Goal: Task Accomplishment & Management: Manage account settings

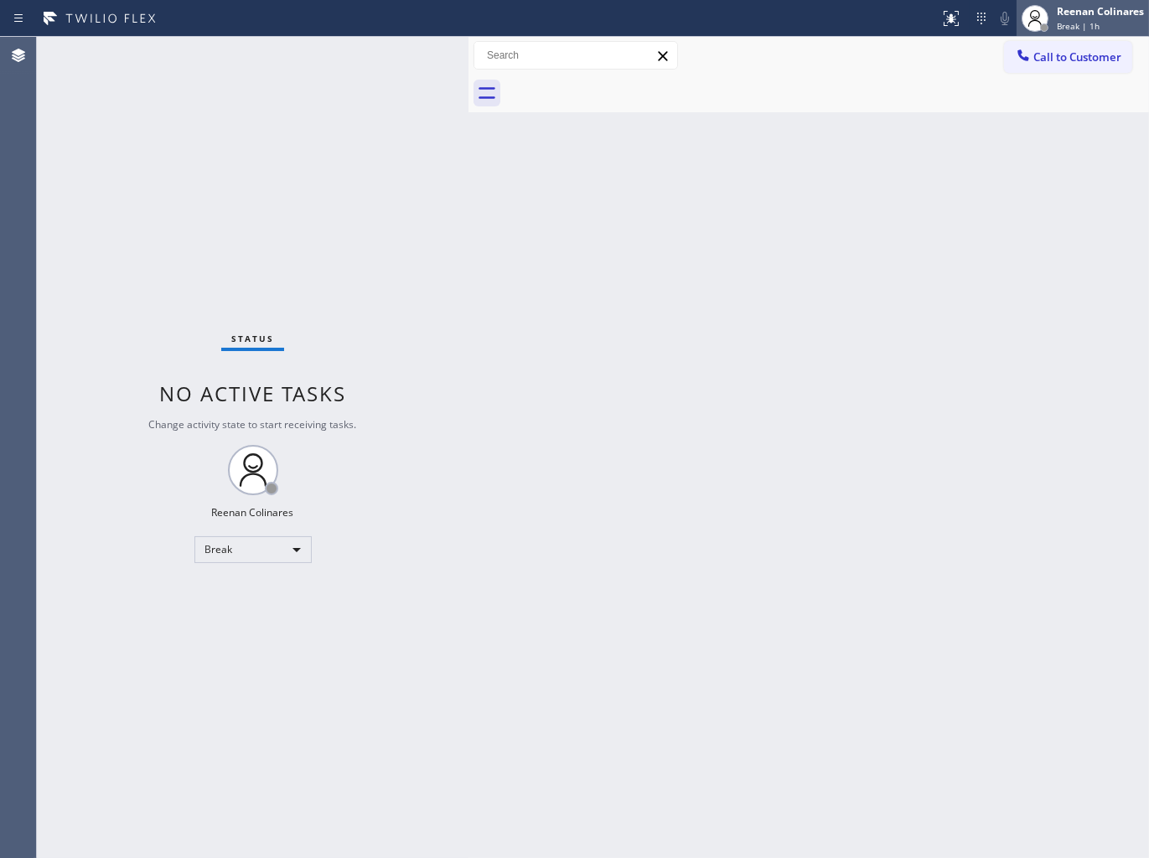
drag, startPoint x: 1087, startPoint y: 20, endPoint x: 1054, endPoint y: 46, distance: 41.7
click at [1087, 20] on span "Break | 1h" at bounding box center [1078, 26] width 43 height 12
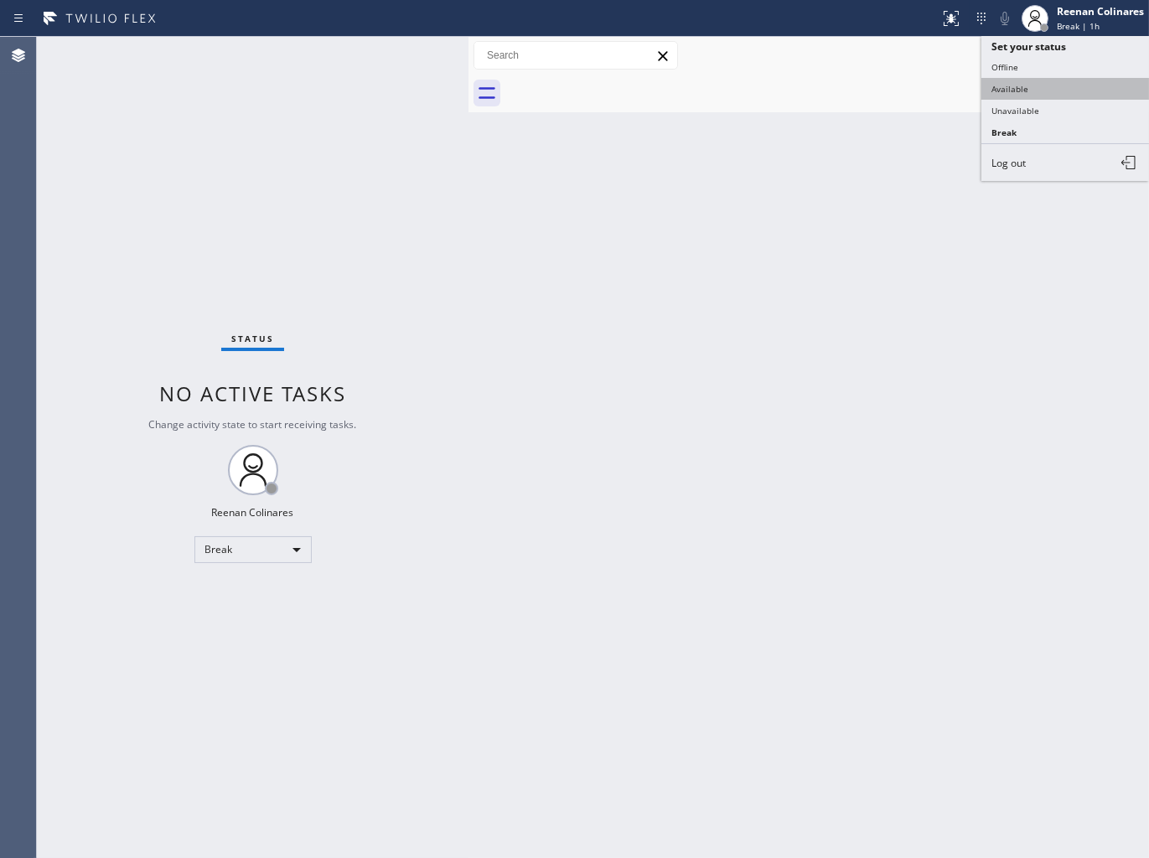
click at [1009, 87] on button "Available" at bounding box center [1065, 89] width 168 height 22
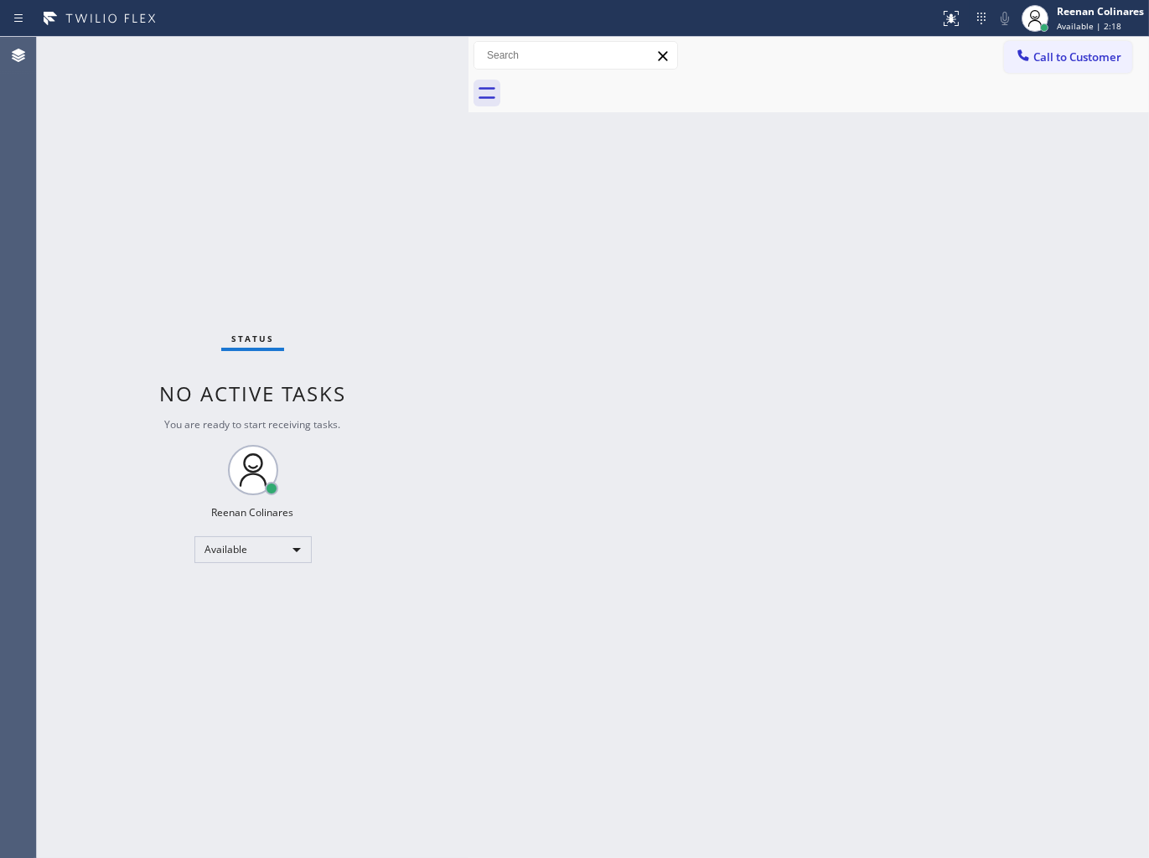
click at [580, 235] on div "Back to Dashboard Change Sender ID Customers Technicians Select a contact Outbo…" at bounding box center [808, 447] width 680 height 821
click at [864, 221] on div "Back to Dashboard Change Sender ID Customers Technicians Select a contact Outbo…" at bounding box center [808, 447] width 680 height 821
click at [353, 49] on div "Status No active tasks You are ready to start receiving tasks. Reenan Colinares…" at bounding box center [253, 447] width 432 height 821
click at [772, 178] on div "Back to Dashboard Change Sender ID Customers Technicians Select a contact Outbo…" at bounding box center [808, 447] width 680 height 821
click at [211, 54] on div "Status No active tasks You are ready to start receiving tasks. Reenan Colinares…" at bounding box center [253, 447] width 432 height 821
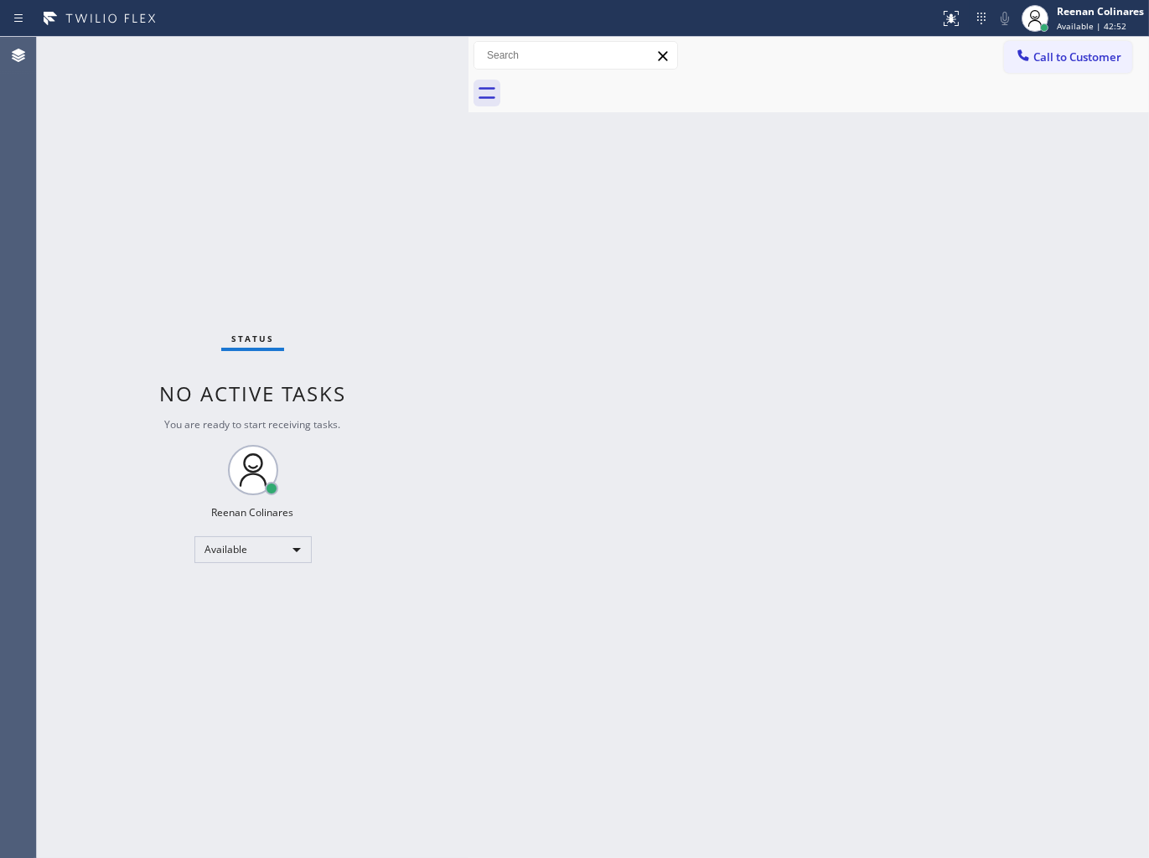
click at [332, 169] on div "Status No active tasks You are ready to start receiving tasks. Reenan Colinares…" at bounding box center [253, 447] width 432 height 821
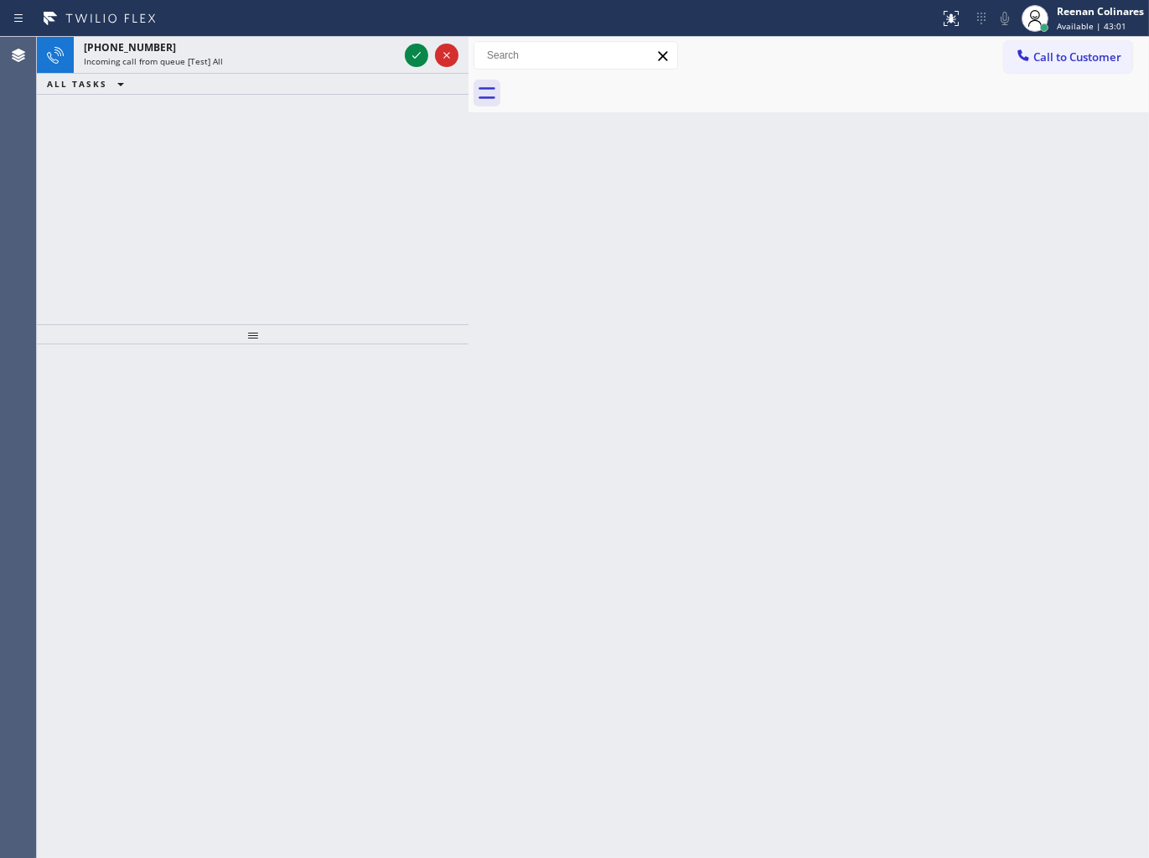
click at [268, 87] on div "ALL TASKS ALL TASKS ACTIVE TASKS TASKS IN WRAP UP" at bounding box center [253, 84] width 432 height 21
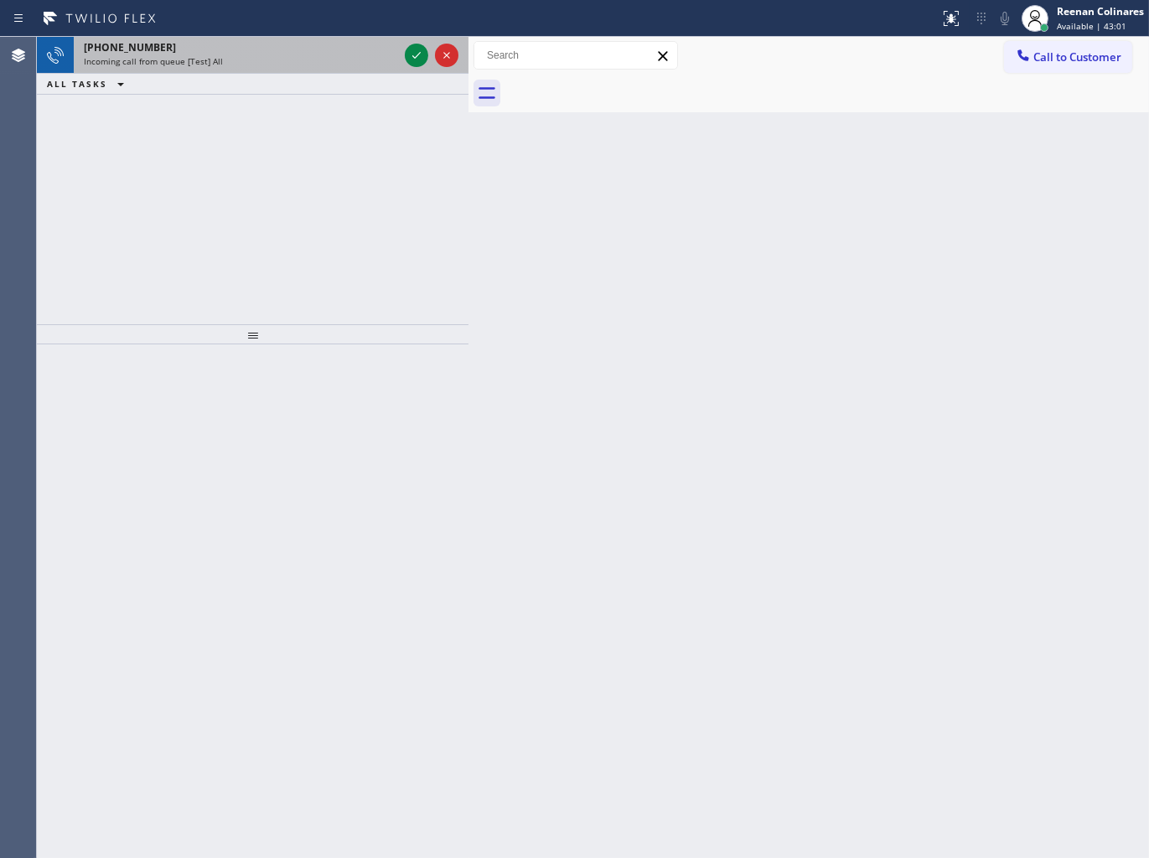
click at [291, 65] on div "Incoming call from queue [Test] All" at bounding box center [241, 61] width 314 height 12
click at [294, 64] on div "Incoming call from queue [Test] All" at bounding box center [241, 61] width 314 height 12
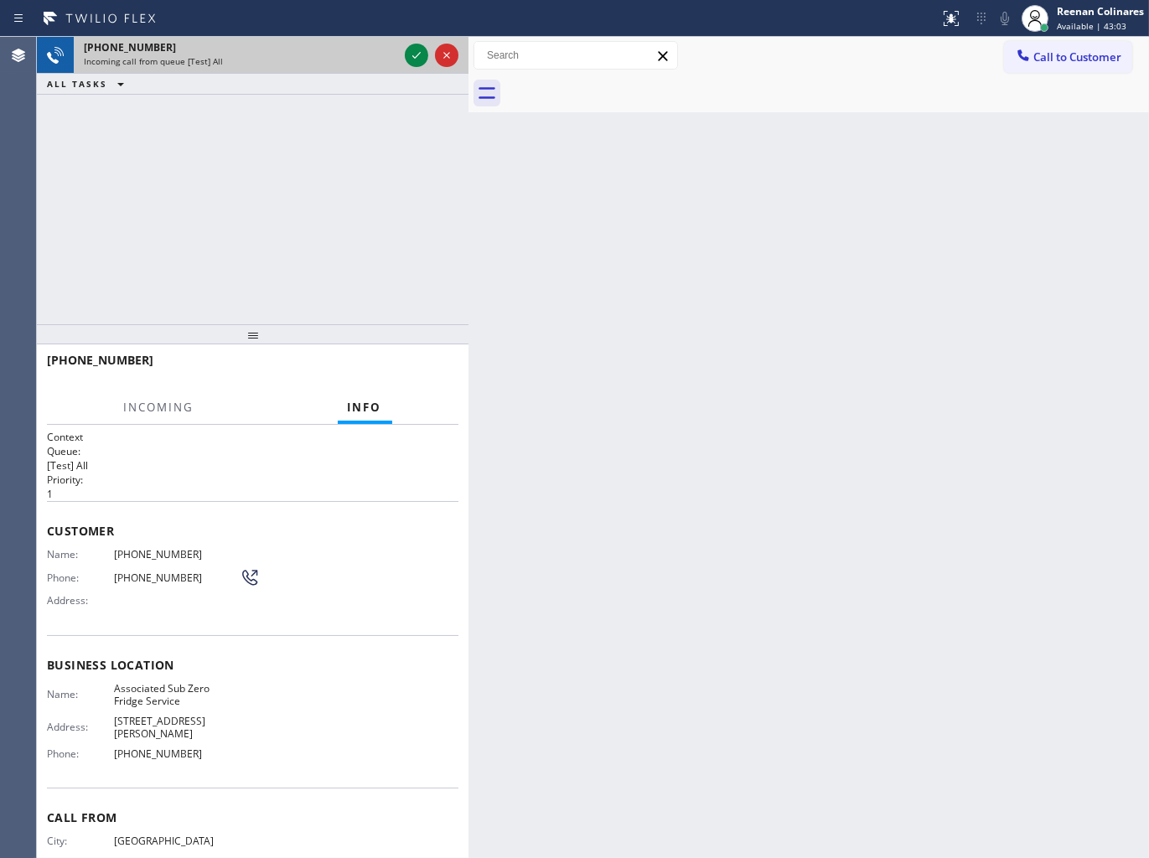
click at [379, 53] on div "[PHONE_NUMBER]" at bounding box center [241, 47] width 314 height 14
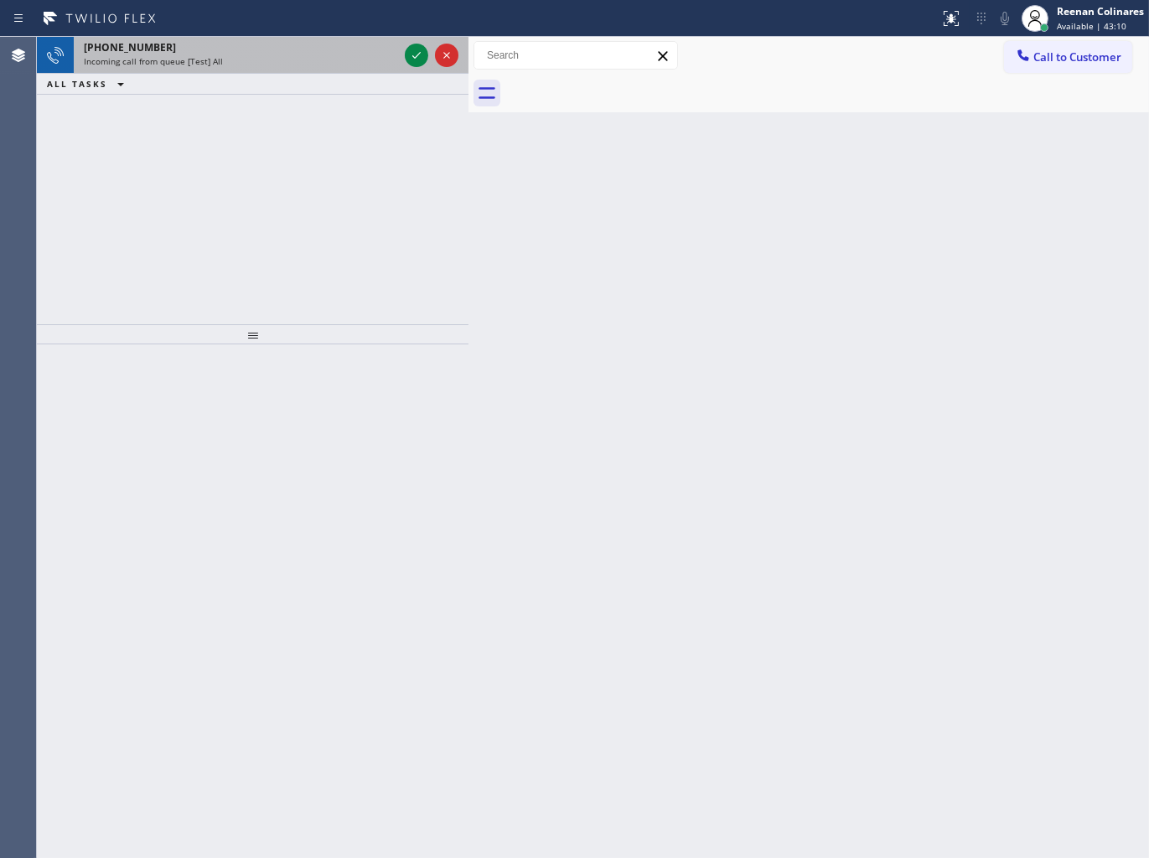
click at [274, 68] on div "[PHONE_NUMBER] Incoming call from queue [Test] All" at bounding box center [238, 55] width 328 height 37
click at [363, 55] on div "Incoming call from queue [Test] All" at bounding box center [241, 61] width 314 height 12
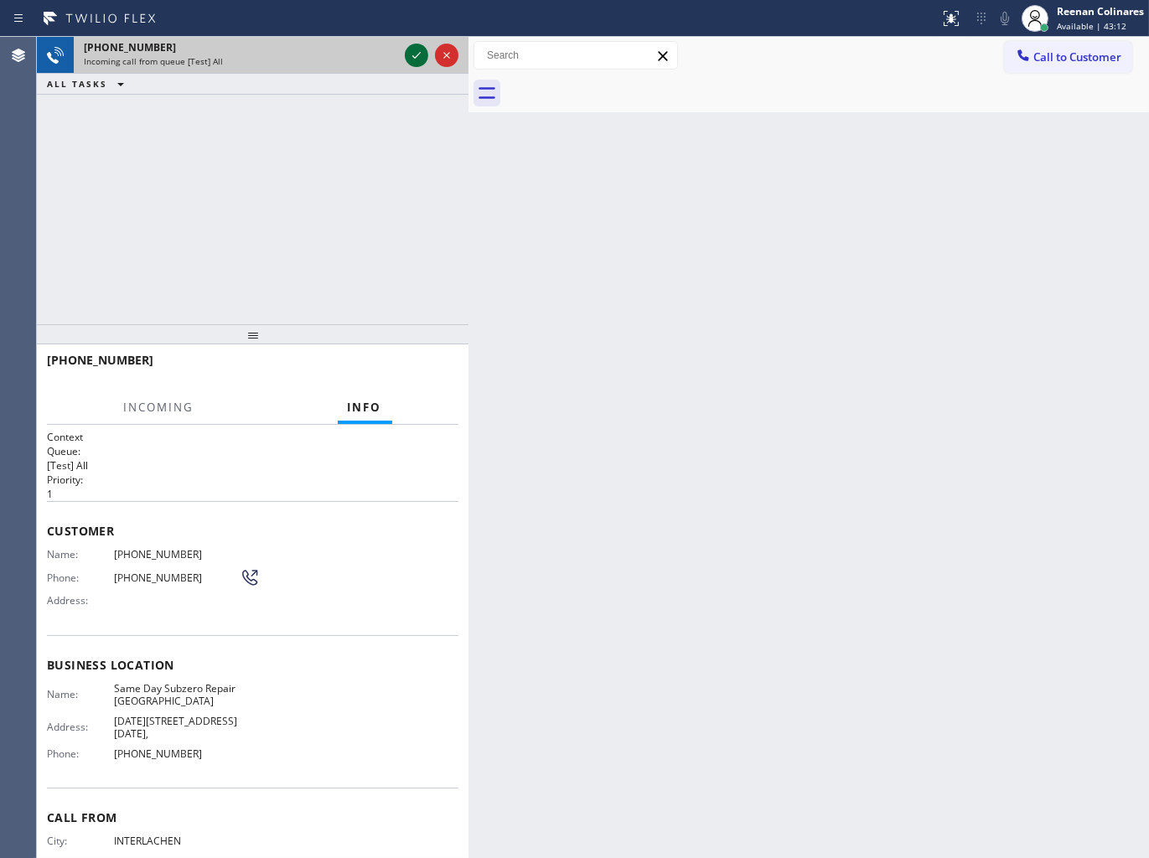
click at [411, 53] on icon at bounding box center [416, 55] width 20 height 20
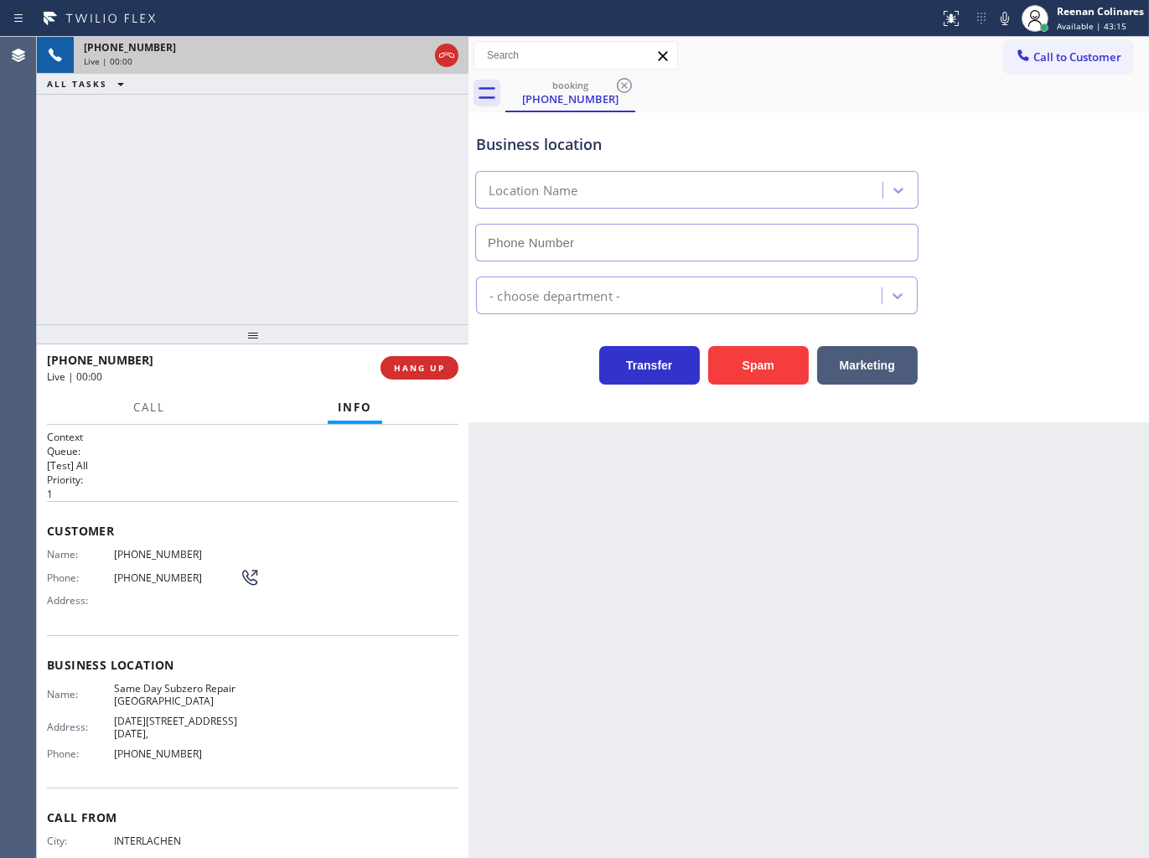
type input "[PHONE_NUMBER]"
drag, startPoint x: 771, startPoint y: 366, endPoint x: 1107, endPoint y: 65, distance: 451.0
click at [772, 366] on button "Spam" at bounding box center [758, 365] width 101 height 39
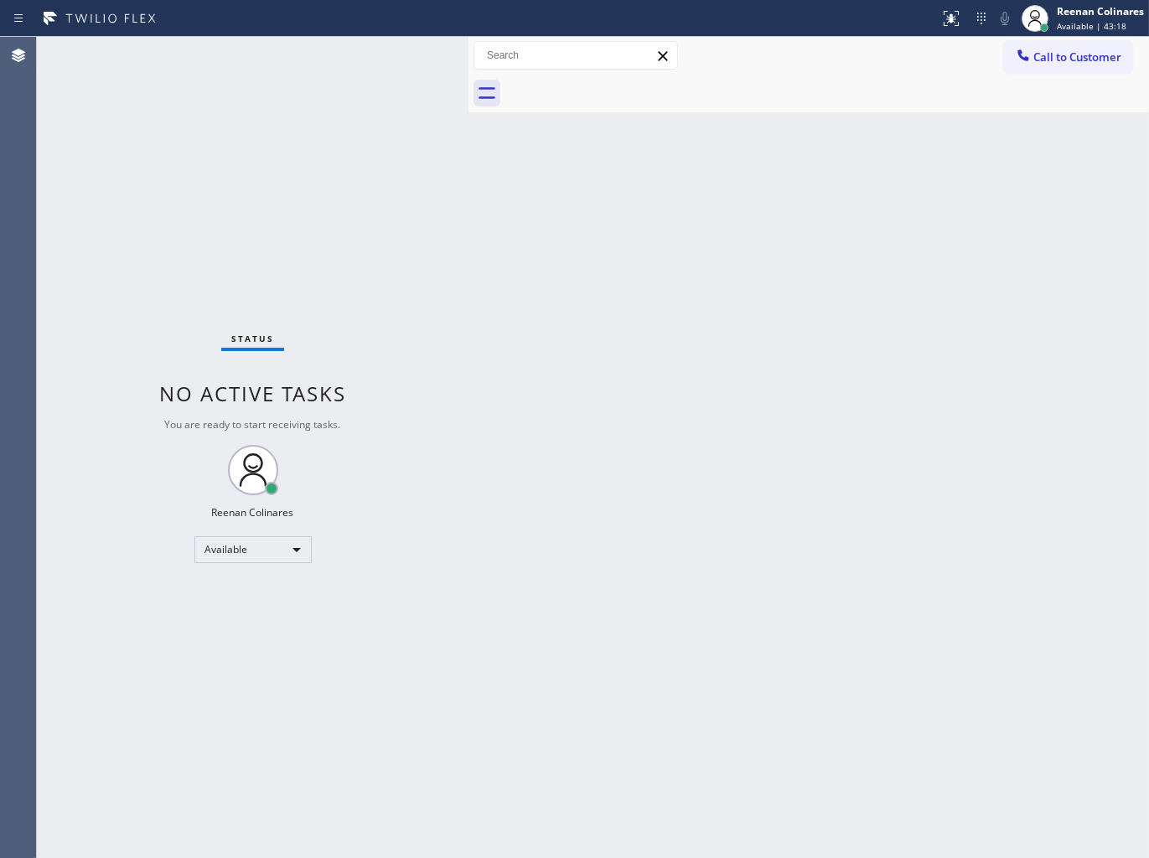
click at [597, 296] on div "Back to Dashboard Change Sender ID Customers Technicians Select a contact Outbo…" at bounding box center [808, 447] width 680 height 821
drag, startPoint x: 788, startPoint y: 152, endPoint x: 782, endPoint y: 144, distance: 10.2
click at [786, 151] on div "Back to Dashboard Change Sender ID Customers Technicians Select a contact Outbo…" at bounding box center [808, 447] width 680 height 821
click at [293, 59] on div "Status No active tasks You are ready to start receiving tasks. Reenan Colinares…" at bounding box center [253, 447] width 432 height 821
click at [295, 65] on div "Status No active tasks You are ready to start receiving tasks. Reenan Colinares…" at bounding box center [253, 447] width 432 height 821
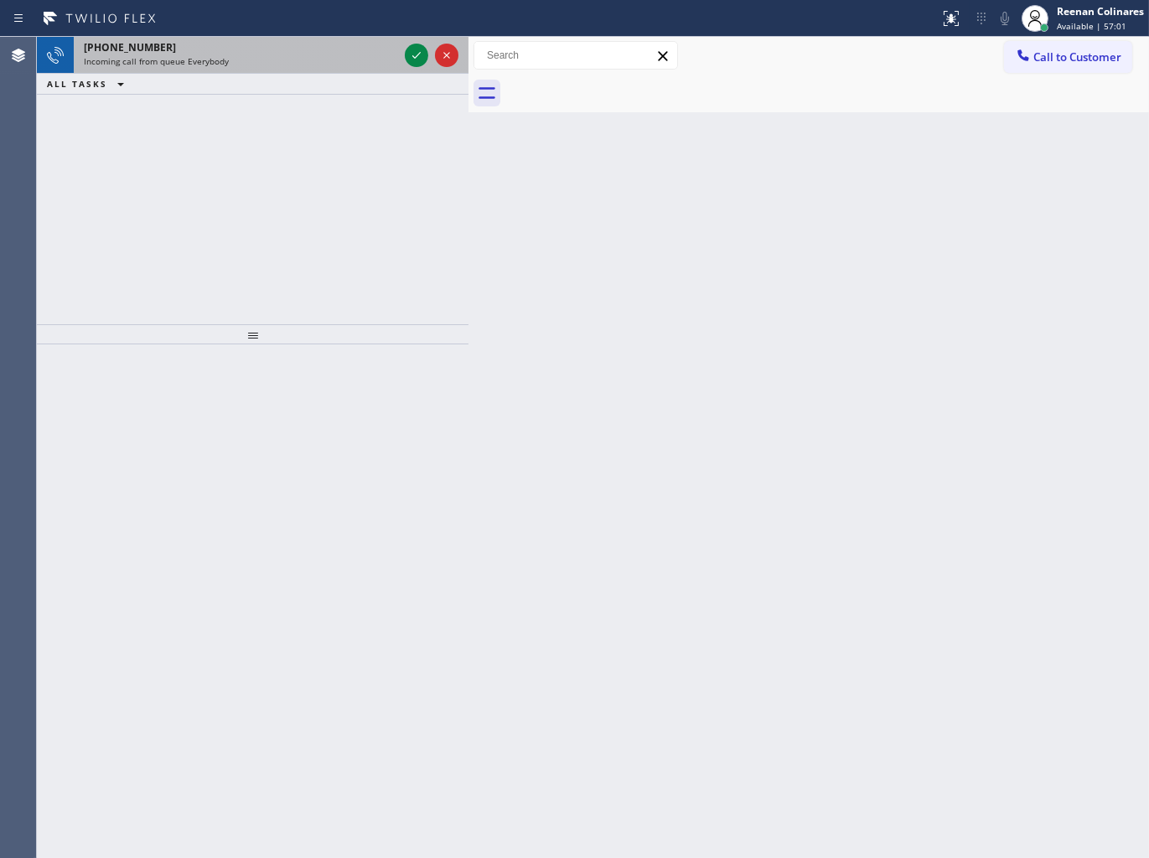
click at [295, 65] on div "Incoming call from queue Everybody" at bounding box center [241, 61] width 314 height 12
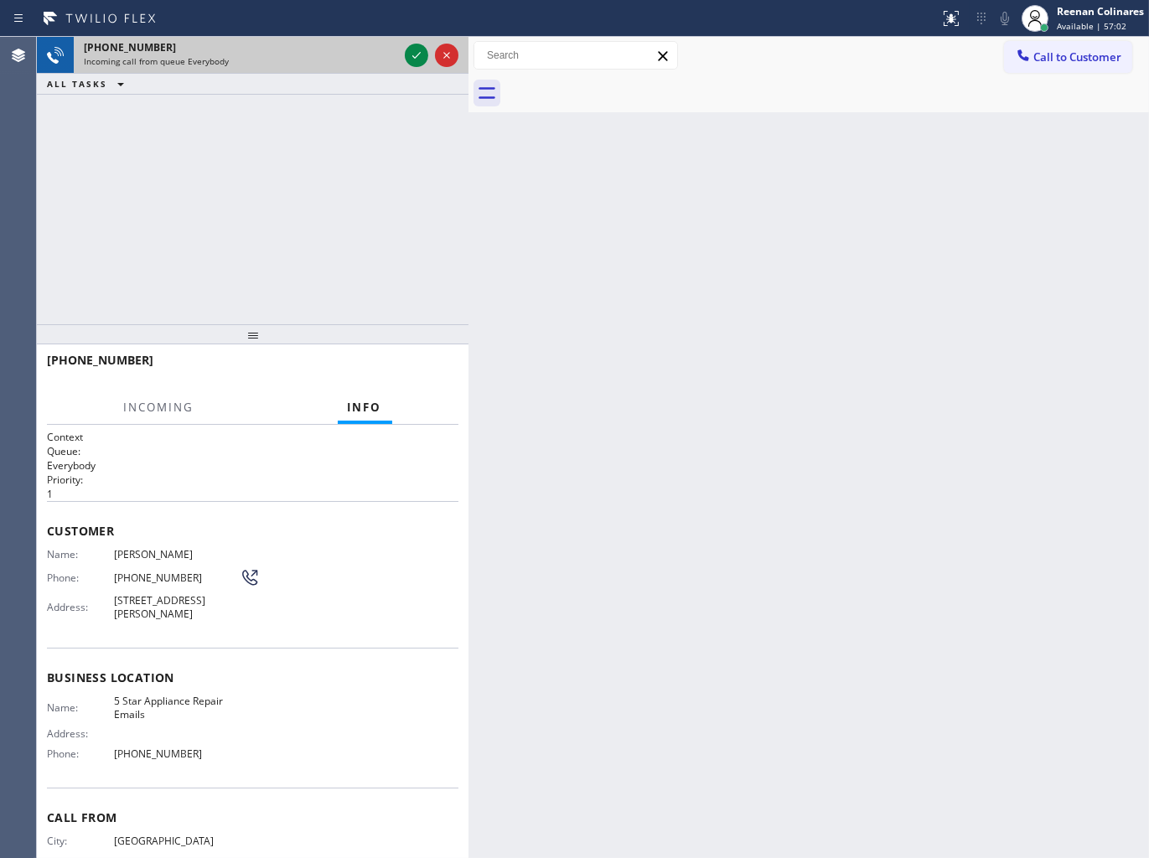
click at [333, 49] on div "[PHONE_NUMBER]" at bounding box center [241, 47] width 314 height 14
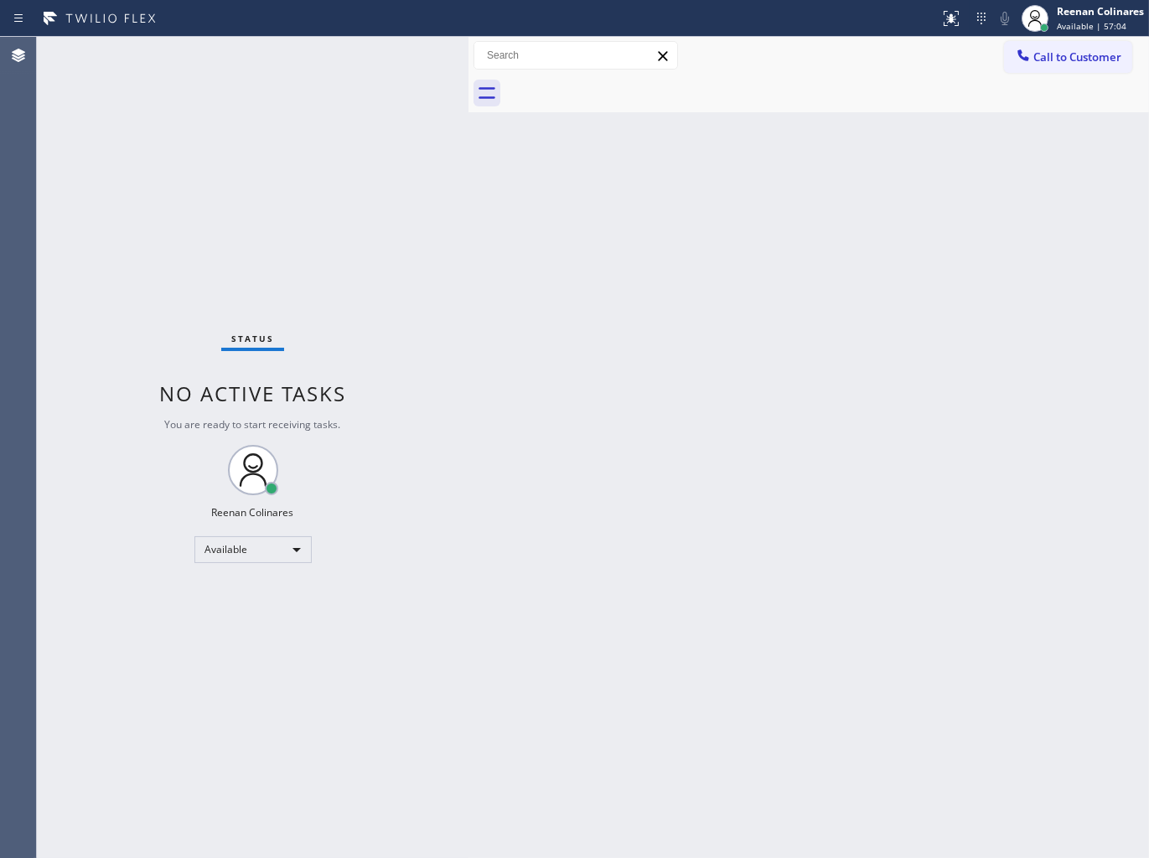
click at [521, 281] on div "Back to Dashboard Change Sender ID Customers Technicians Select a contact Outbo…" at bounding box center [808, 447] width 680 height 821
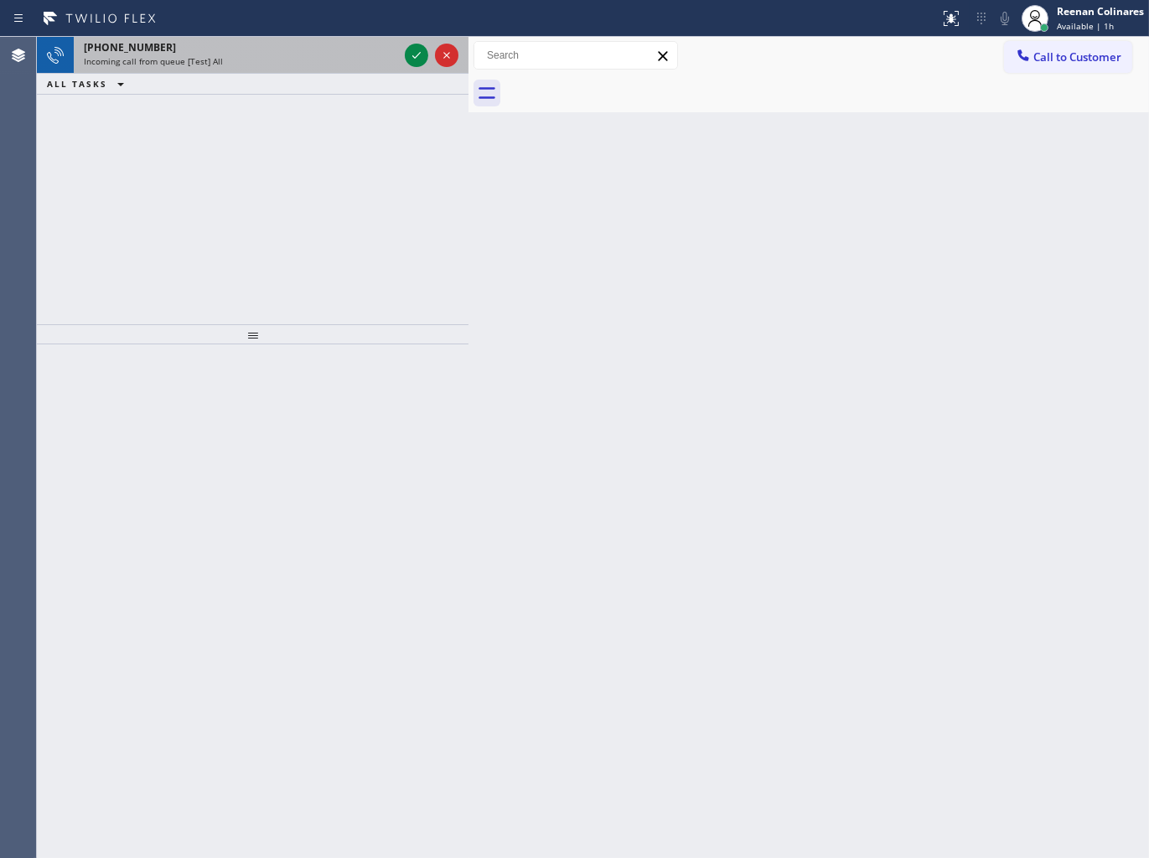
click at [323, 57] on div "Incoming call from queue [Test] All" at bounding box center [241, 61] width 314 height 12
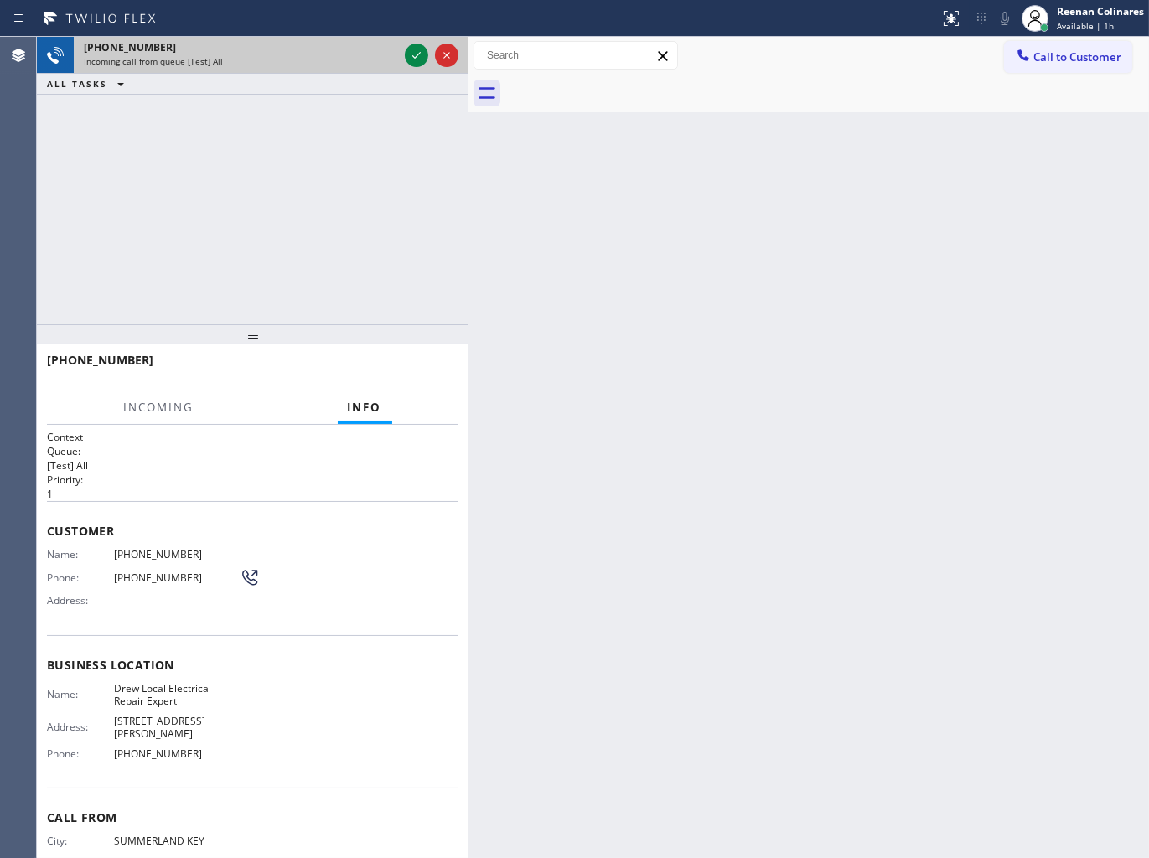
click at [360, 59] on div "Incoming call from queue [Test] All" at bounding box center [241, 61] width 314 height 12
click at [361, 59] on div "Incoming call from queue [Test] All" at bounding box center [241, 61] width 314 height 12
click at [413, 57] on icon at bounding box center [416, 55] width 20 height 20
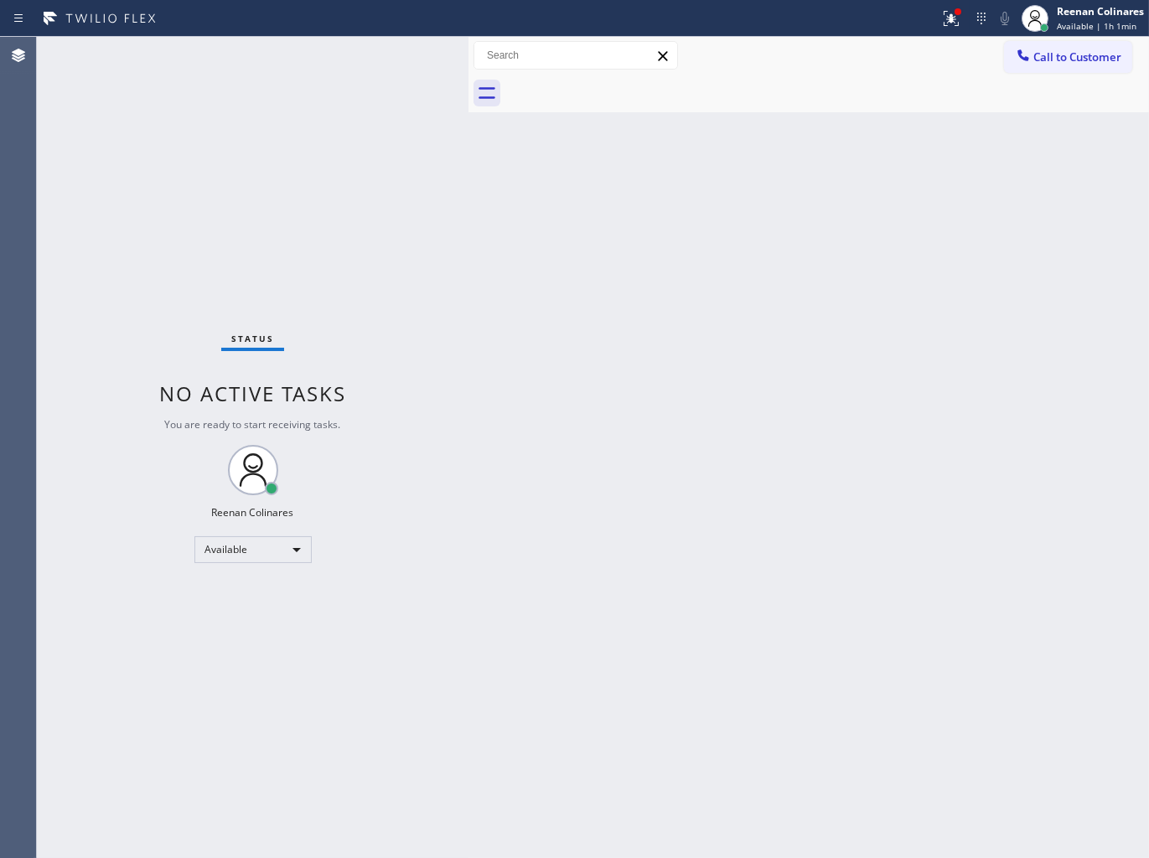
click at [581, 304] on div "Back to Dashboard Change Sender ID Customers Technicians Select a contact Outbo…" at bounding box center [808, 447] width 680 height 821
click at [369, 131] on div "Status No active tasks You are ready to start receiving tasks. Reenan Colinares…" at bounding box center [253, 447] width 432 height 821
click at [342, 59] on div "Status No active tasks You are ready to start receiving tasks. Reenan Colinares…" at bounding box center [253, 447] width 432 height 821
drag, startPoint x: 948, startPoint y: 12, endPoint x: 943, endPoint y: 21, distance: 10.5
click at [949, 8] on icon at bounding box center [951, 18] width 20 height 20
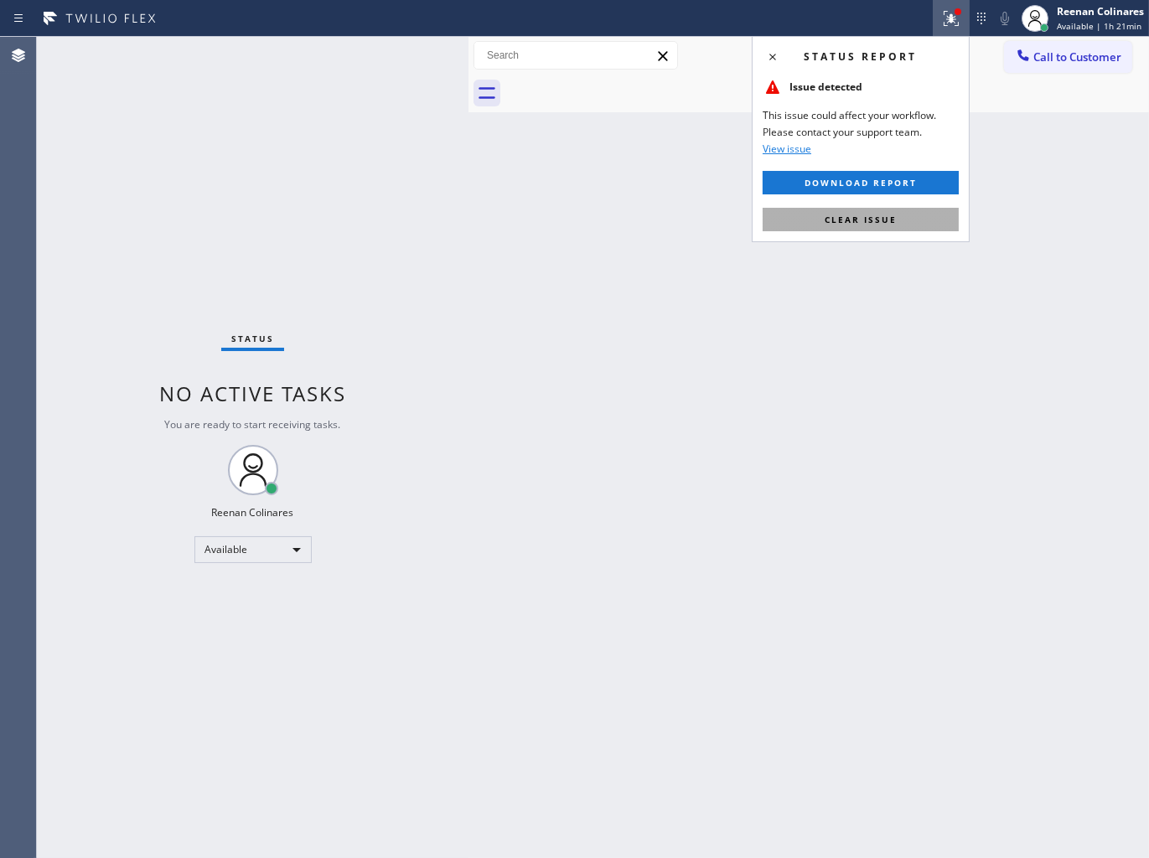
click at [869, 219] on span "Clear issue" at bounding box center [860, 220] width 72 height 12
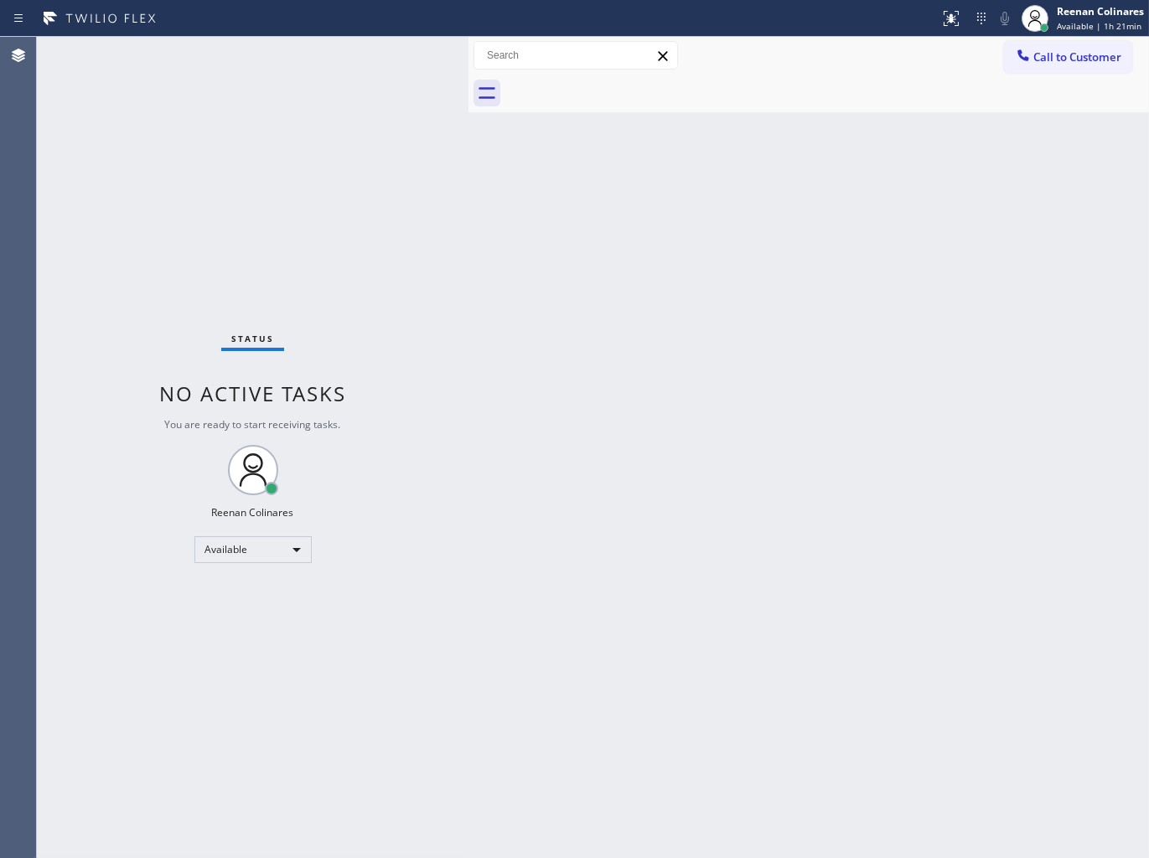
click at [581, 526] on div "Back to Dashboard Change Sender ID Customers Technicians Select a contact Outbo…" at bounding box center [808, 447] width 680 height 821
click at [718, 204] on div "Back to Dashboard Change Sender ID Customers Technicians Select a contact Outbo…" at bounding box center [808, 447] width 680 height 821
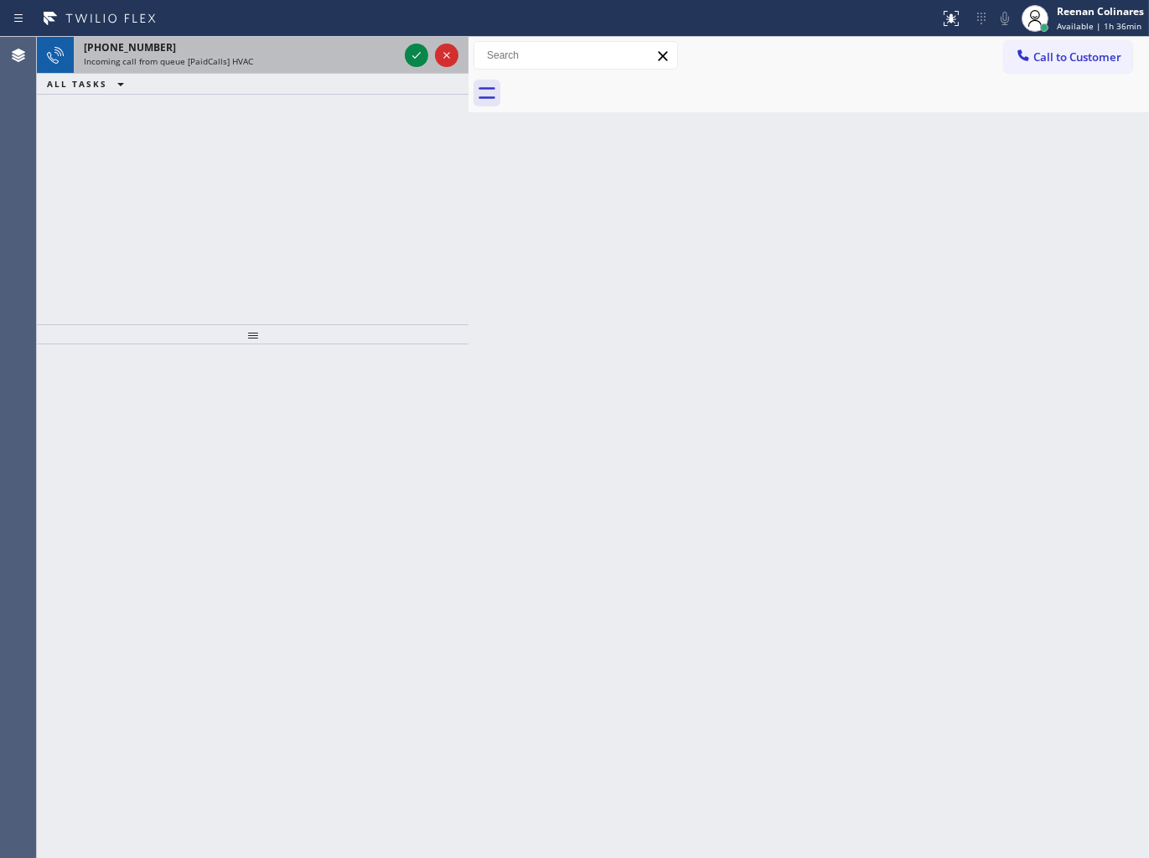
click at [349, 59] on div "Incoming call from queue [PaidCalls] HVAC" at bounding box center [241, 61] width 314 height 12
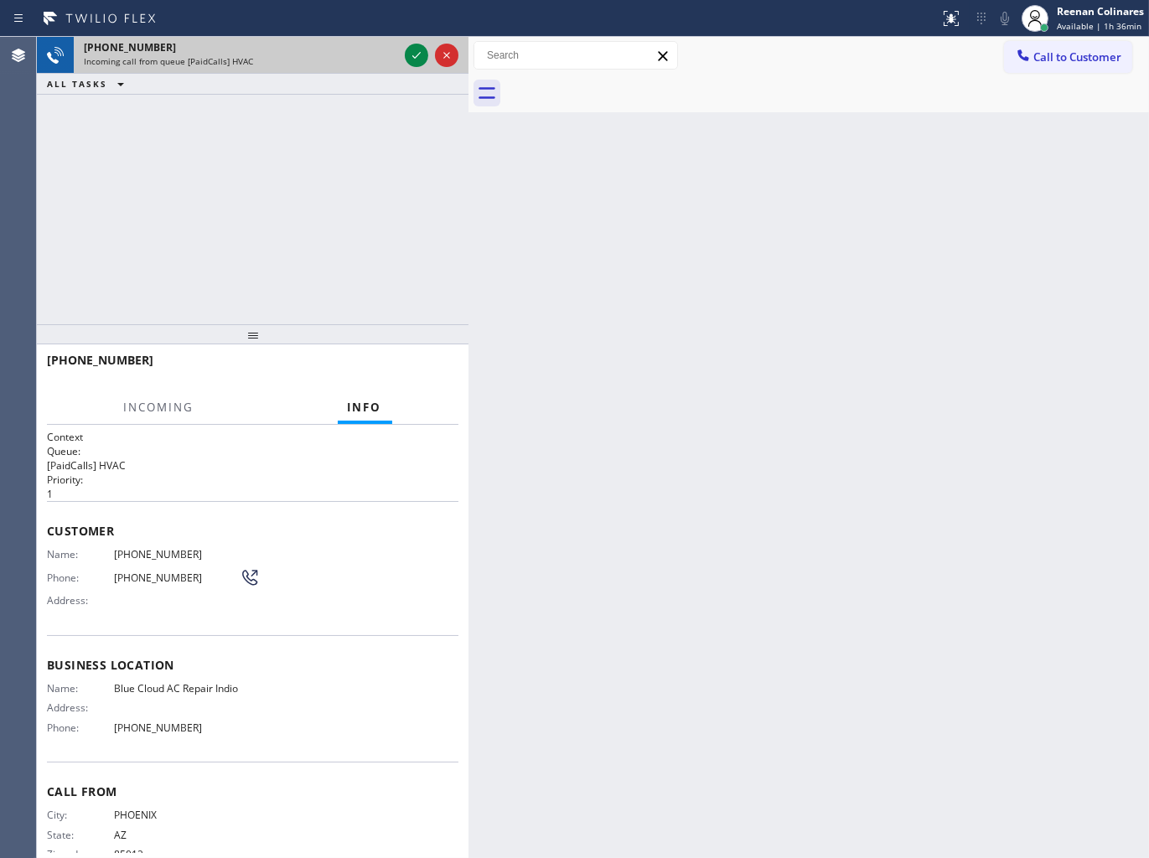
click at [349, 59] on div "Incoming call from queue [PaidCalls] HVAC" at bounding box center [241, 61] width 314 height 12
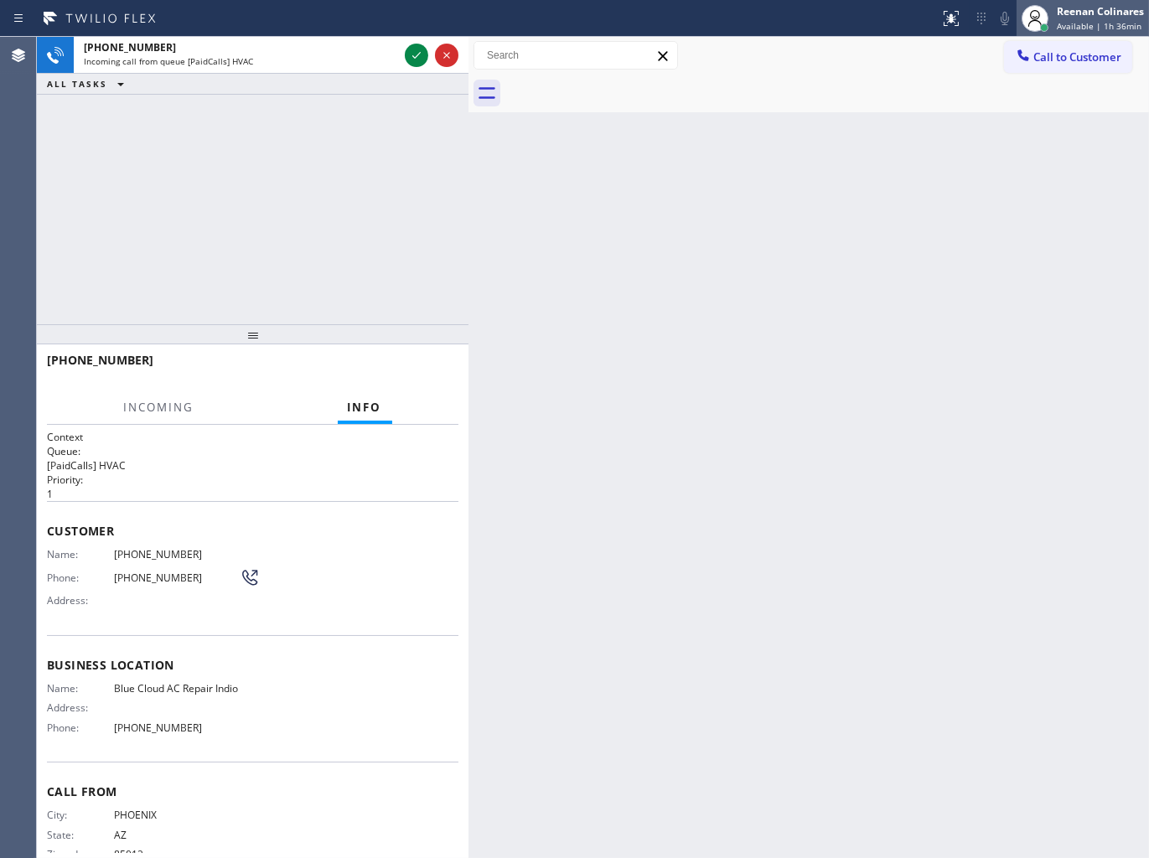
click at [1061, 18] on div "Reenan Colinares" at bounding box center [1100, 11] width 87 height 14
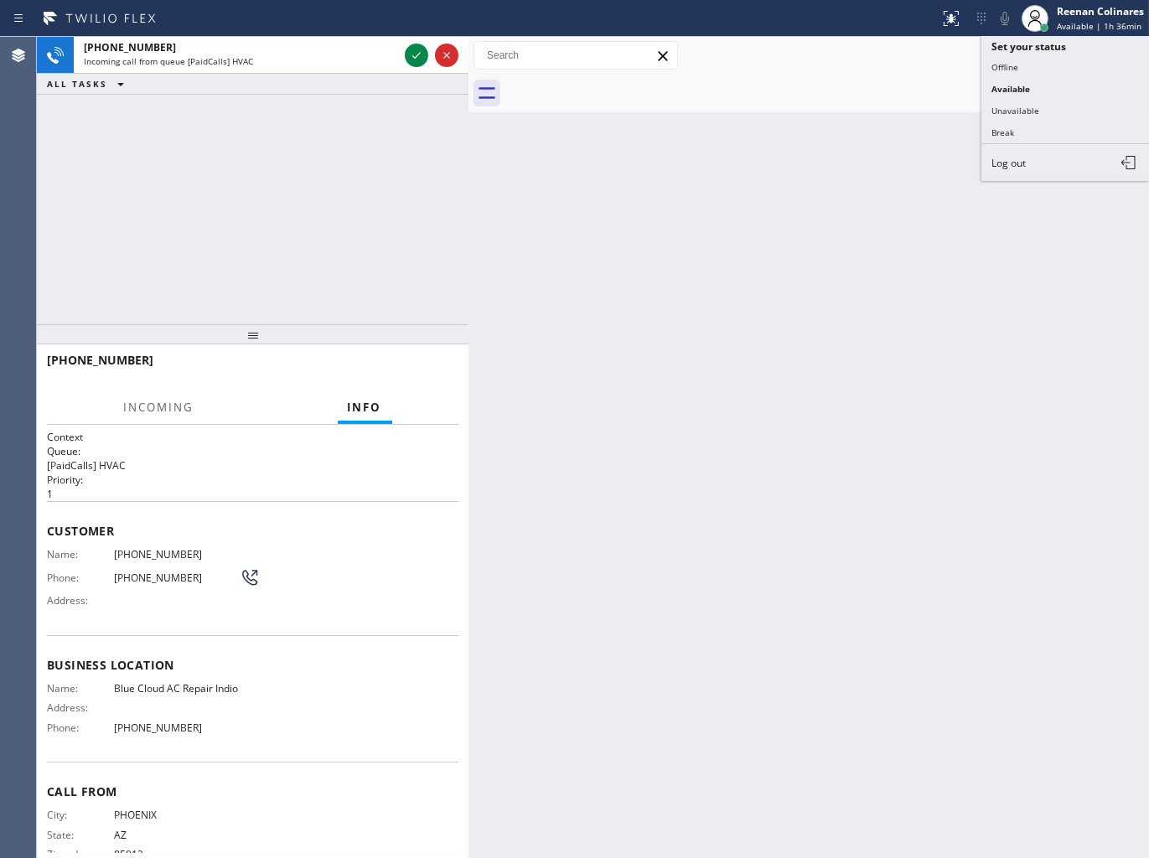
drag, startPoint x: 1032, startPoint y: 111, endPoint x: 1040, endPoint y: 88, distance: 23.8
click at [1032, 111] on button "Unavailable" at bounding box center [1065, 111] width 168 height 22
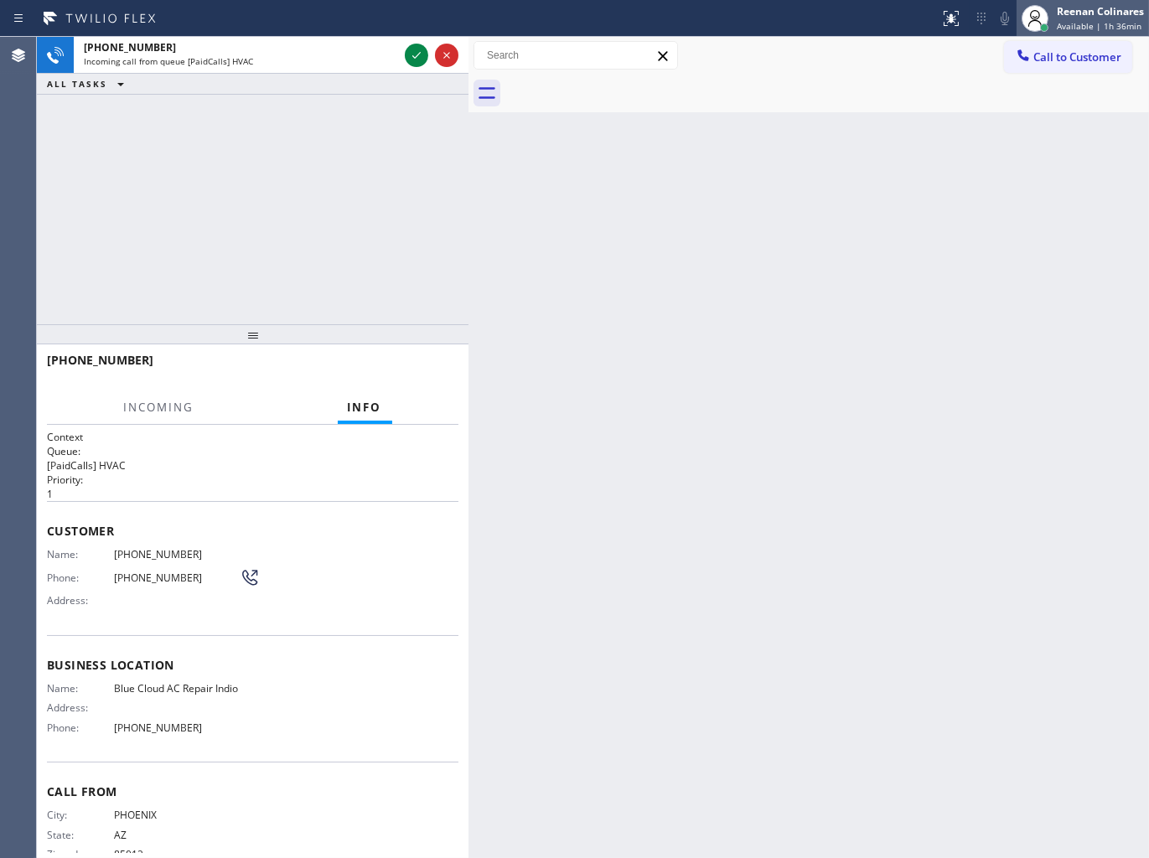
click at [1074, 18] on div "Reenan Colinares Available | 1h 36min" at bounding box center [1101, 17] width 96 height 29
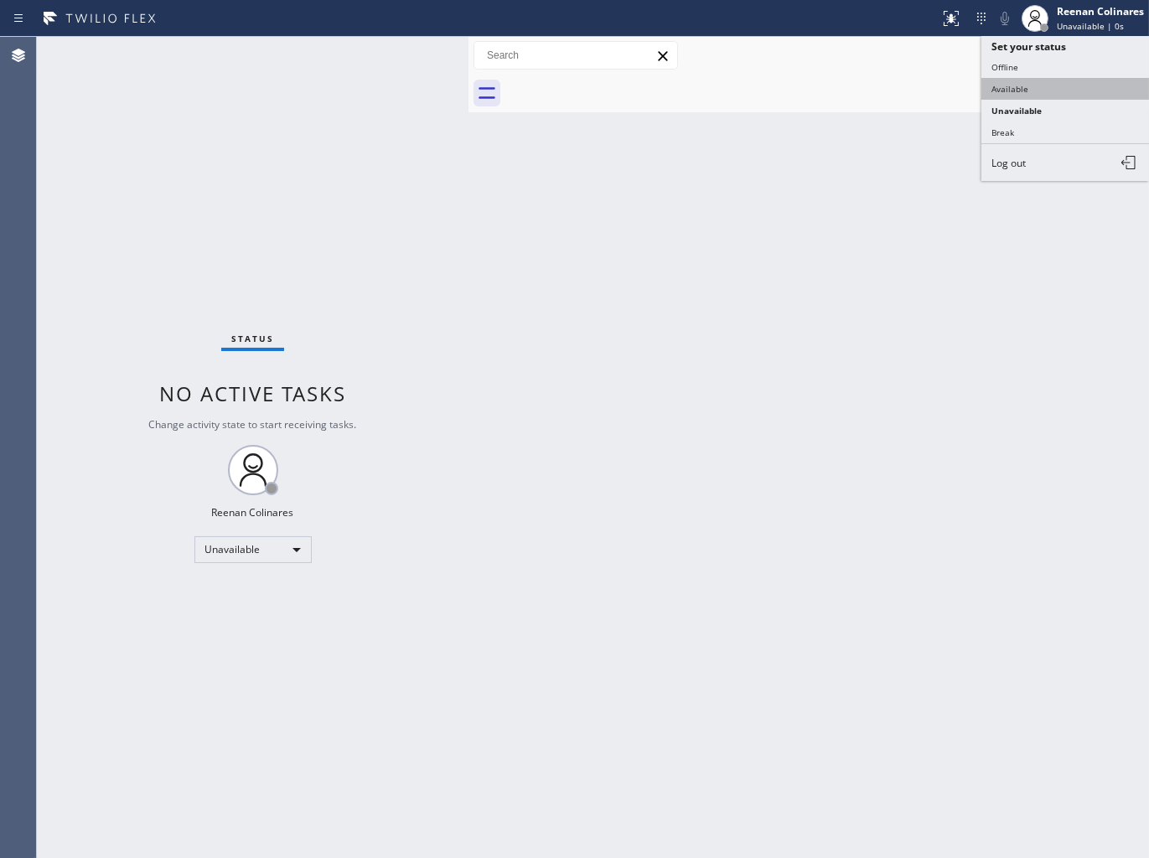
click at [1020, 85] on button "Available" at bounding box center [1065, 89] width 168 height 22
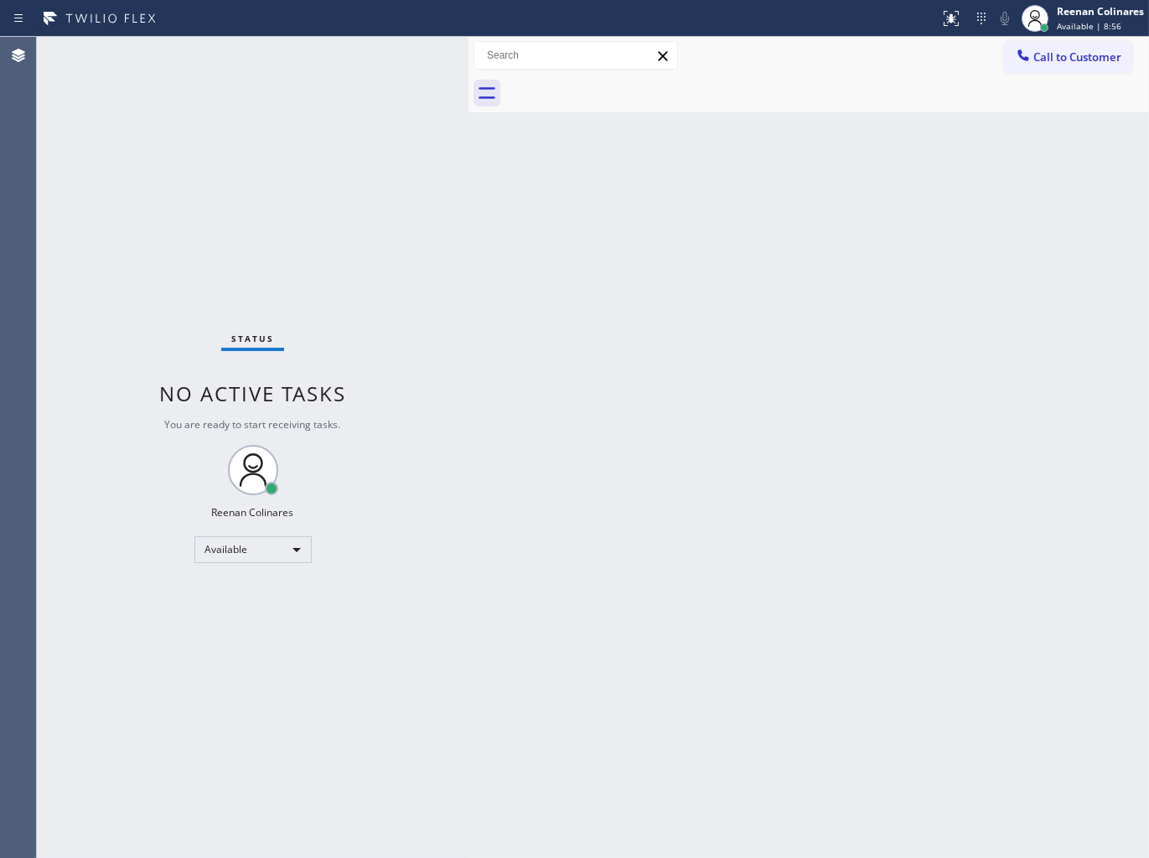
click at [630, 152] on div "Back to Dashboard Change Sender ID Customers Technicians Select a contact Outbo…" at bounding box center [808, 447] width 680 height 821
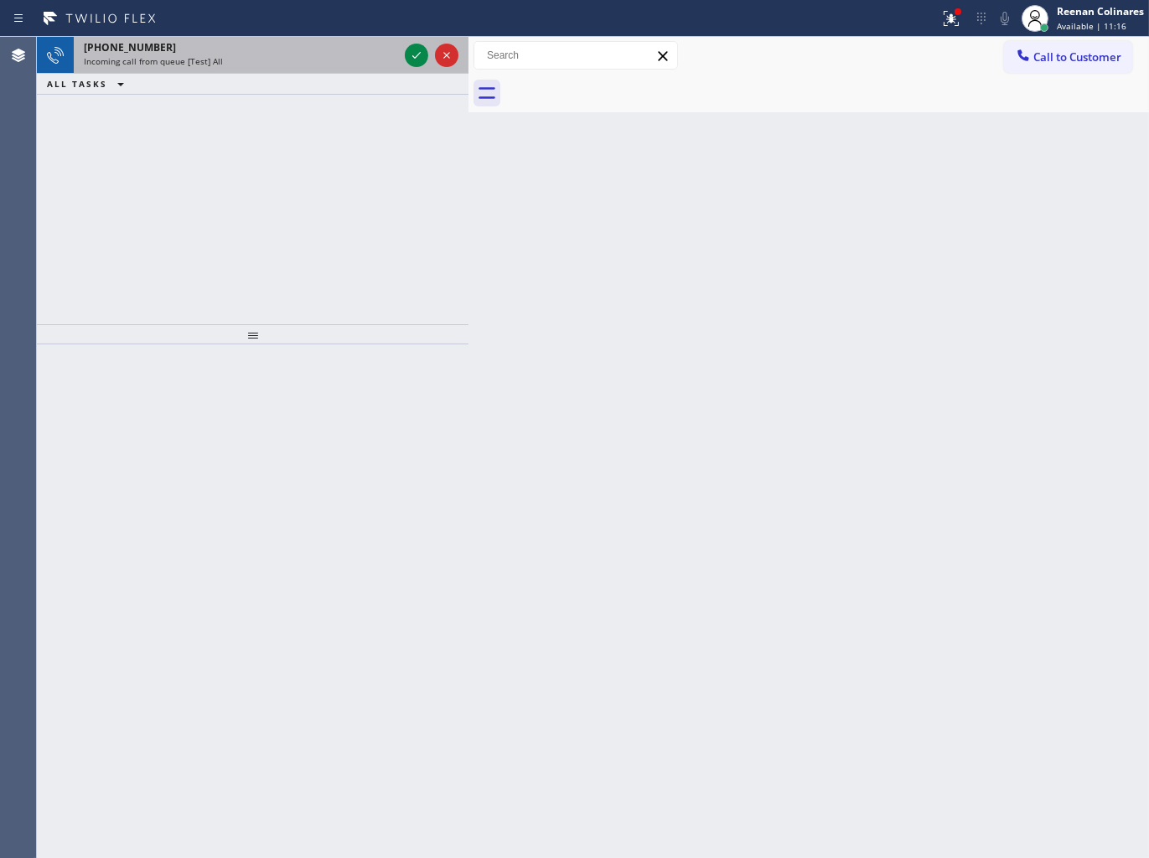
click at [265, 45] on div "[PHONE_NUMBER]" at bounding box center [241, 47] width 314 height 14
click at [245, 65] on div "Incoming call from queue [Test] All" at bounding box center [241, 61] width 314 height 12
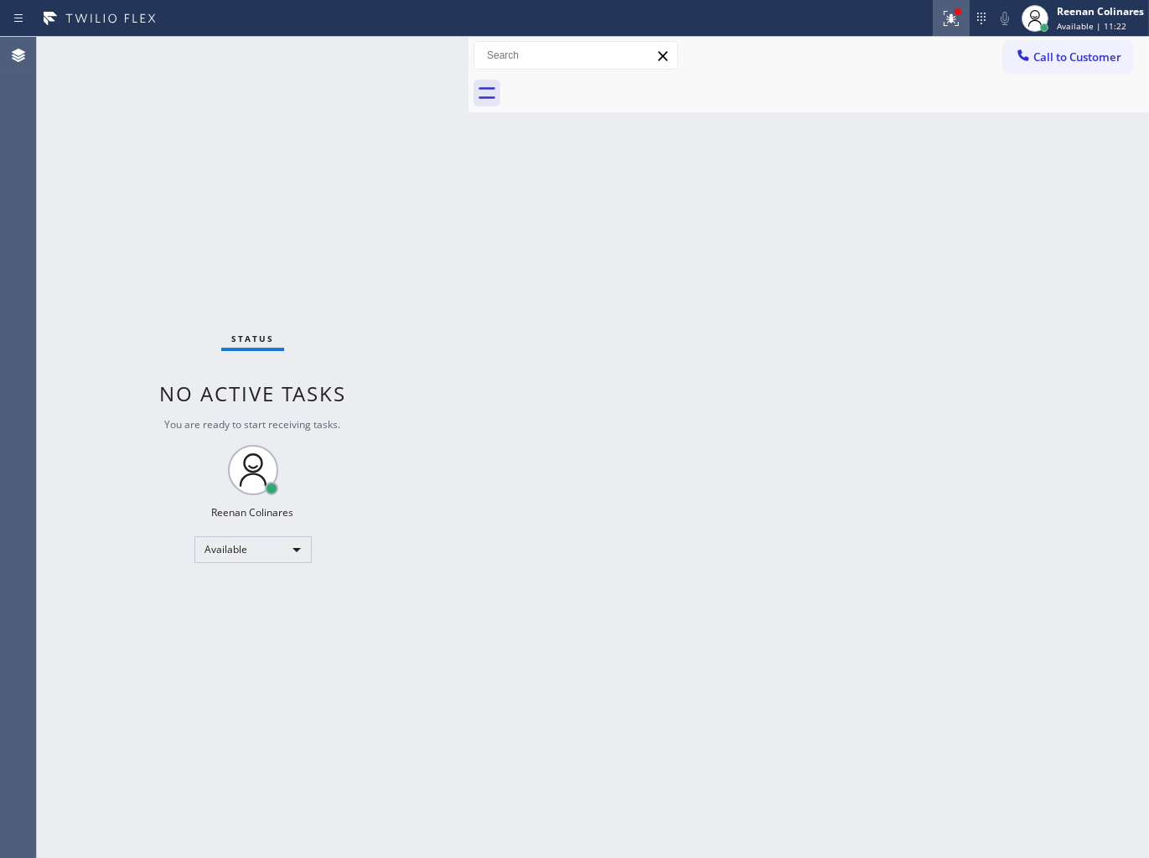
click at [956, 23] on icon at bounding box center [951, 18] width 20 height 20
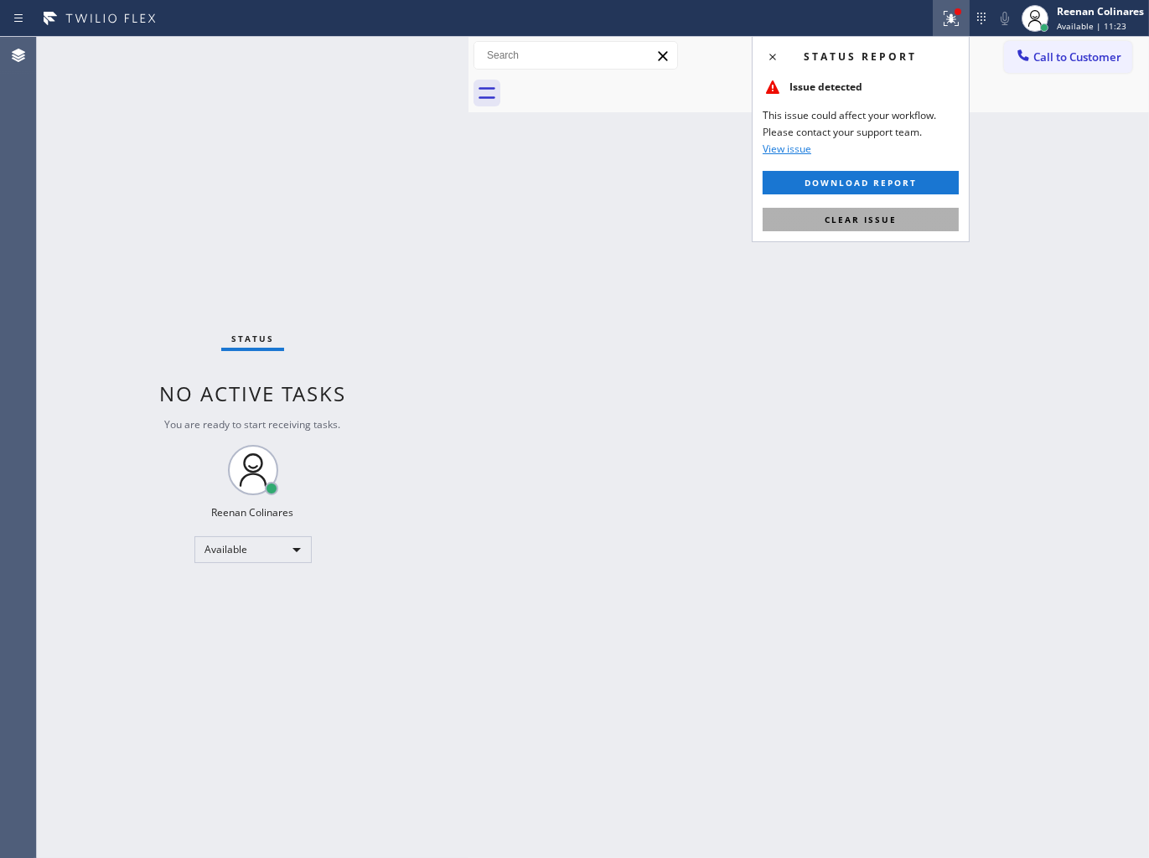
click at [861, 221] on span "Clear issue" at bounding box center [860, 220] width 72 height 12
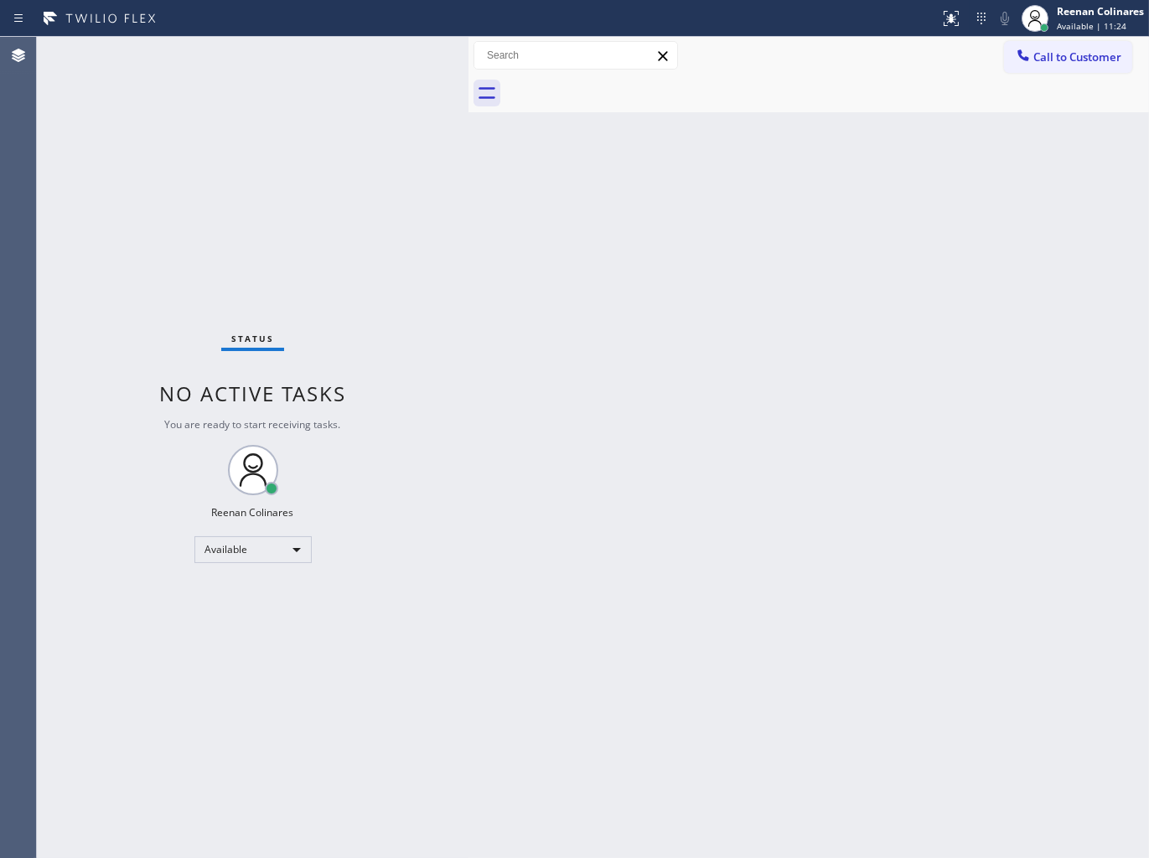
click at [450, 245] on div "Status No active tasks You are ready to start receiving tasks. Reenan Colinares…" at bounding box center [253, 447] width 432 height 821
click at [535, 170] on div "Back to Dashboard Change Sender ID Customers Technicians Select a contact Outbo…" at bounding box center [808, 447] width 680 height 821
click at [588, 212] on div "Back to Dashboard Change Sender ID Customers Technicians Select a contact Outbo…" at bounding box center [808, 447] width 680 height 821
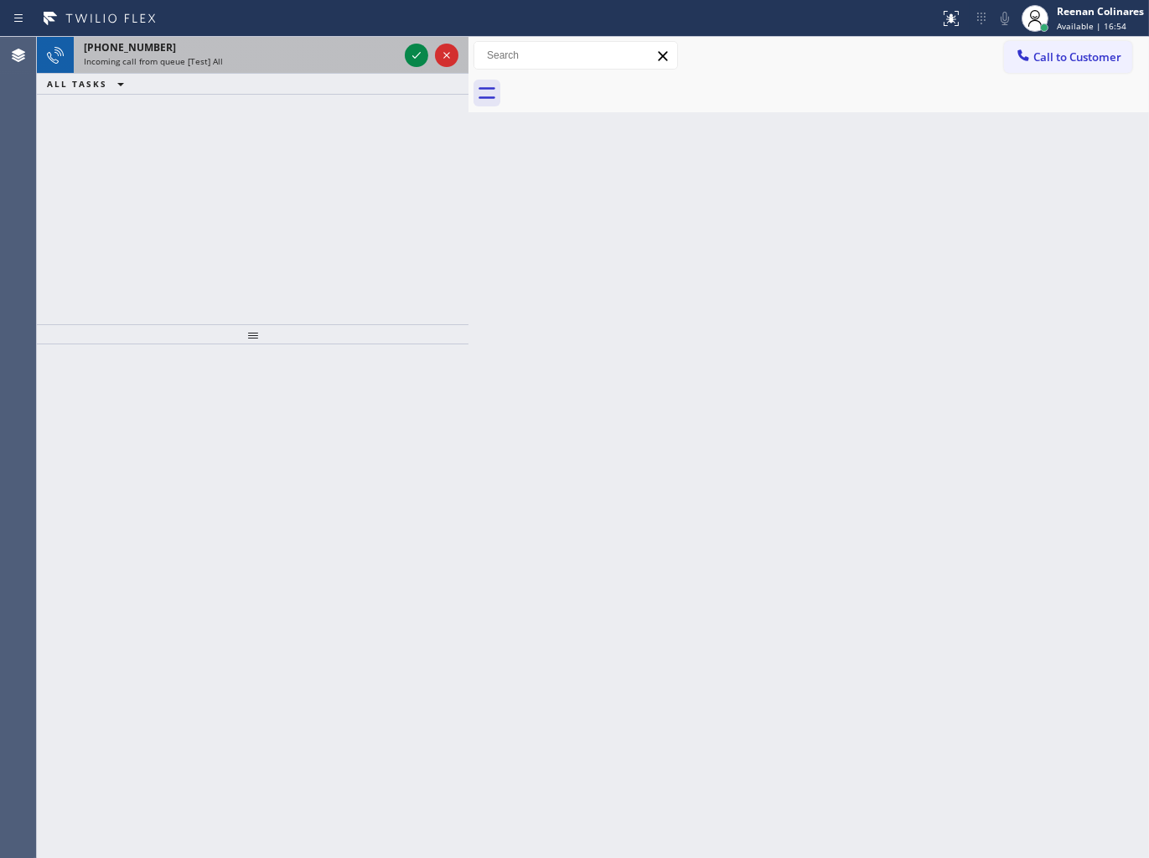
click at [298, 55] on div "Incoming call from queue [Test] All" at bounding box center [241, 61] width 314 height 12
click at [357, 59] on div "Incoming call from queue [Test] All" at bounding box center [241, 61] width 314 height 12
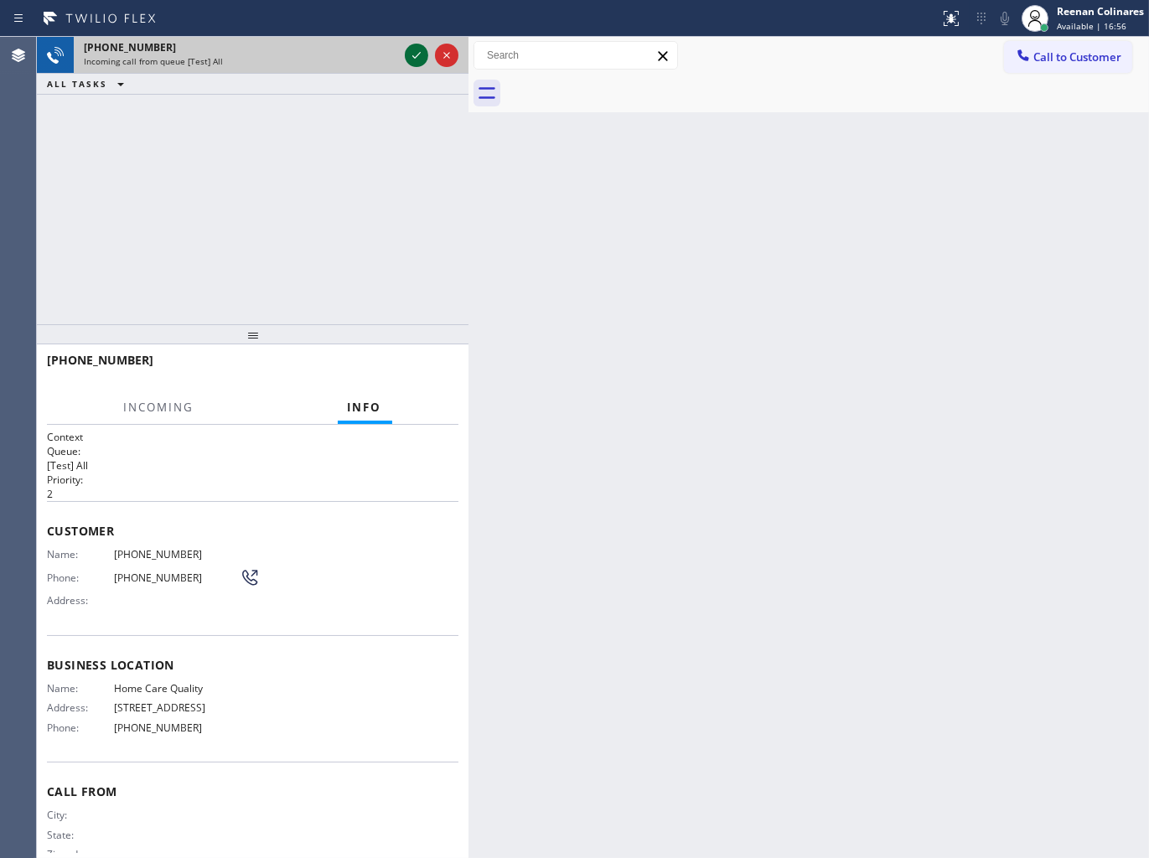
click at [421, 54] on icon at bounding box center [416, 55] width 20 height 20
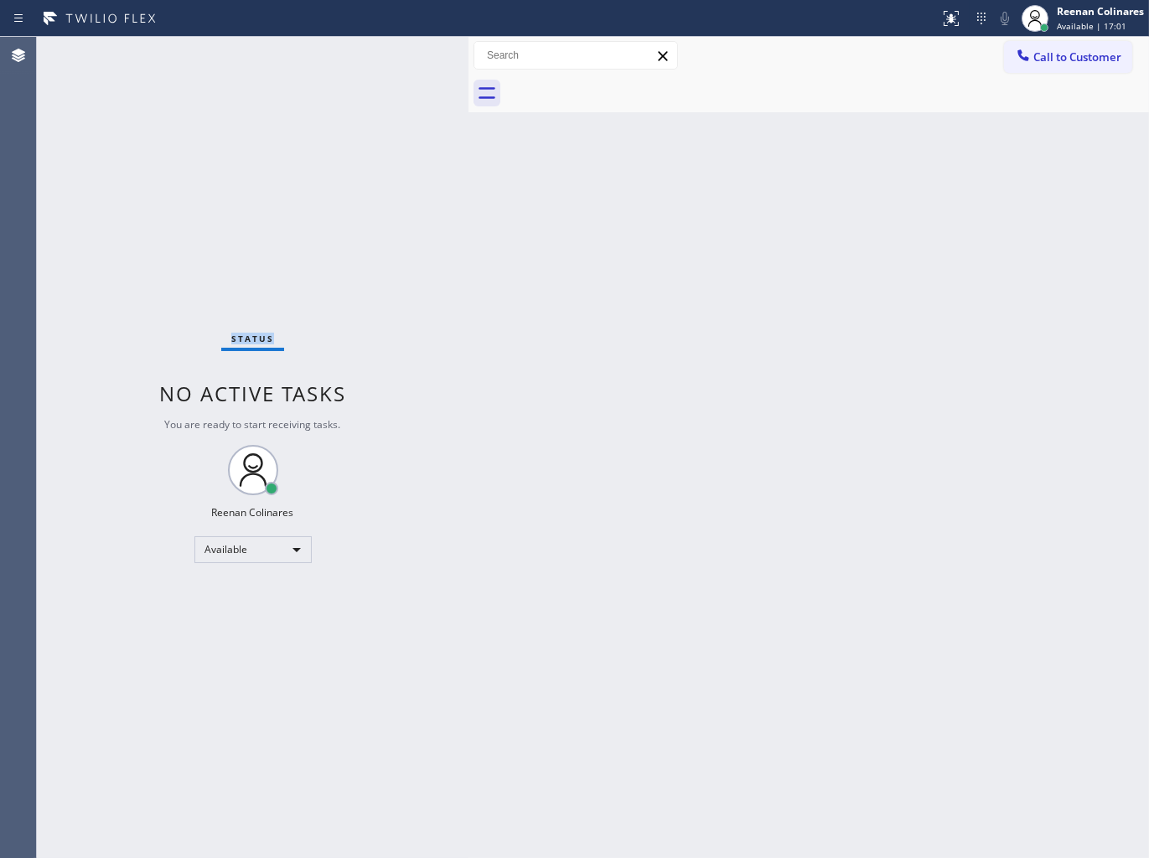
click at [414, 55] on div "Status No active tasks You are ready to start receiving tasks. Reenan Colinares…" at bounding box center [253, 447] width 432 height 821
click at [329, 71] on div "Status No active tasks You are ready to start receiving tasks. Reenan Colinares…" at bounding box center [253, 447] width 432 height 821
click at [359, 261] on div "Status No active tasks You are ready to start receiving tasks. Reenan Colinares…" at bounding box center [253, 447] width 432 height 821
click at [756, 409] on div "Back to Dashboard Change Sender ID Customers Technicians Select a contact Outbo…" at bounding box center [808, 447] width 680 height 821
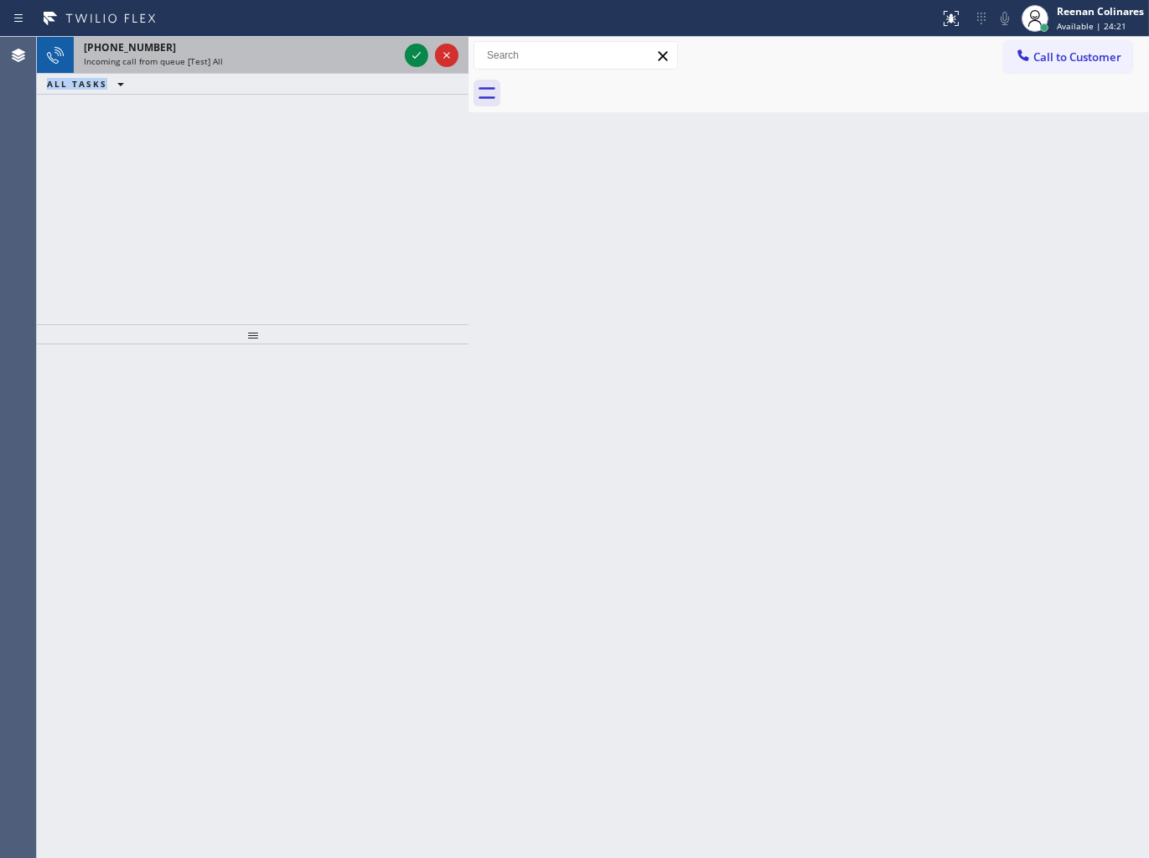
click at [282, 69] on div "[PHONE_NUMBER] Incoming call from queue [Test] All ALL TASKS ALL TASKS ACTIVE T…" at bounding box center [253, 66] width 432 height 58
click at [282, 69] on div "[PHONE_NUMBER] Incoming call from queue [Test] All" at bounding box center [238, 55] width 328 height 37
drag, startPoint x: 313, startPoint y: 55, endPoint x: 397, endPoint y: 46, distance: 85.1
click at [313, 55] on div "Incoming call from queue [Test] All" at bounding box center [241, 61] width 314 height 12
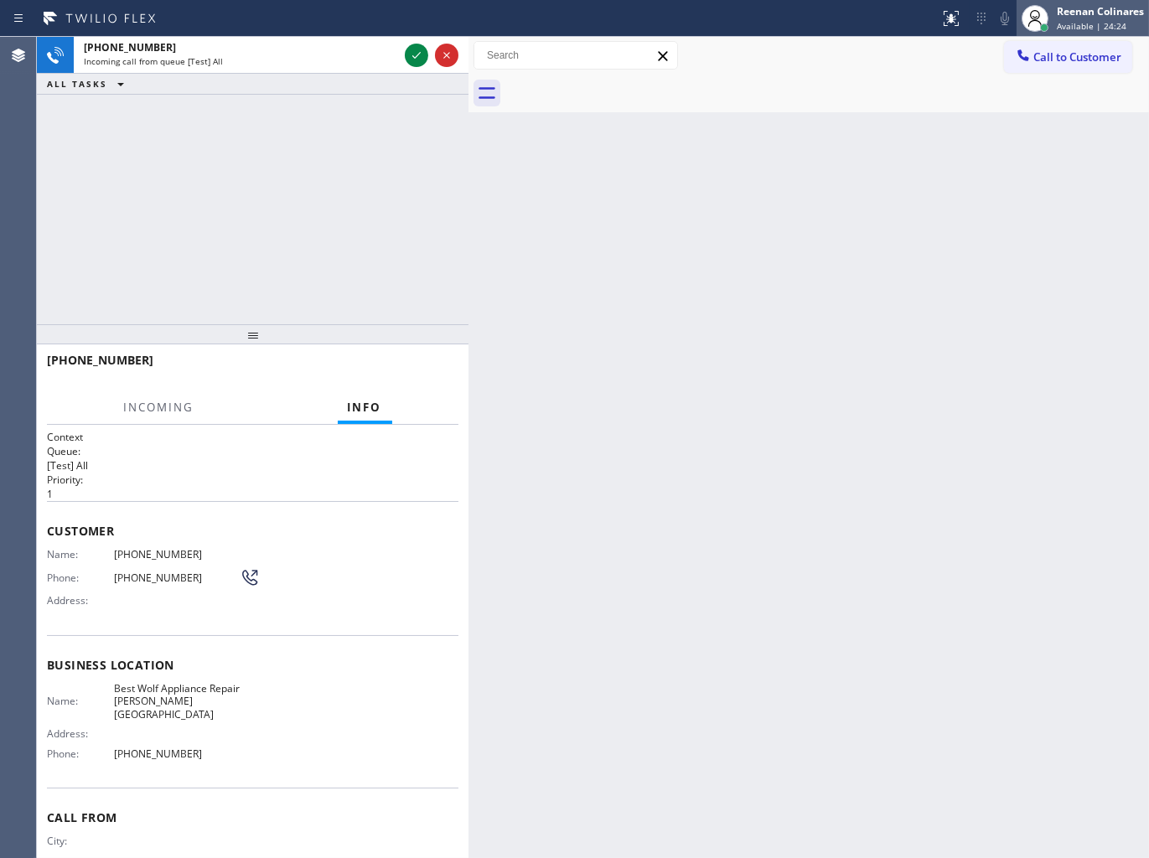
click at [1092, 18] on div "Reenan Colinares" at bounding box center [1100, 11] width 87 height 14
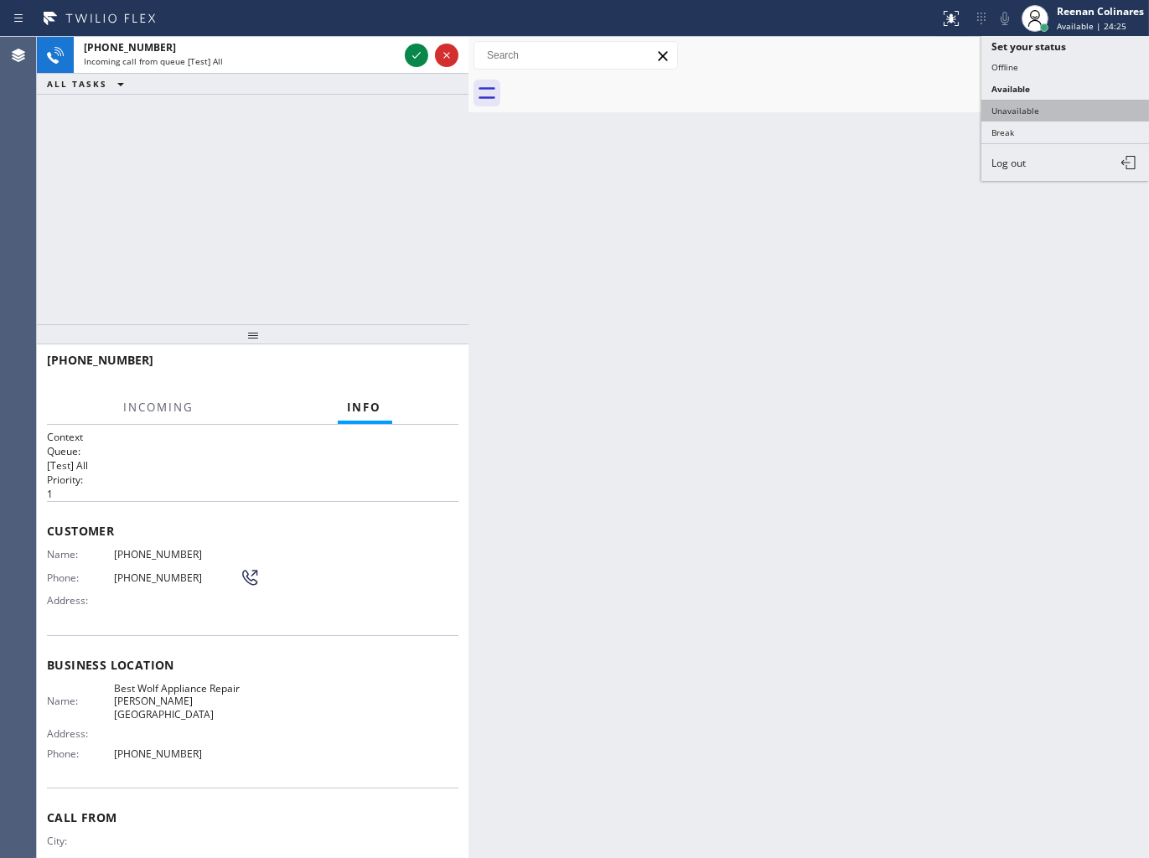
click at [1019, 110] on button "Unavailable" at bounding box center [1065, 111] width 168 height 22
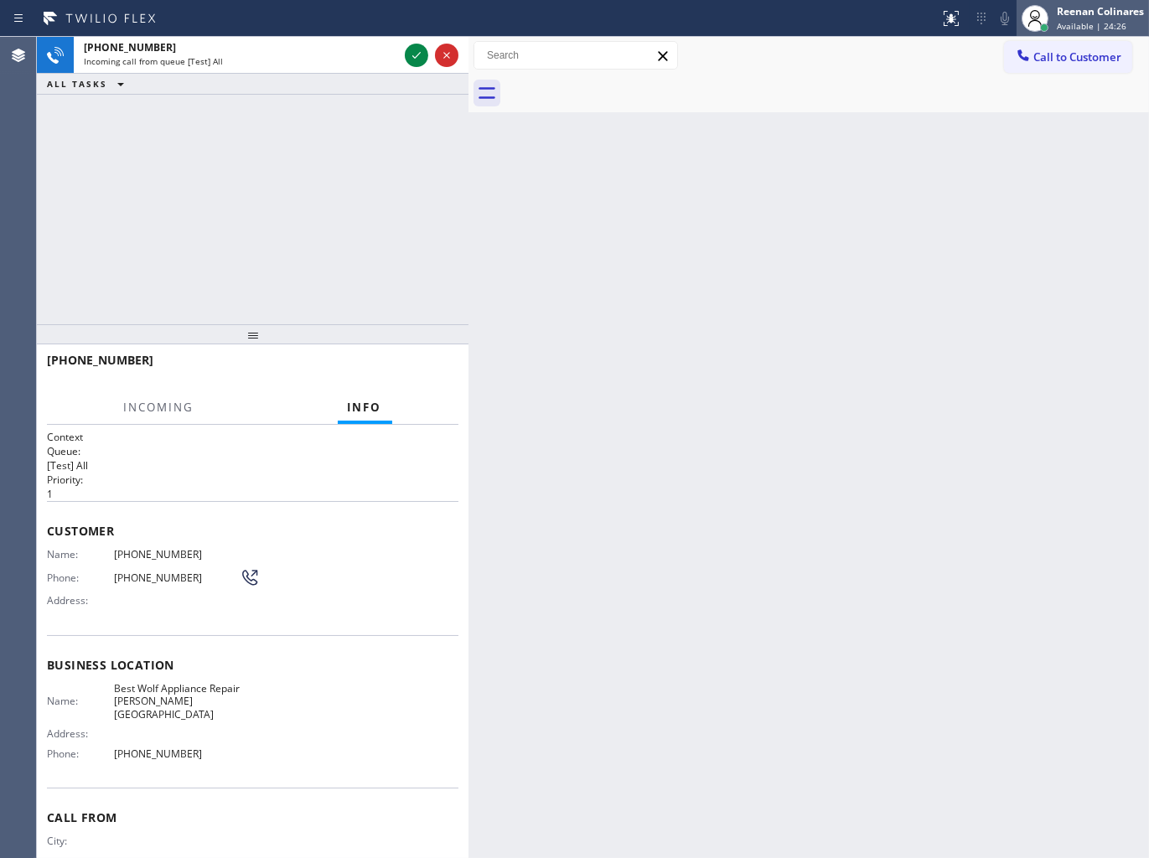
click at [1089, 21] on span "Available | 24:26" at bounding box center [1092, 26] width 70 height 12
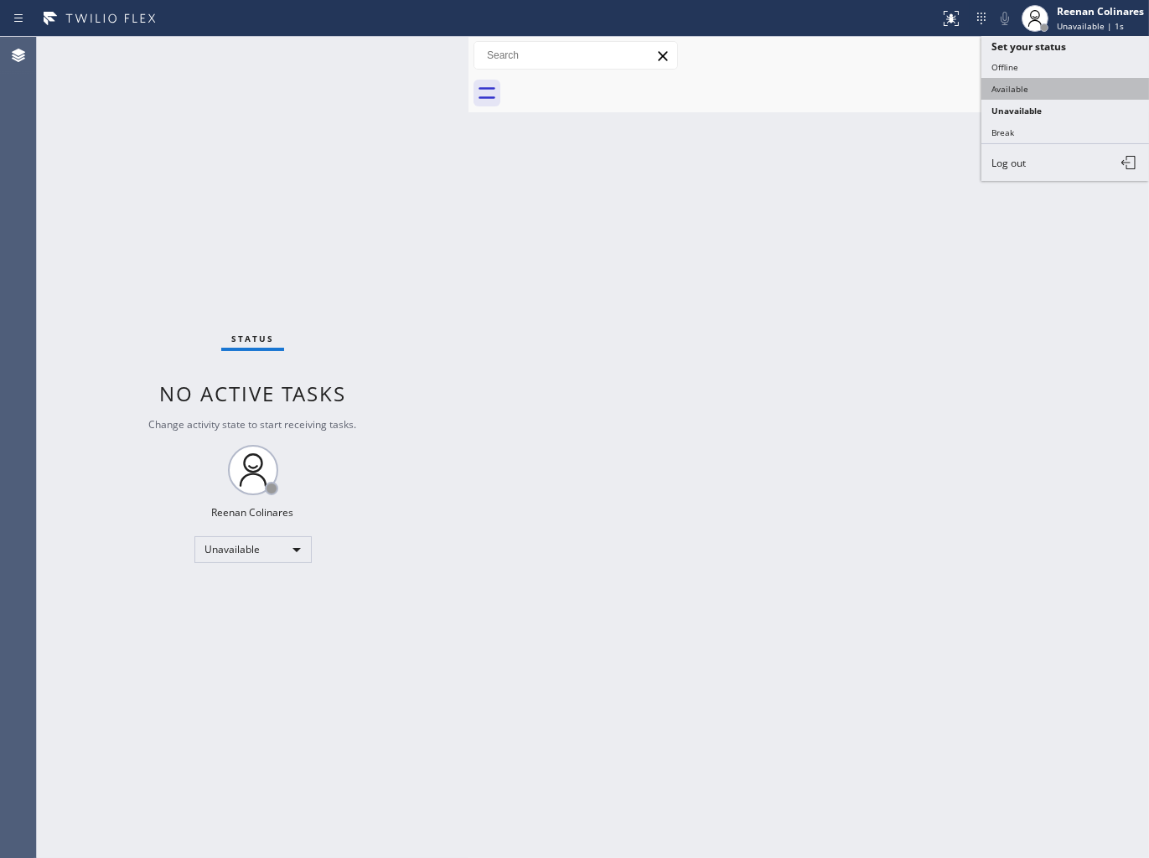
click at [1011, 88] on button "Available" at bounding box center [1065, 89] width 168 height 22
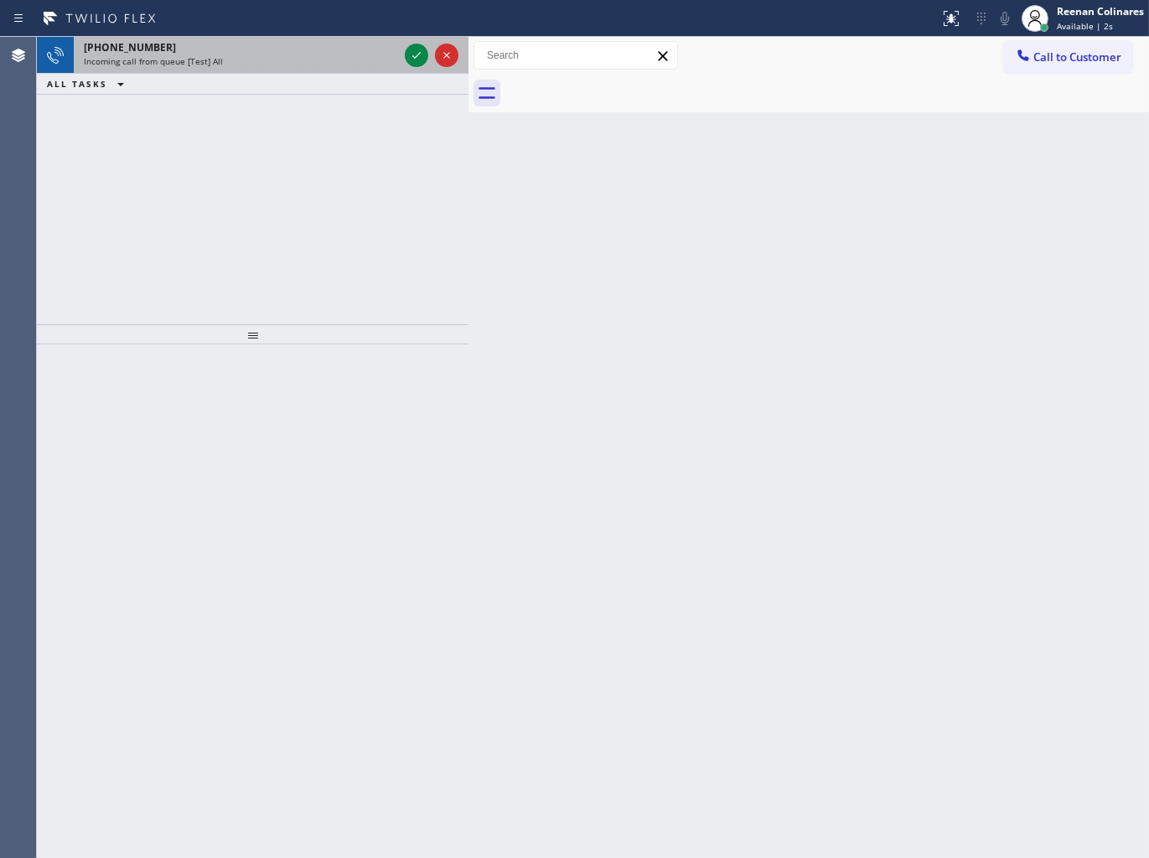
click at [296, 59] on div "Incoming call from queue [Test] All" at bounding box center [241, 61] width 314 height 12
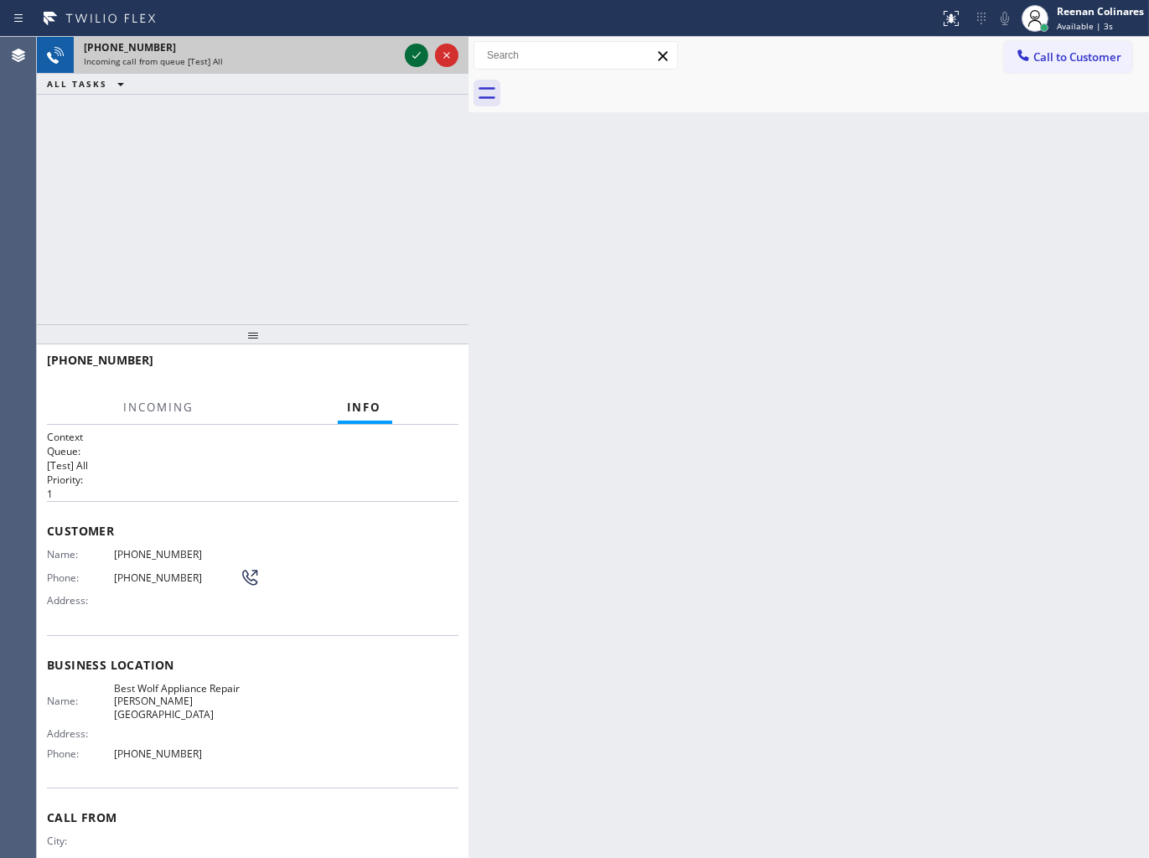
click at [413, 53] on icon at bounding box center [416, 55] width 20 height 20
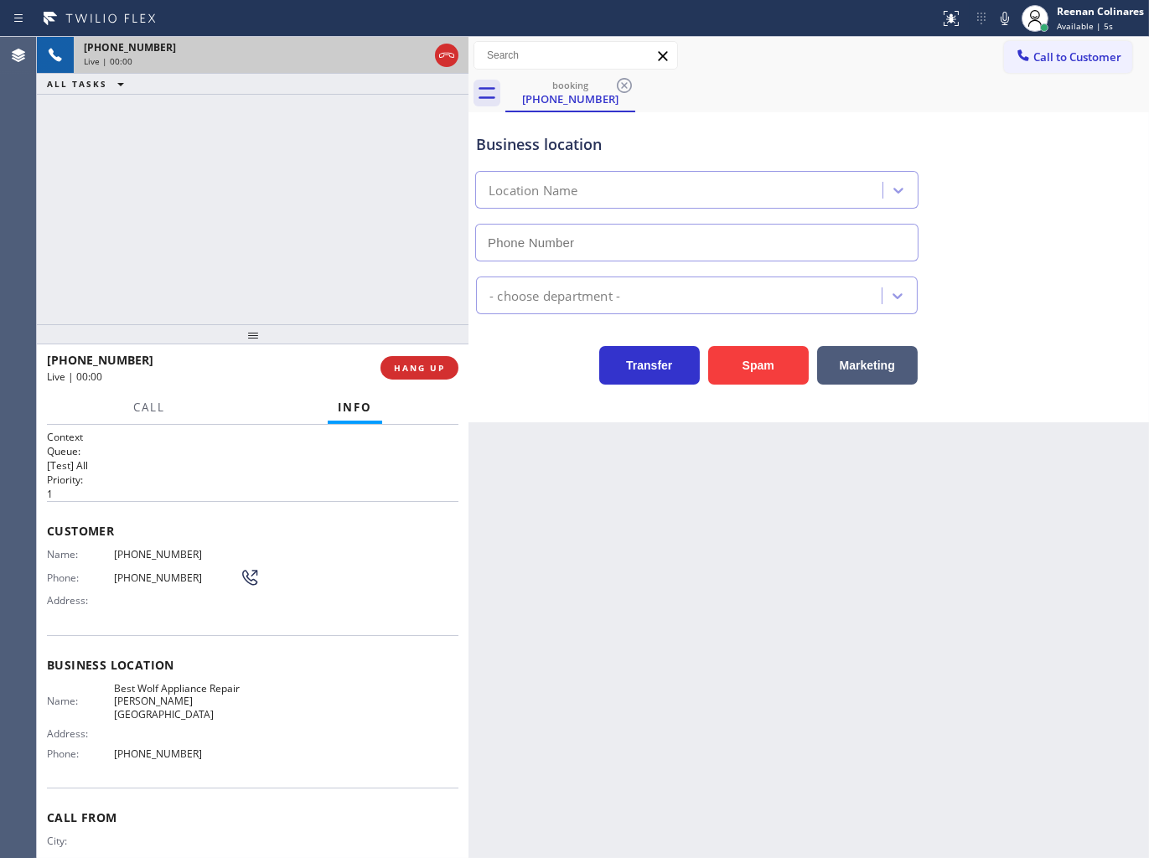
type input "[PHONE_NUMBER]"
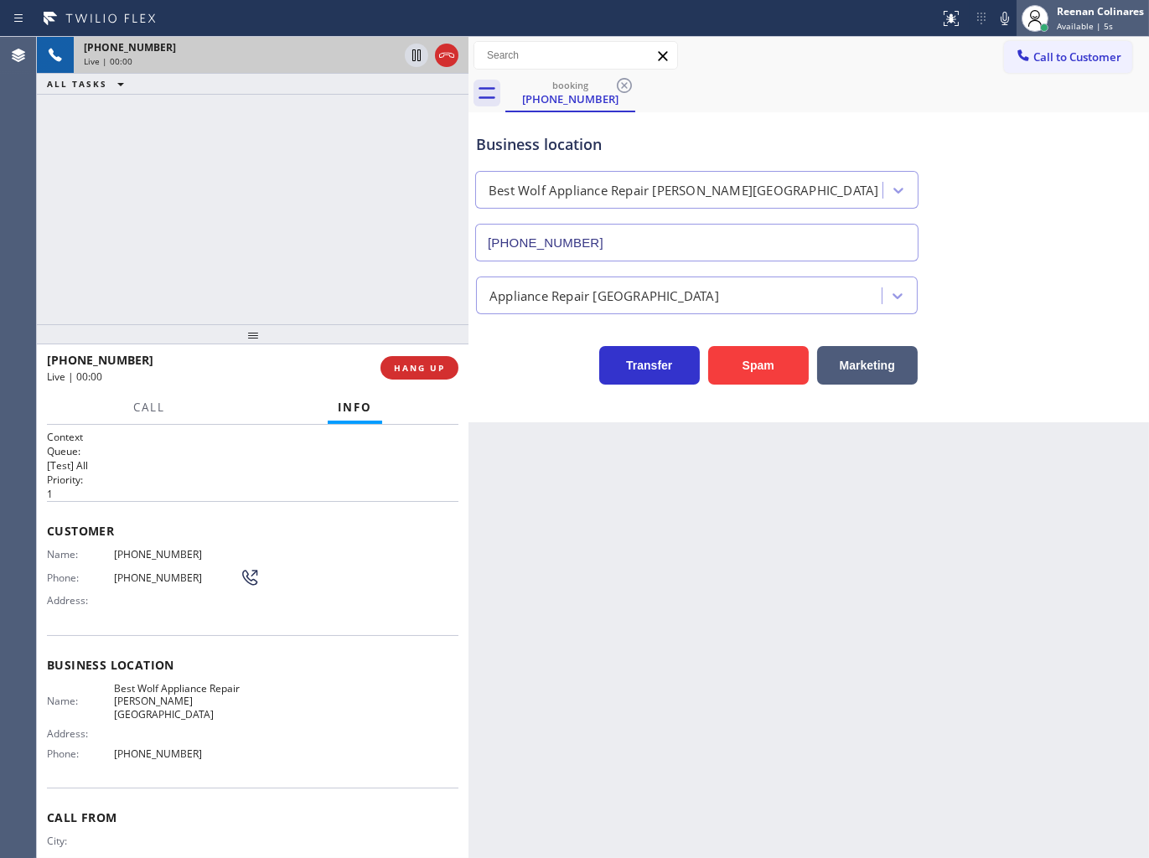
drag, startPoint x: 767, startPoint y: 370, endPoint x: 1115, endPoint y: 6, distance: 503.1
click at [773, 364] on button "Spam" at bounding box center [758, 365] width 101 height 39
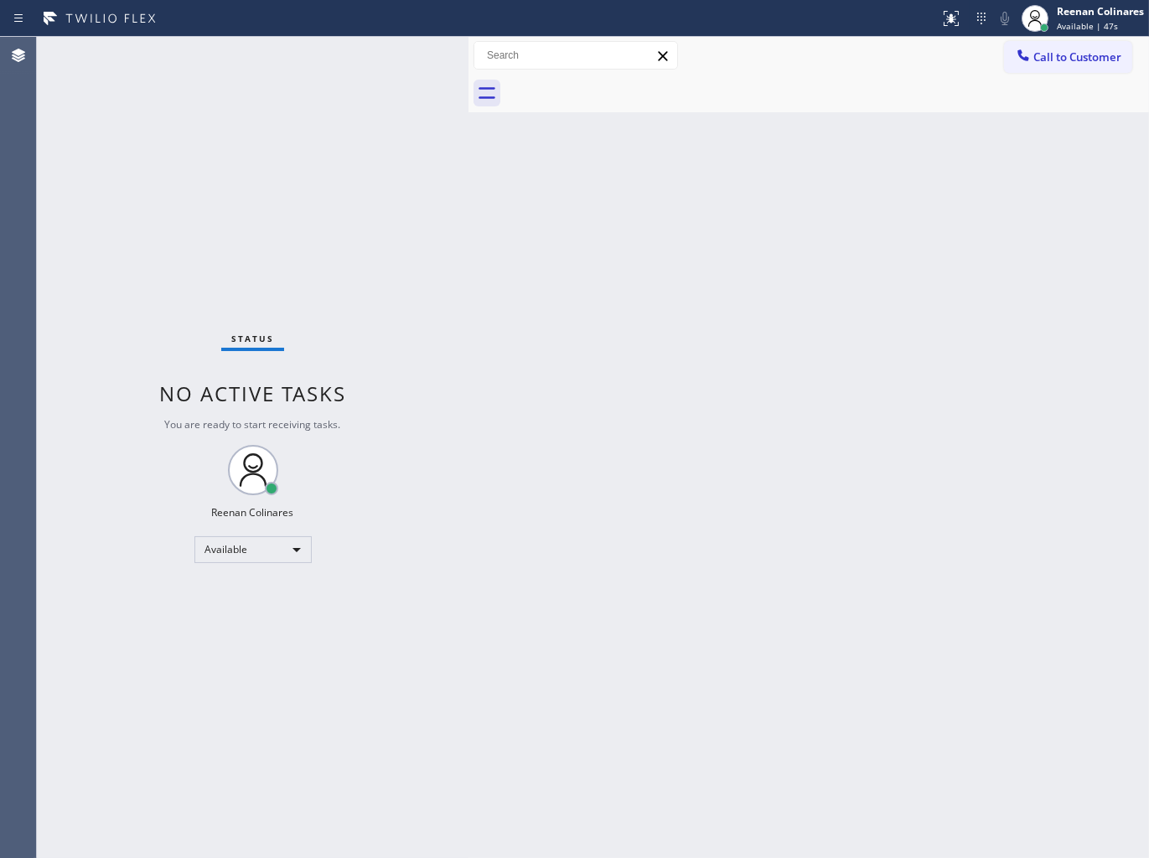
click at [578, 245] on div "Back to Dashboard Change Sender ID Customers Technicians Select a contact Outbo…" at bounding box center [808, 447] width 680 height 821
click at [766, 373] on div "Back to Dashboard Change Sender ID Customers Technicians Select a contact Outbo…" at bounding box center [808, 447] width 680 height 821
click at [269, 545] on div "Available" at bounding box center [252, 549] width 117 height 27
click at [250, 631] on li "Break" at bounding box center [251, 635] width 114 height 20
click at [989, 85] on div at bounding box center [826, 94] width 643 height 38
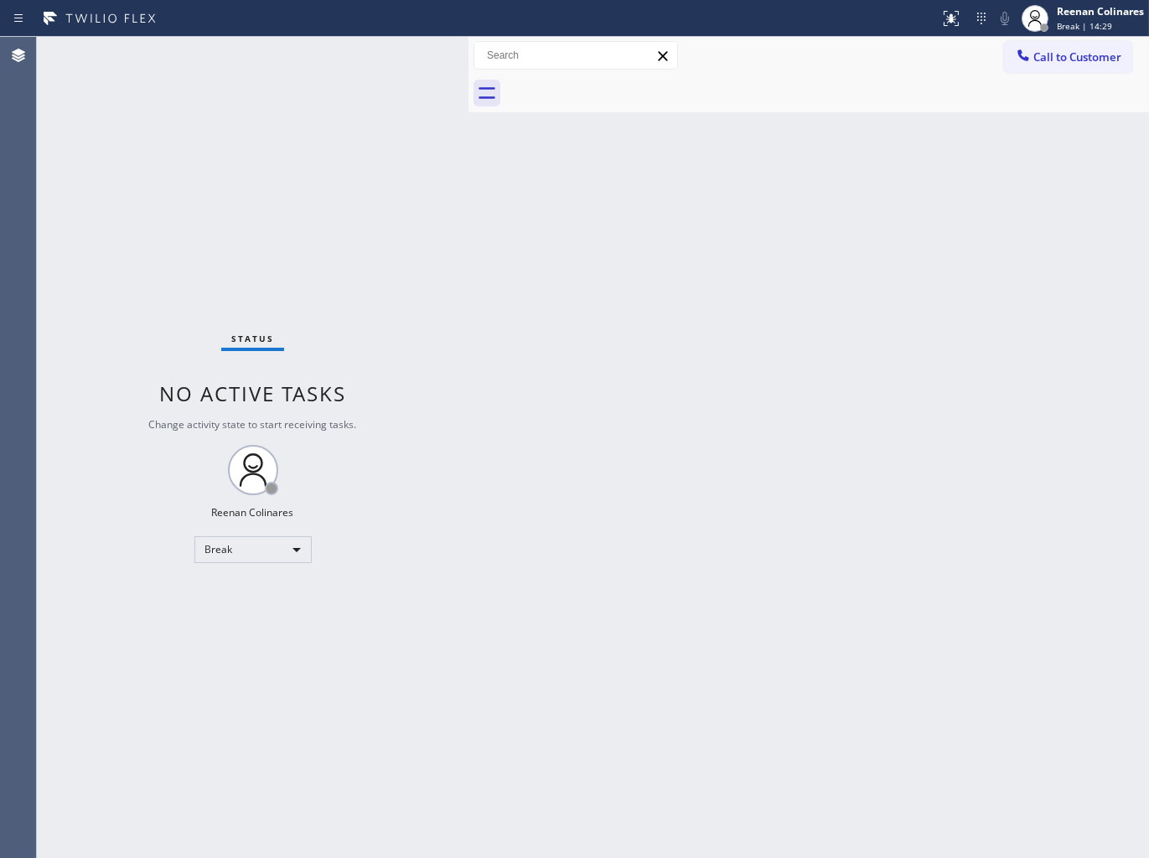
click at [680, 153] on div "Back to Dashboard Change Sender ID Customers Technicians Select a contact Outbo…" at bounding box center [808, 447] width 680 height 821
click at [1100, 17] on div "Reenan Colinares" at bounding box center [1100, 11] width 87 height 14
click at [1010, 85] on button "Available" at bounding box center [1065, 89] width 168 height 22
click at [987, 361] on div "Back to Dashboard Change Sender ID Customers Technicians Select a contact Outbo…" at bounding box center [808, 447] width 680 height 821
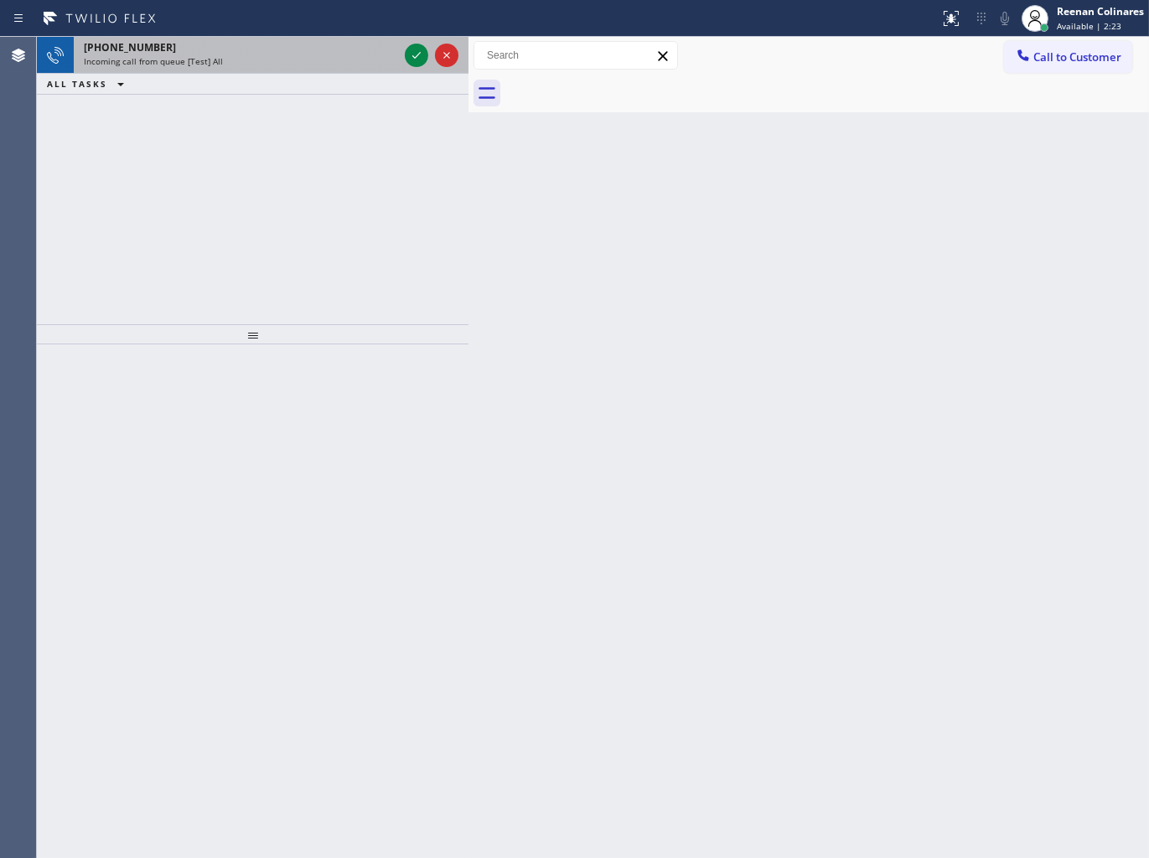
click at [206, 67] on span "Incoming call from queue [Test] All" at bounding box center [153, 61] width 139 height 12
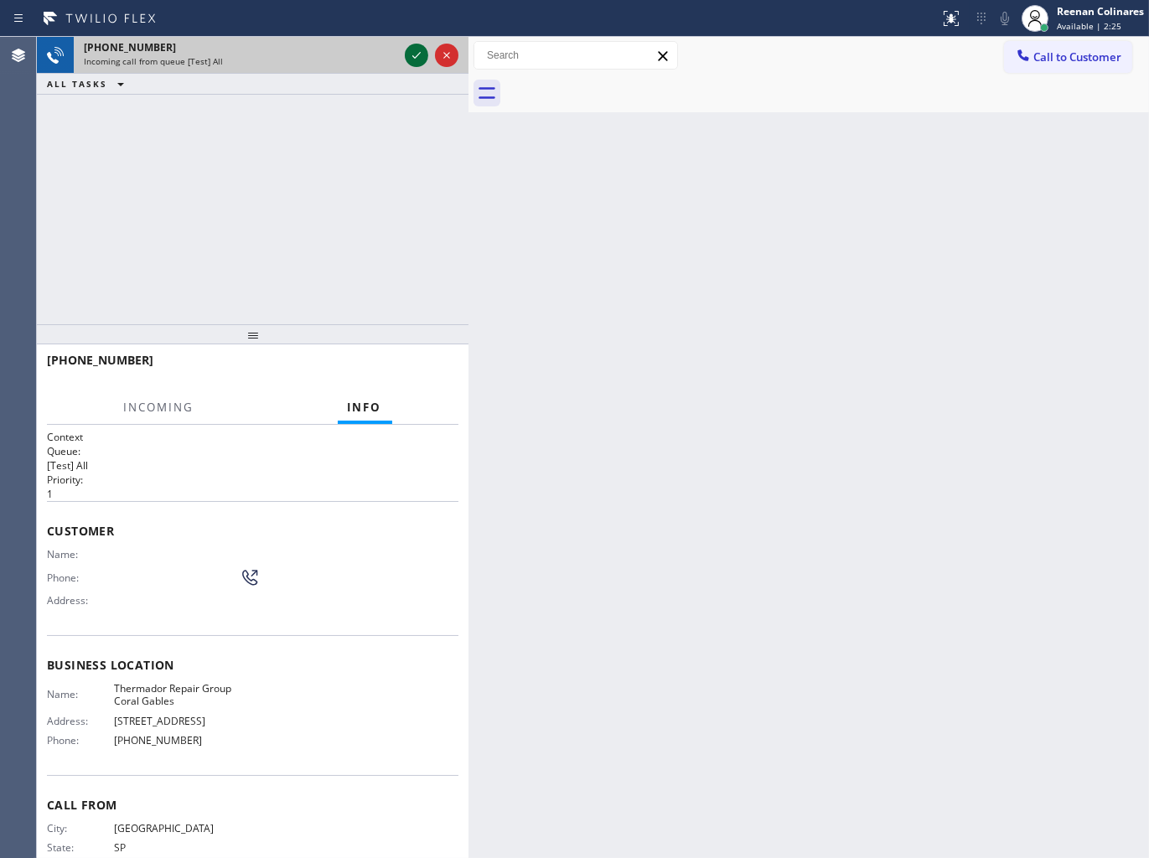
click at [412, 60] on icon at bounding box center [416, 55] width 20 height 20
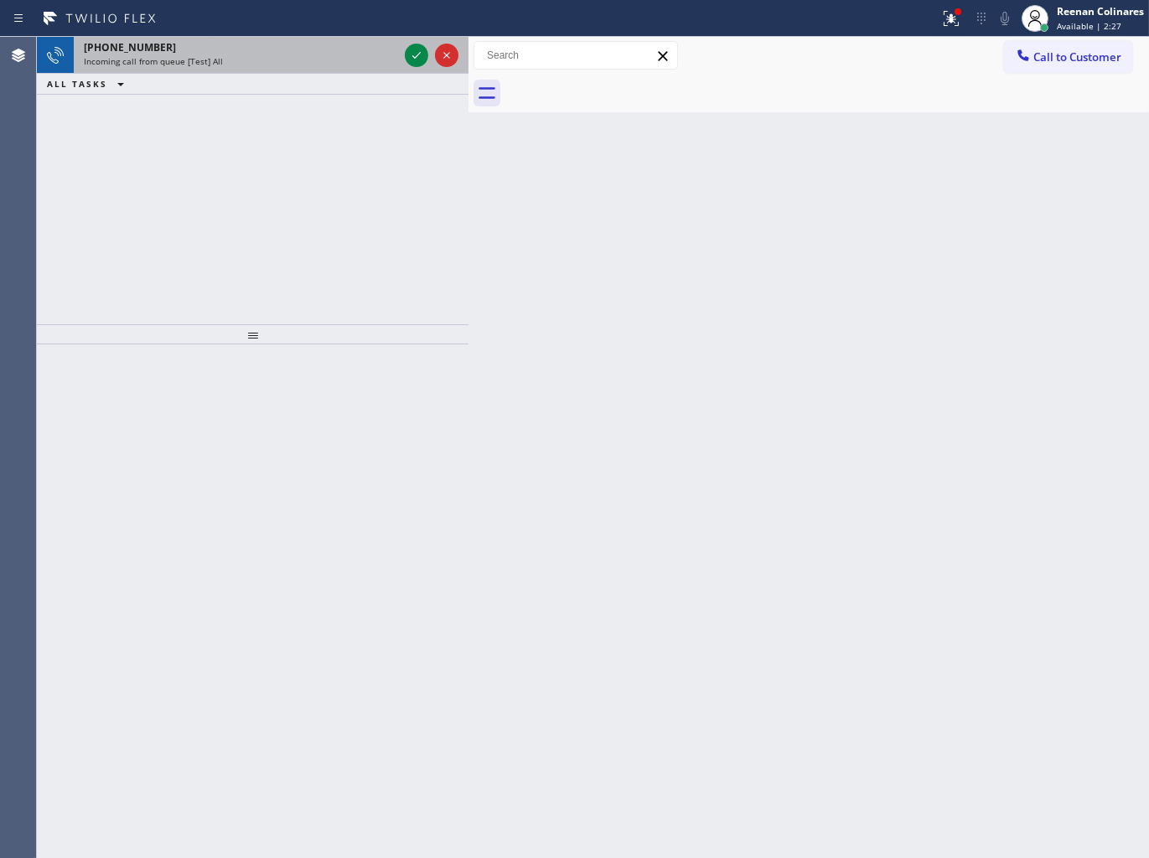
click at [292, 59] on div "Incoming call from queue [Test] All" at bounding box center [241, 61] width 314 height 12
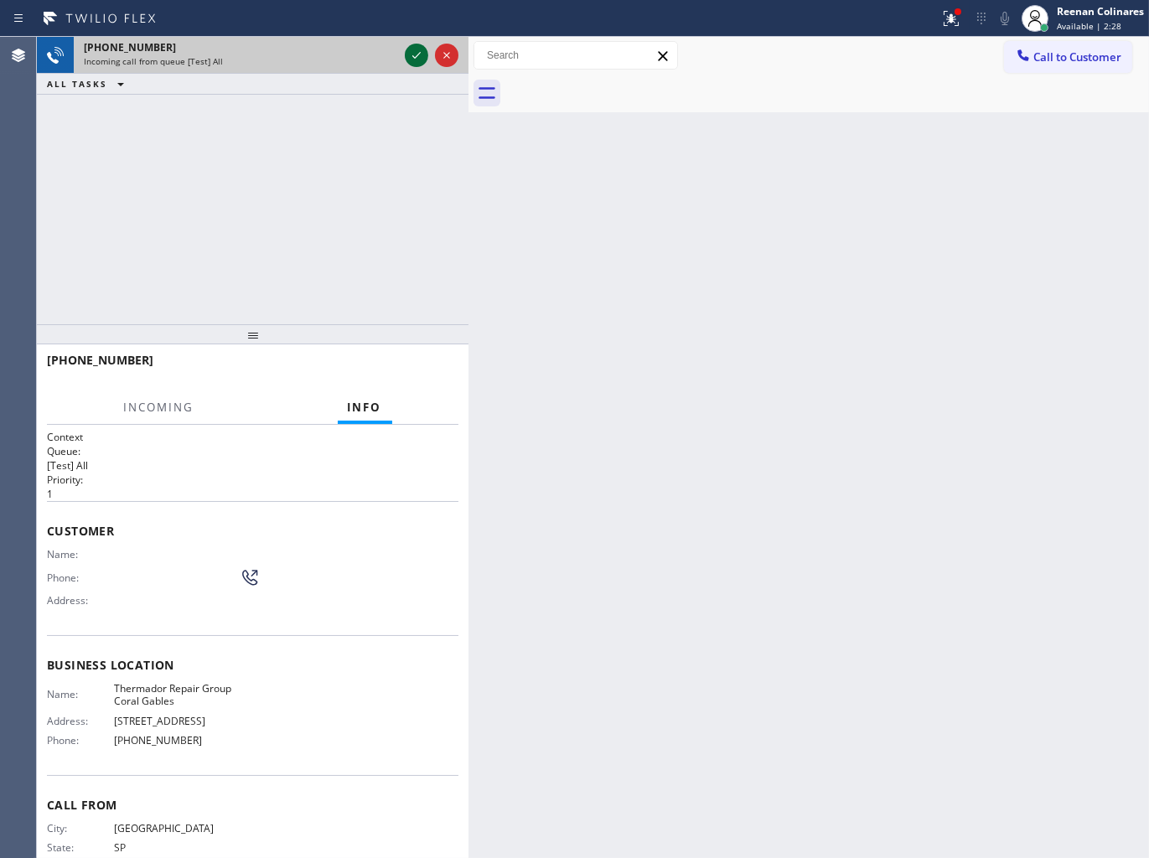
click at [412, 49] on icon at bounding box center [416, 55] width 20 height 20
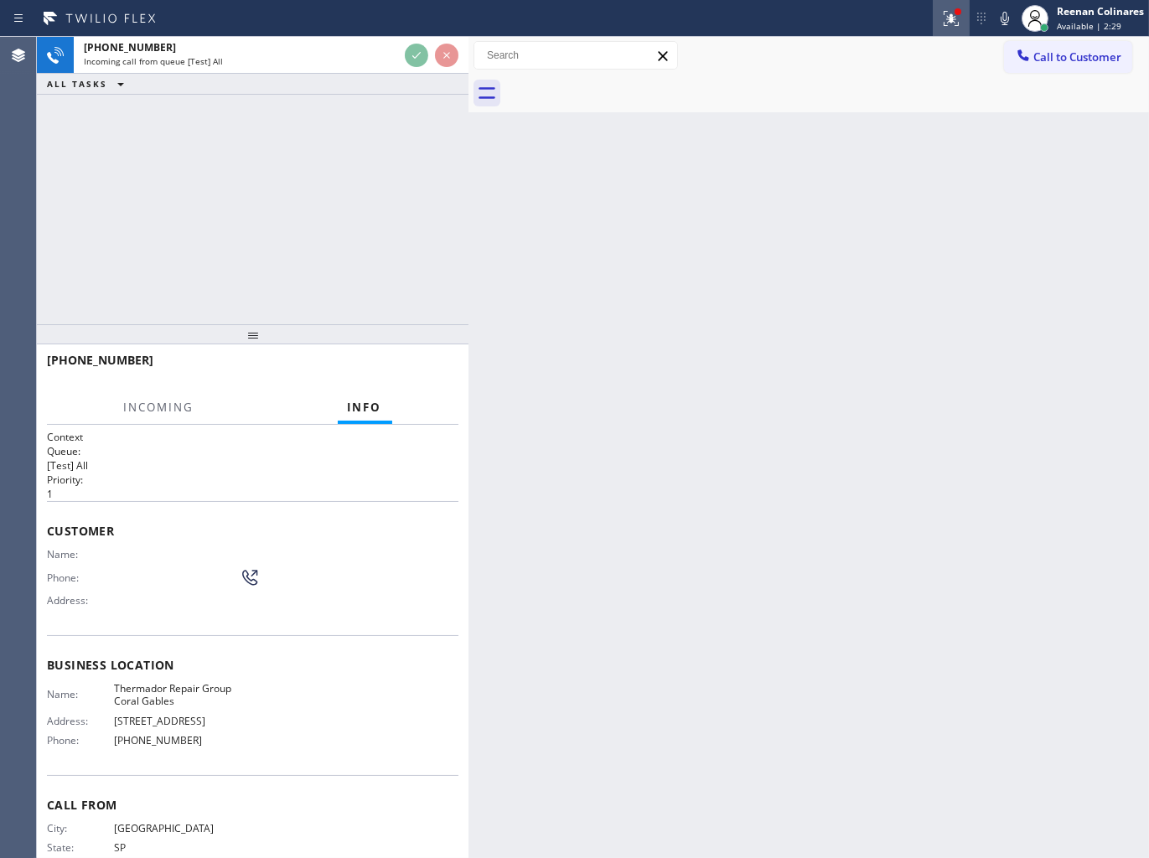
click at [960, 23] on icon at bounding box center [951, 18] width 20 height 20
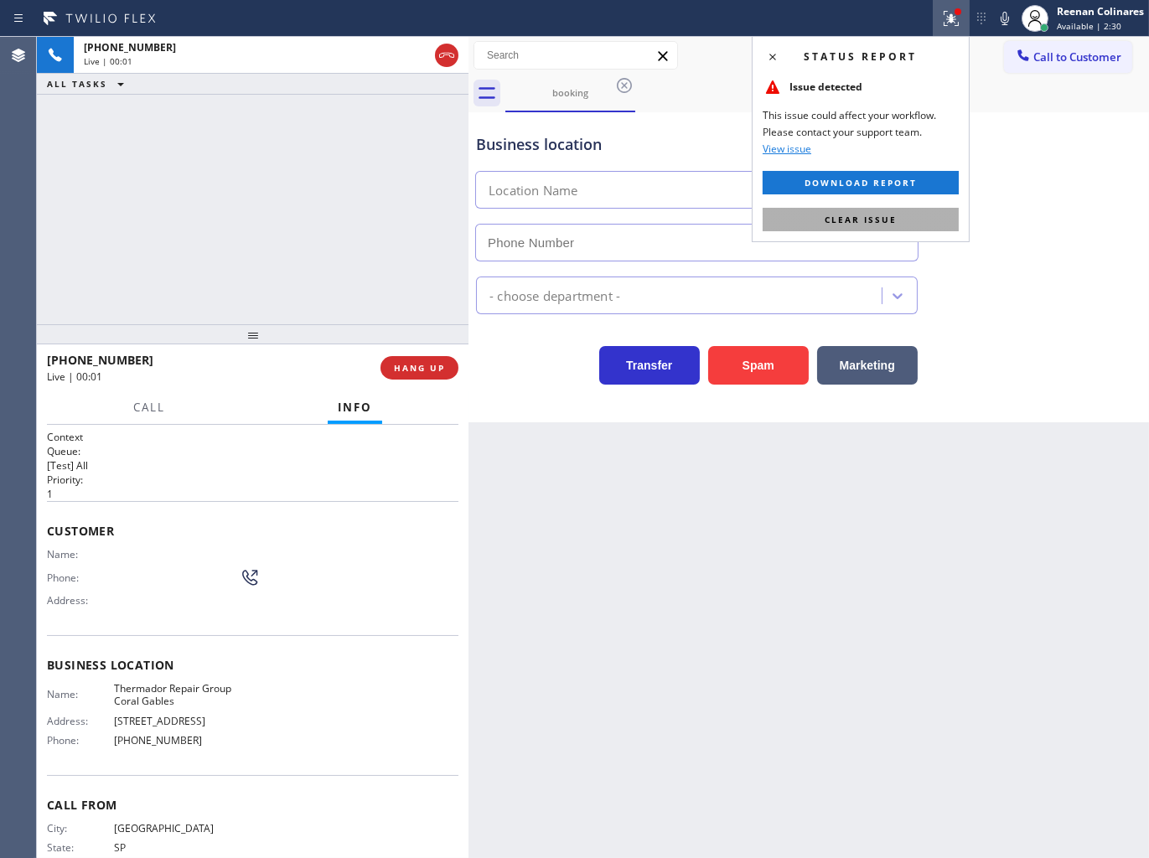
type input "[PHONE_NUMBER]"
click at [886, 214] on span "Clear issue" at bounding box center [860, 220] width 72 height 12
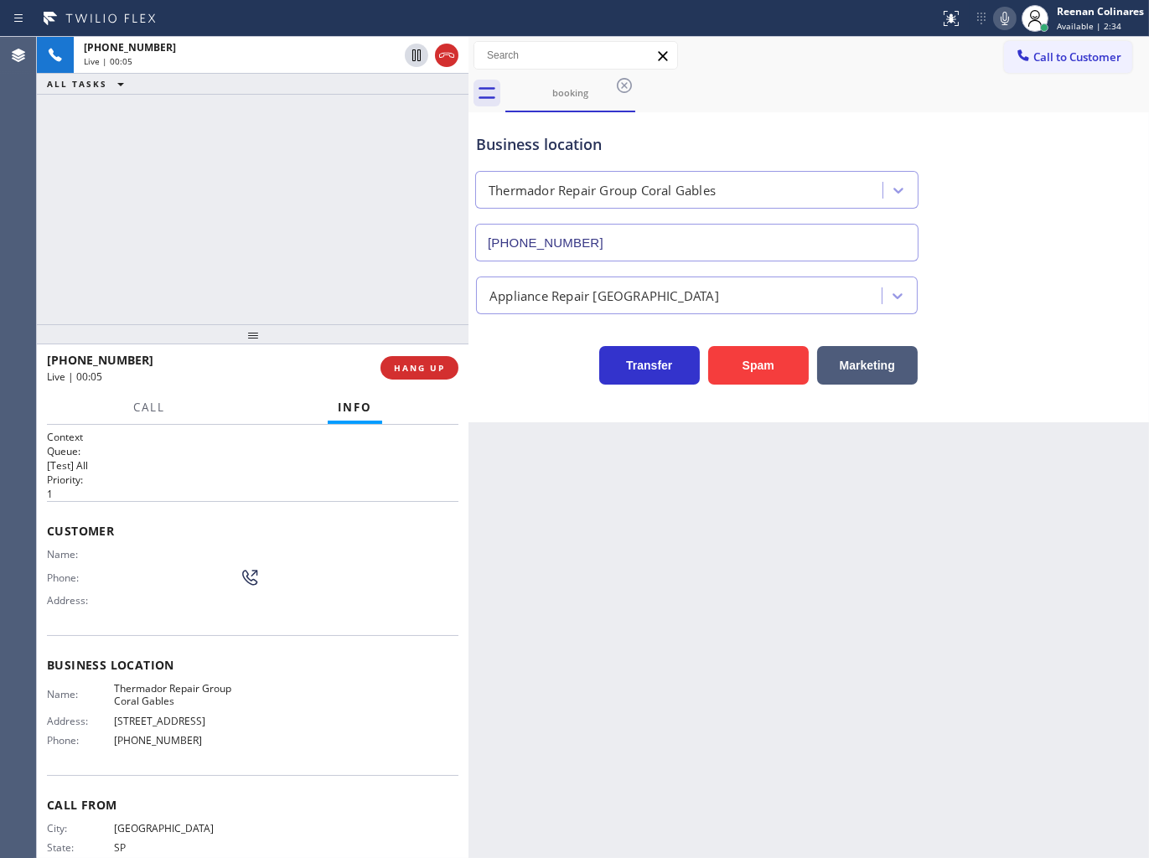
click at [1002, 13] on icon at bounding box center [1004, 18] width 8 height 13
click at [1003, 15] on icon at bounding box center [1004, 18] width 8 height 13
click at [1000, 22] on icon at bounding box center [1005, 18] width 20 height 20
click at [1003, 18] on rect at bounding box center [1005, 17] width 12 height 12
click at [1007, 10] on icon at bounding box center [1005, 18] width 20 height 20
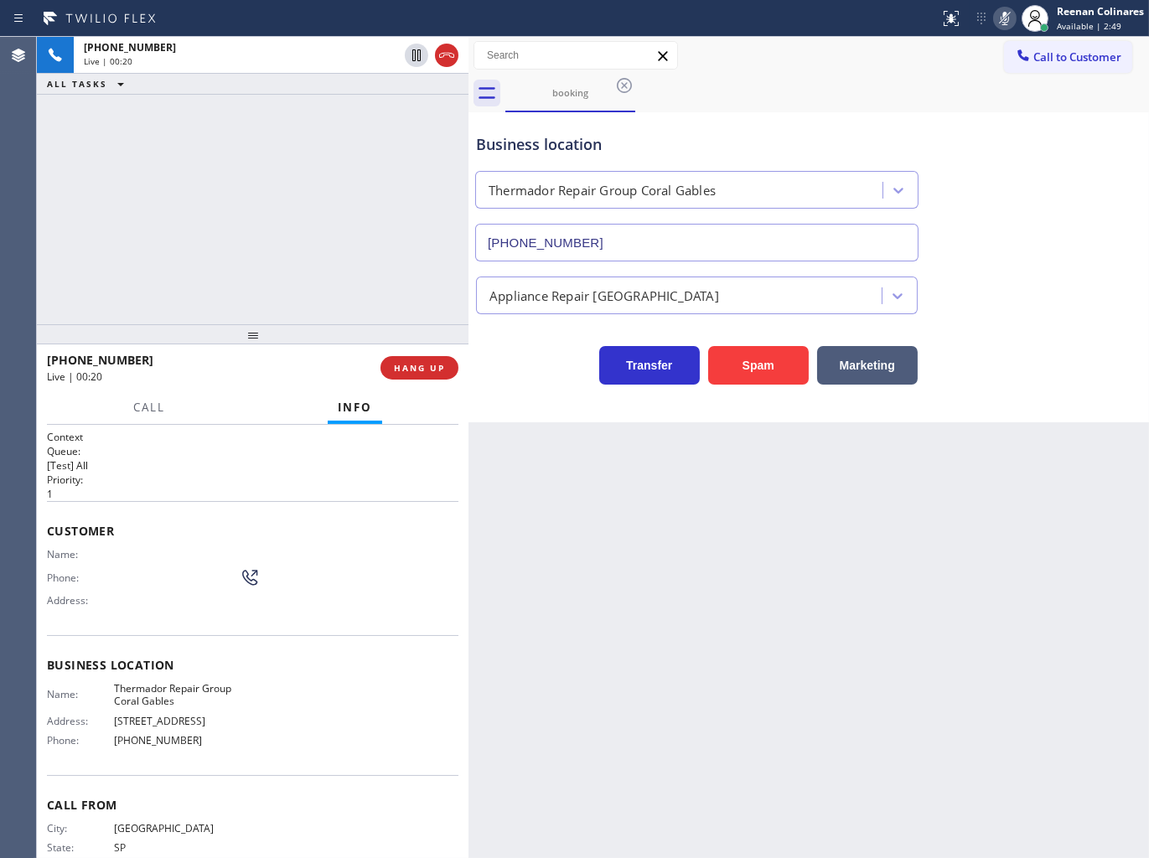
click at [1000, 20] on rect at bounding box center [1005, 17] width 12 height 12
click at [1002, 18] on icon at bounding box center [1004, 18] width 8 height 13
click at [1004, 19] on icon at bounding box center [1004, 18] width 8 height 13
click at [143, 409] on span "Call" at bounding box center [149, 407] width 32 height 15
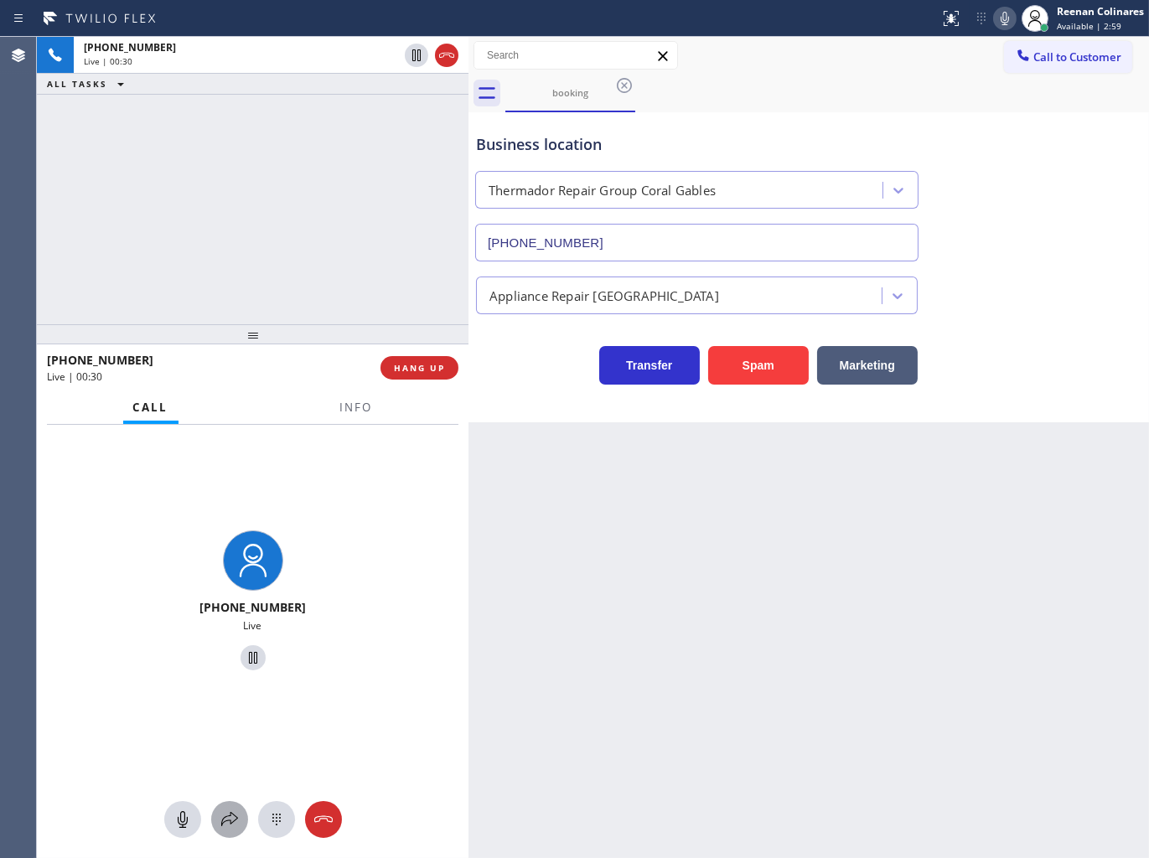
click at [229, 815] on icon at bounding box center [230, 819] width 20 height 20
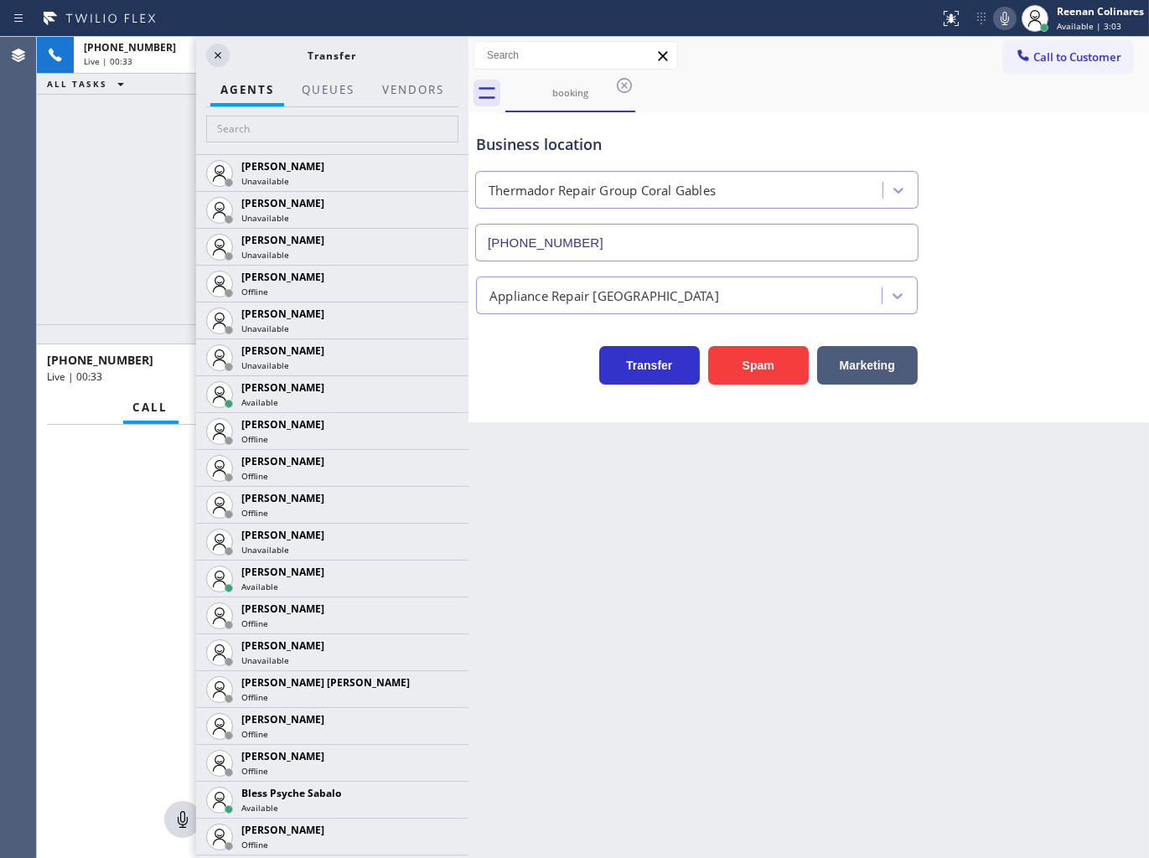
click at [1003, 14] on icon at bounding box center [1005, 18] width 20 height 20
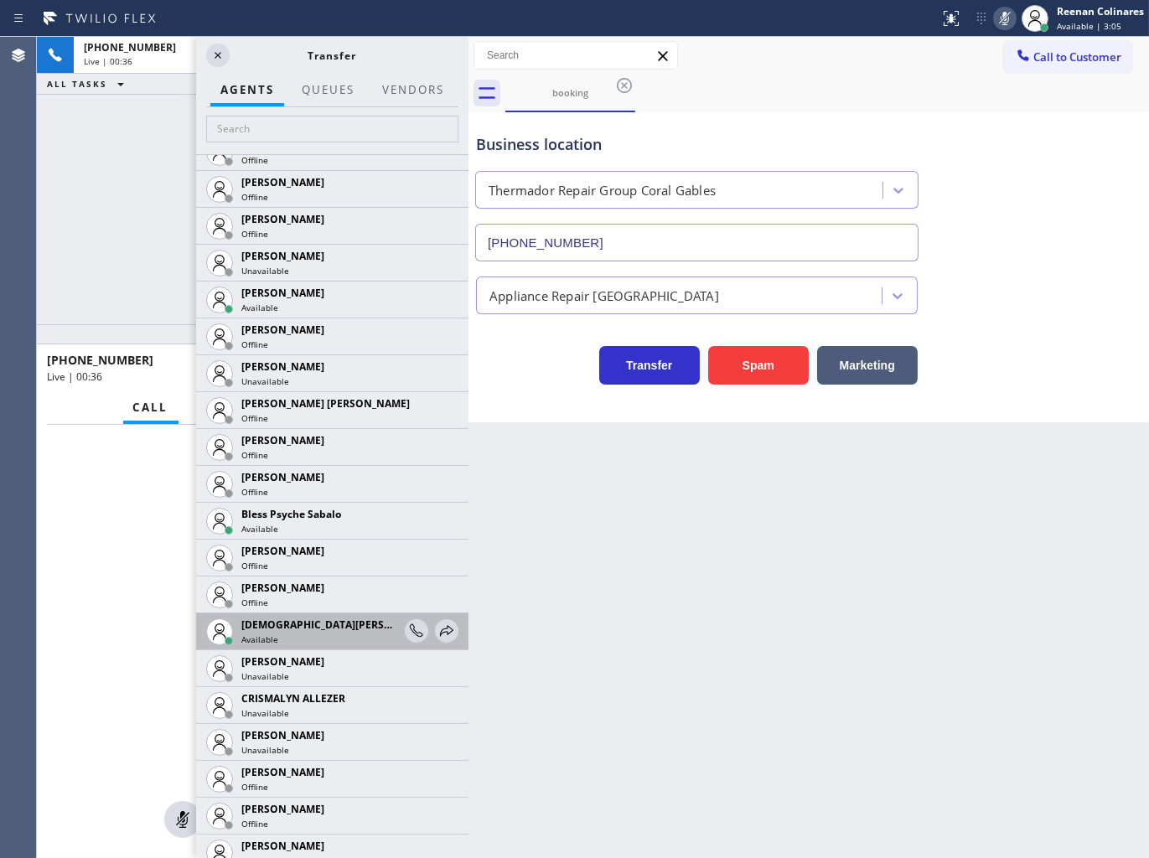
click at [448, 633] on div "[DEMOGRAPHIC_DATA] Cinco Available" at bounding box center [332, 631] width 272 height 37
click at [440, 632] on icon at bounding box center [446, 630] width 13 height 11
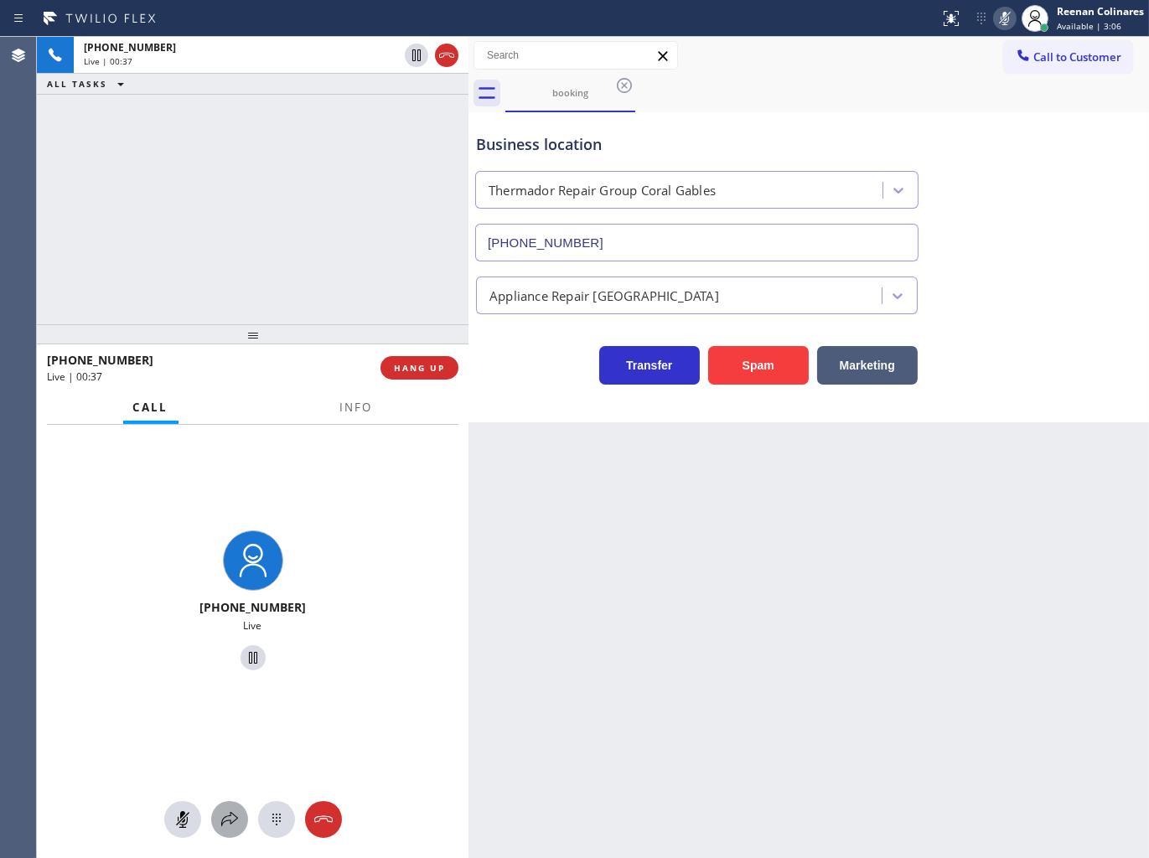
click at [224, 813] on icon at bounding box center [230, 819] width 20 height 20
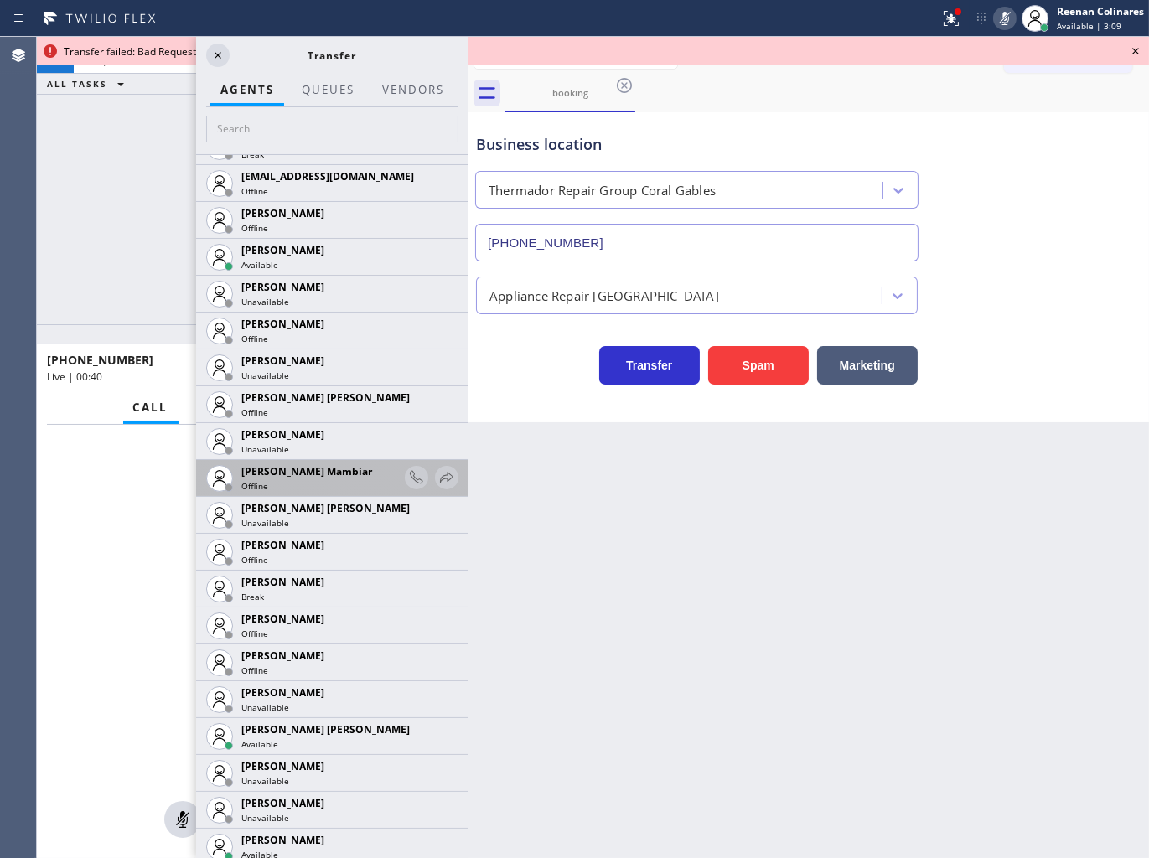
scroll to position [1024, 0]
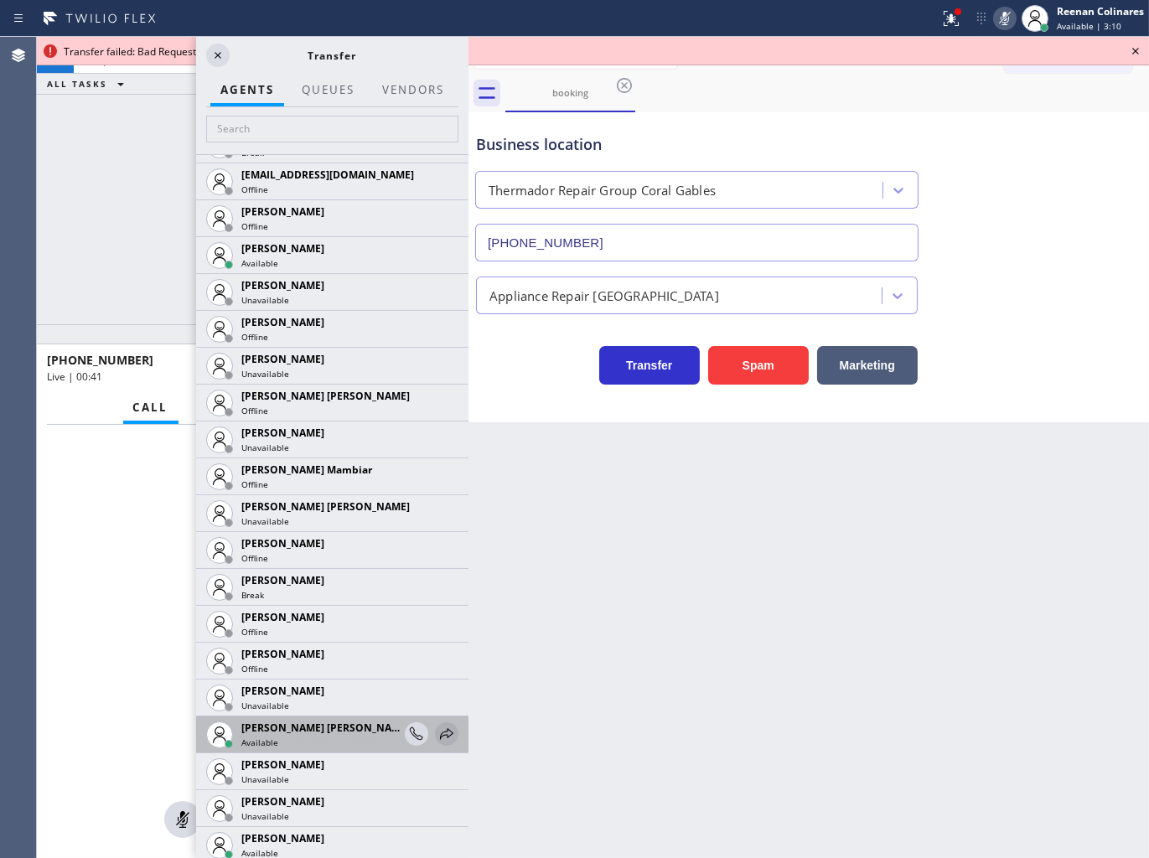
click at [437, 733] on icon at bounding box center [447, 734] width 20 height 20
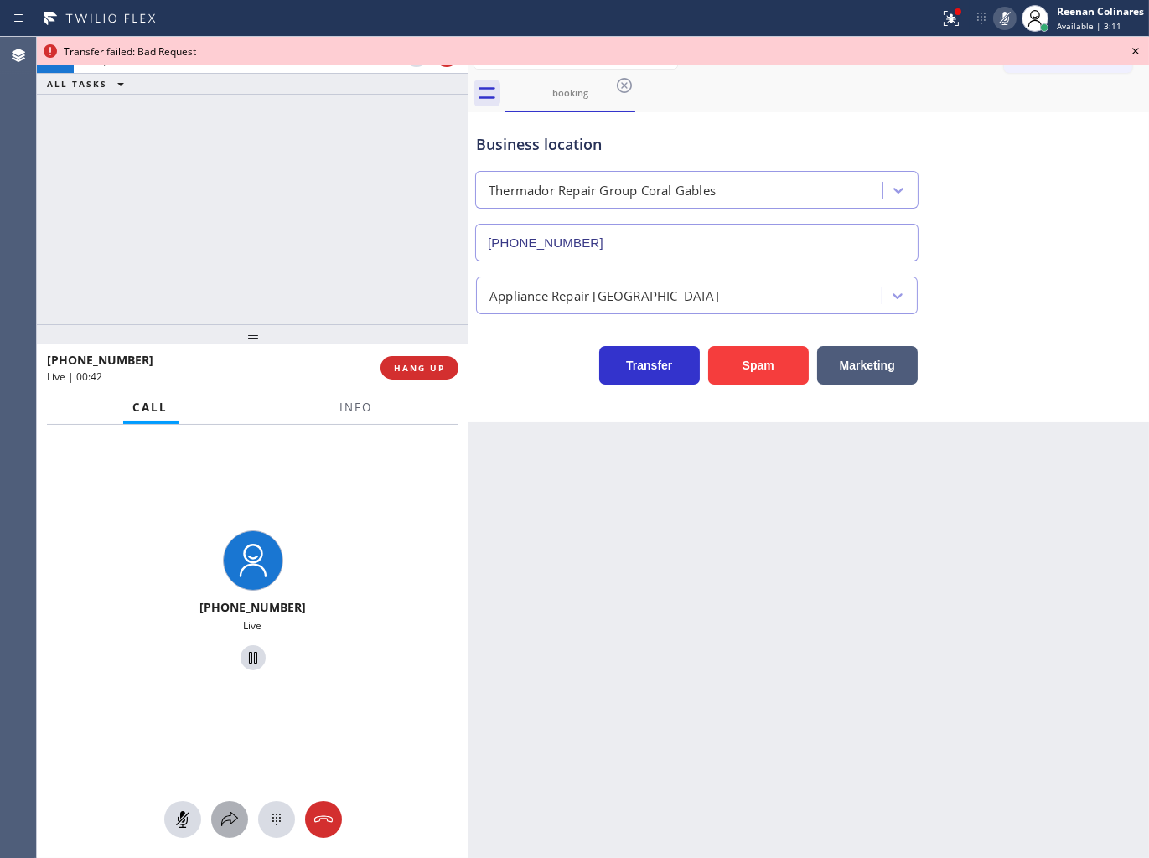
click at [229, 817] on icon at bounding box center [230, 819] width 20 height 20
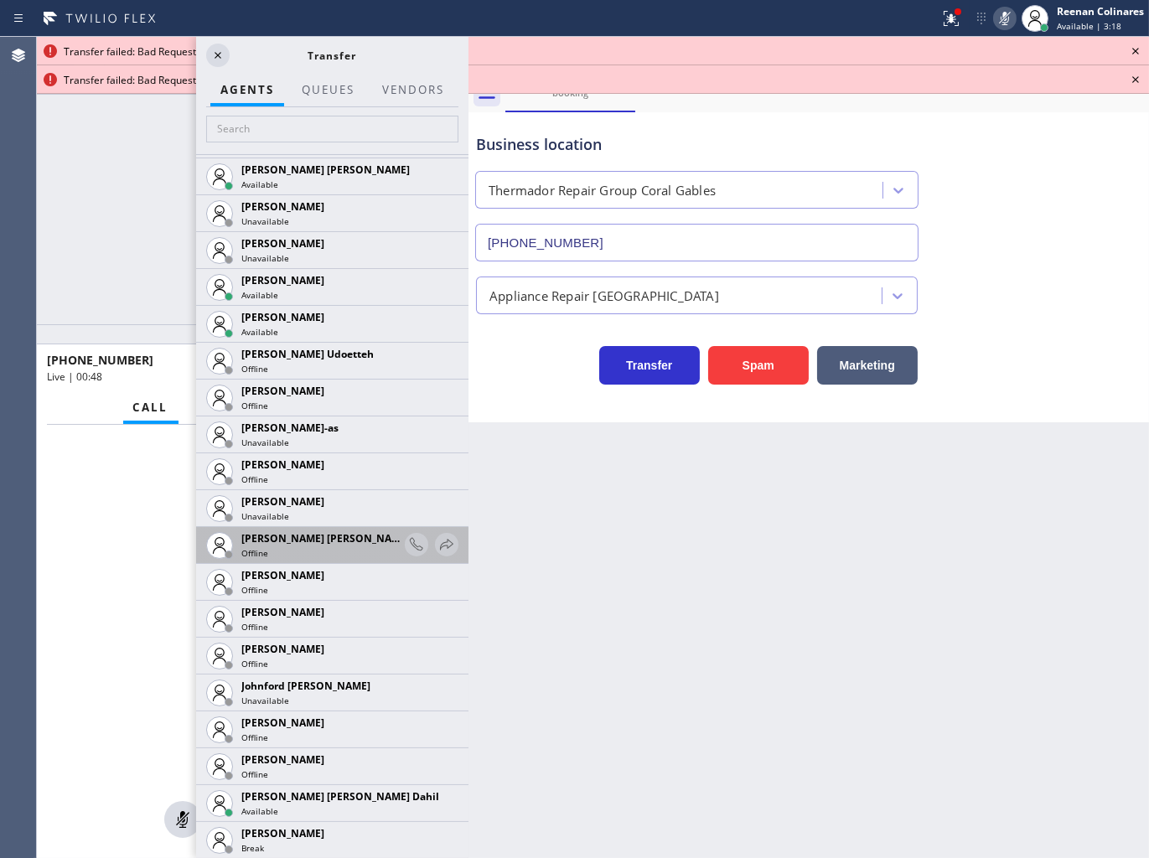
scroll to position [1769, 0]
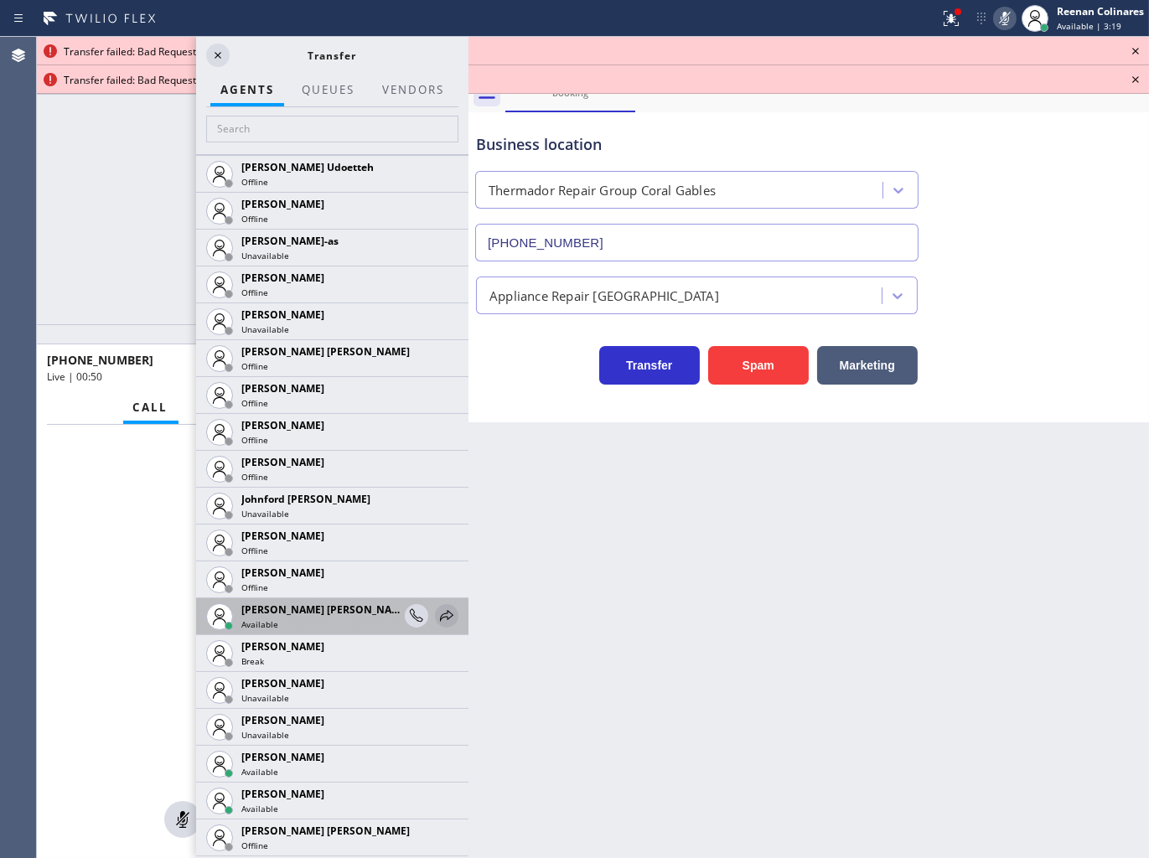
click at [437, 615] on icon at bounding box center [447, 616] width 20 height 20
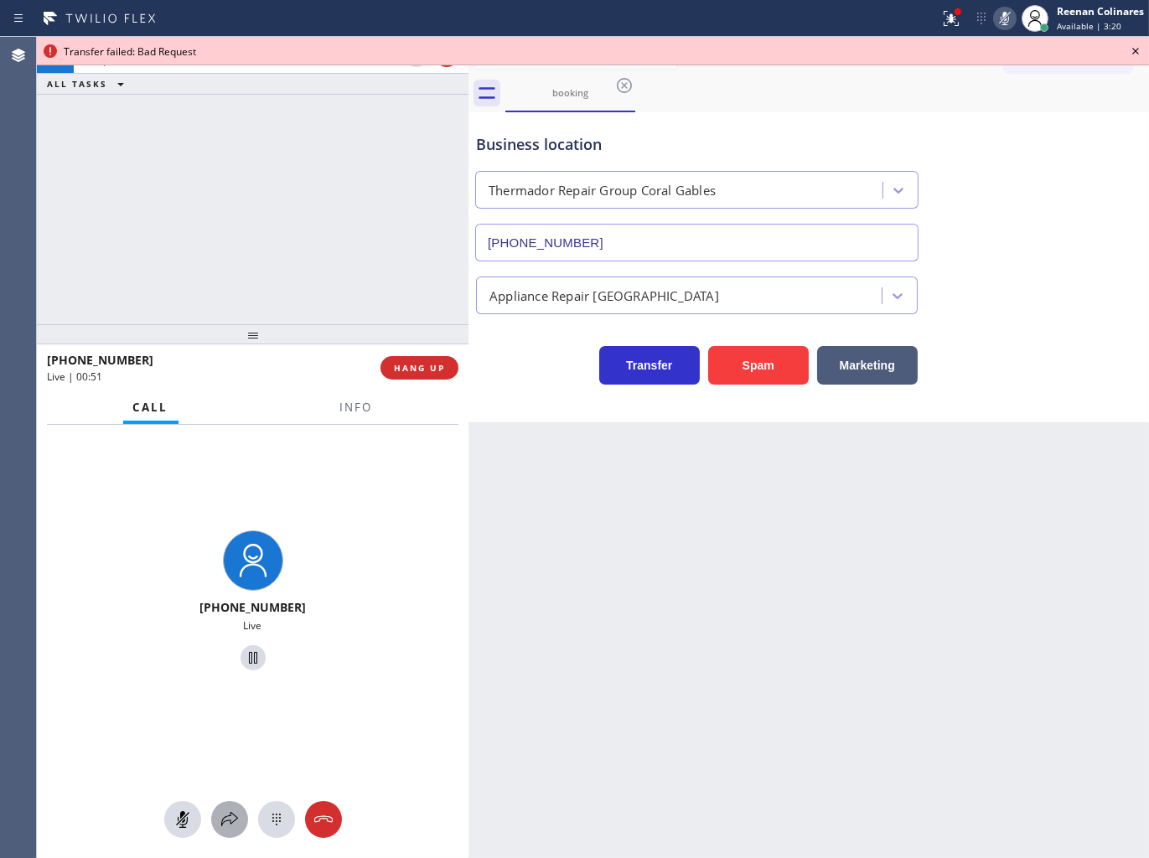
click at [226, 822] on icon at bounding box center [230, 819] width 20 height 20
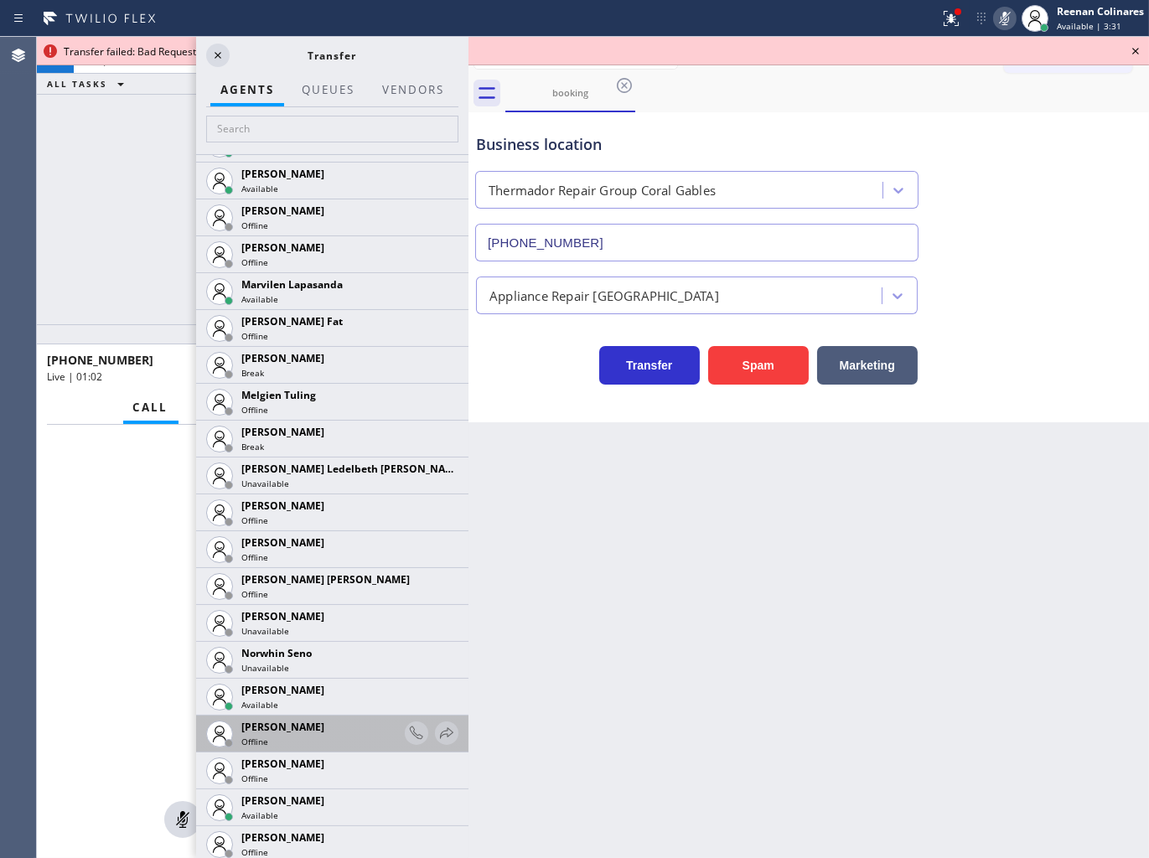
scroll to position [3072, 0]
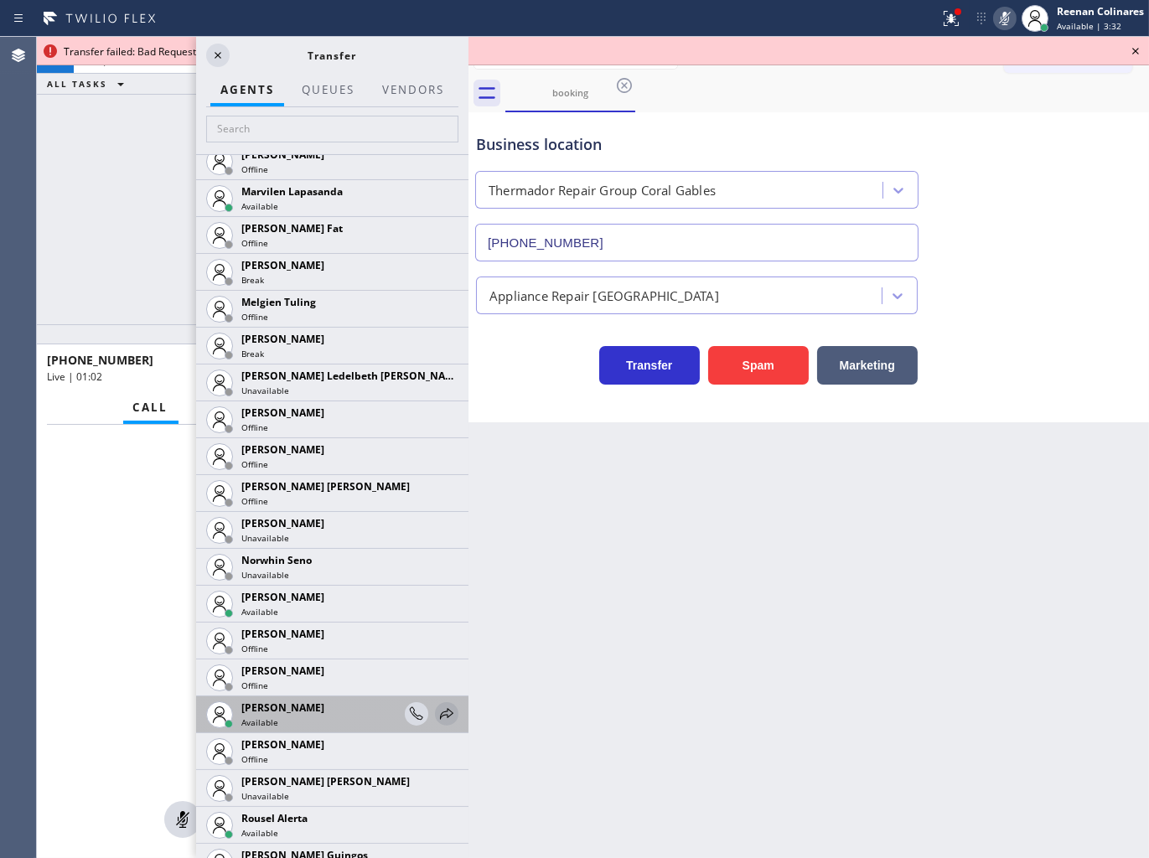
click at [437, 716] on icon at bounding box center [447, 714] width 20 height 20
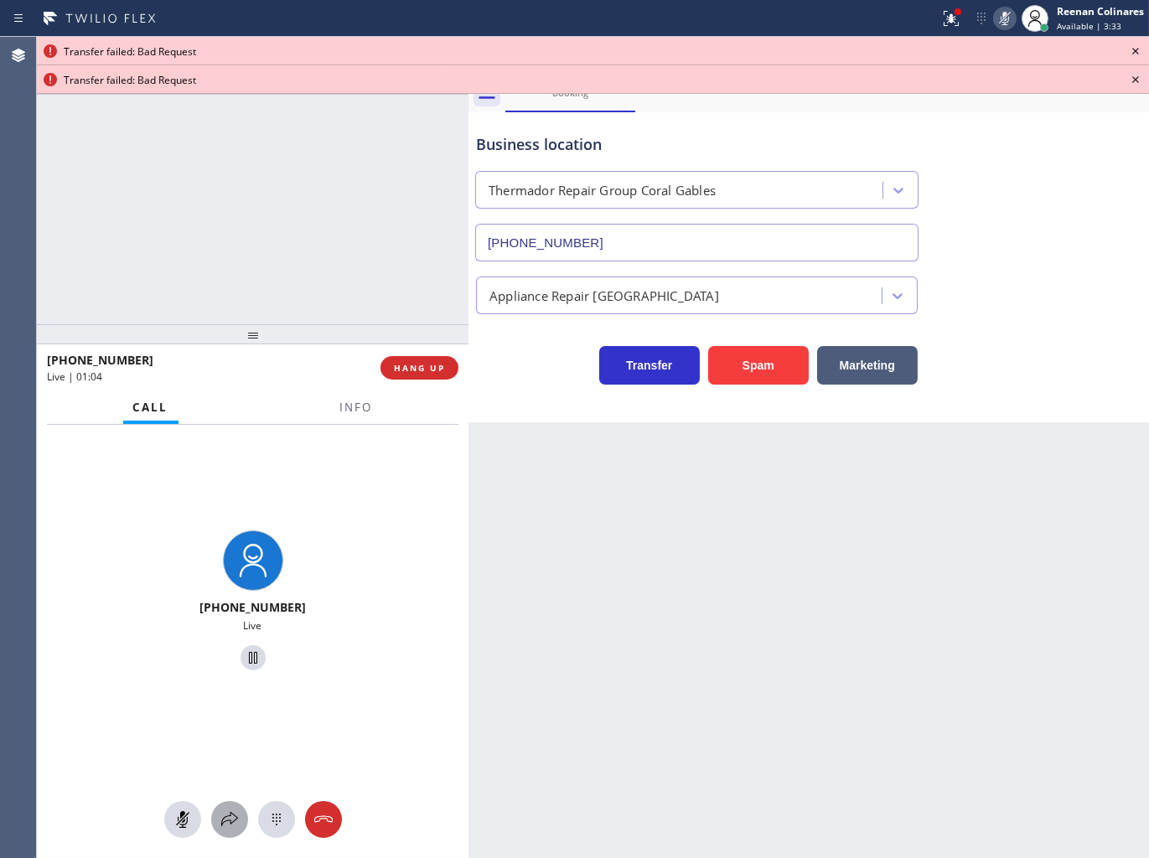
click at [233, 823] on icon at bounding box center [230, 819] width 20 height 20
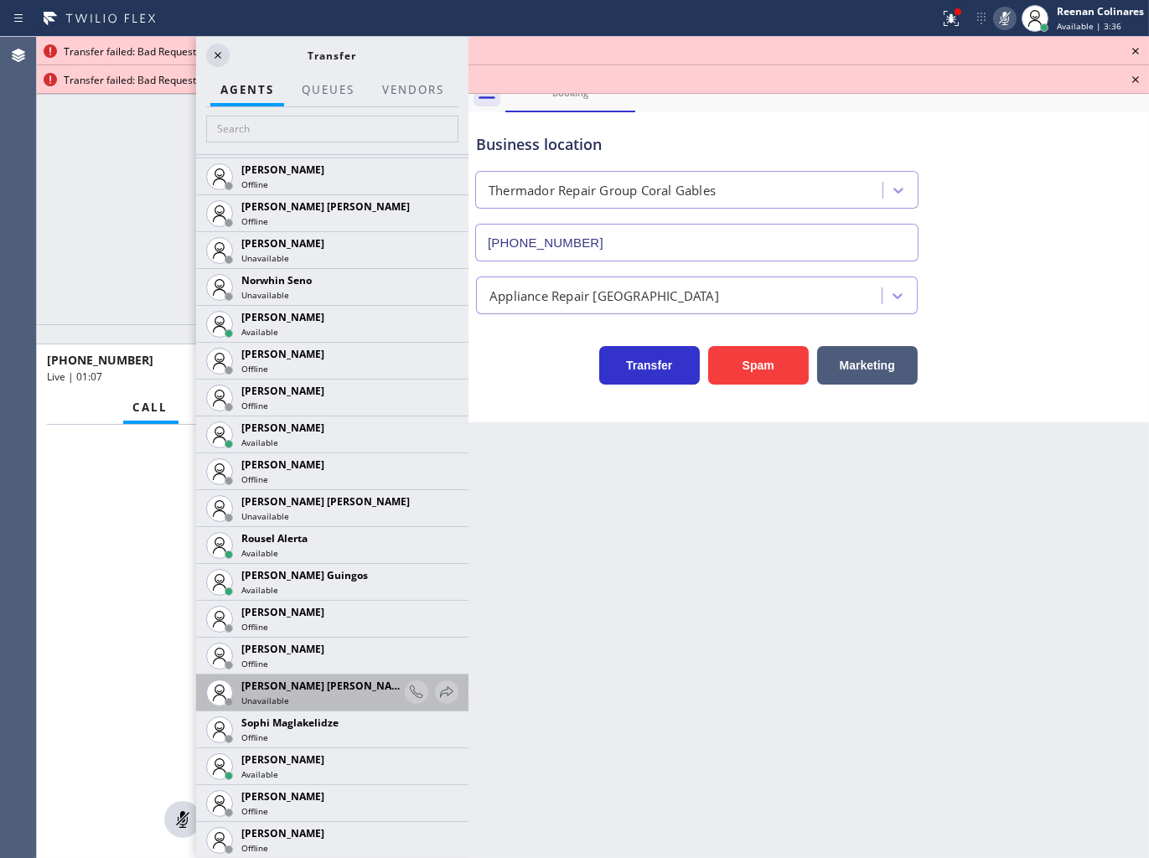
scroll to position [3498, 0]
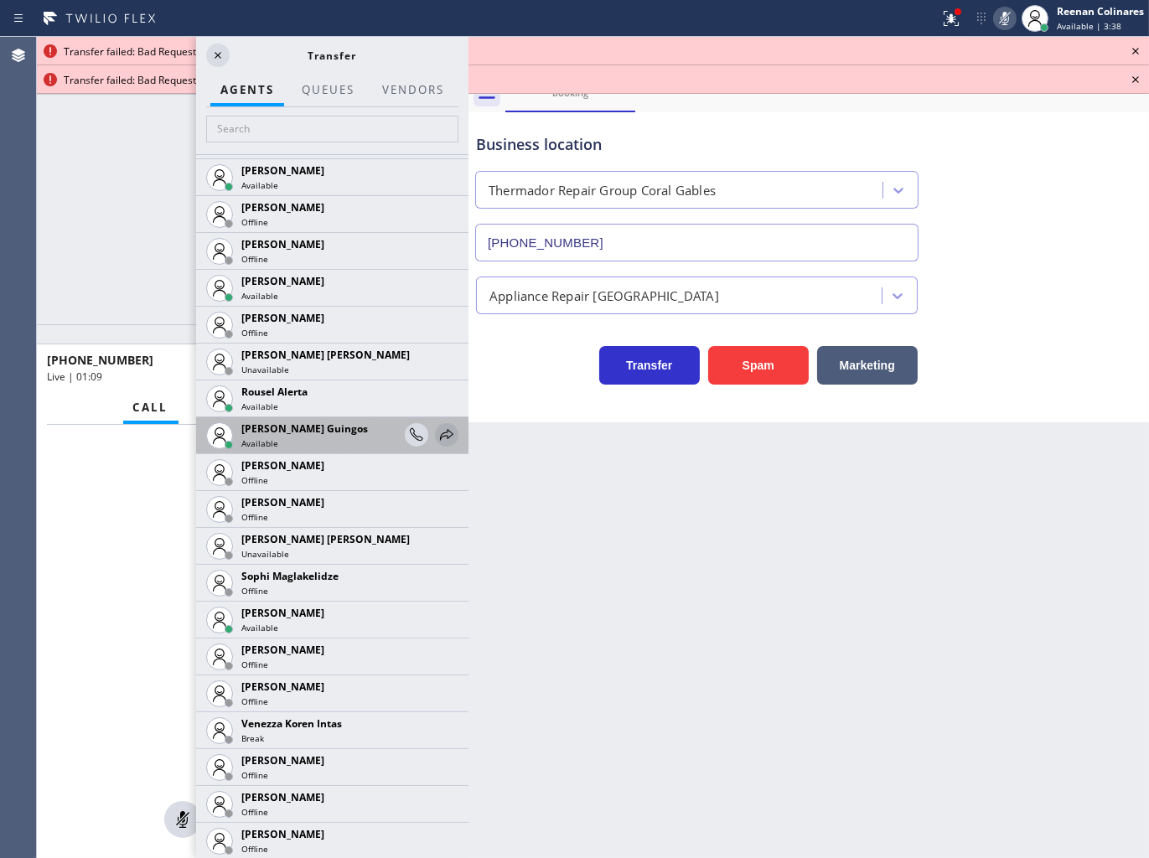
click at [437, 433] on icon at bounding box center [447, 435] width 20 height 20
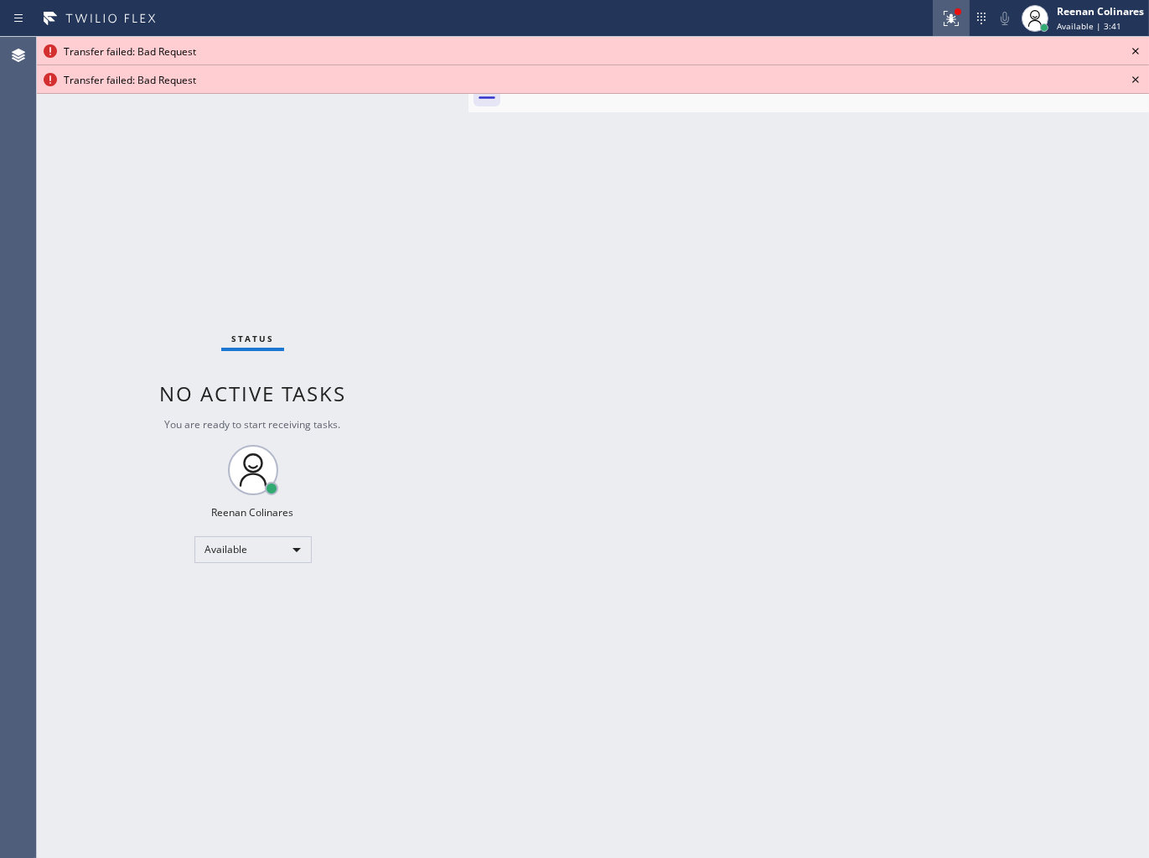
click at [947, 15] on icon at bounding box center [950, 18] width 15 height 15
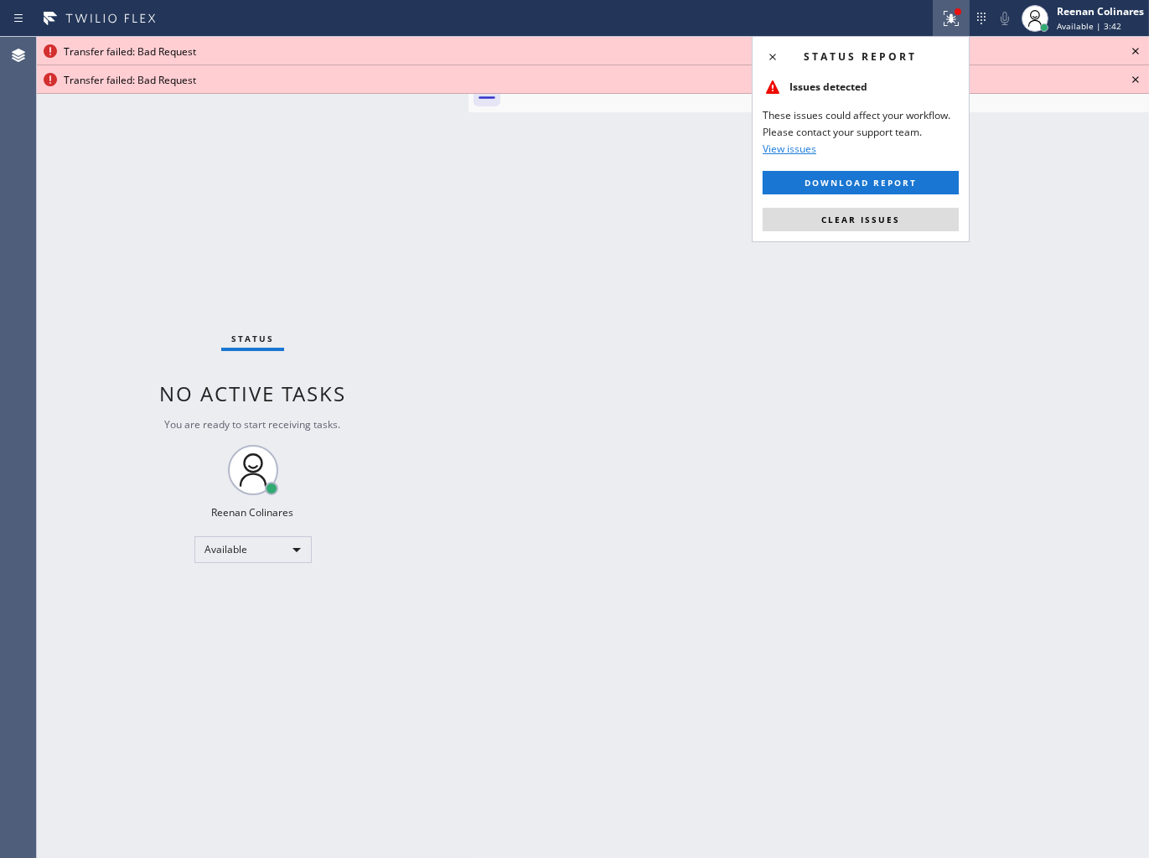
drag, startPoint x: 865, startPoint y: 218, endPoint x: 1138, endPoint y: 116, distance: 291.6
click at [869, 220] on span "Clear issues" at bounding box center [860, 220] width 79 height 12
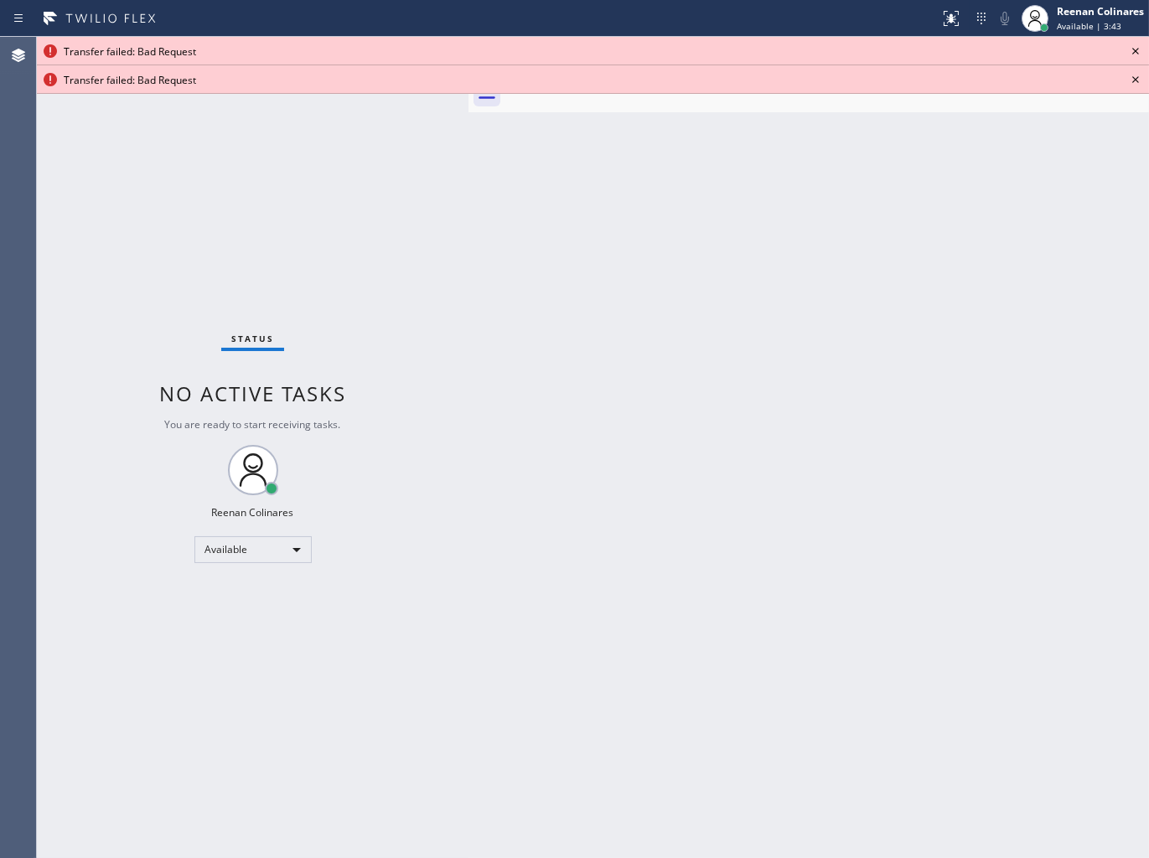
click at [1134, 51] on icon at bounding box center [1135, 51] width 20 height 20
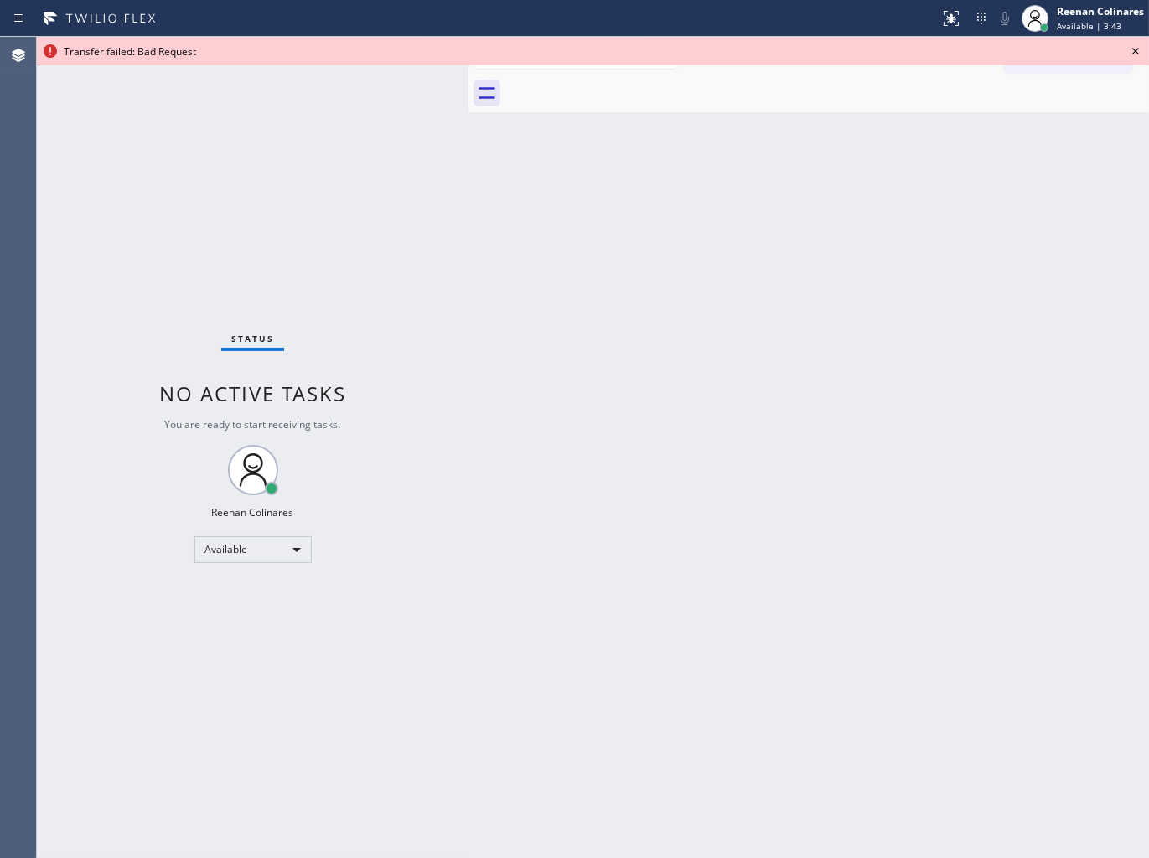
click at [1134, 51] on icon at bounding box center [1135, 51] width 20 height 20
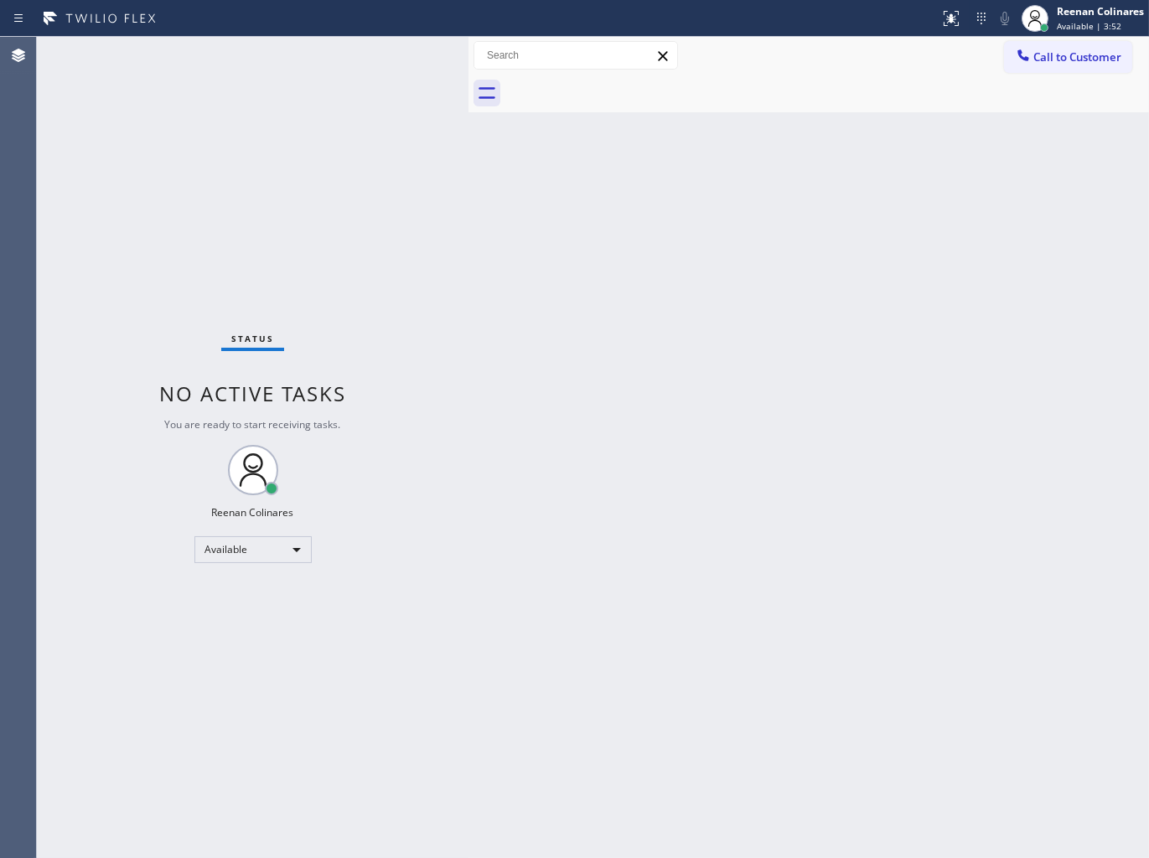
click at [801, 169] on div "Back to Dashboard Change Sender ID Customers Technicians Select a contact Outbo…" at bounding box center [808, 447] width 680 height 821
click at [838, 173] on div "Back to Dashboard Change Sender ID Customers Technicians Select a contact Outbo…" at bounding box center [808, 447] width 680 height 821
click at [682, 180] on div "Back to Dashboard Change Sender ID Customers Technicians Select a contact Outbo…" at bounding box center [808, 447] width 680 height 821
click at [665, 260] on div "Back to Dashboard Change Sender ID Customers Technicians Select a contact Outbo…" at bounding box center [808, 447] width 680 height 821
click at [758, 189] on div "Back to Dashboard Change Sender ID Customers Technicians Select a contact Outbo…" at bounding box center [808, 447] width 680 height 821
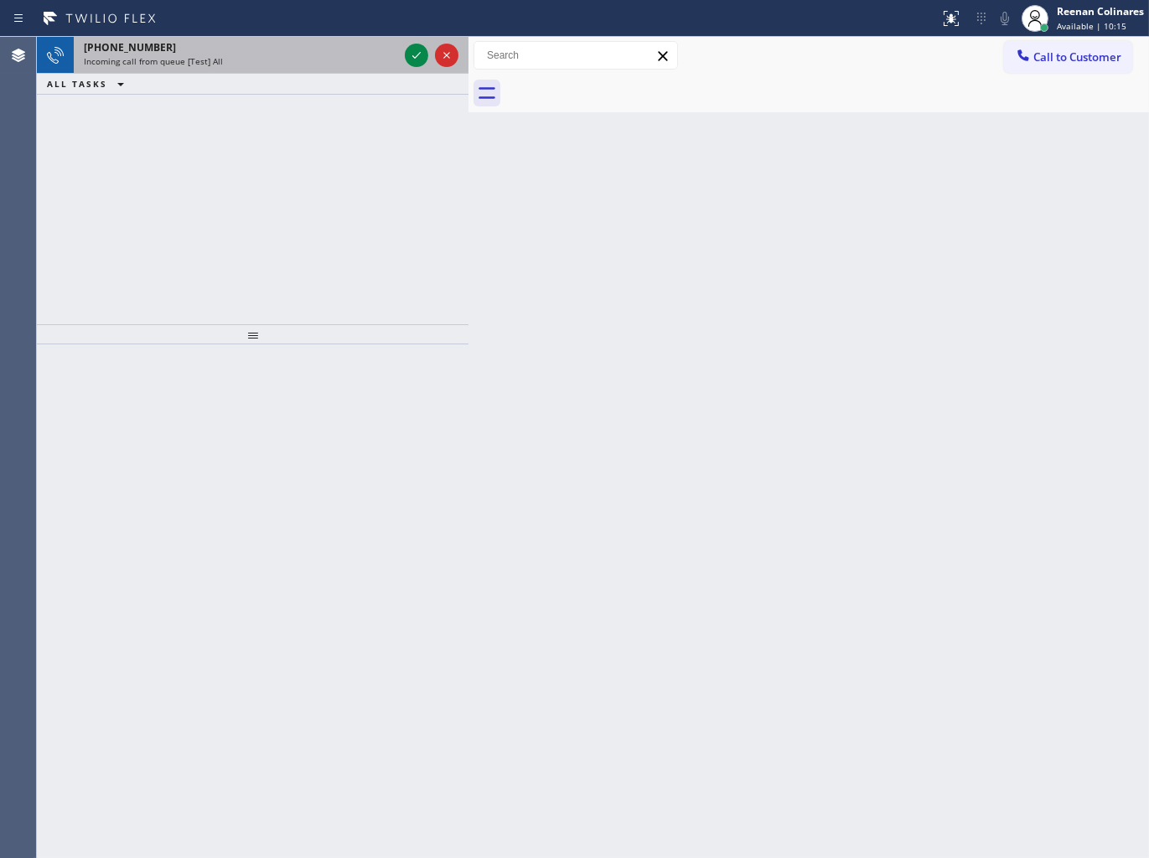
drag, startPoint x: 304, startPoint y: 71, endPoint x: 314, endPoint y: 47, distance: 26.3
click at [304, 71] on div "[PHONE_NUMBER] Incoming call from queue [Test] All" at bounding box center [238, 55] width 328 height 37
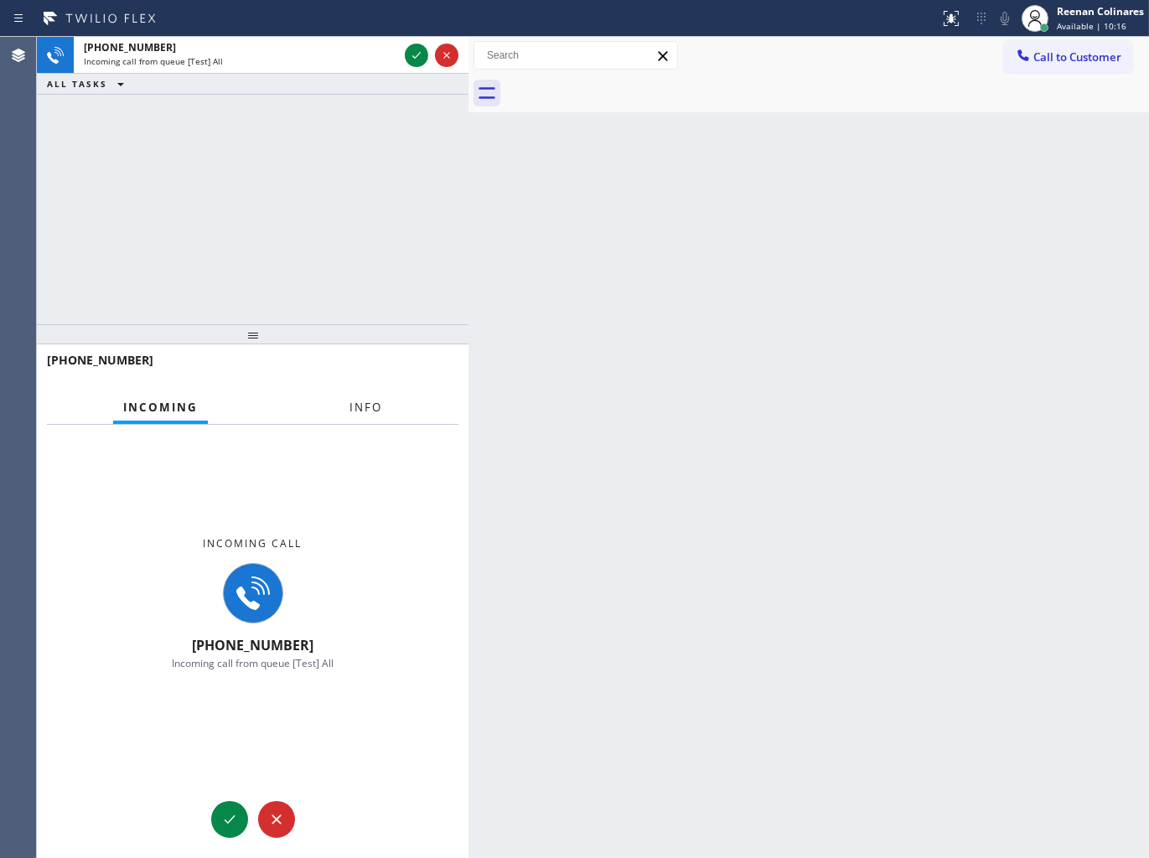
drag, startPoint x: 369, startPoint y: 401, endPoint x: 355, endPoint y: 374, distance: 30.0
click at [370, 401] on span "Info" at bounding box center [365, 407] width 33 height 15
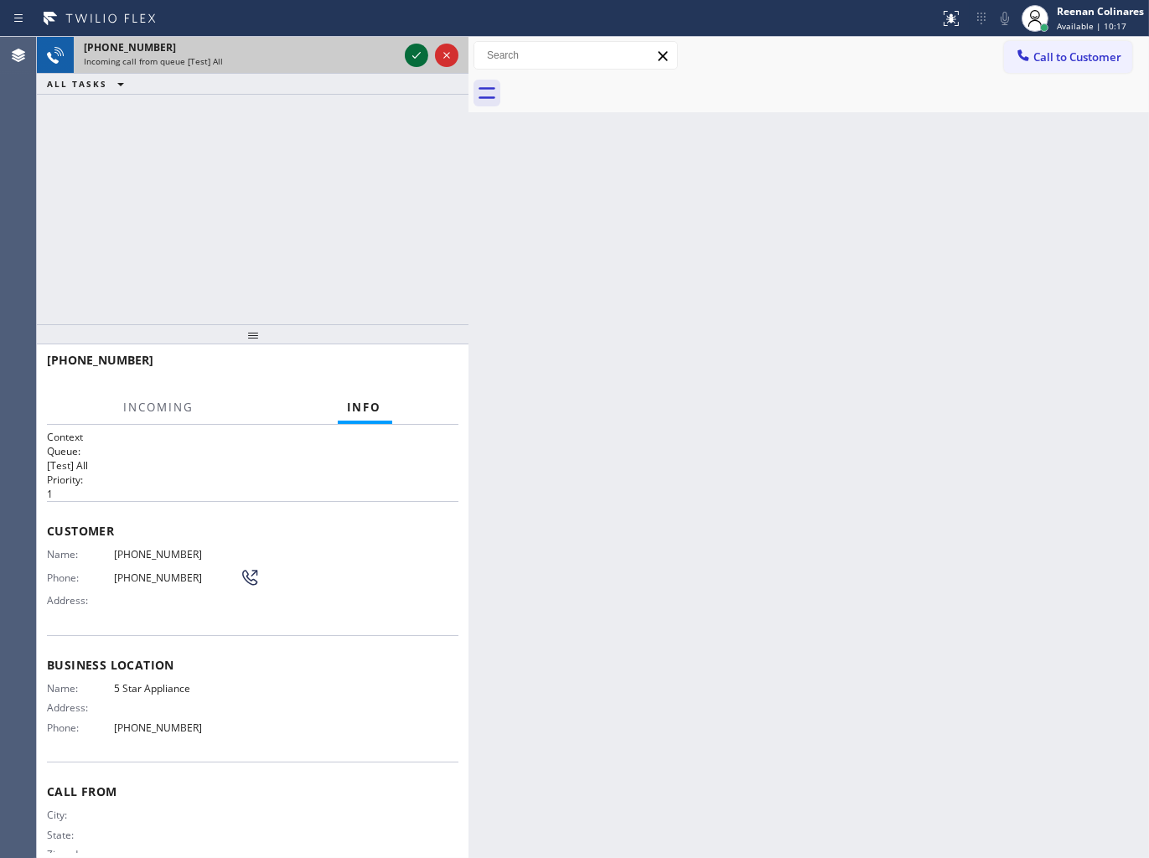
click at [414, 54] on icon at bounding box center [416, 55] width 20 height 20
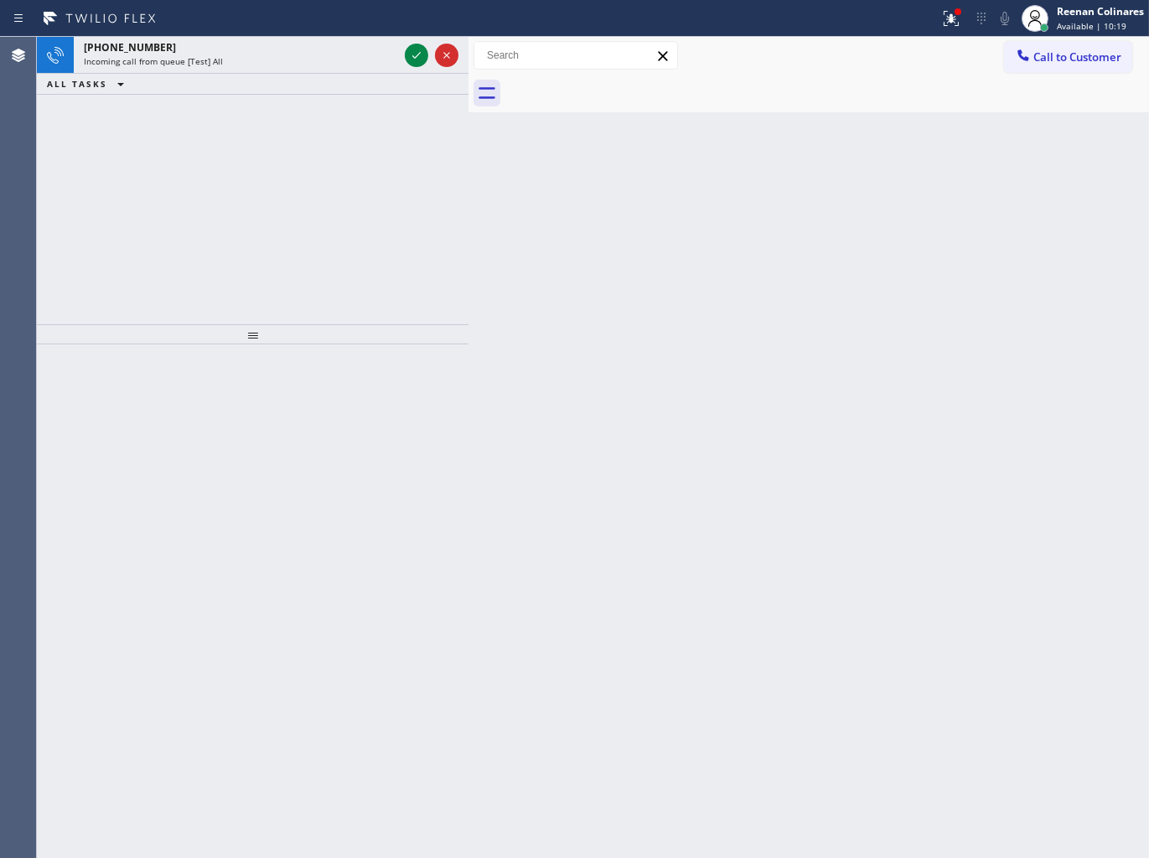
click at [266, 92] on div "ALL TASKS ALL TASKS ACTIVE TASKS TASKS IN WRAP UP" at bounding box center [253, 84] width 432 height 21
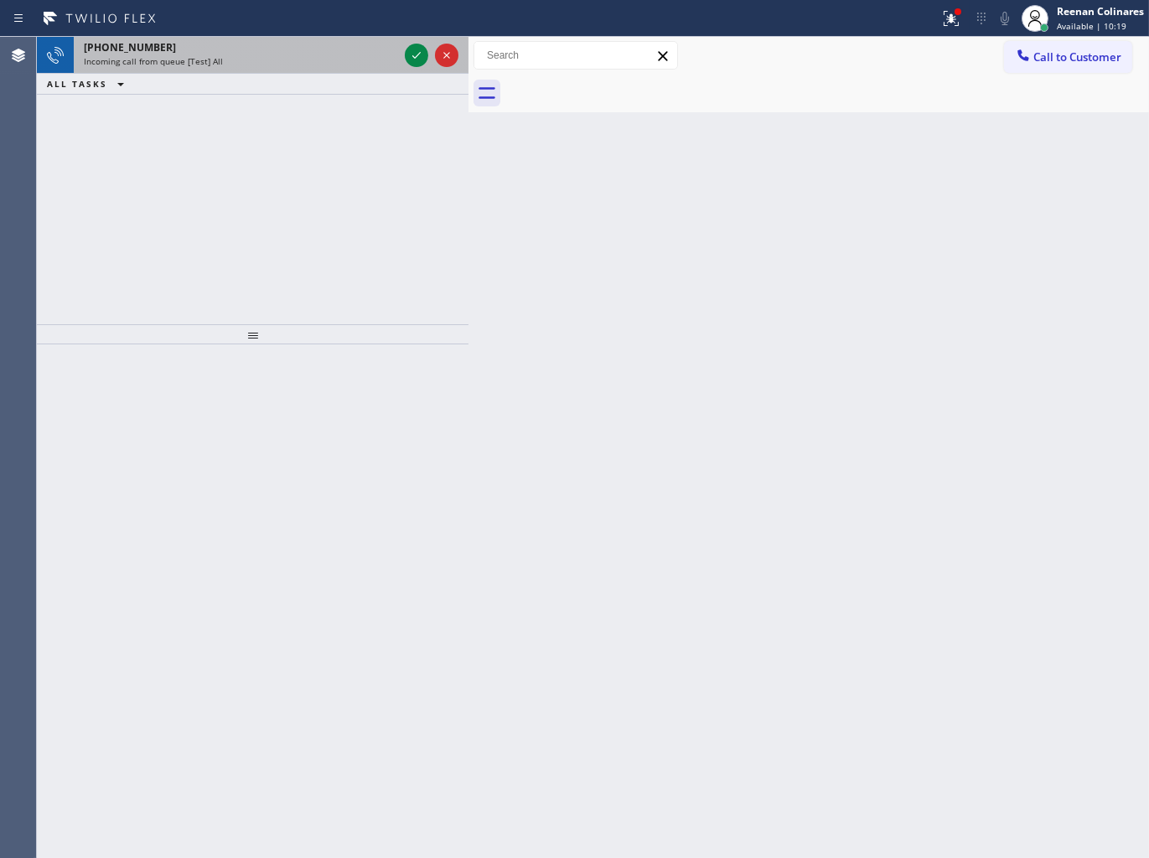
click at [266, 63] on div "Incoming call from queue [Test] All" at bounding box center [241, 61] width 314 height 12
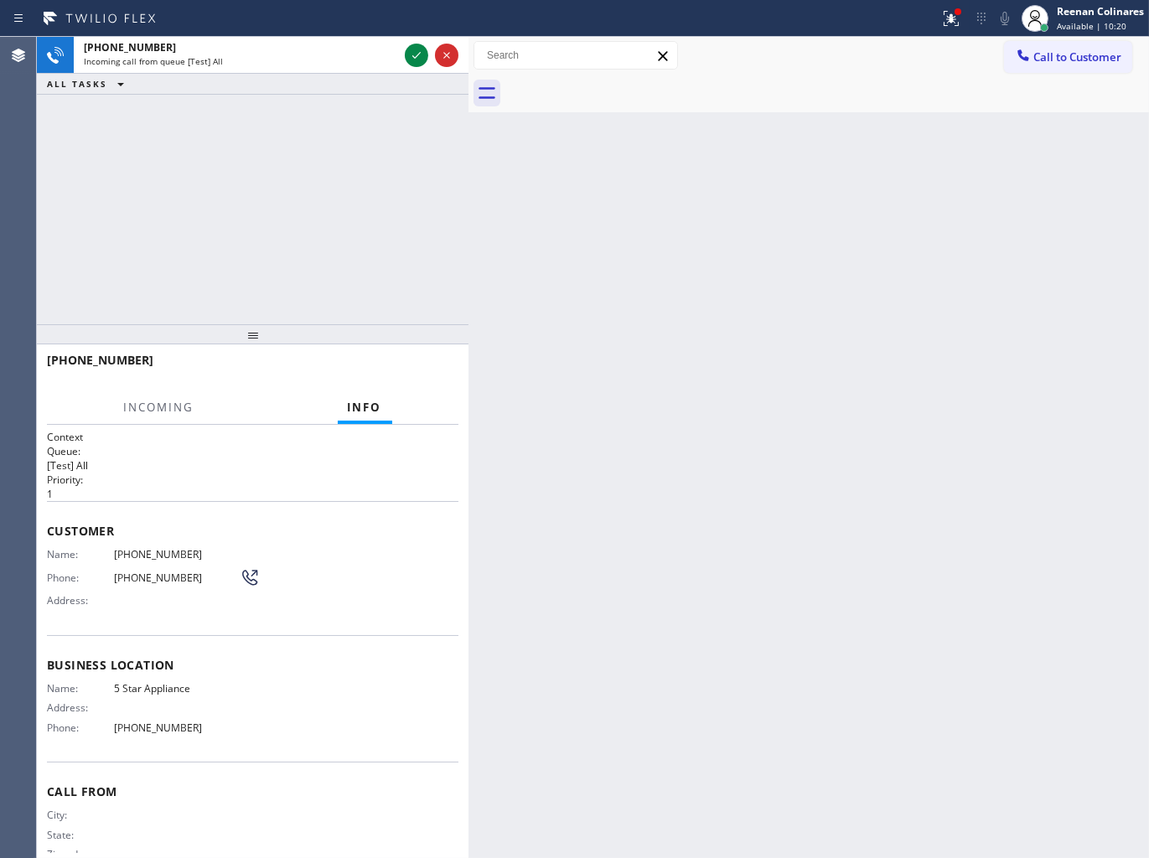
drag, startPoint x: 411, startPoint y: 52, endPoint x: 438, endPoint y: 165, distance: 116.4
click at [411, 60] on icon at bounding box center [416, 55] width 20 height 20
click at [953, 17] on g at bounding box center [950, 18] width 15 height 15
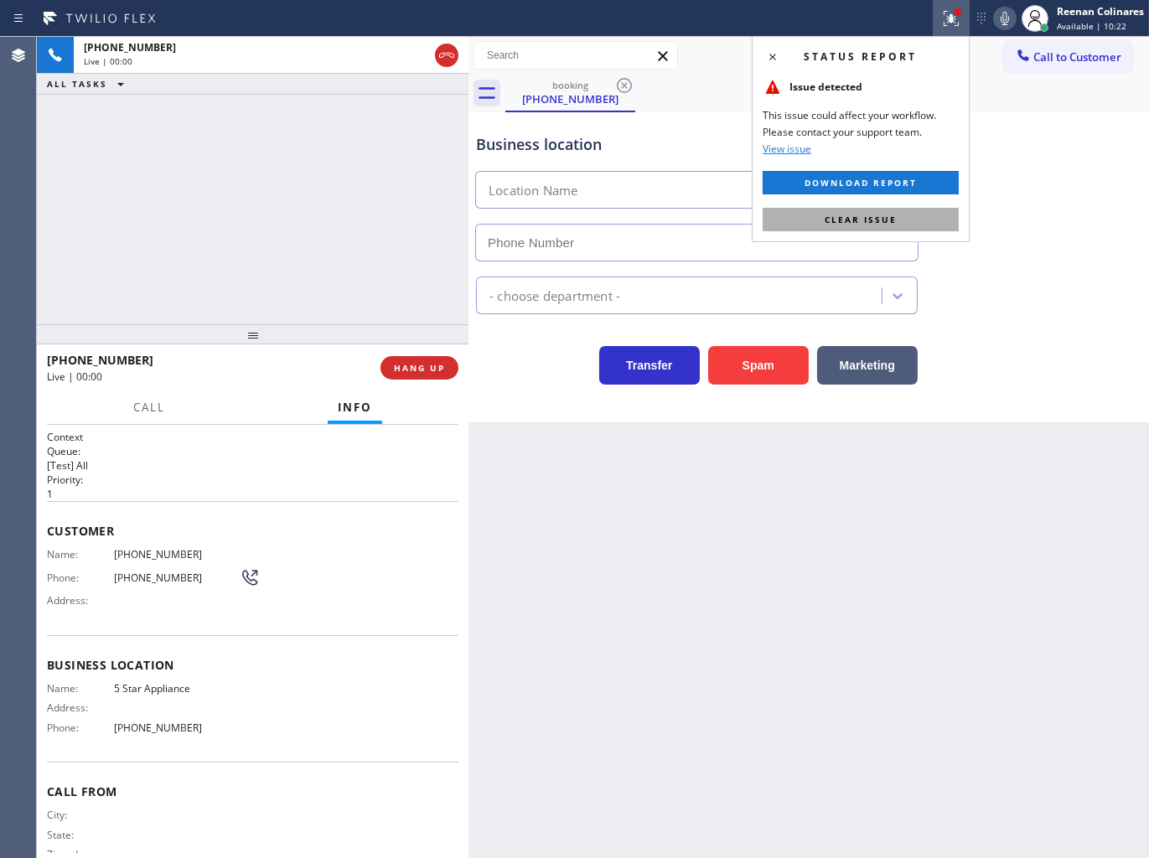
click at [846, 222] on span "Clear issue" at bounding box center [860, 220] width 72 height 12
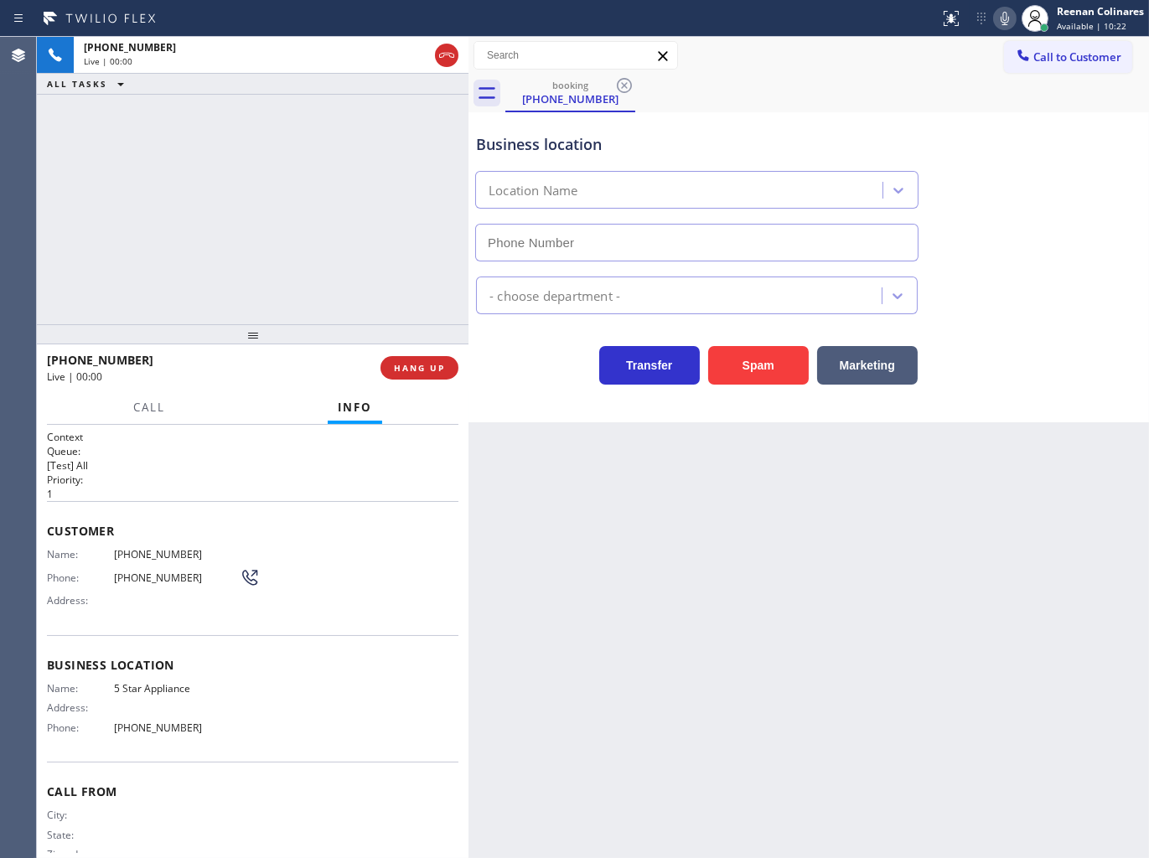
type input "[PHONE_NUMBER]"
click at [1001, 14] on icon at bounding box center [1005, 18] width 20 height 20
click at [999, 14] on icon at bounding box center [1005, 18] width 20 height 20
click at [1002, 19] on icon at bounding box center [1005, 18] width 20 height 20
click at [432, 366] on span "HANG UP" at bounding box center [419, 368] width 51 height 12
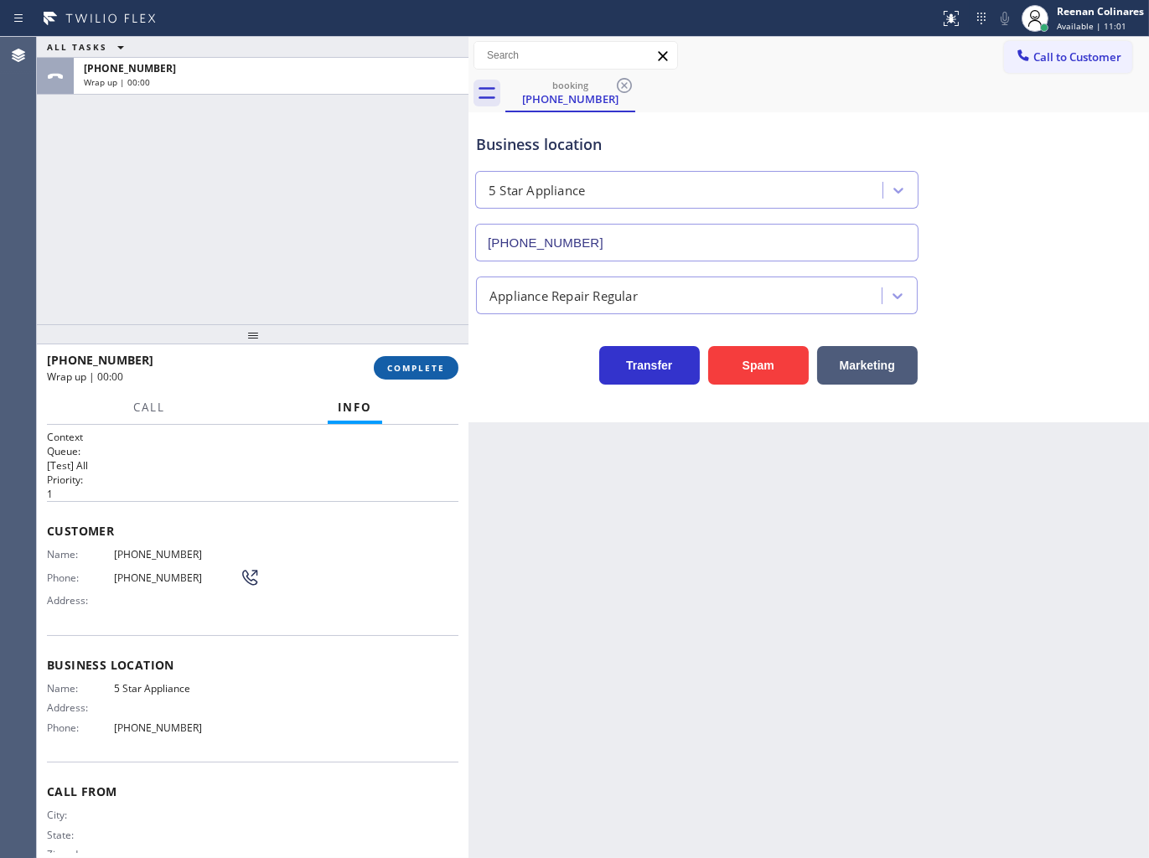
click at [433, 366] on span "COMPLETE" at bounding box center [416, 368] width 58 height 12
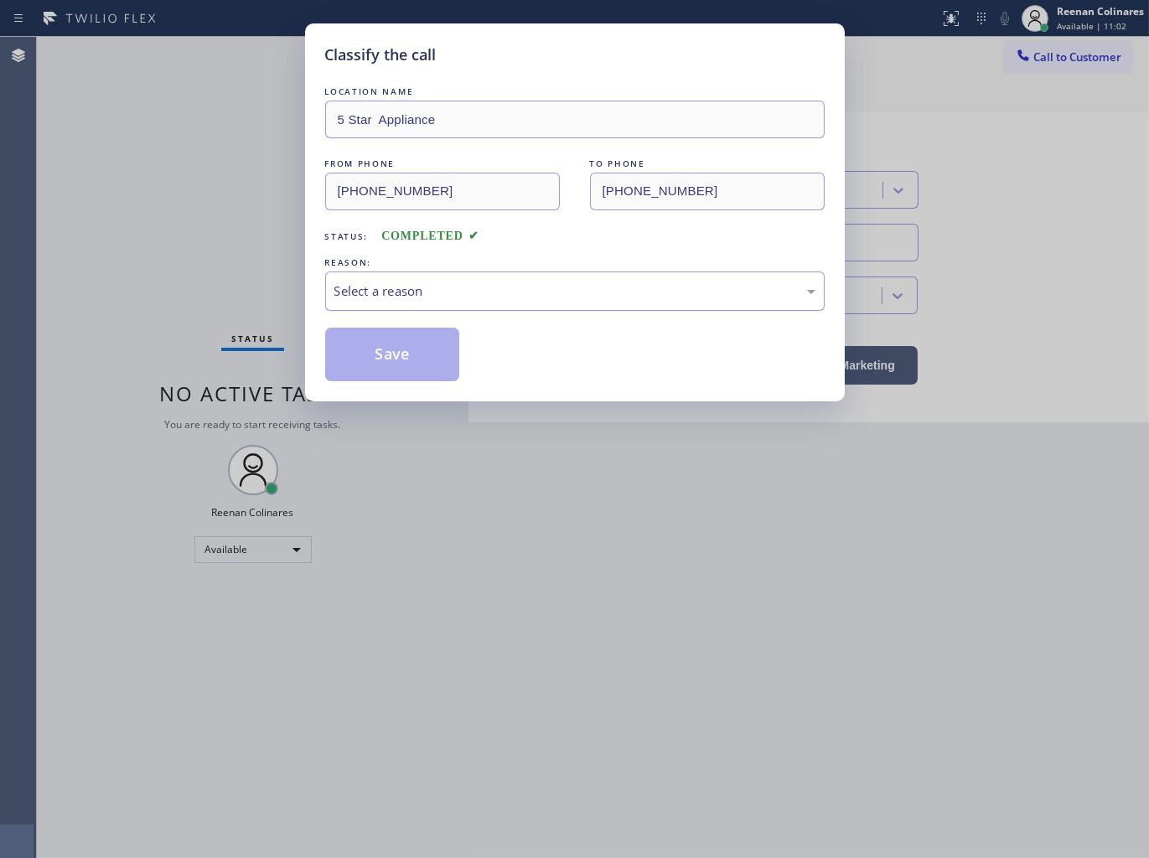
click at [449, 294] on div "Select a reason" at bounding box center [574, 291] width 481 height 19
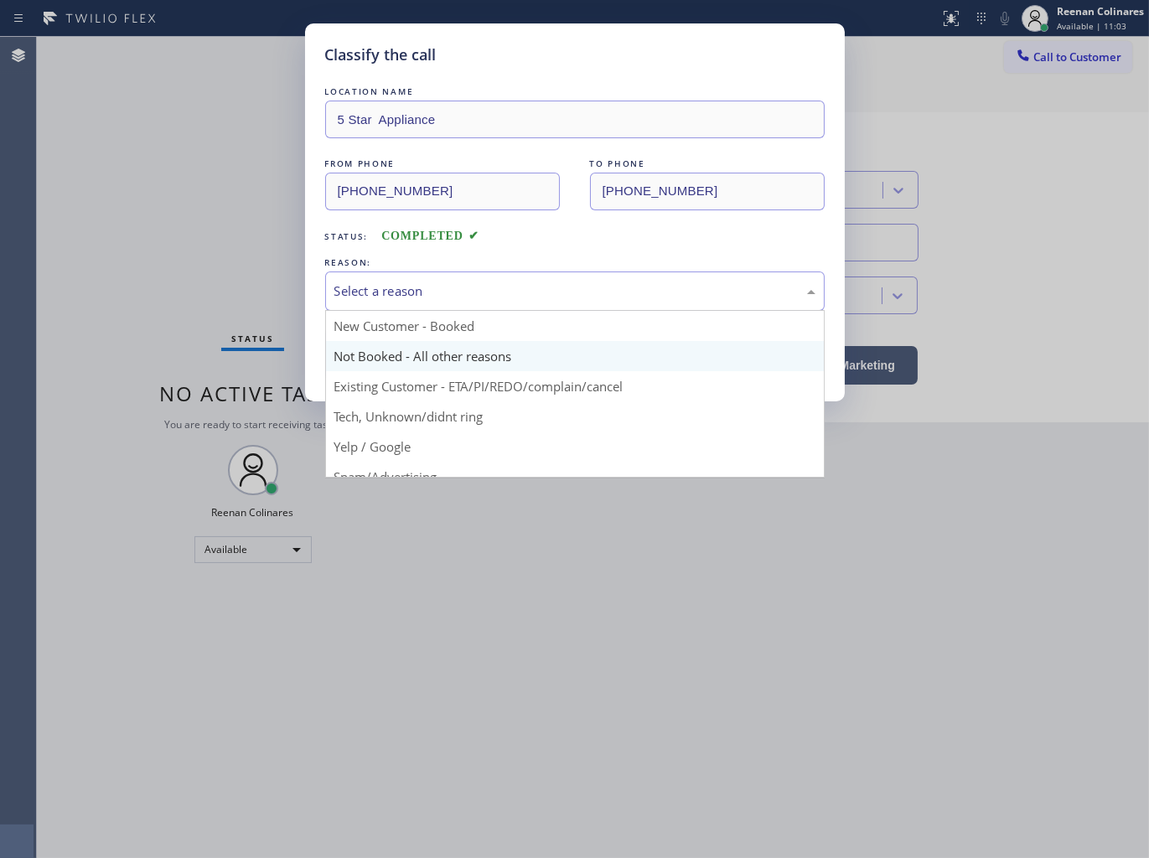
scroll to position [105, 0]
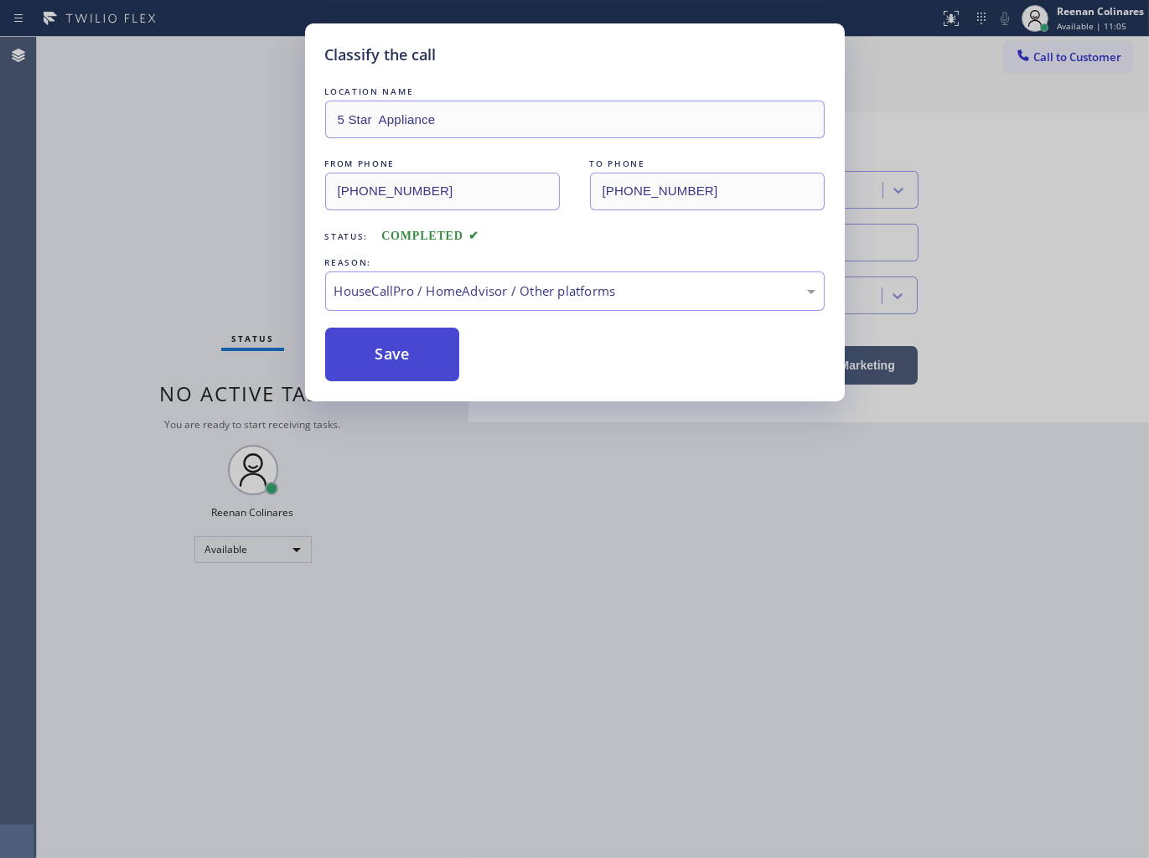
click at [369, 354] on button "Save" at bounding box center [392, 355] width 135 height 54
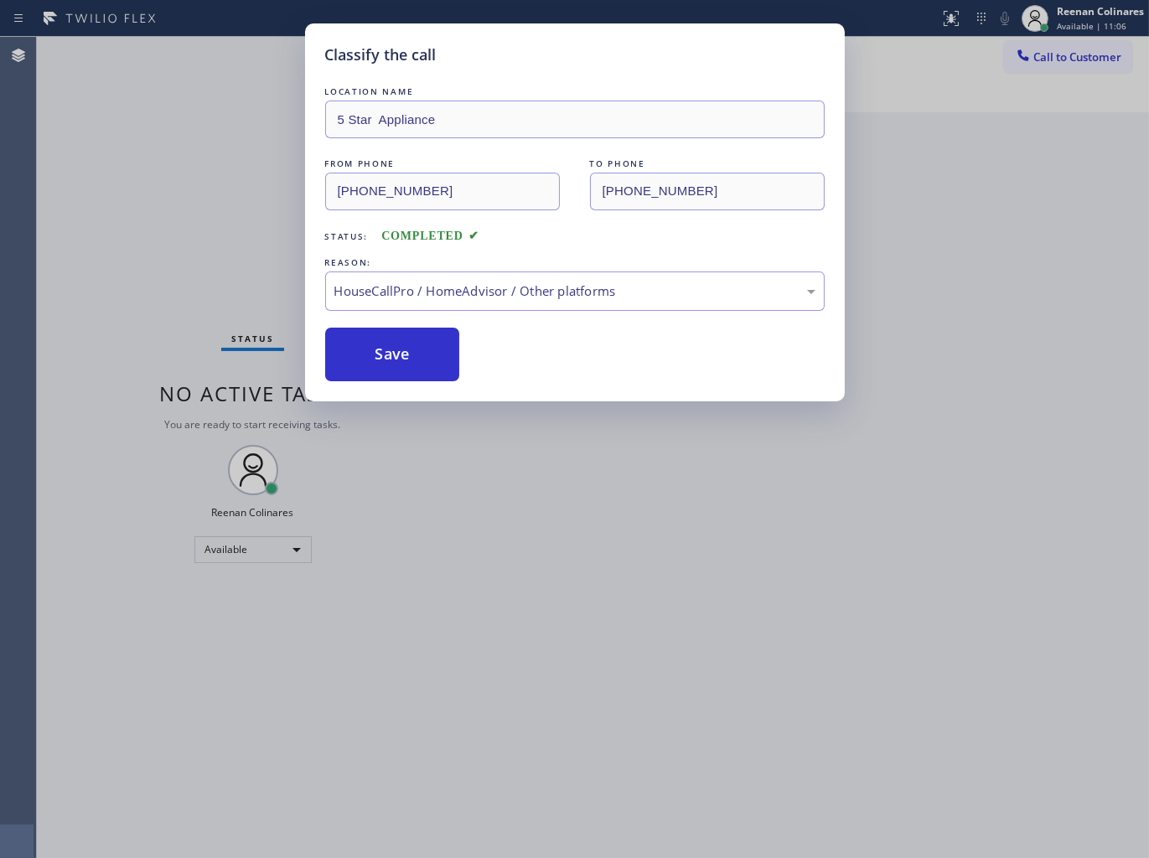
click at [252, 295] on div "Classify the call LOCATION NAME 5 Star Appliance FROM PHONE [PHONE_NUMBER] TO P…" at bounding box center [574, 429] width 1149 height 858
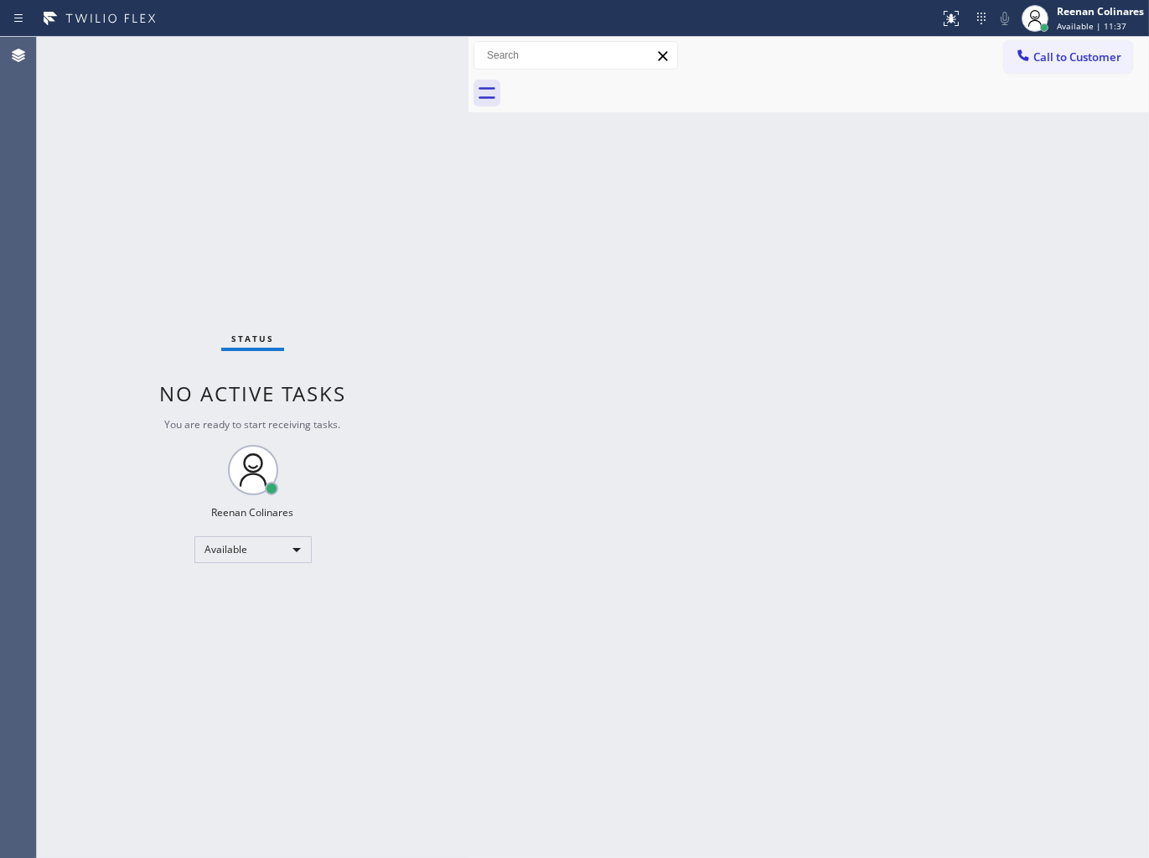
click at [621, 189] on div "Back to Dashboard Change Sender ID Customers Technicians Select a contact Outbo…" at bounding box center [808, 447] width 680 height 821
click at [247, 143] on div "Status No active tasks You are ready to start receiving tasks. Reenan Colinares…" at bounding box center [253, 447] width 432 height 821
click at [529, 189] on div "Back to Dashboard Change Sender ID Customers Technicians Select a contact Outbo…" at bounding box center [808, 447] width 680 height 821
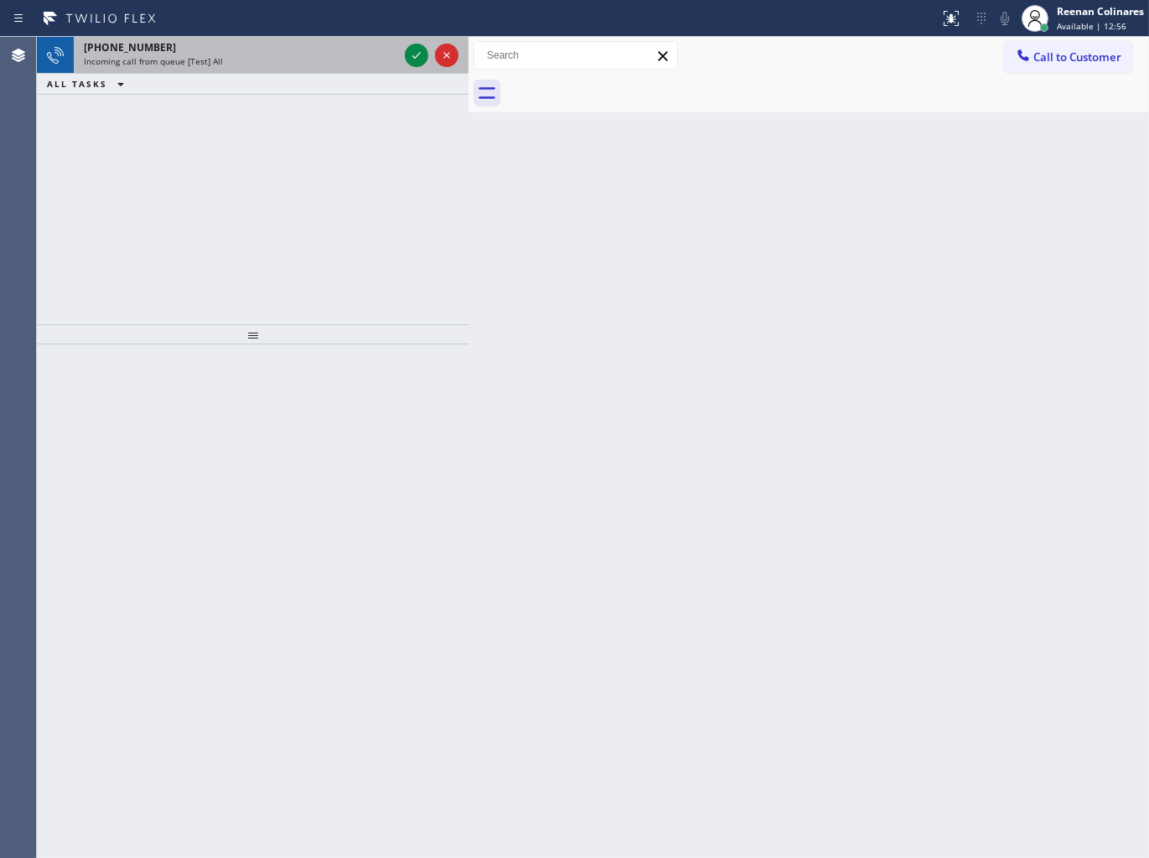
click at [275, 44] on div "[PHONE_NUMBER]" at bounding box center [241, 47] width 314 height 14
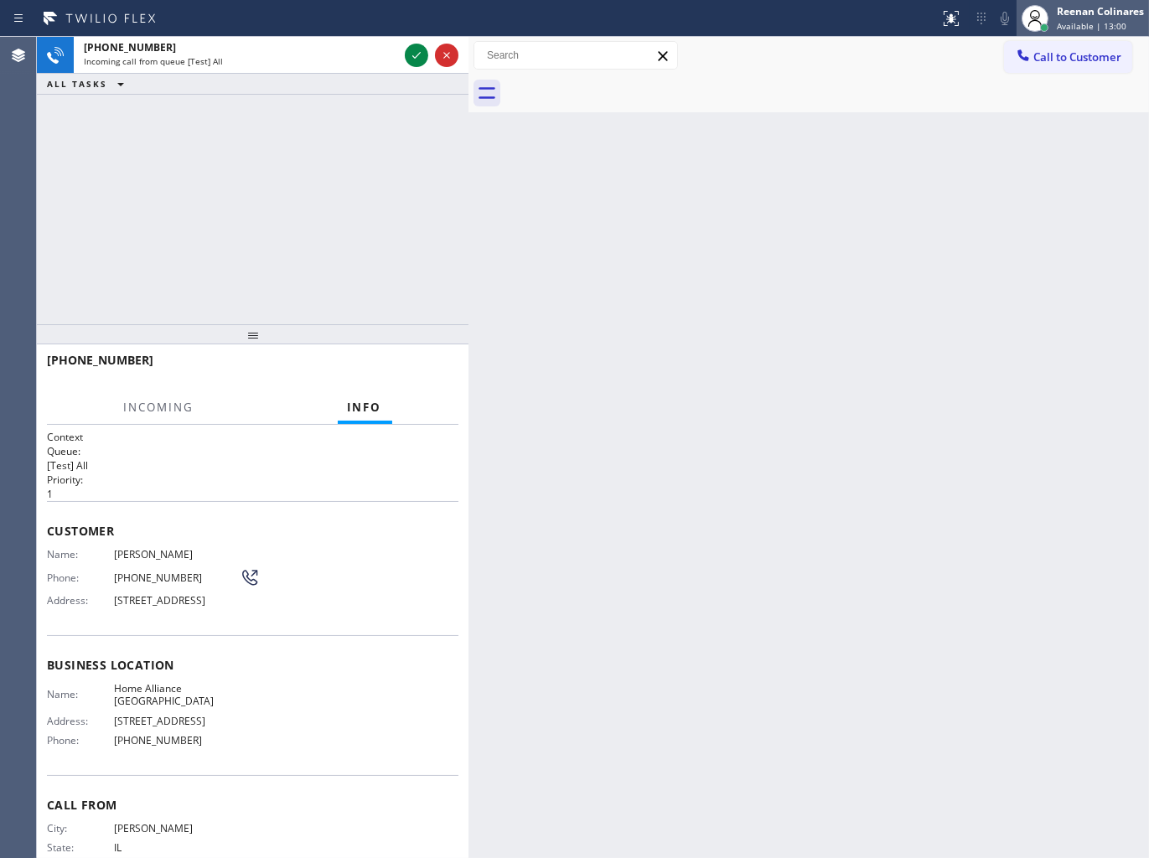
click at [1060, 12] on div "Reenan Colinares" at bounding box center [1100, 11] width 87 height 14
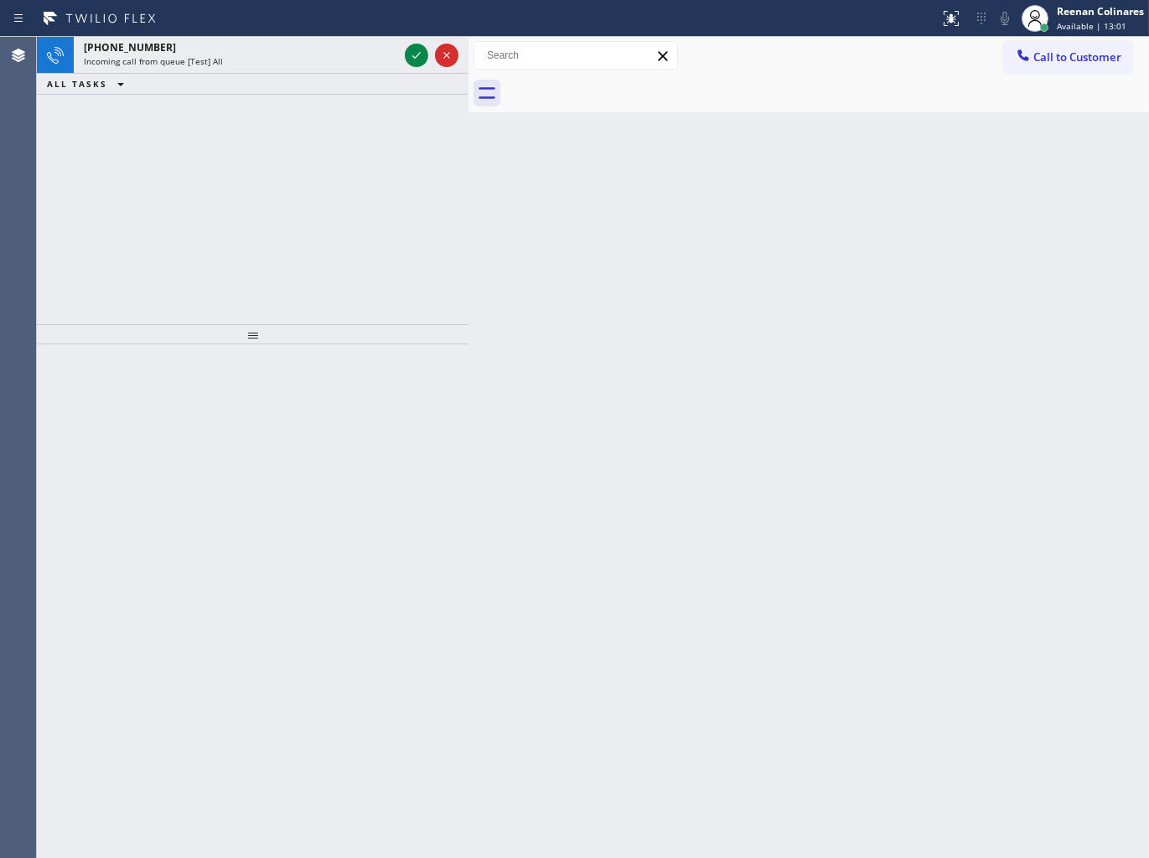
click at [660, 119] on div "Back to Dashboard Change Sender ID Customers Technicians Select a contact Outbo…" at bounding box center [808, 447] width 680 height 821
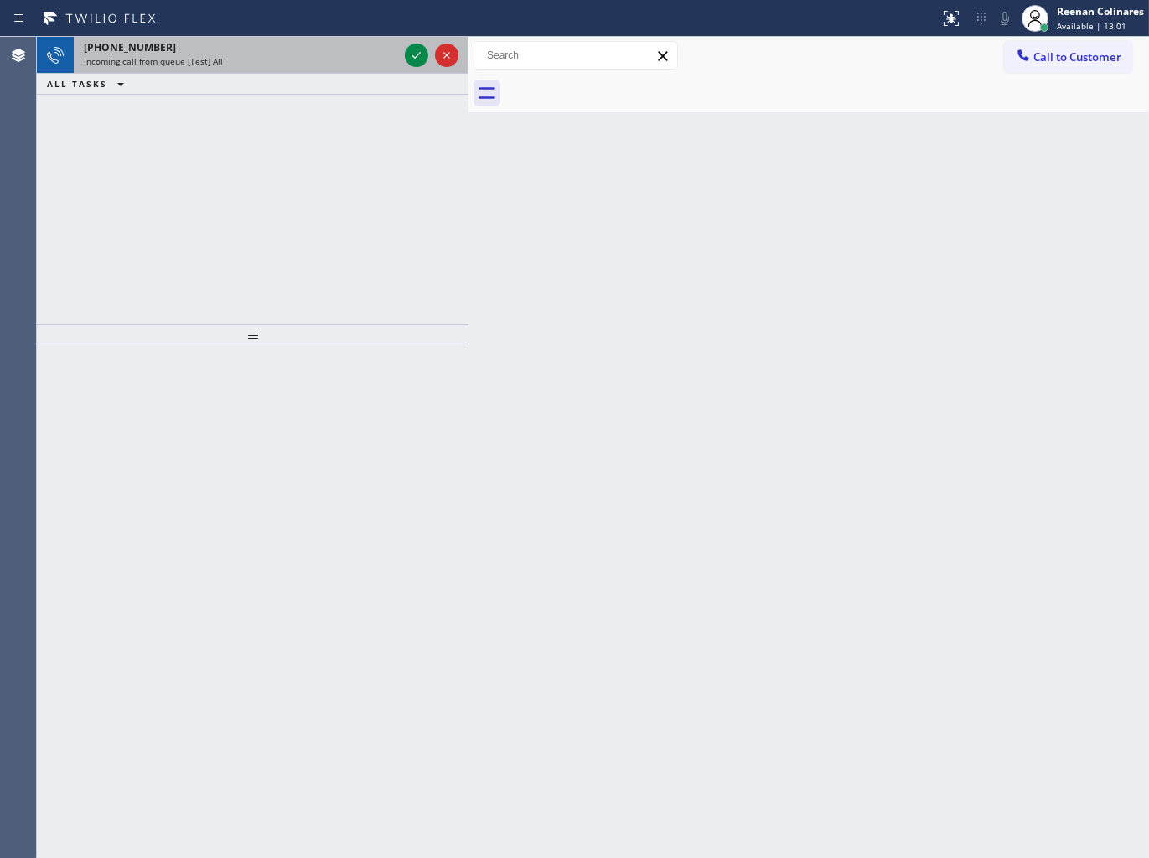
click at [352, 71] on div "[PHONE_NUMBER] Incoming call from queue [Test] All" at bounding box center [238, 55] width 328 height 37
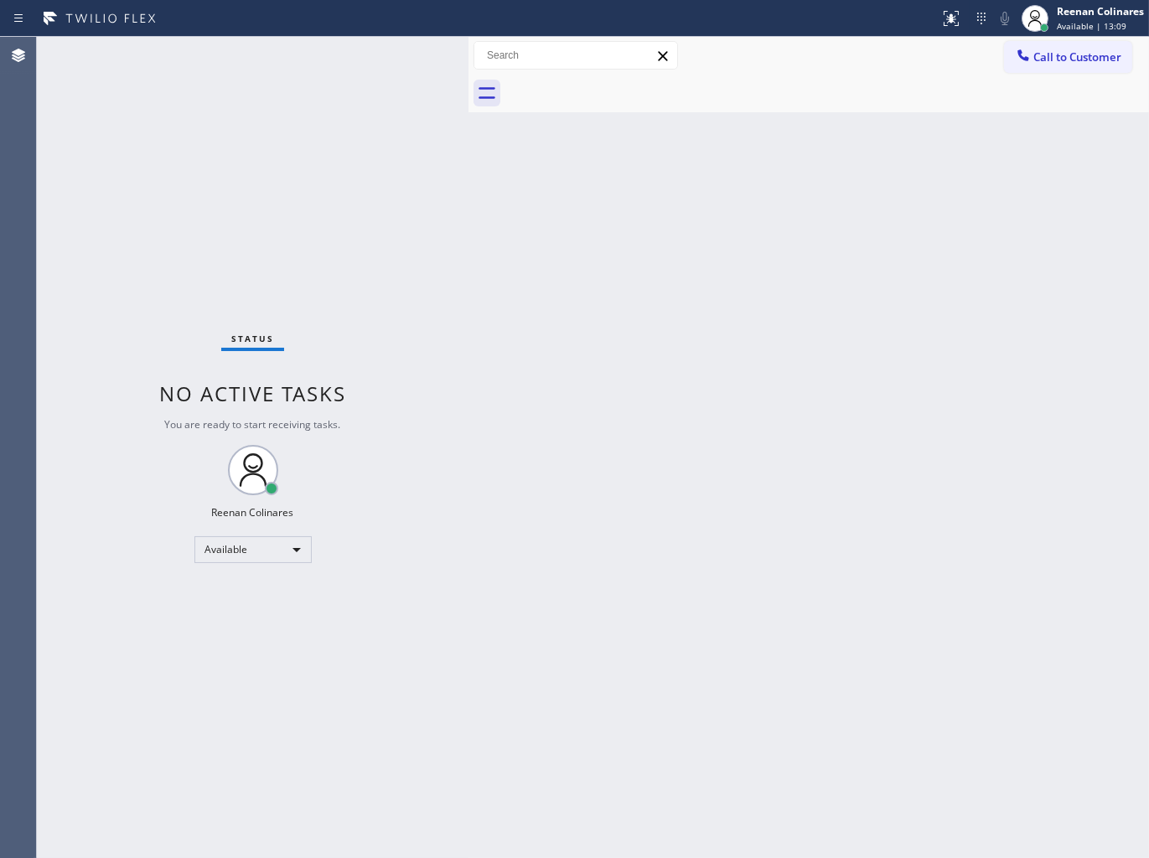
click at [750, 163] on div "Back to Dashboard Change Sender ID Customers Technicians Select a contact Outbo…" at bounding box center [808, 447] width 680 height 821
click at [459, 209] on div "Status No active tasks You are ready to start receiving tasks. Reenan Colinares…" at bounding box center [253, 447] width 432 height 821
click at [441, 190] on div "Status No active tasks You are ready to start receiving tasks. Reenan Colinares…" at bounding box center [253, 447] width 432 height 821
click at [590, 184] on div "Back to Dashboard Change Sender ID Customers Technicians Select a contact Outbo…" at bounding box center [808, 447] width 680 height 821
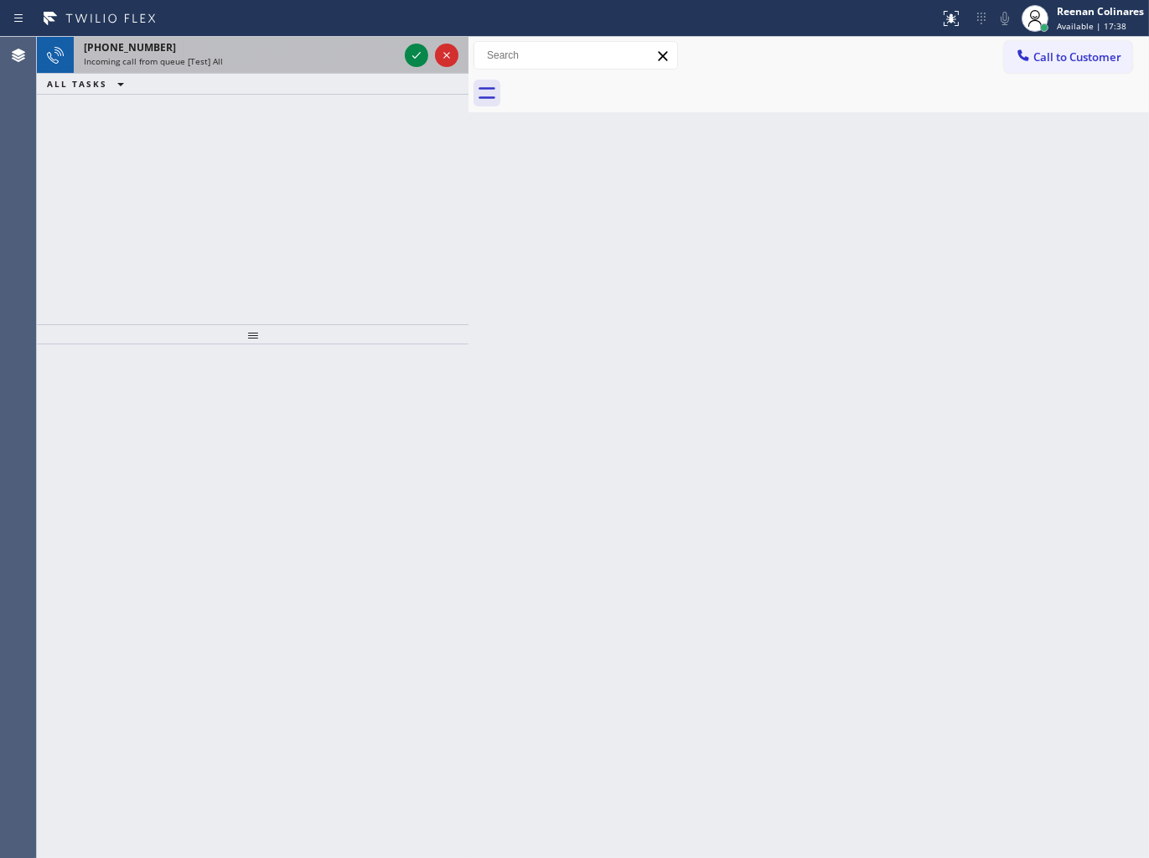
click at [227, 49] on div "[PHONE_NUMBER]" at bounding box center [241, 47] width 314 height 14
click at [254, 59] on div "Incoming call from queue [Test] All" at bounding box center [241, 61] width 314 height 12
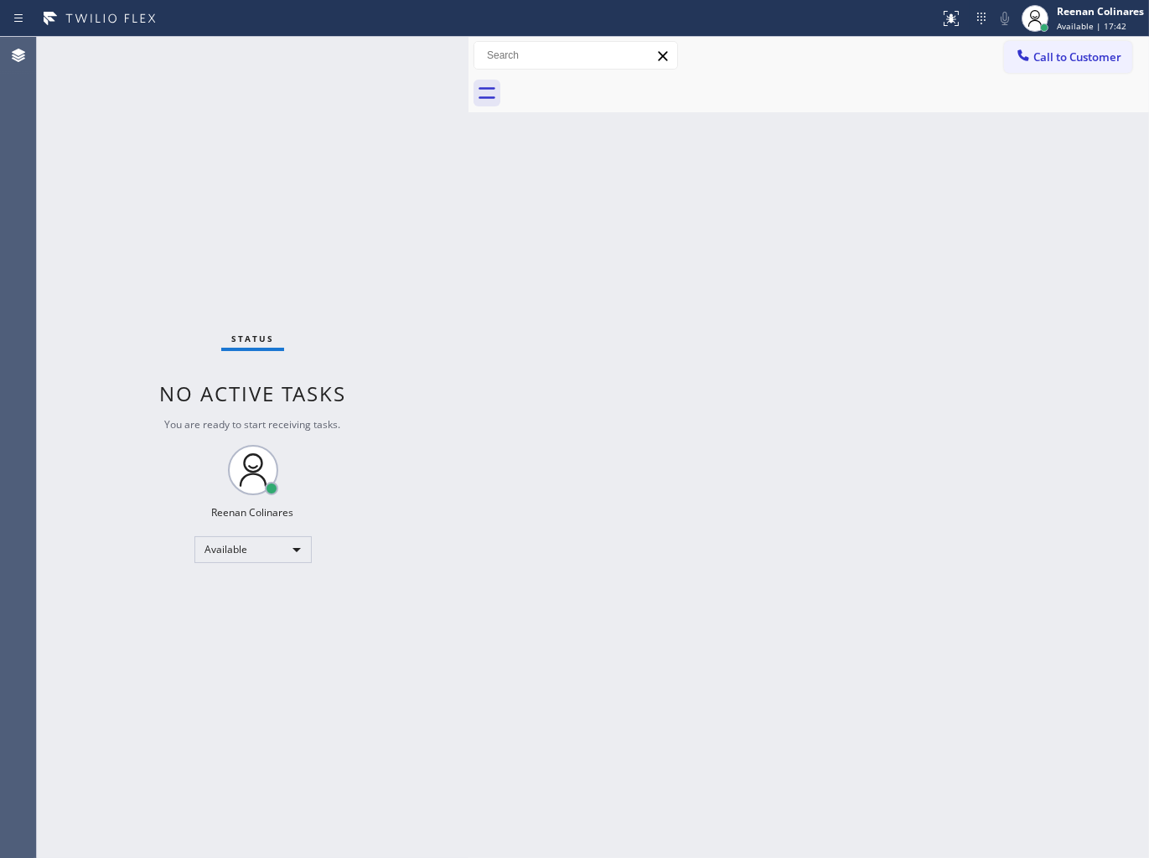
click at [773, 312] on div "Back to Dashboard Change Sender ID Customers Technicians Select a contact Outbo…" at bounding box center [808, 447] width 680 height 821
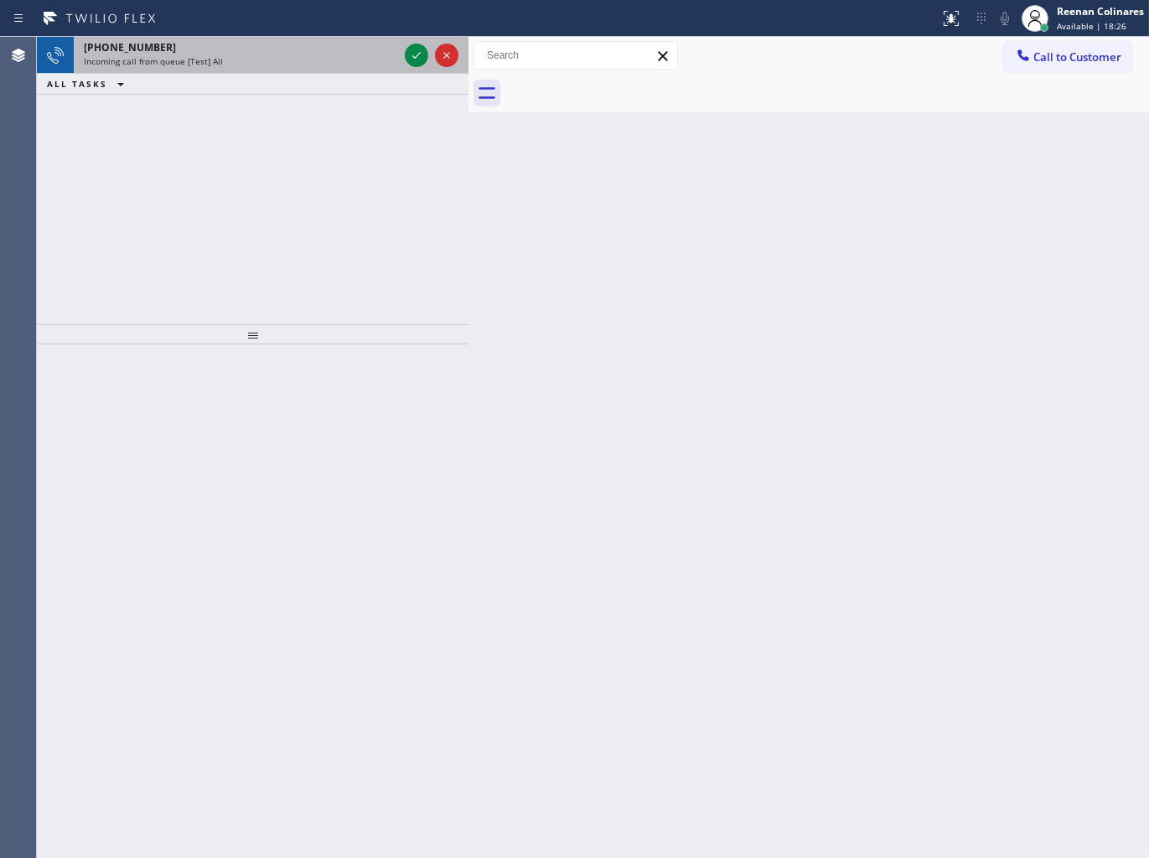
click at [236, 65] on div "Incoming call from queue [Test] All" at bounding box center [241, 61] width 314 height 12
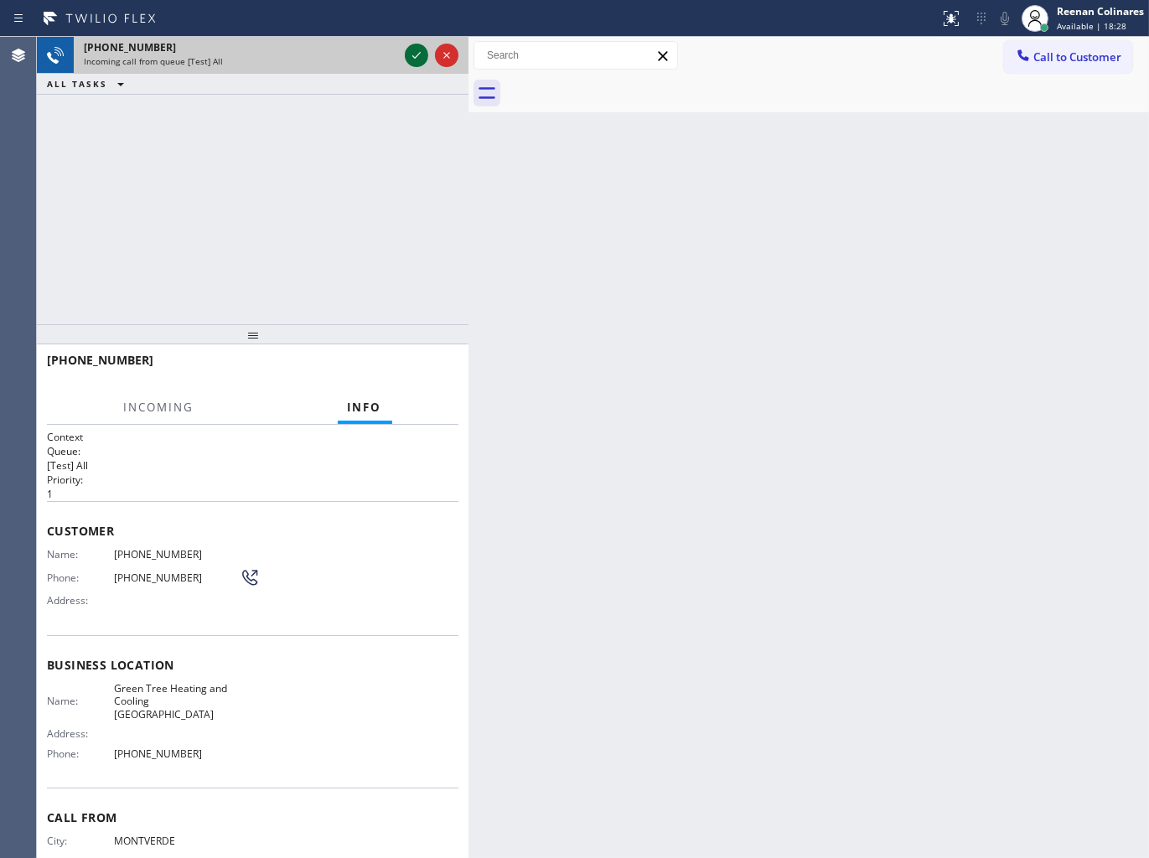
click at [411, 55] on icon at bounding box center [416, 55] width 20 height 20
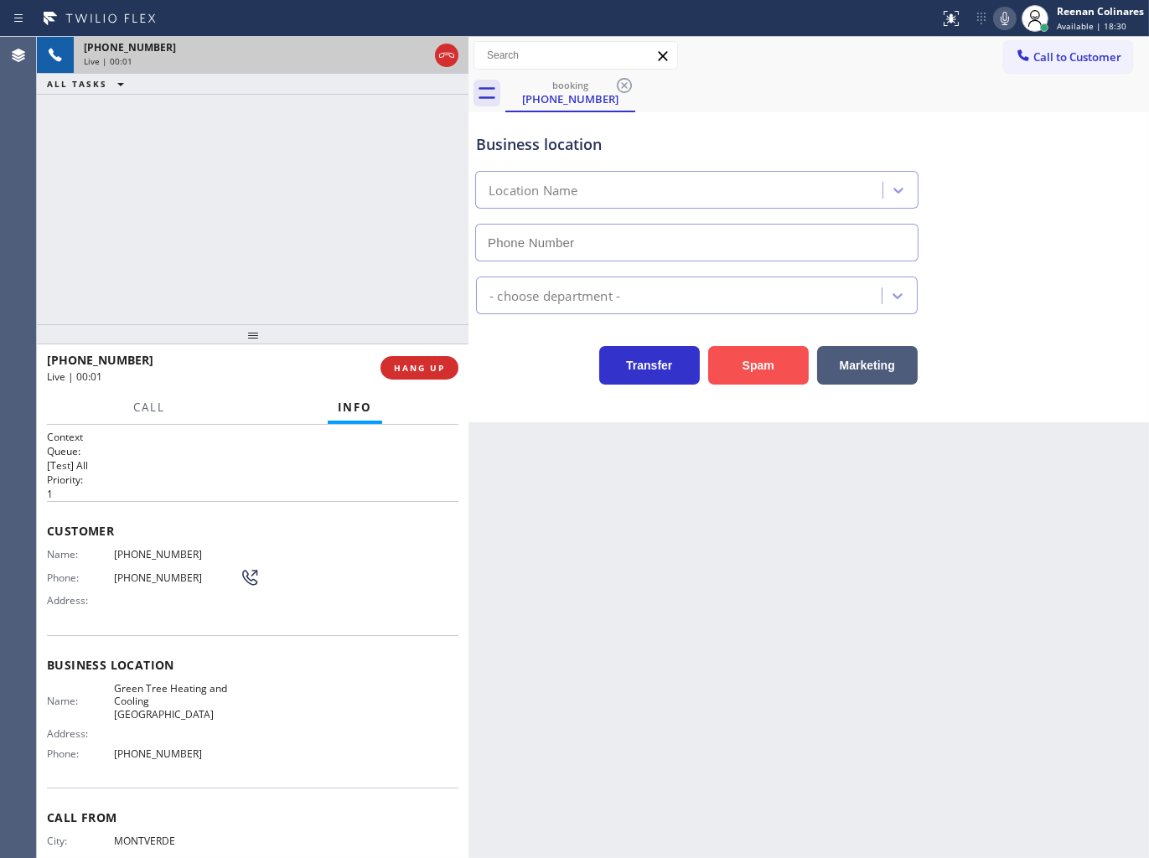
type input "[PHONE_NUMBER]"
drag, startPoint x: 749, startPoint y: 369, endPoint x: 1127, endPoint y: 67, distance: 483.5
click at [752, 366] on button "Spam" at bounding box center [758, 365] width 101 height 39
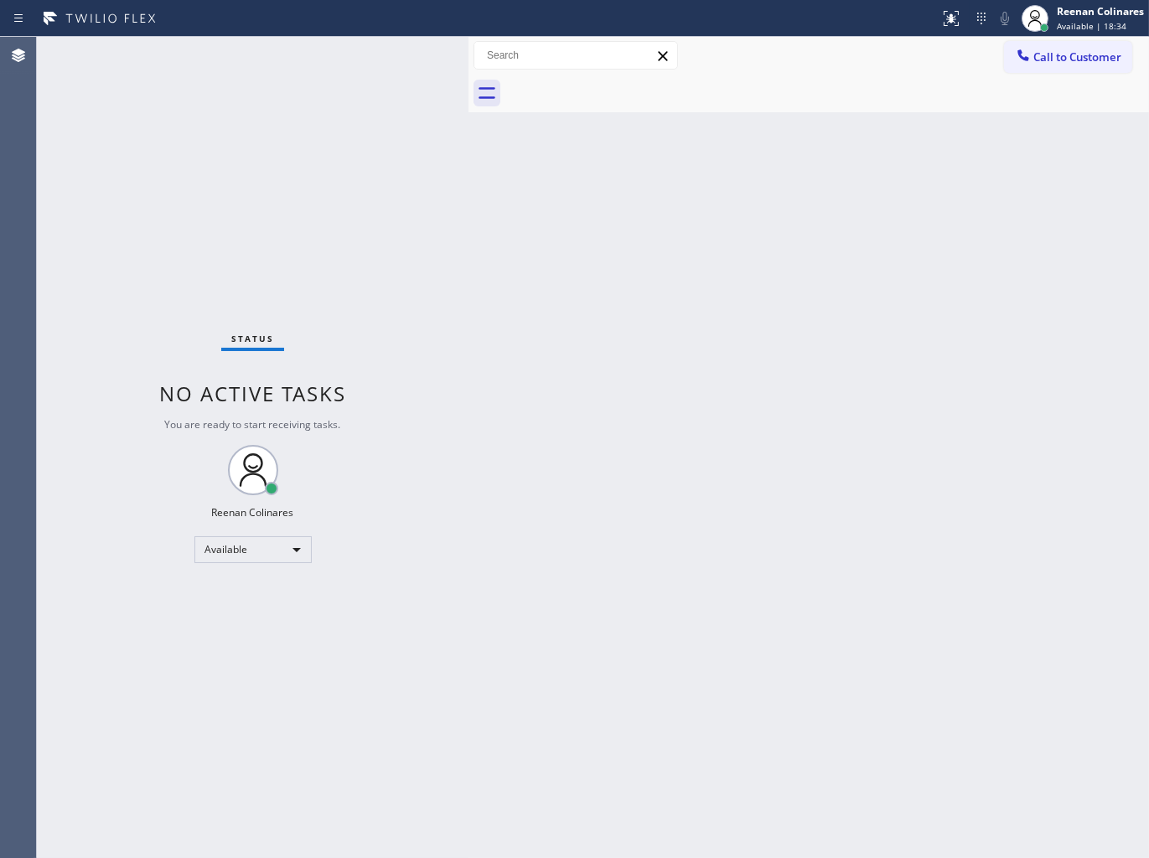
click at [721, 352] on div "Back to Dashboard Change Sender ID Customers Technicians Select a contact Outbo…" at bounding box center [808, 447] width 680 height 821
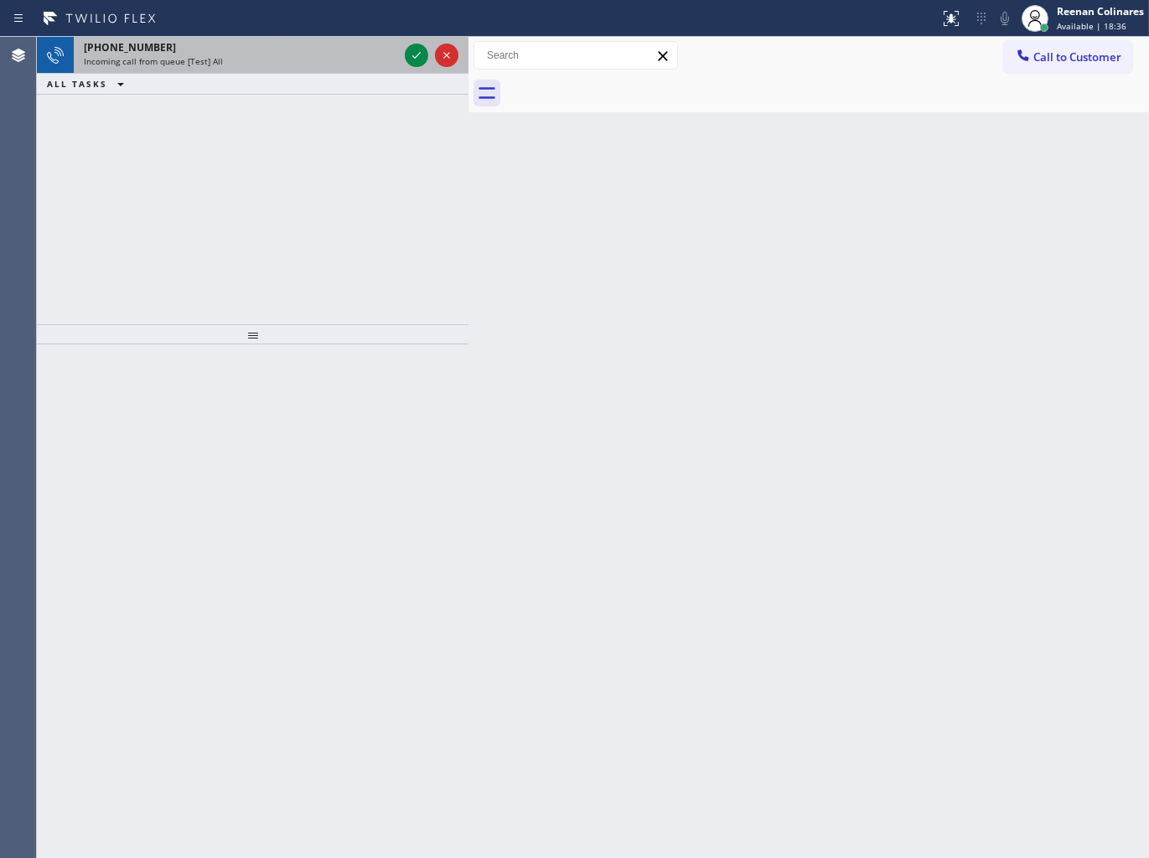
click at [258, 67] on div "Incoming call from queue [Test] All" at bounding box center [241, 61] width 314 height 12
click at [241, 55] on div "Incoming call from queue [Test] All" at bounding box center [241, 61] width 314 height 12
click at [317, 53] on div "[PHONE_NUMBER]" at bounding box center [241, 47] width 314 height 14
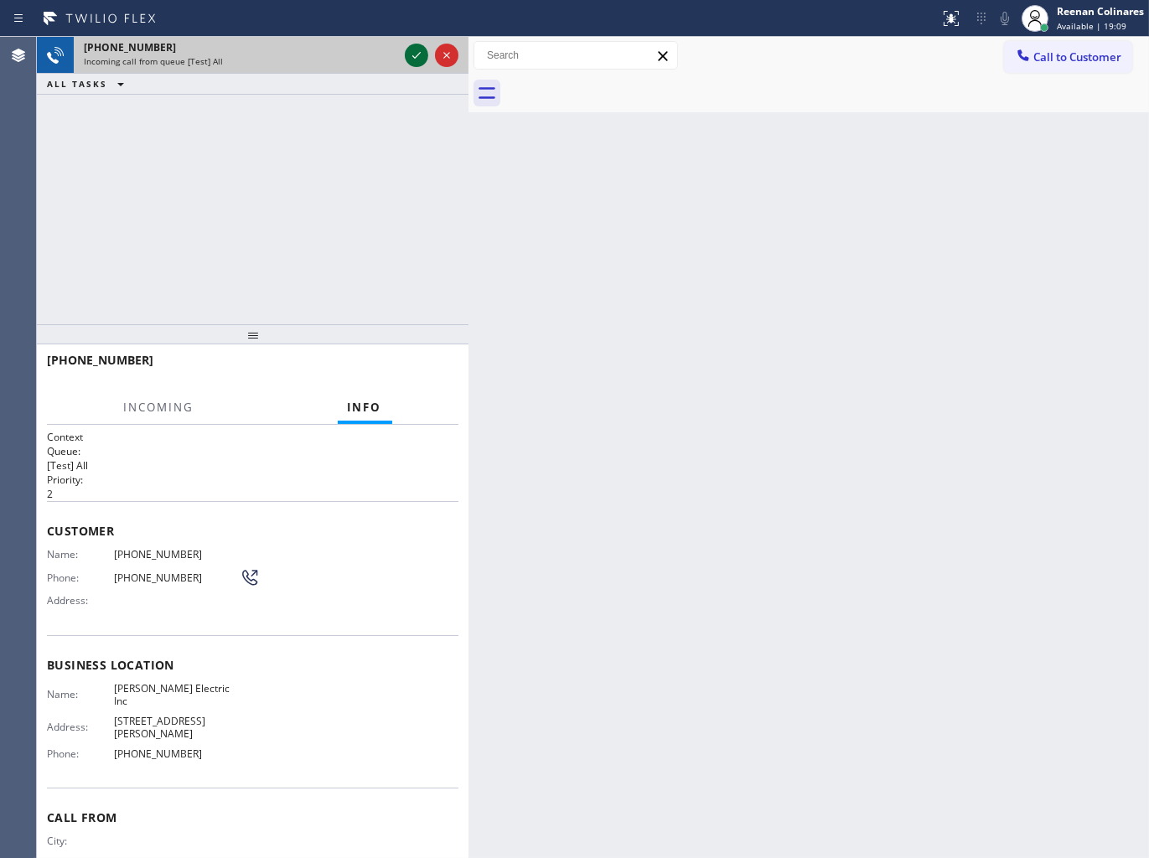
click at [406, 54] on icon at bounding box center [416, 55] width 20 height 20
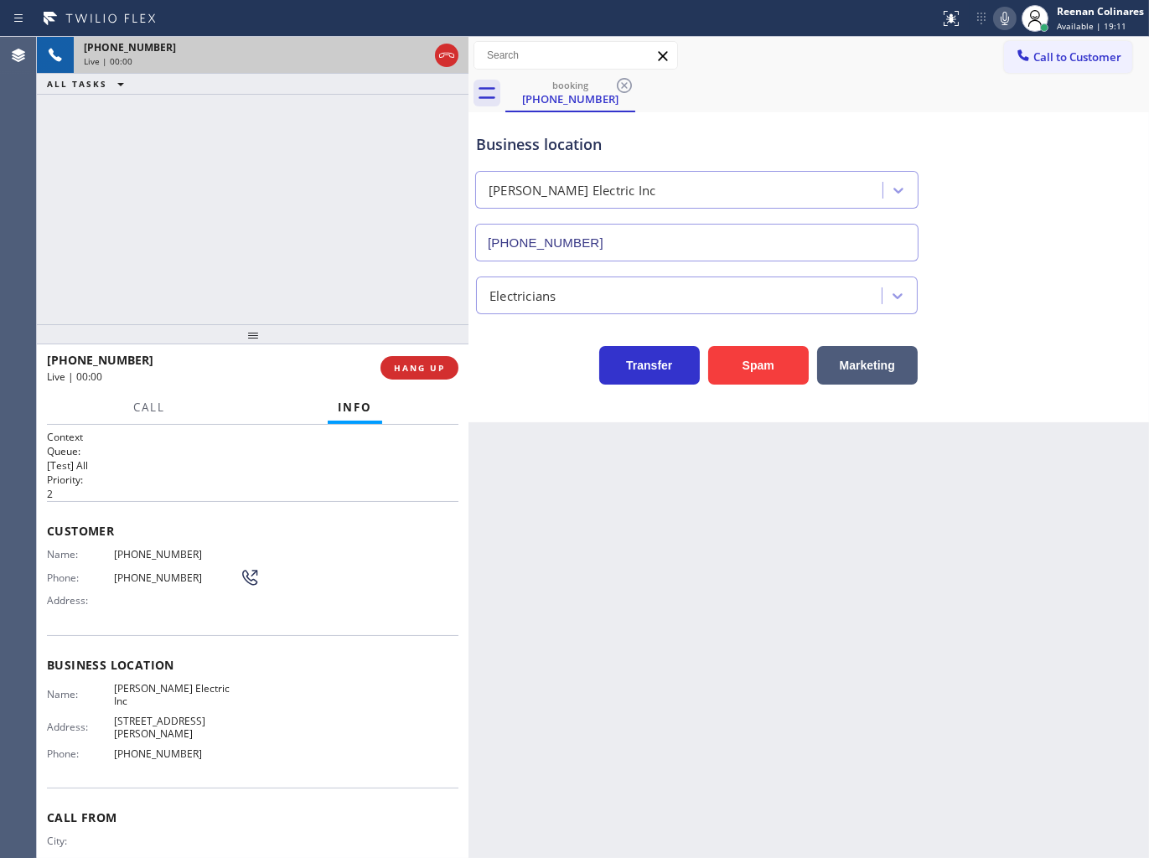
type input "[PHONE_NUMBER]"
click at [757, 349] on button "Spam" at bounding box center [758, 365] width 101 height 39
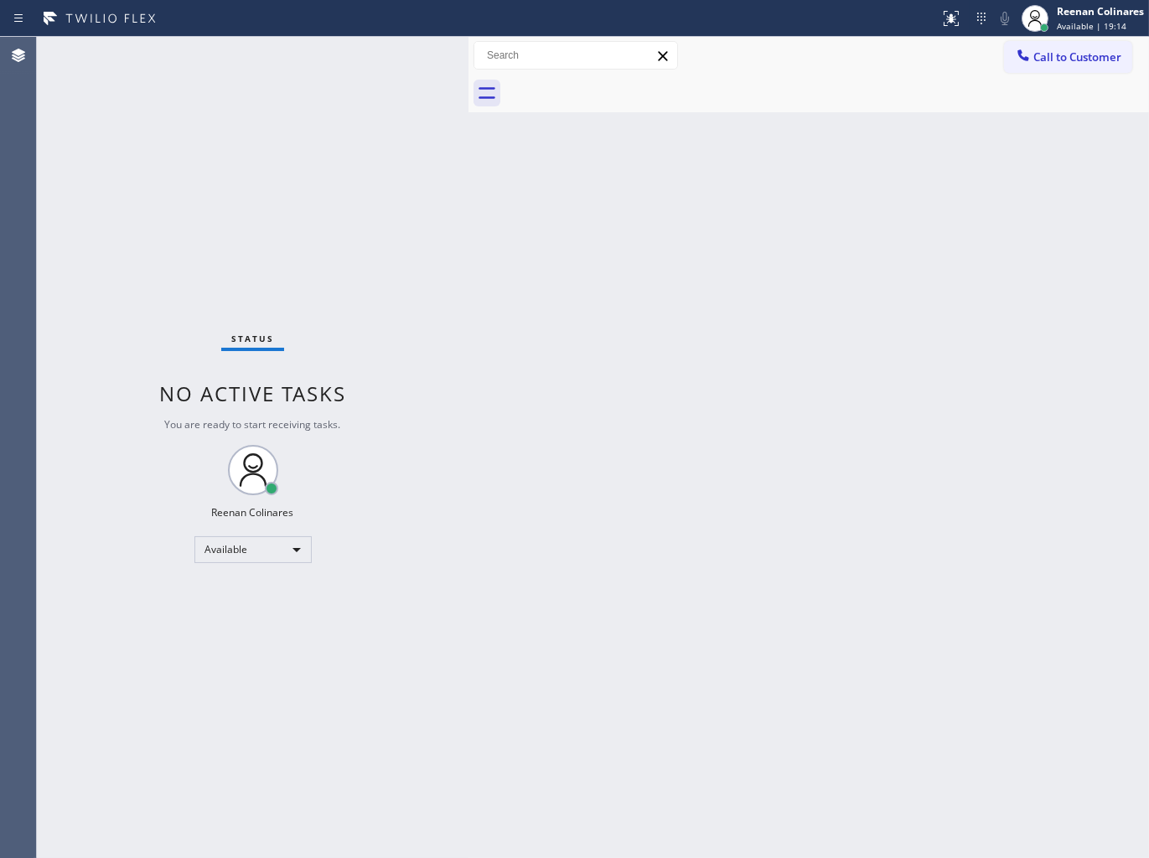
click at [832, 248] on div "Back to Dashboard Change Sender ID Customers Technicians Select a contact Outbo…" at bounding box center [808, 447] width 680 height 821
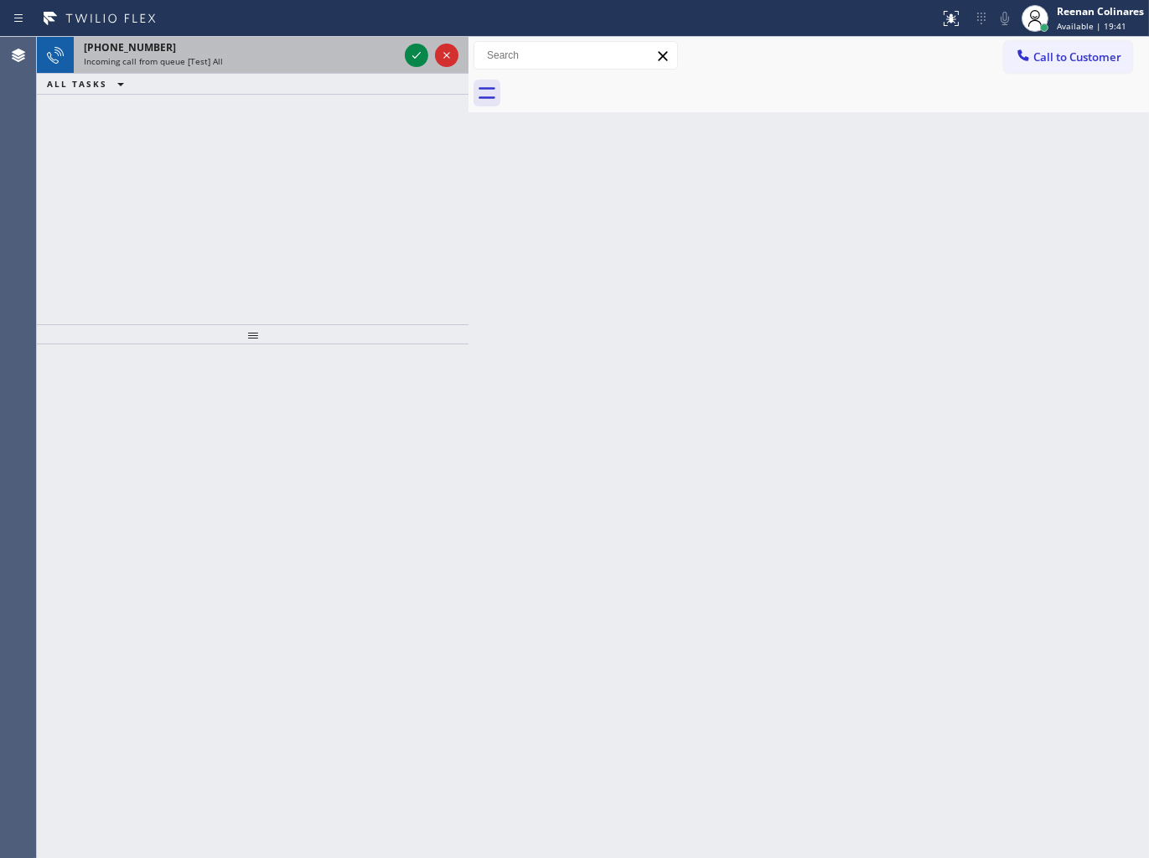
click at [313, 70] on div "[PHONE_NUMBER] Incoming call from queue [Test] All" at bounding box center [238, 55] width 328 height 37
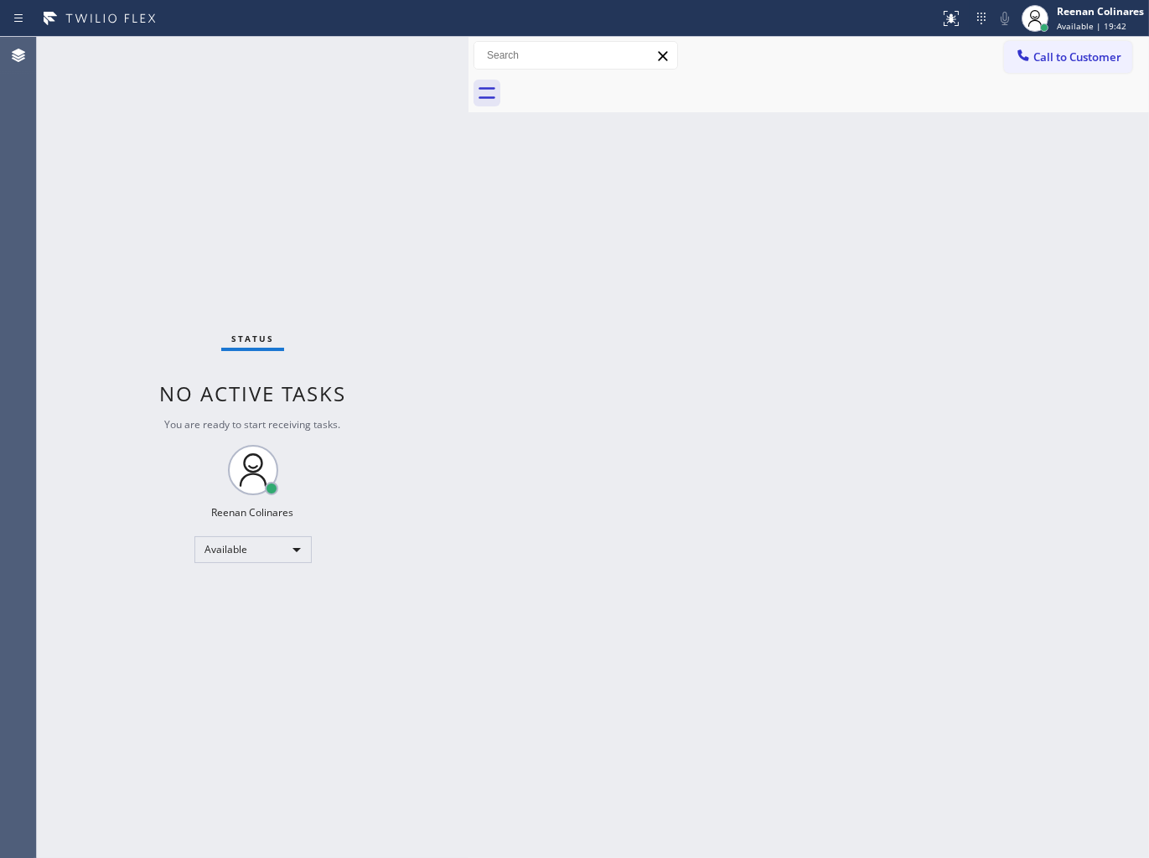
click at [313, 70] on div "Status No active tasks You are ready to start receiving tasks. Reenan Colinares…" at bounding box center [253, 447] width 432 height 821
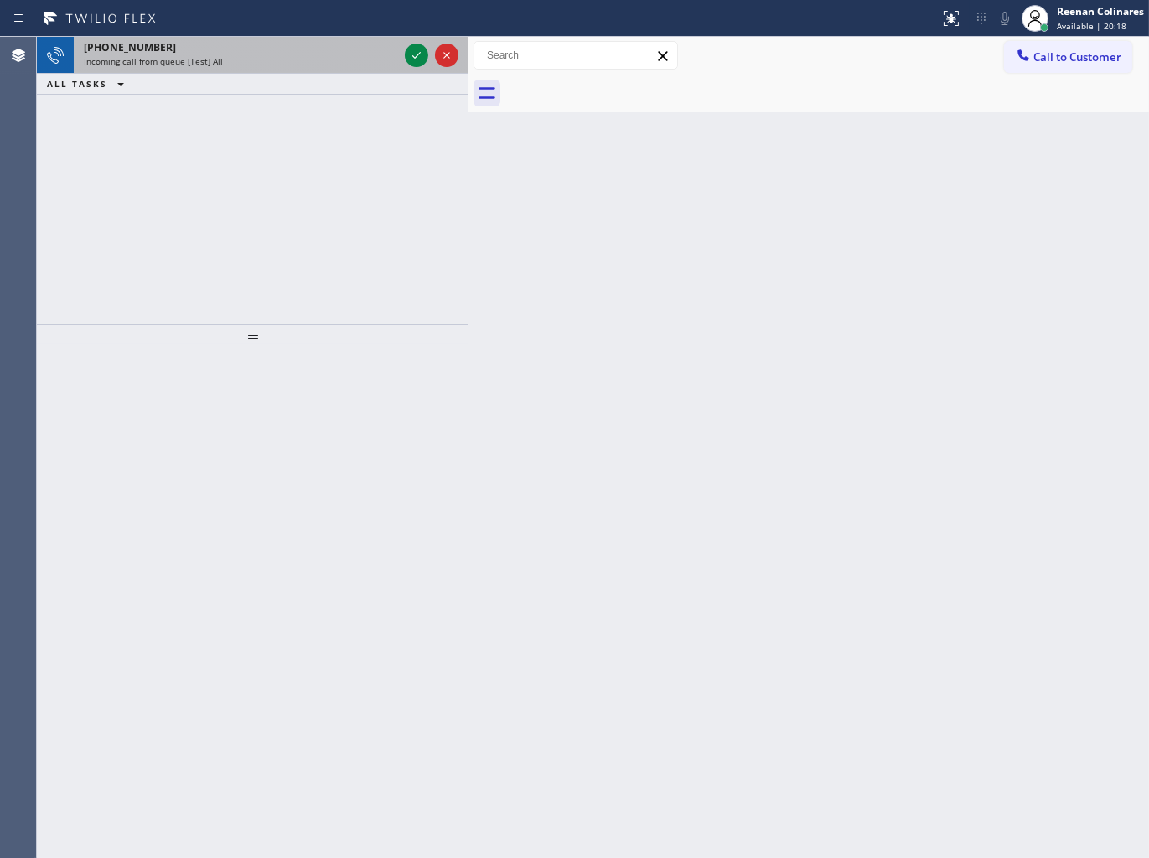
click at [249, 65] on div "Incoming call from queue [Test] All" at bounding box center [241, 61] width 314 height 12
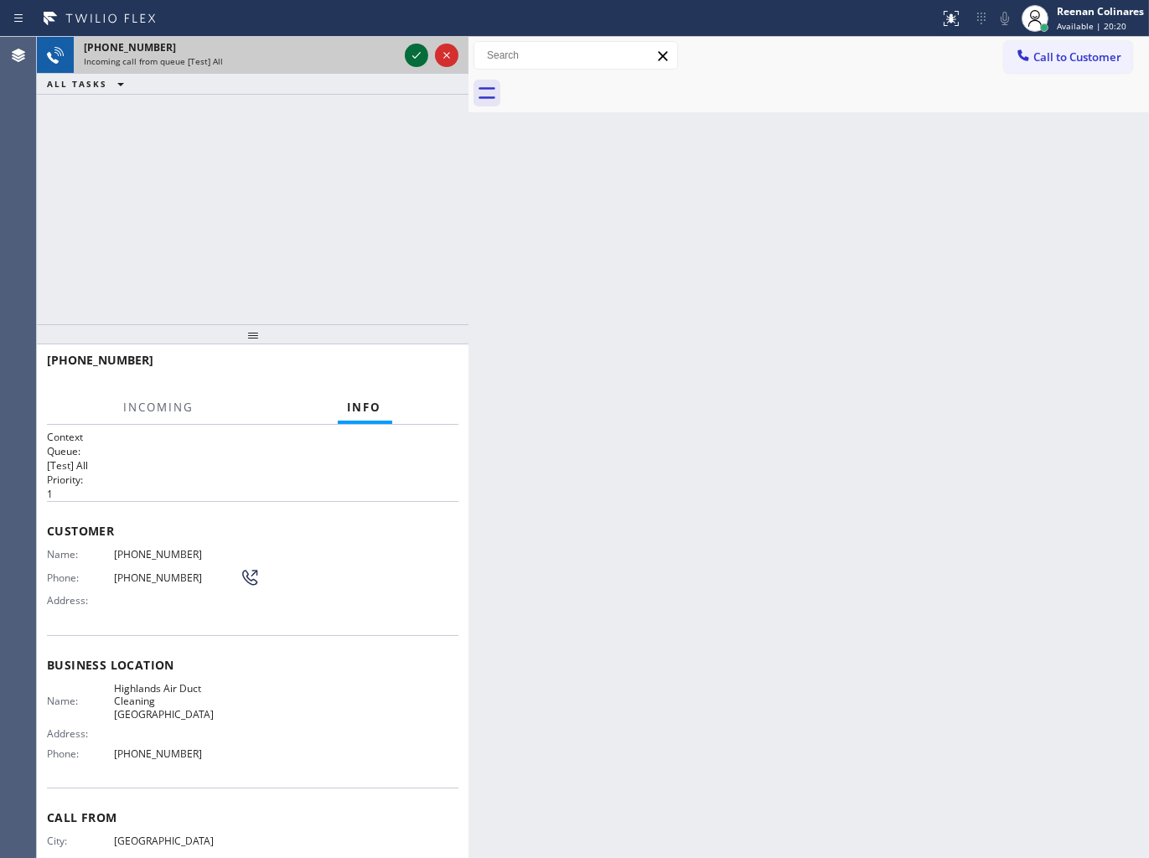
click at [411, 54] on icon at bounding box center [416, 55] width 20 height 20
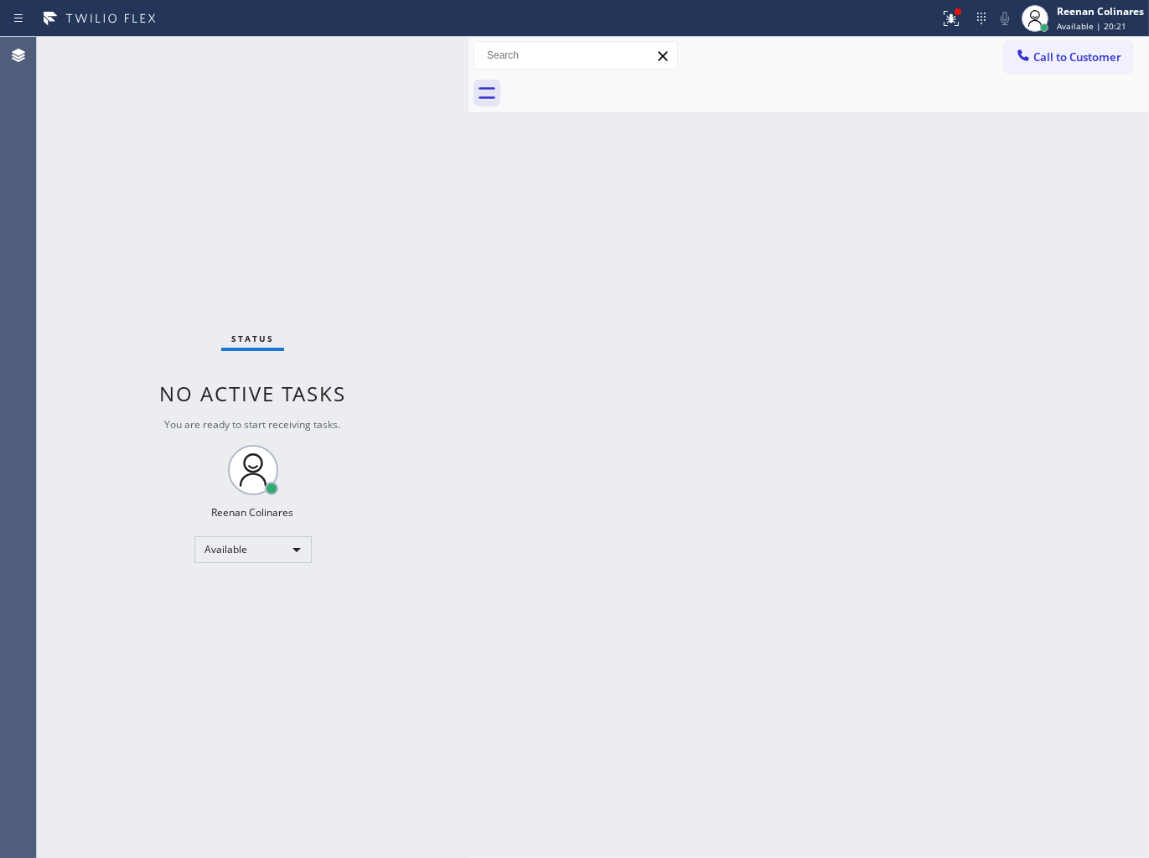
click at [490, 432] on div "Back to Dashboard Change Sender ID Customers Technicians Select a contact Outbo…" at bounding box center [808, 447] width 680 height 821
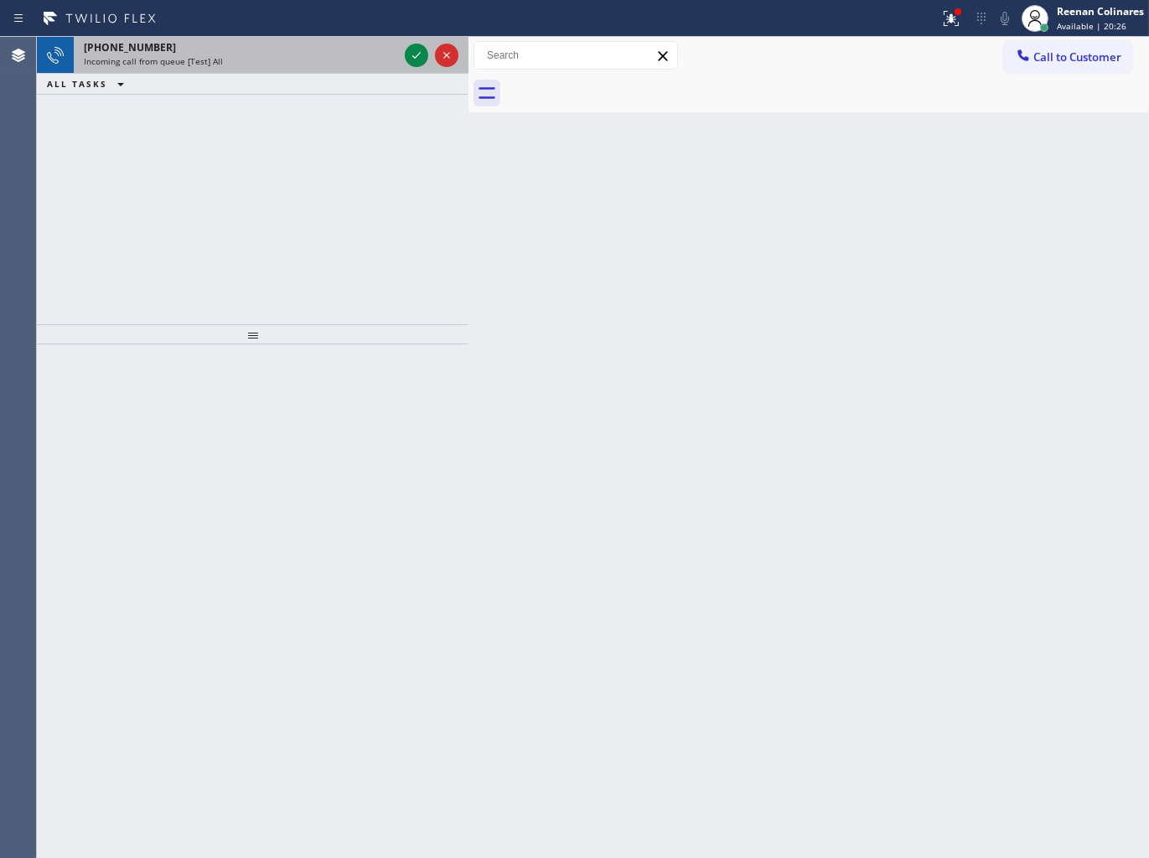
click at [286, 55] on div "Incoming call from queue [Test] All" at bounding box center [241, 61] width 314 height 12
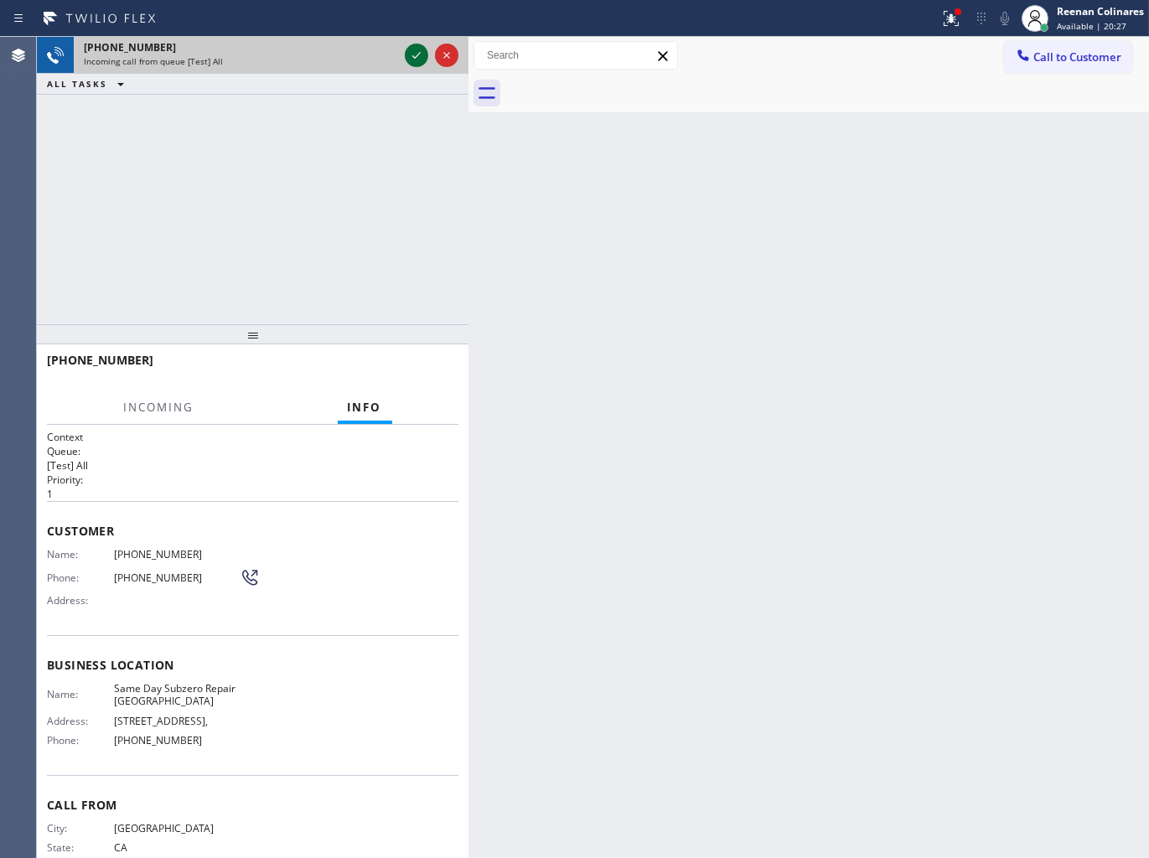
click at [414, 57] on icon at bounding box center [416, 55] width 8 height 7
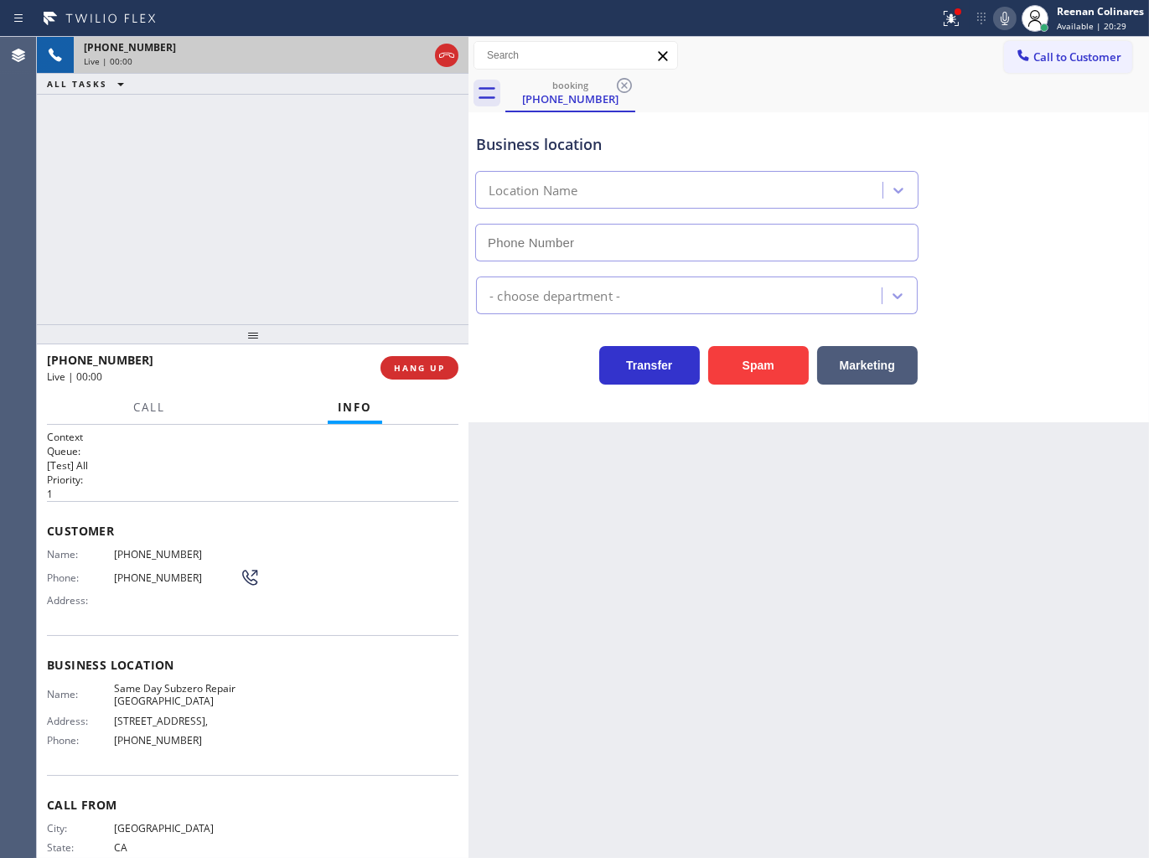
type input "[PHONE_NUMBER]"
drag, startPoint x: 768, startPoint y: 356, endPoint x: 817, endPoint y: 317, distance: 62.5
click at [778, 349] on button "Spam" at bounding box center [758, 365] width 101 height 39
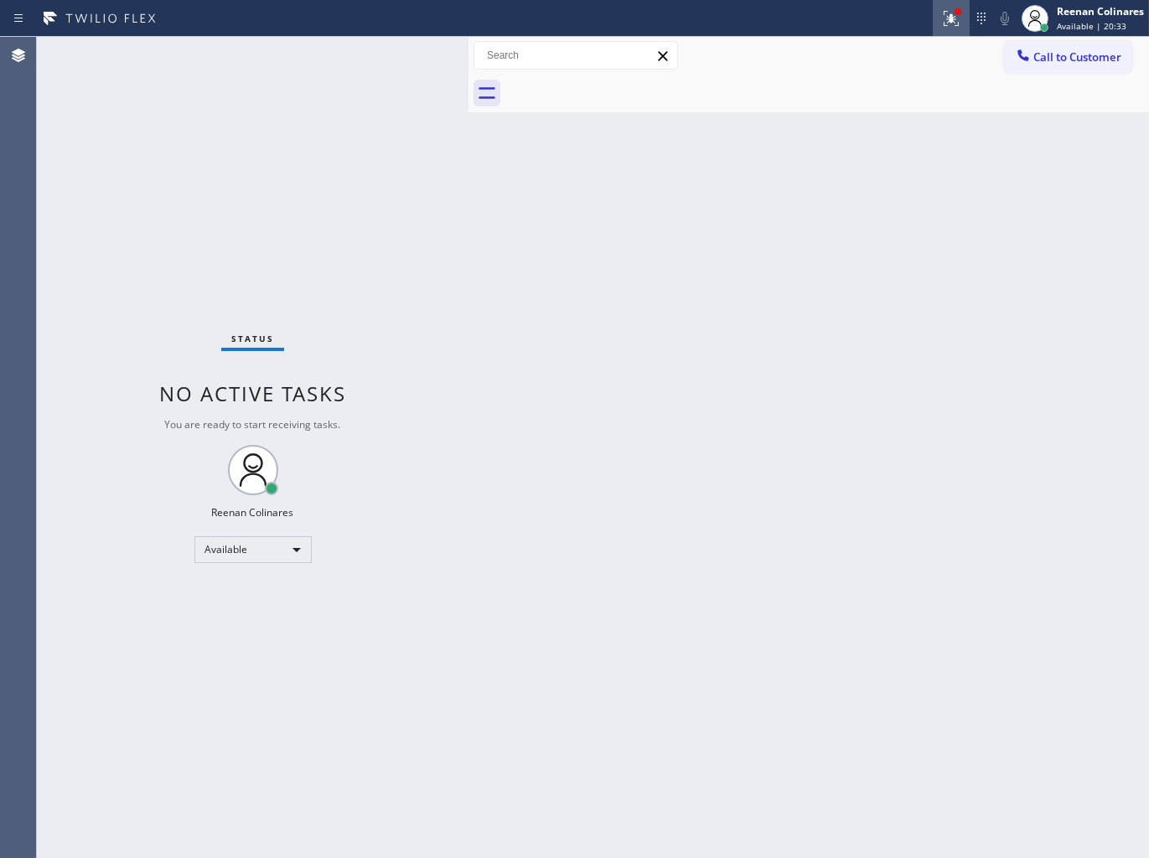
click at [947, 23] on icon at bounding box center [951, 18] width 20 height 20
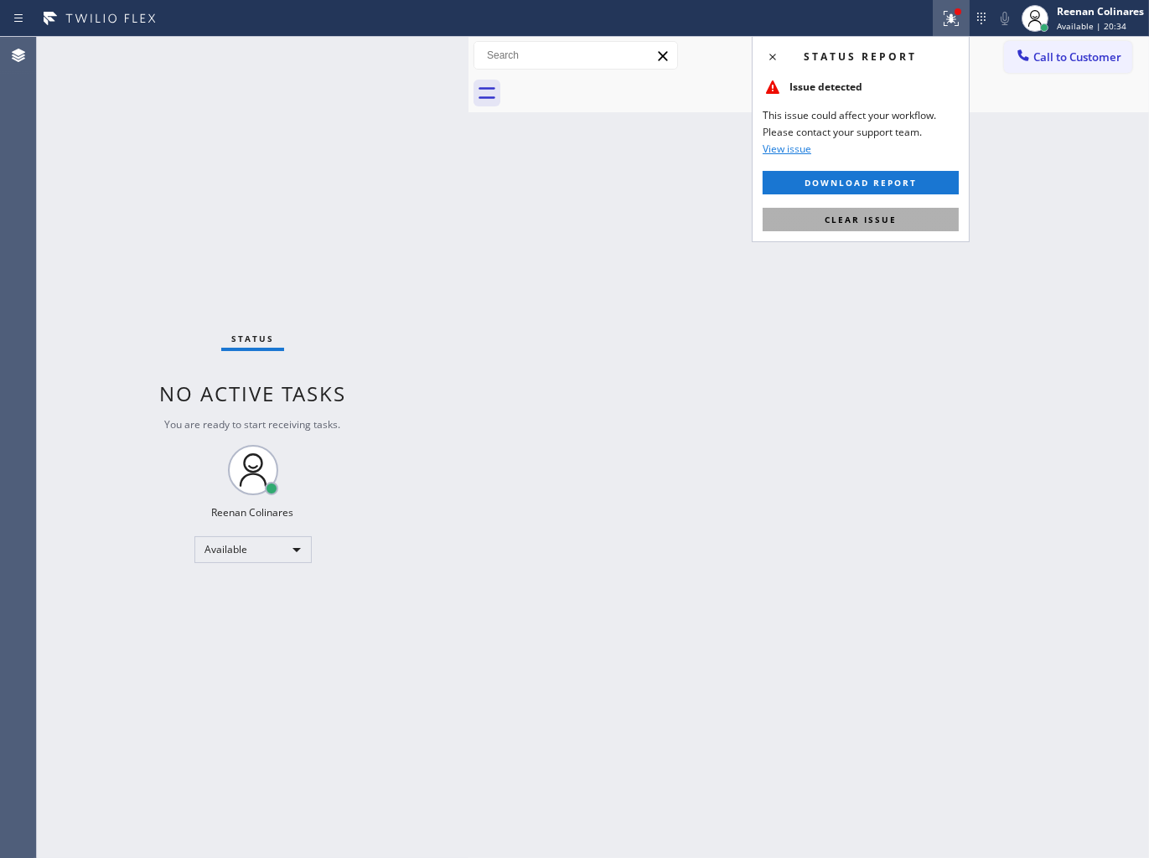
click at [897, 214] on button "Clear issue" at bounding box center [860, 219] width 196 height 23
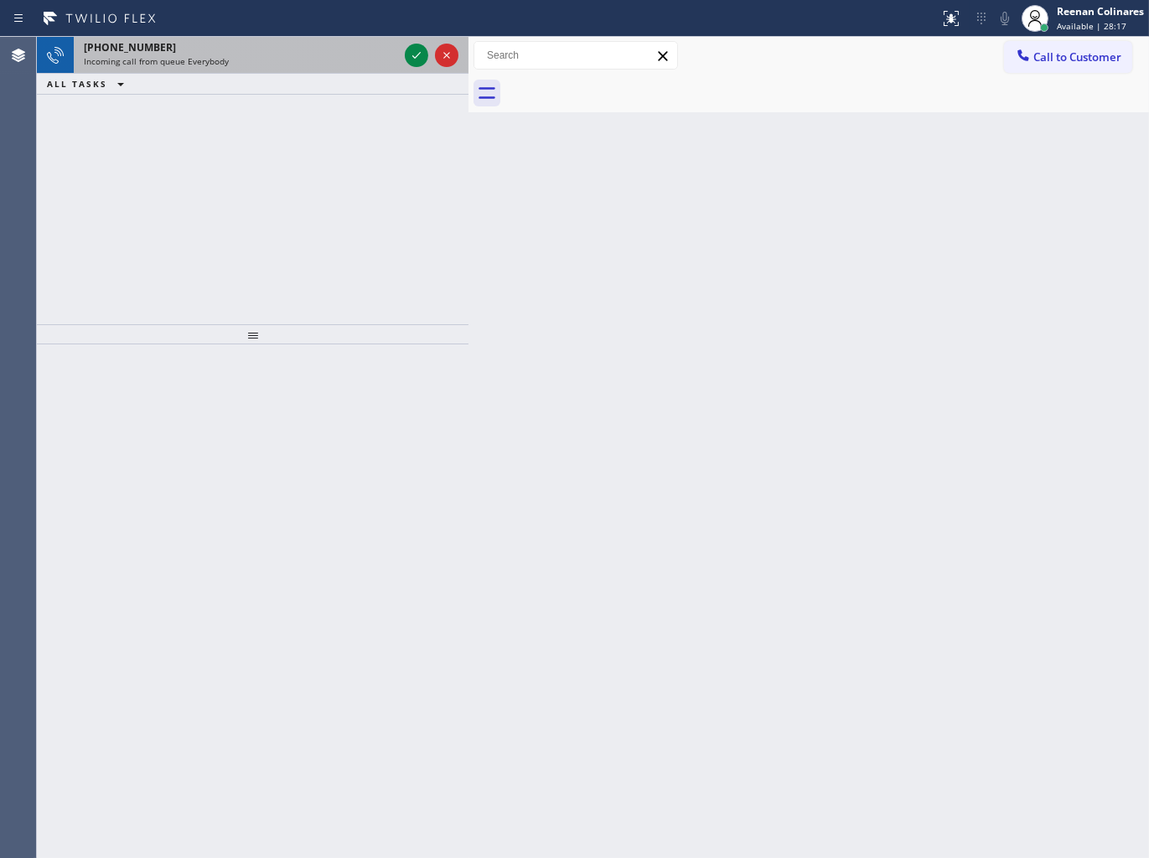
click at [227, 55] on div "Incoming call from queue Everybody" at bounding box center [241, 61] width 314 height 12
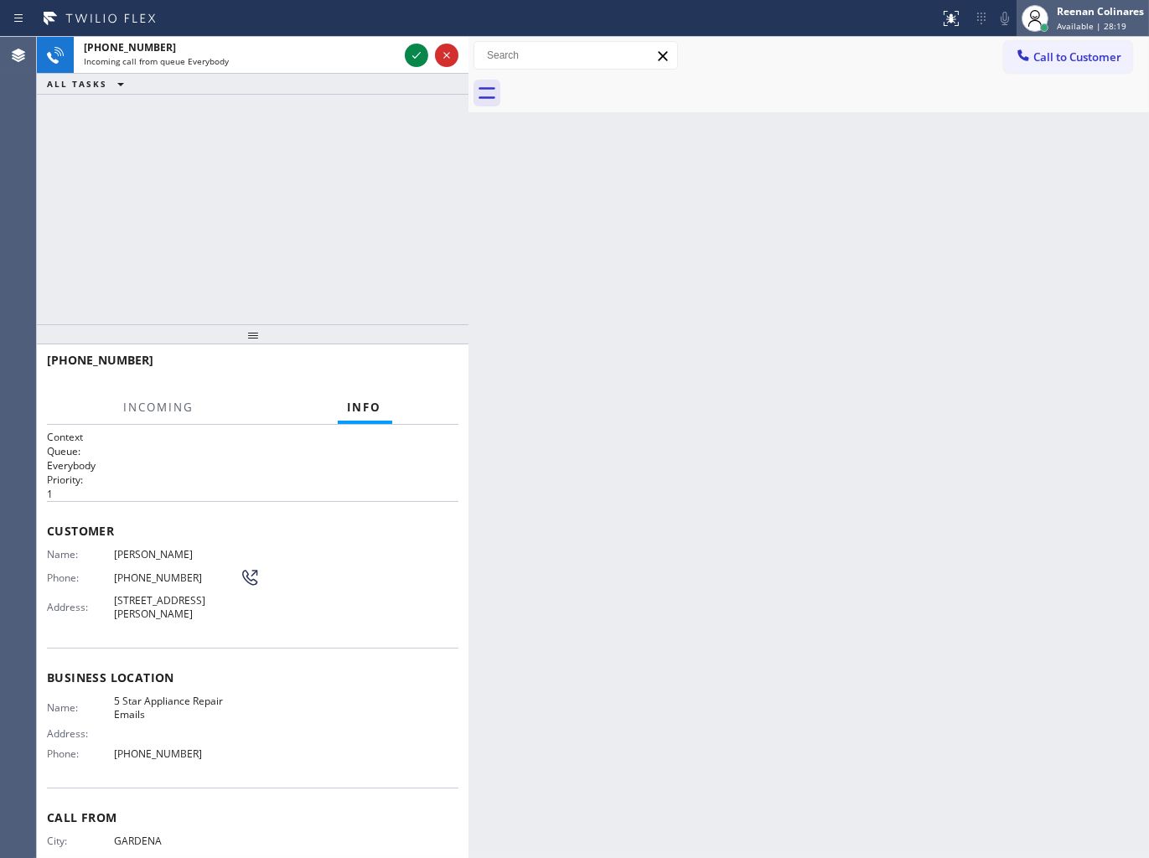
click at [1074, 15] on div "Reenan Colinares" at bounding box center [1100, 11] width 87 height 14
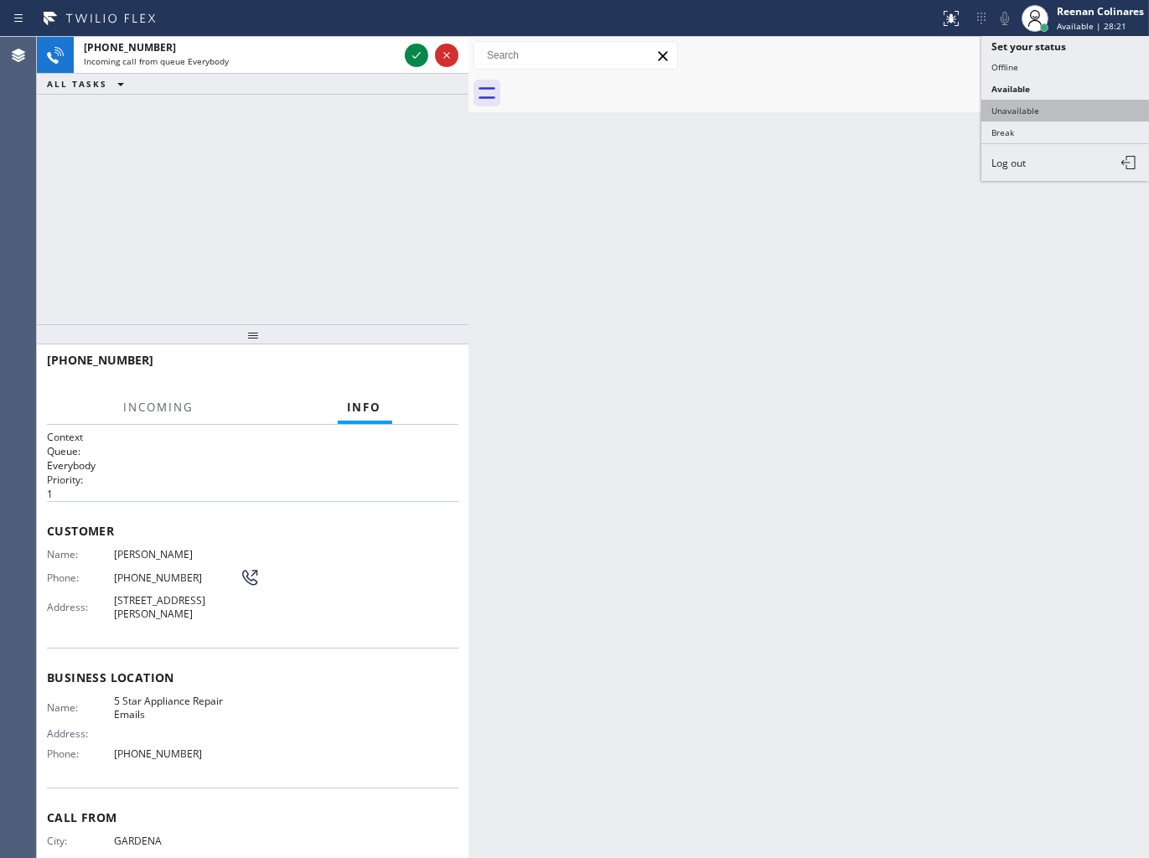
click at [1037, 107] on button "Unavailable" at bounding box center [1065, 111] width 168 height 22
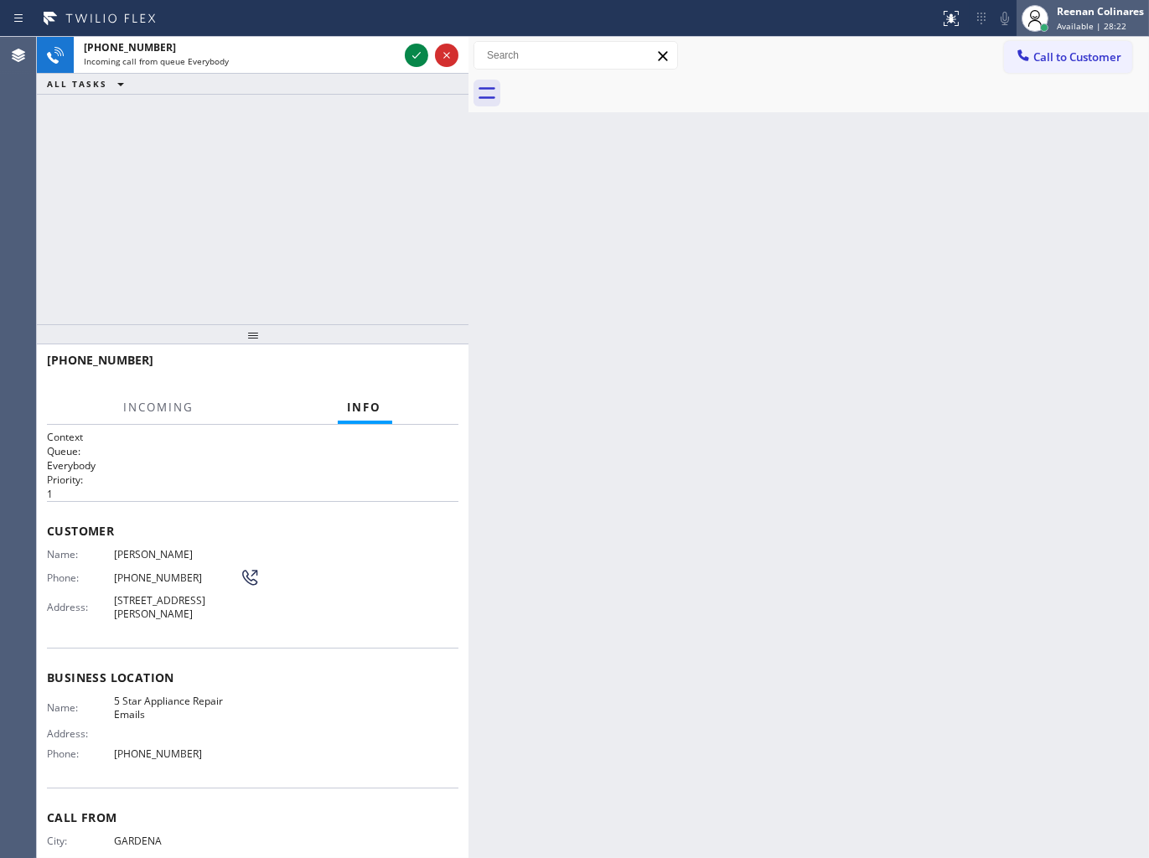
click at [1067, 18] on div "[PERSON_NAME] Available | 28:22" at bounding box center [1101, 17] width 96 height 29
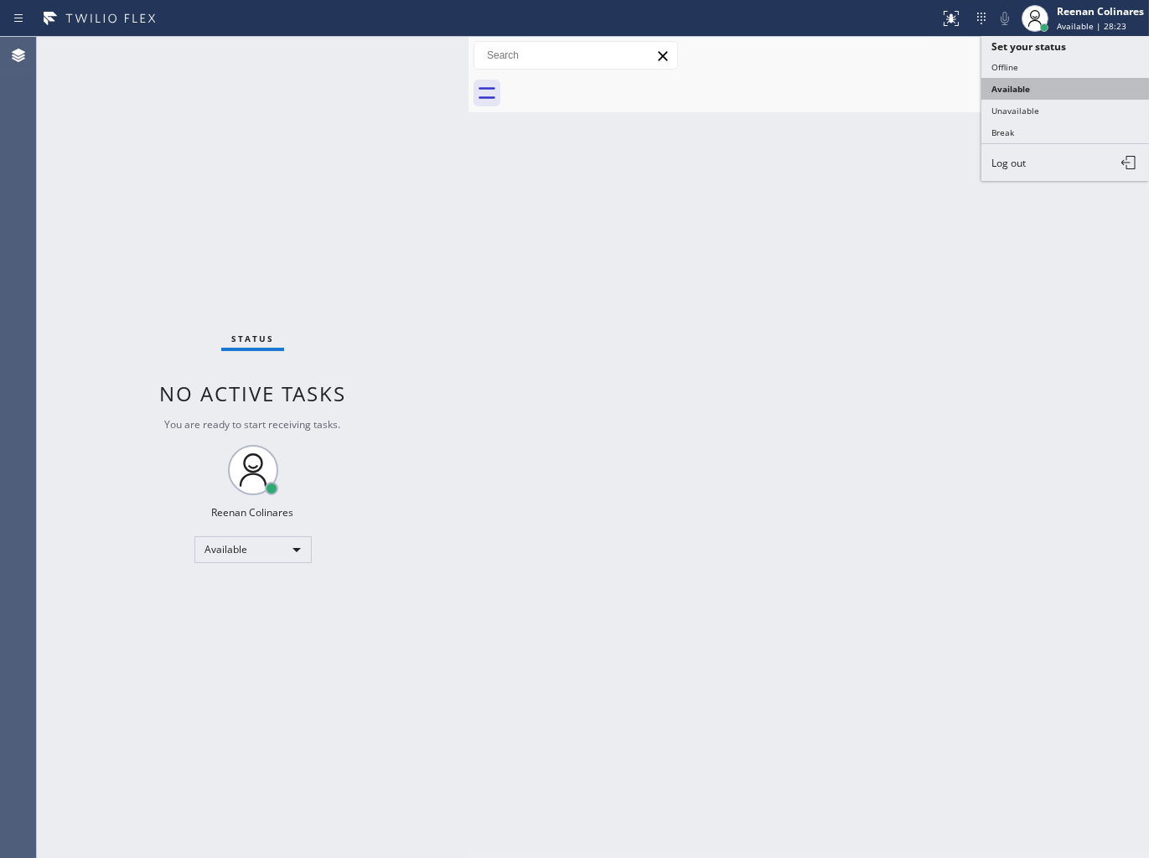
click at [1004, 90] on button "Available" at bounding box center [1065, 89] width 168 height 22
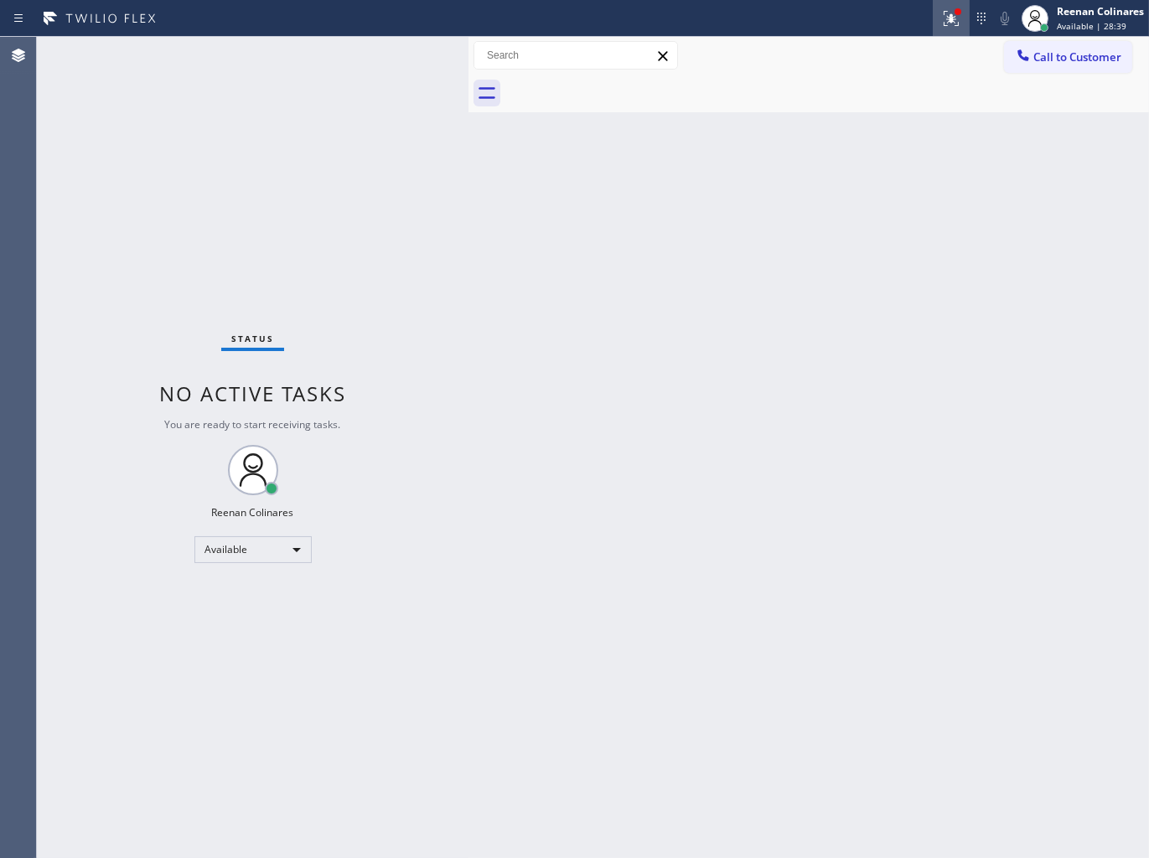
click at [952, 20] on icon at bounding box center [950, 18] width 15 height 15
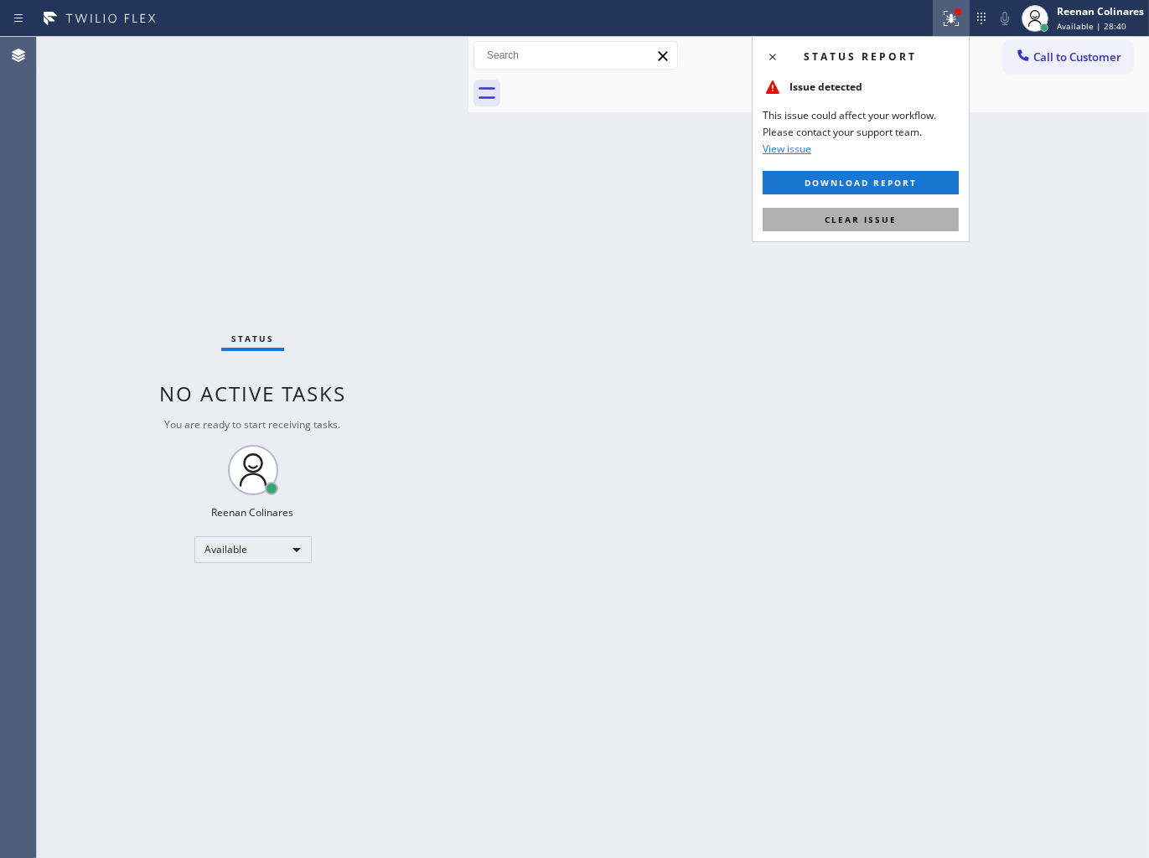
click at [853, 222] on span "Clear issue" at bounding box center [860, 220] width 72 height 12
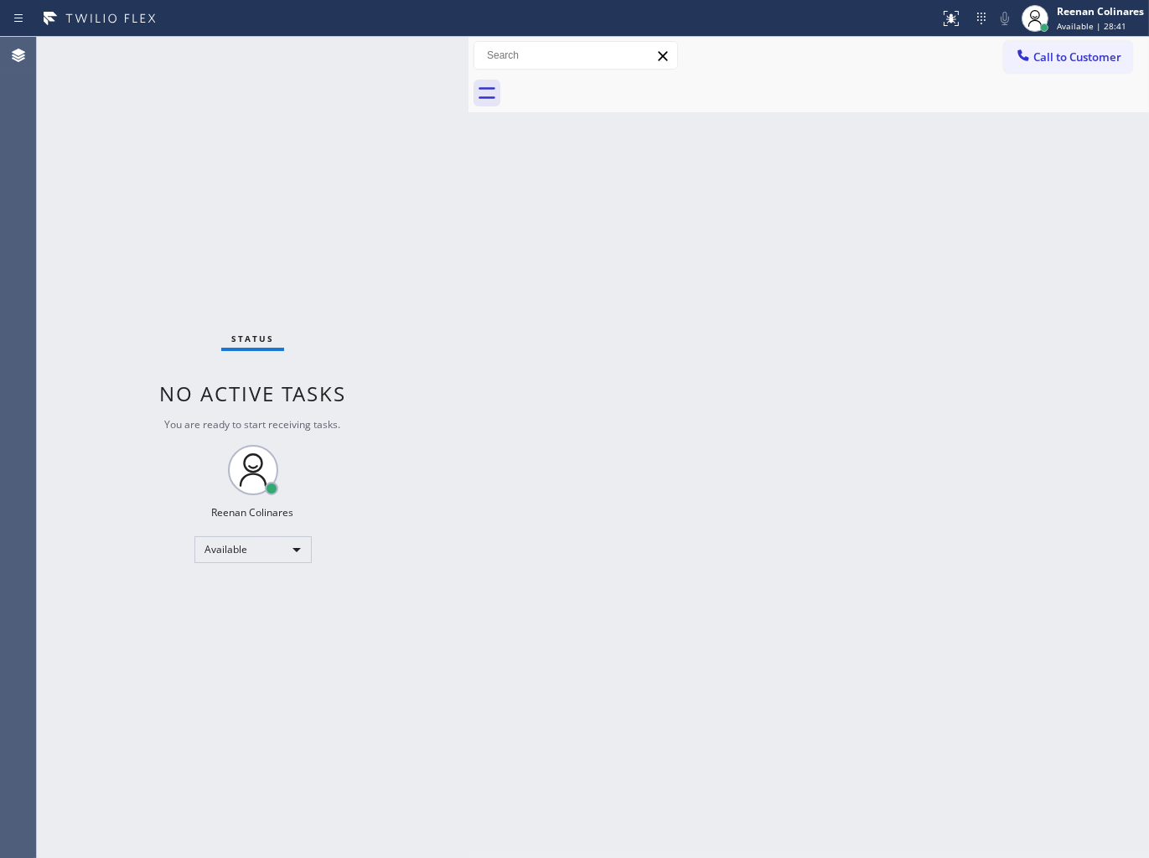
click at [568, 214] on div "Back to Dashboard Change Sender ID Customers Technicians Select a contact Outbo…" at bounding box center [808, 447] width 680 height 821
click at [760, 225] on div "Back to Dashboard Change Sender ID Customers Technicians Select a contact Outbo…" at bounding box center [808, 447] width 680 height 821
click at [533, 523] on div "Back to Dashboard Change Sender ID Customers Technicians Select a contact Outbo…" at bounding box center [808, 447] width 680 height 821
click at [698, 269] on div "Back to Dashboard Change Sender ID Customers Technicians Select a contact Outbo…" at bounding box center [808, 447] width 680 height 821
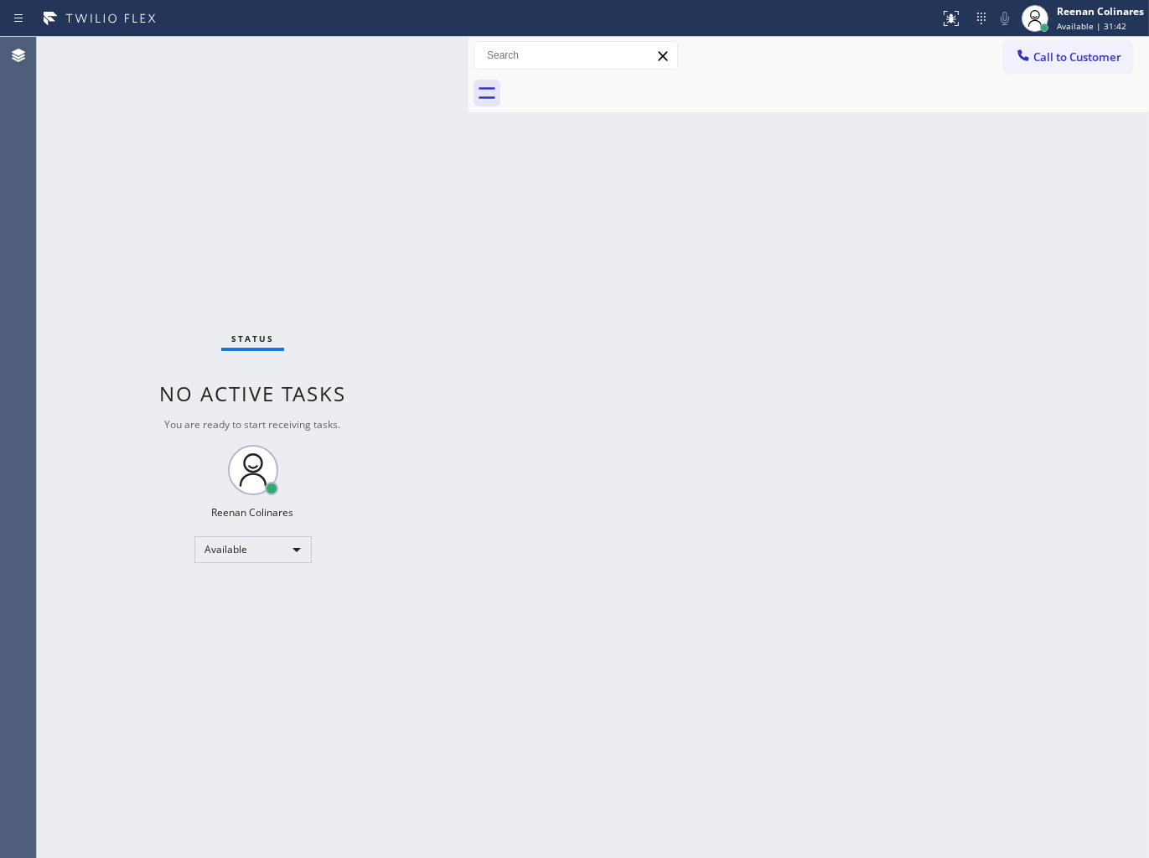
click at [554, 406] on div "Back to Dashboard Change Sender ID Customers Technicians Select a contact Outbo…" at bounding box center [808, 447] width 680 height 821
click at [688, 186] on div "Back to Dashboard Change Sender ID Customers Technicians Select a contact Outbo…" at bounding box center [808, 447] width 680 height 821
click at [659, 362] on div "Back to Dashboard Change Sender ID Customers Technicians Select a contact Outbo…" at bounding box center [808, 447] width 680 height 821
click at [664, 574] on div "Back to Dashboard Change Sender ID Customers Technicians Select a contact Outbo…" at bounding box center [808, 447] width 680 height 821
click at [646, 145] on div "Back to Dashboard Change Sender ID Customers Technicians Select a contact Outbo…" at bounding box center [808, 447] width 680 height 821
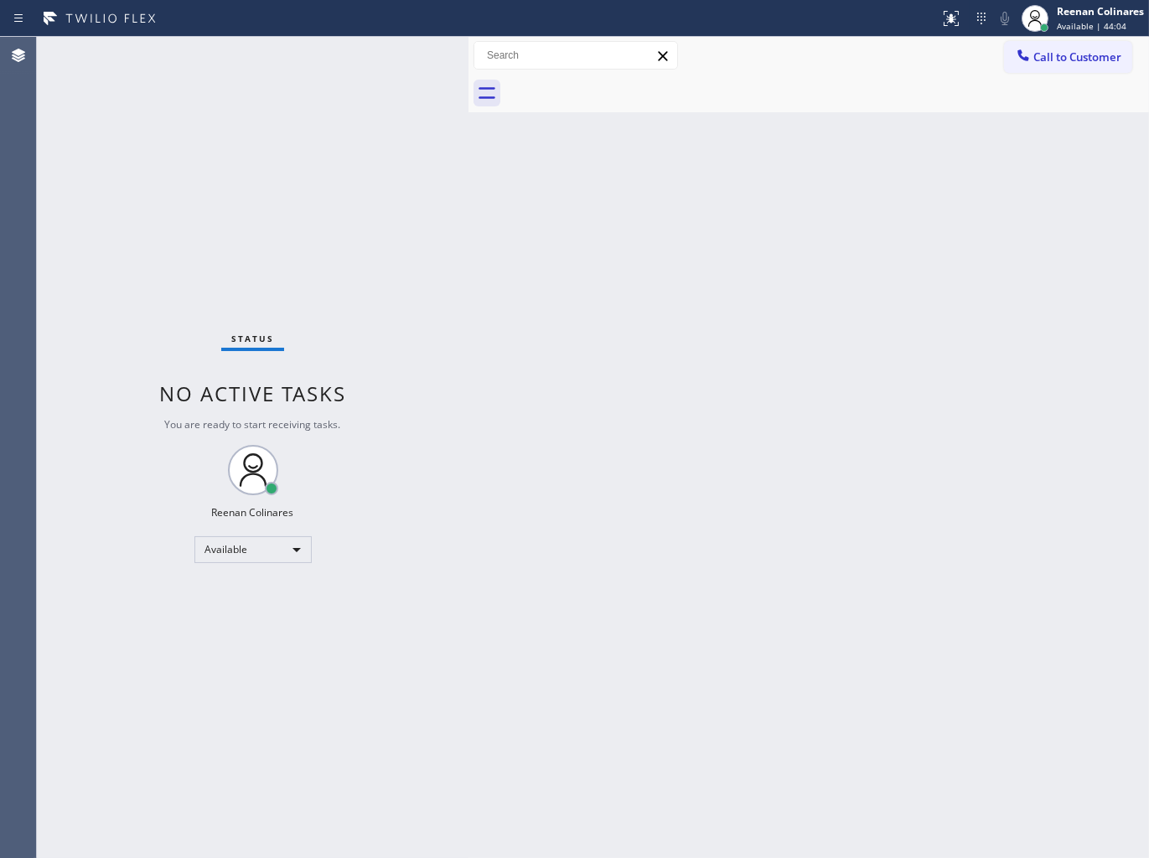
click at [855, 178] on div "Back to Dashboard Change Sender ID Customers Technicians Select a contact Outbo…" at bounding box center [808, 447] width 680 height 821
click at [803, 591] on div "Back to Dashboard Change Sender ID Customers Technicians Select a contact Outbo…" at bounding box center [808, 447] width 680 height 821
click at [701, 170] on div "Back to Dashboard Change Sender ID Customers Technicians Select a contact Outbo…" at bounding box center [808, 447] width 680 height 821
click at [655, 210] on div "Back to Dashboard Change Sender ID Customers Technicians Select a contact Outbo…" at bounding box center [808, 447] width 680 height 821
click at [646, 370] on div "Back to Dashboard Change Sender ID Customers Technicians Select a contact Outbo…" at bounding box center [808, 447] width 680 height 821
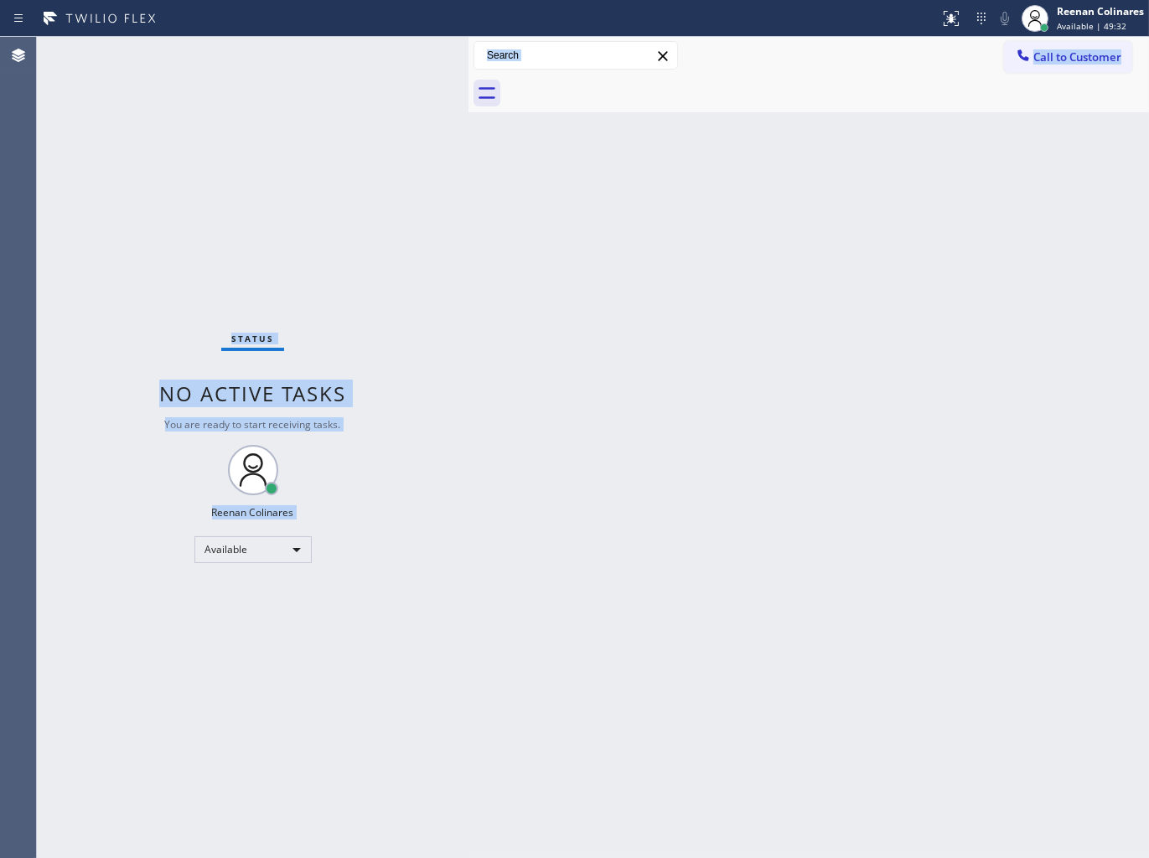
drag, startPoint x: 173, startPoint y: 240, endPoint x: 505, endPoint y: 514, distance: 430.4
click at [505, 514] on div "Status No active tasks You are ready to start receiving tasks. Reenan Colinares…" at bounding box center [593, 447] width 1112 height 821
click at [642, 300] on div "Back to Dashboard Change Sender ID Customers Technicians Select a contact Outbo…" at bounding box center [808, 447] width 680 height 821
drag, startPoint x: 38, startPoint y: 38, endPoint x: 1036, endPoint y: 317, distance: 1037.0
click at [1036, 317] on div "Status No active tasks You are ready to start receiving tasks. Reenan Colinares…" at bounding box center [593, 447] width 1112 height 821
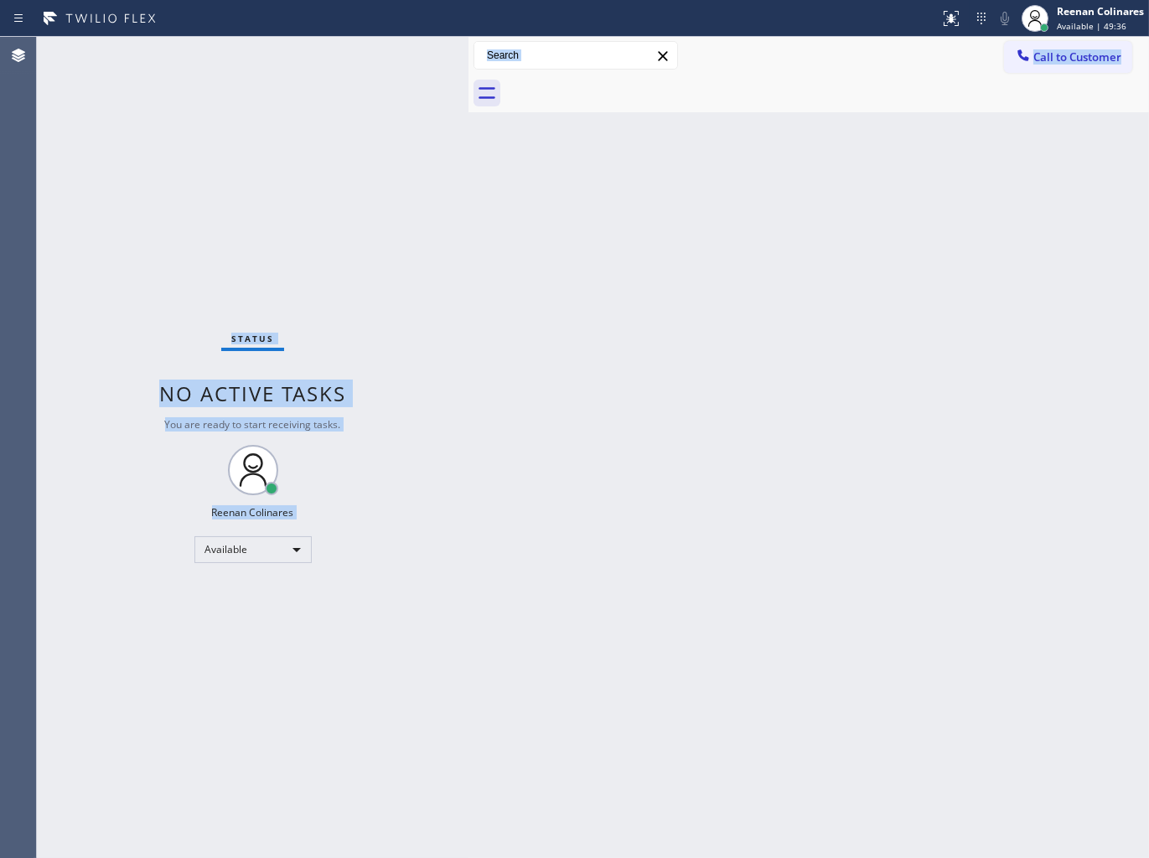
drag, startPoint x: 1033, startPoint y: 318, endPoint x: 974, endPoint y: 318, distance: 58.7
click at [1033, 317] on div "Back to Dashboard Change Sender ID Customers Technicians Select a contact Outbo…" at bounding box center [808, 447] width 680 height 821
click at [643, 339] on div "Back to Dashboard Change Sender ID Customers Technicians Select a contact Outbo…" at bounding box center [808, 447] width 680 height 821
click at [643, 338] on div "Back to Dashboard Change Sender ID Customers Technicians Select a contact Outbo…" at bounding box center [808, 447] width 680 height 821
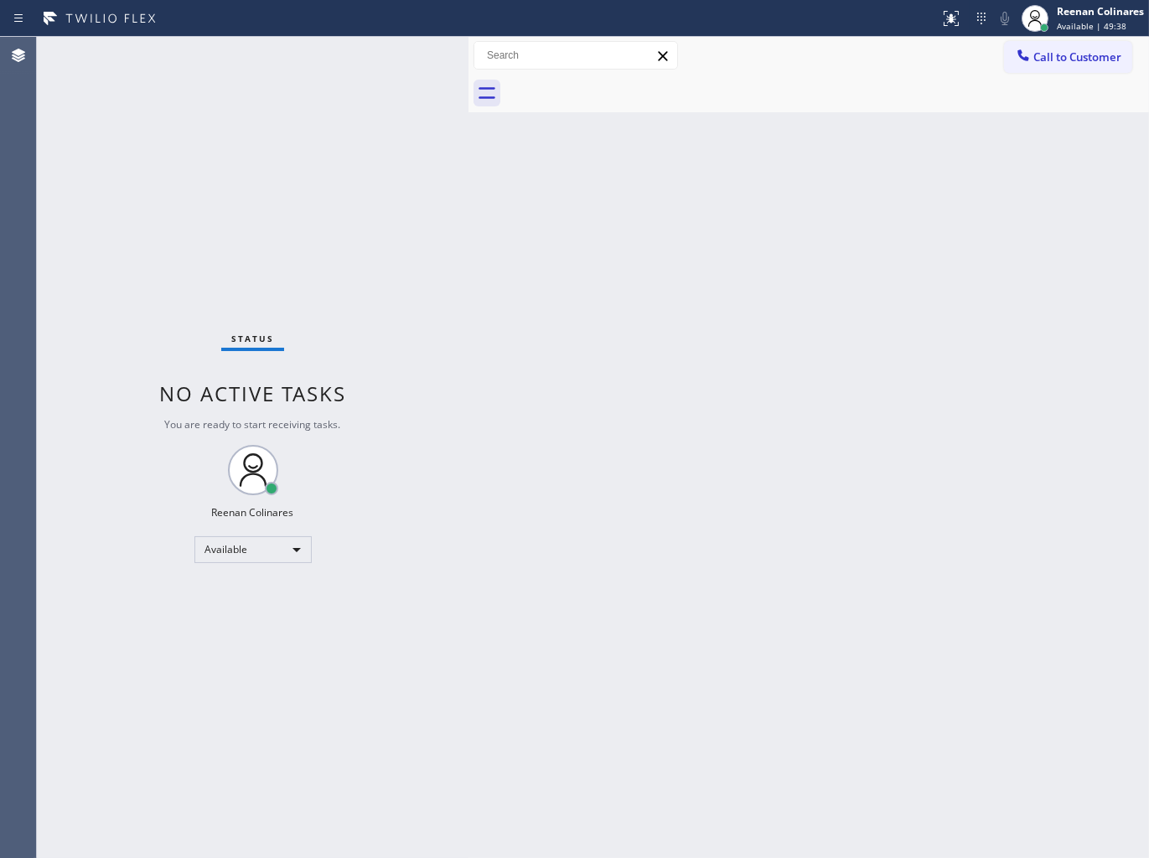
click at [642, 338] on div "Back to Dashboard Change Sender ID Customers Technicians Select a contact Outbo…" at bounding box center [808, 447] width 680 height 821
click at [545, 243] on div "Back to Dashboard Change Sender ID Customers Technicians Select a contact Outbo…" at bounding box center [808, 447] width 680 height 821
click at [761, 170] on div "Back to Dashboard Change Sender ID Customers Technicians Select a contact Outbo…" at bounding box center [808, 447] width 680 height 821
click at [756, 179] on div "Back to Dashboard Change Sender ID Customers Technicians Select a contact Outbo…" at bounding box center [808, 447] width 680 height 821
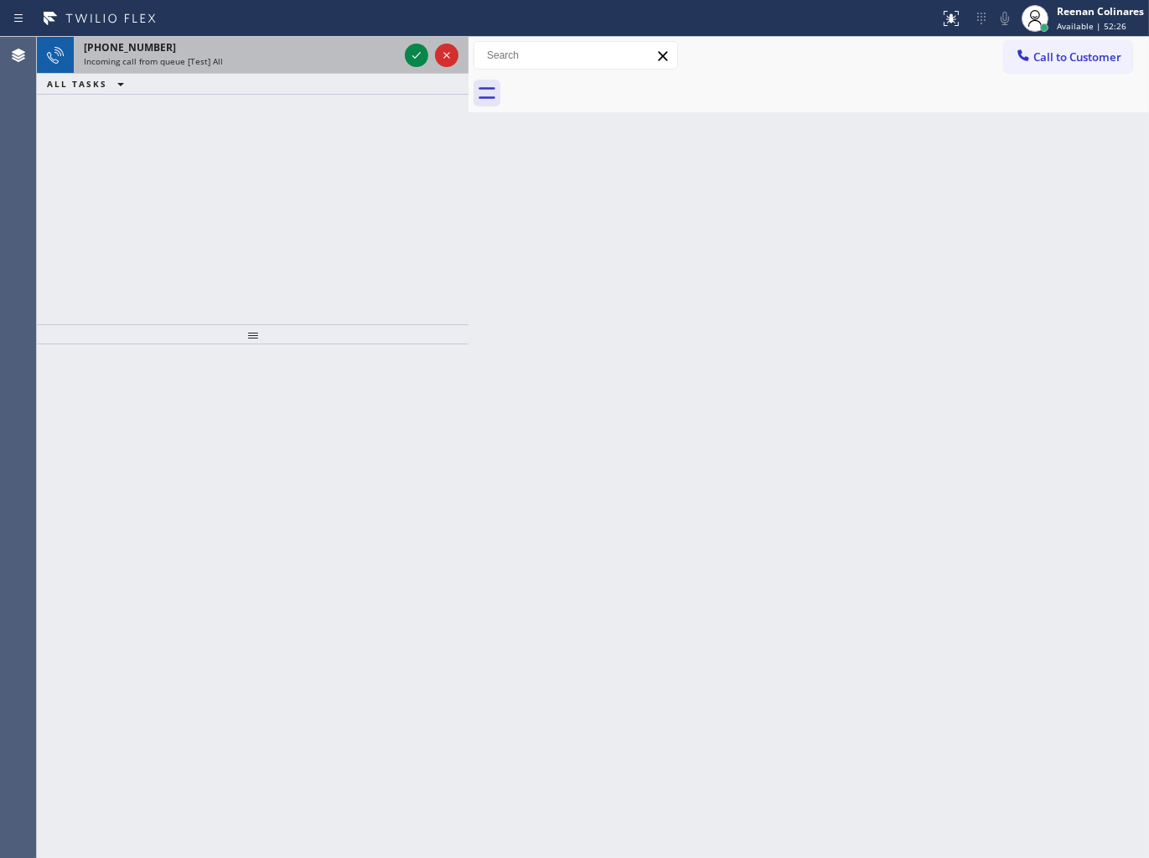
click at [278, 68] on div "[PHONE_NUMBER] Incoming call from queue [Test] All" at bounding box center [238, 55] width 328 height 37
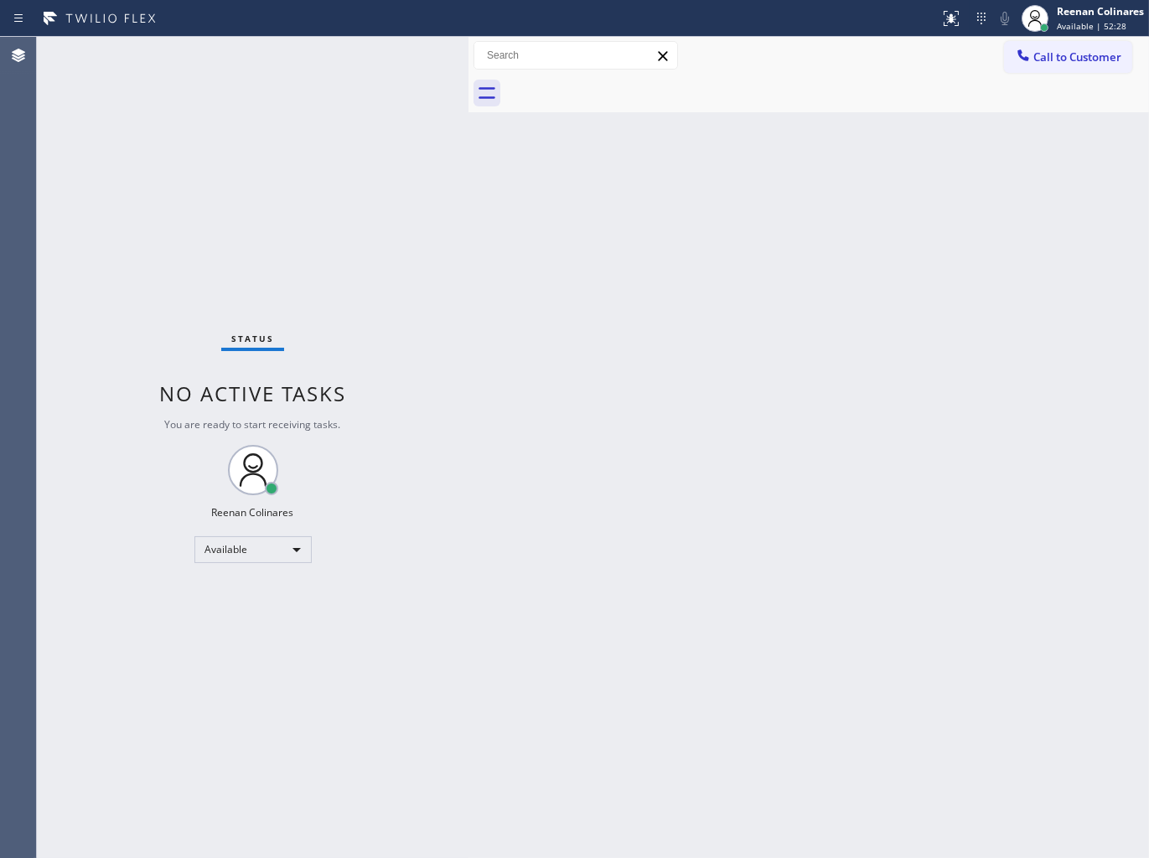
click at [340, 48] on div "Status No active tasks You are ready to start receiving tasks. Reenan Colinares…" at bounding box center [253, 447] width 432 height 821
click at [674, 455] on div "Back to Dashboard Change Sender ID Customers Technicians Select a contact Outbo…" at bounding box center [808, 447] width 680 height 821
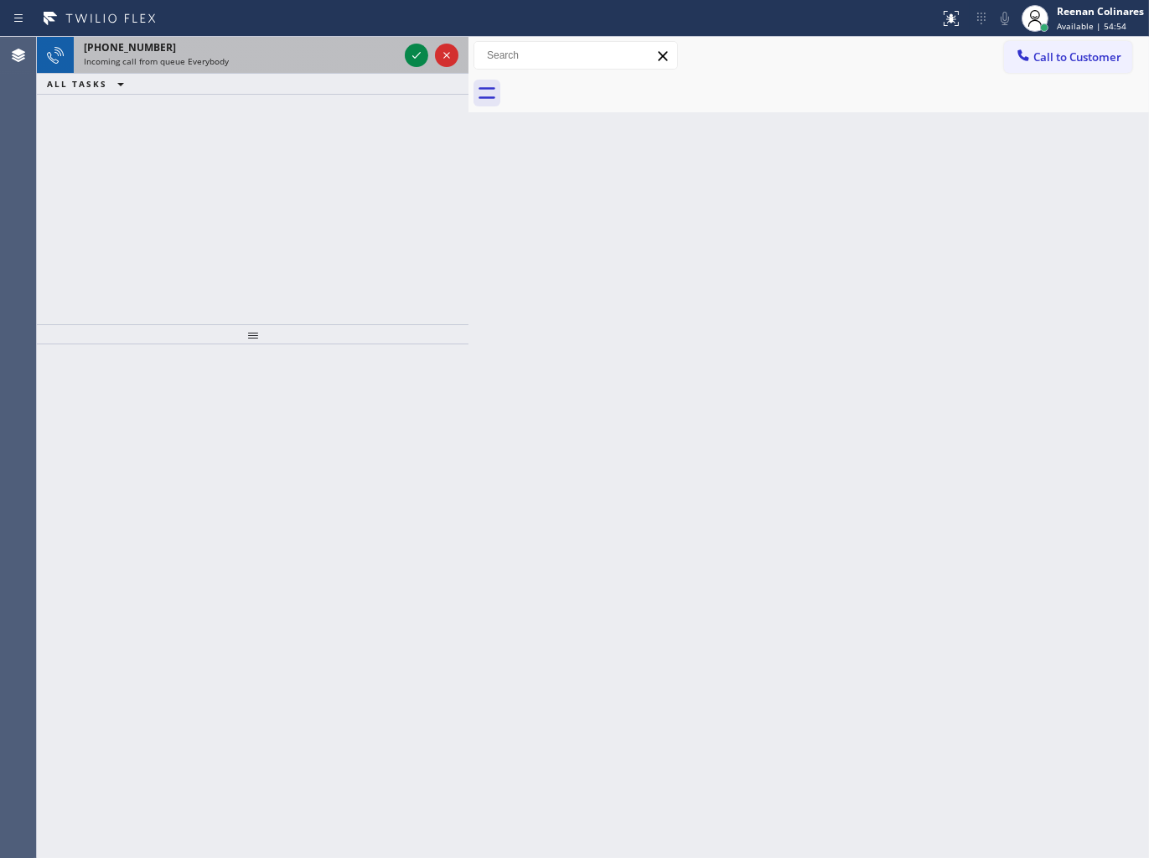
click at [319, 44] on div "[PHONE_NUMBER]" at bounding box center [241, 47] width 314 height 14
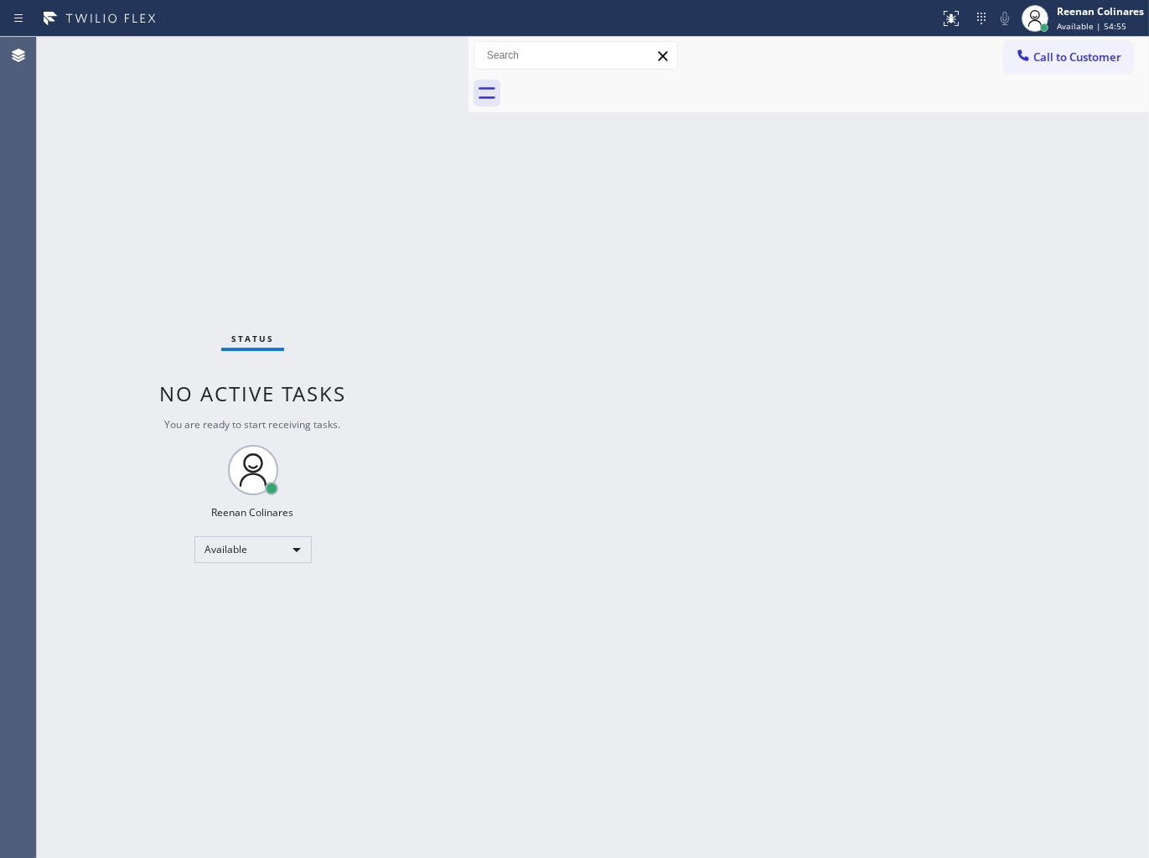
click at [317, 255] on div "Status No active tasks You are ready to start receiving tasks. Reenan Colinares…" at bounding box center [253, 447] width 432 height 821
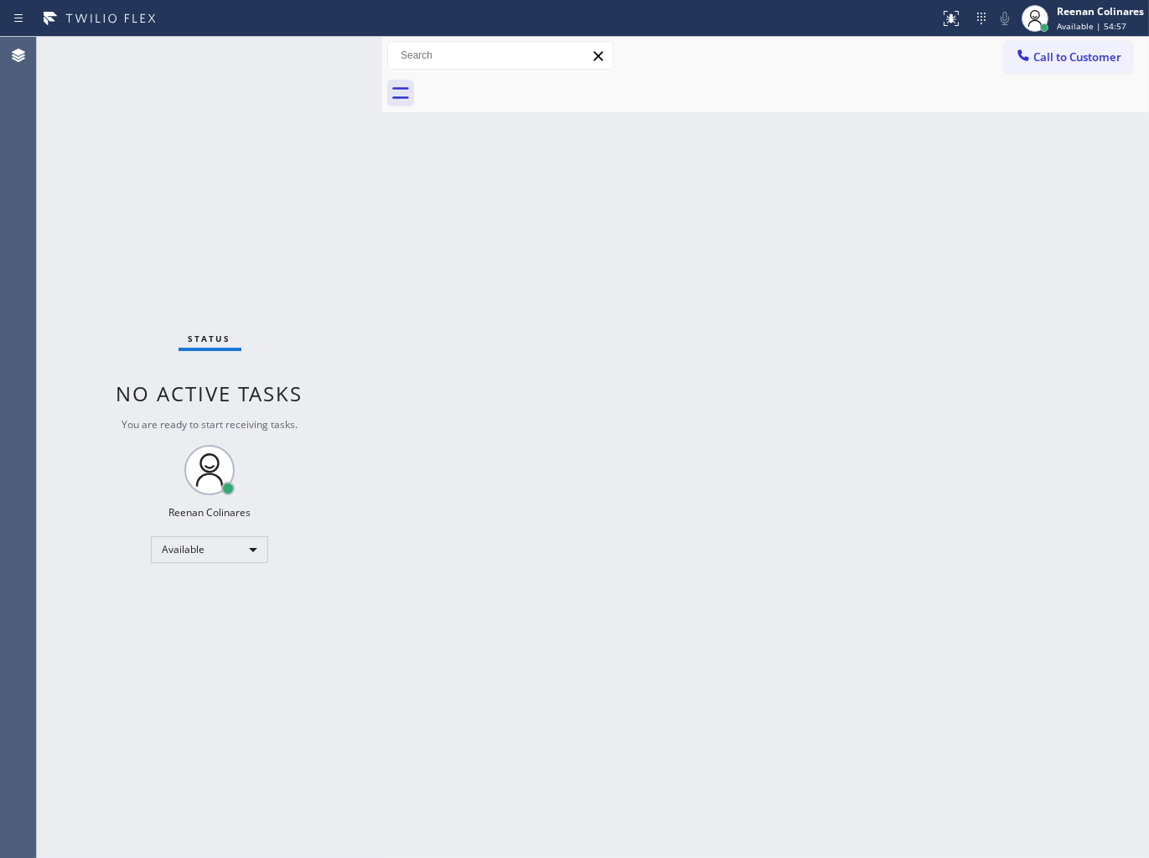
drag, startPoint x: 468, startPoint y: 56, endPoint x: 381, endPoint y: 55, distance: 86.3
click at [382, 55] on div at bounding box center [382, 447] width 0 height 821
click at [601, 307] on div "Back to Dashboard Change Sender ID Customers Technicians Select a contact Outbo…" at bounding box center [765, 447] width 767 height 821
click at [132, 104] on div "Status No active tasks You are ready to start receiving tasks. Reenan Colinares…" at bounding box center [209, 447] width 345 height 821
click at [774, 213] on div "Back to Dashboard Change Sender ID Customers Technicians Select a contact Outbo…" at bounding box center [765, 447] width 767 height 821
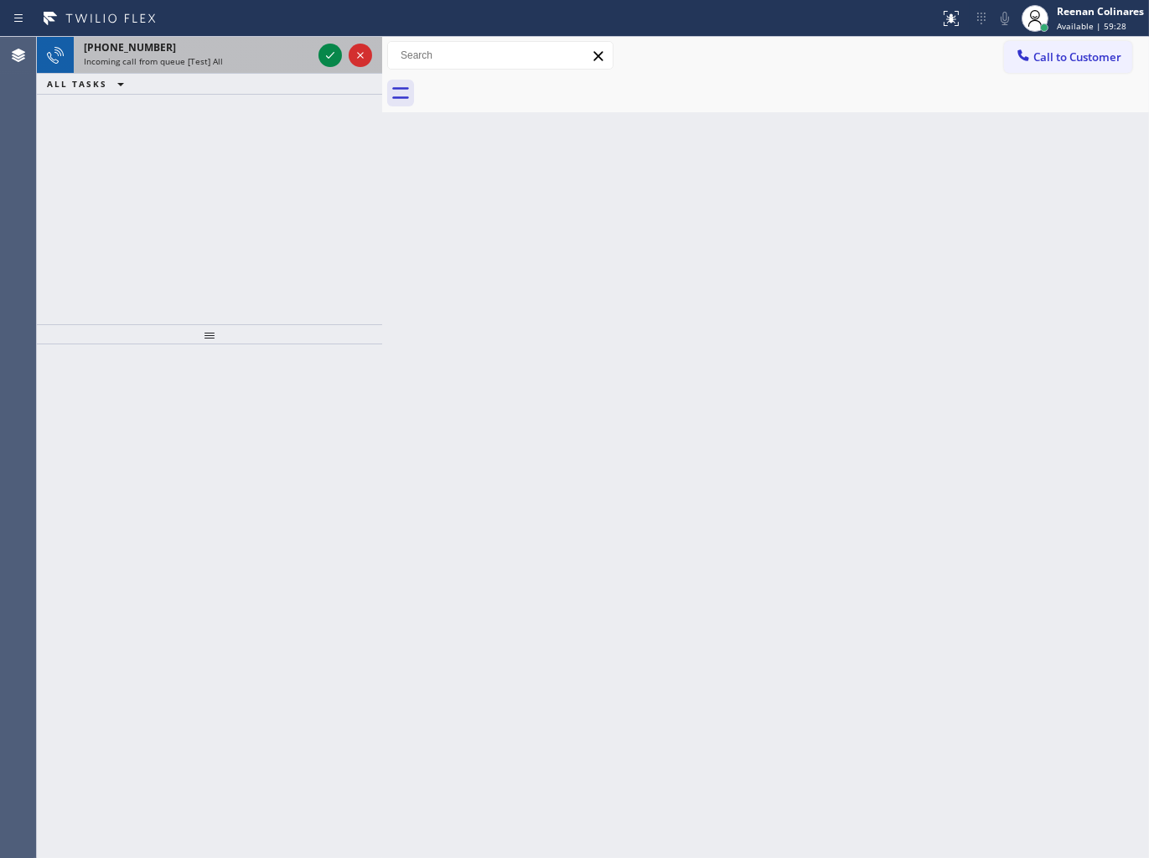
click at [235, 70] on div "[PHONE_NUMBER] Incoming call from queue [Test] All" at bounding box center [194, 55] width 241 height 37
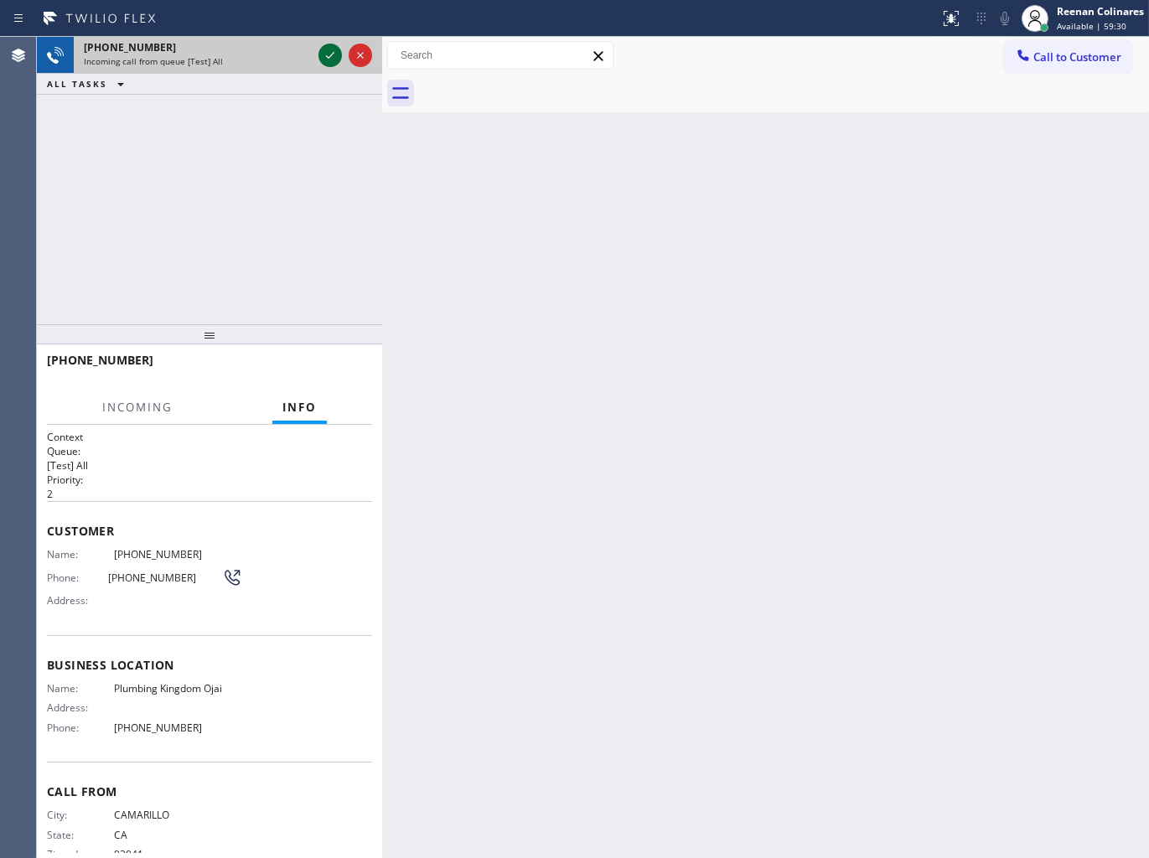
click at [323, 57] on icon at bounding box center [330, 55] width 20 height 20
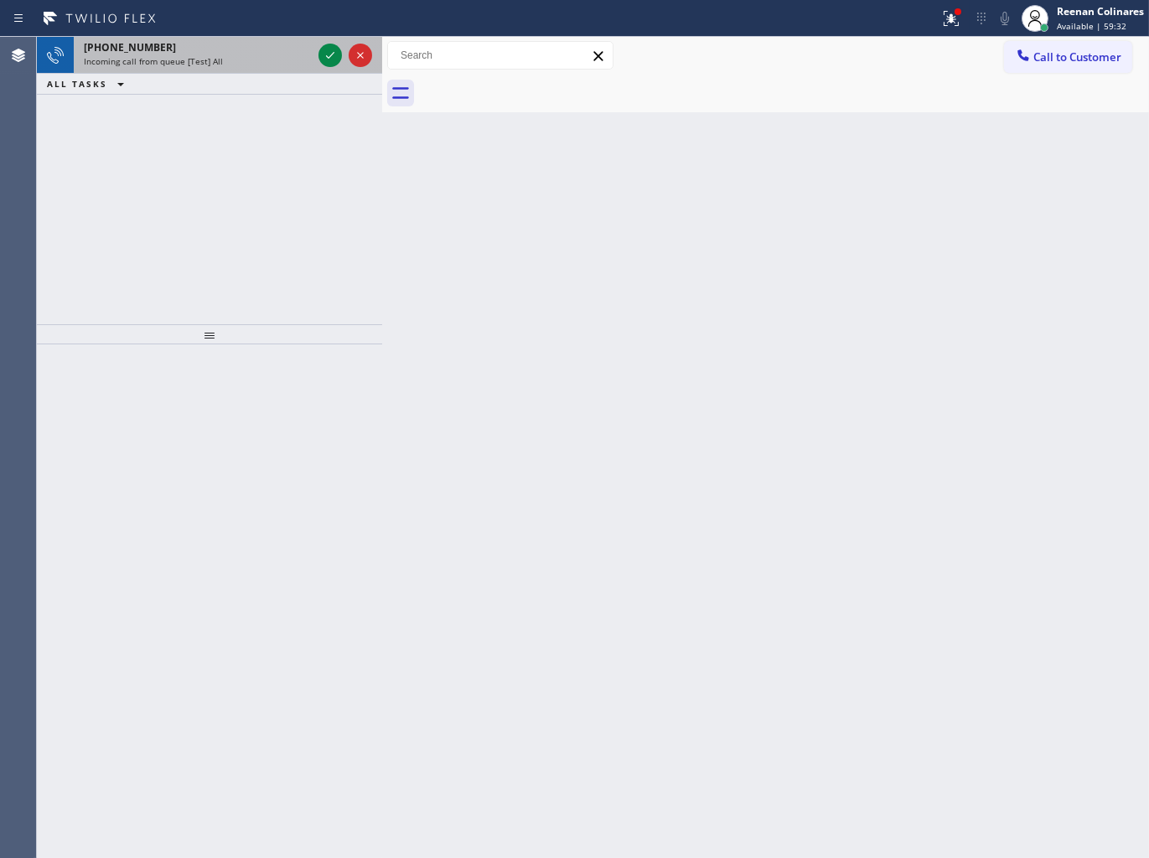
click at [222, 65] on div "Incoming call from queue [Test] All" at bounding box center [198, 61] width 228 height 12
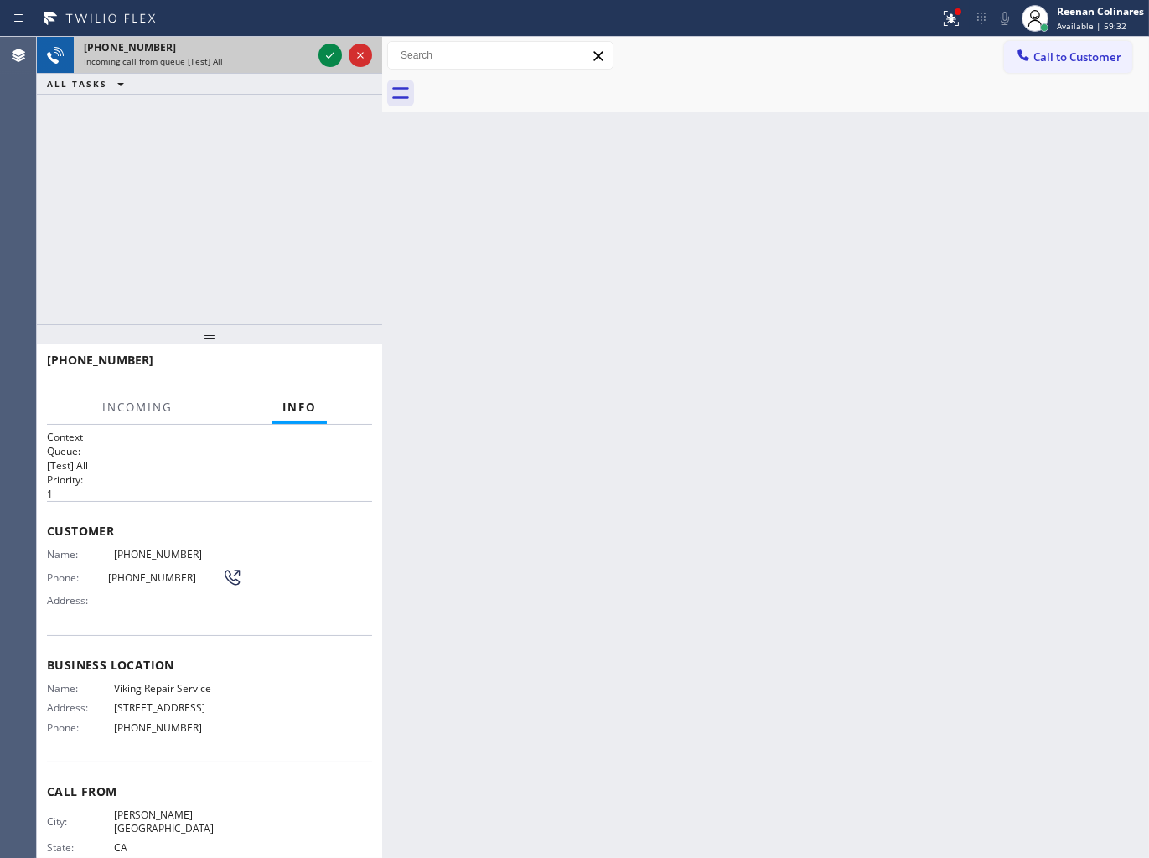
click at [226, 64] on div "Incoming call from queue [Test] All" at bounding box center [198, 61] width 228 height 12
click at [328, 54] on icon at bounding box center [330, 55] width 20 height 20
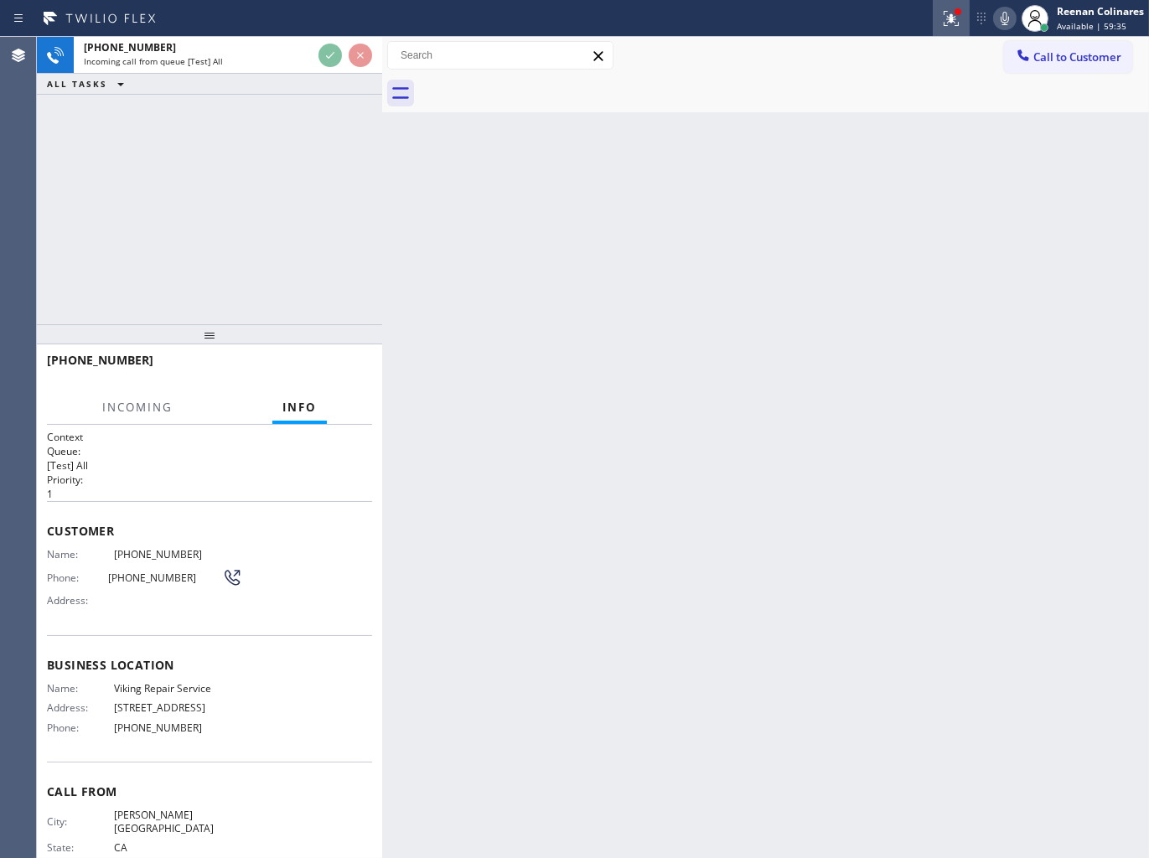
click at [949, 20] on icon at bounding box center [950, 18] width 15 height 15
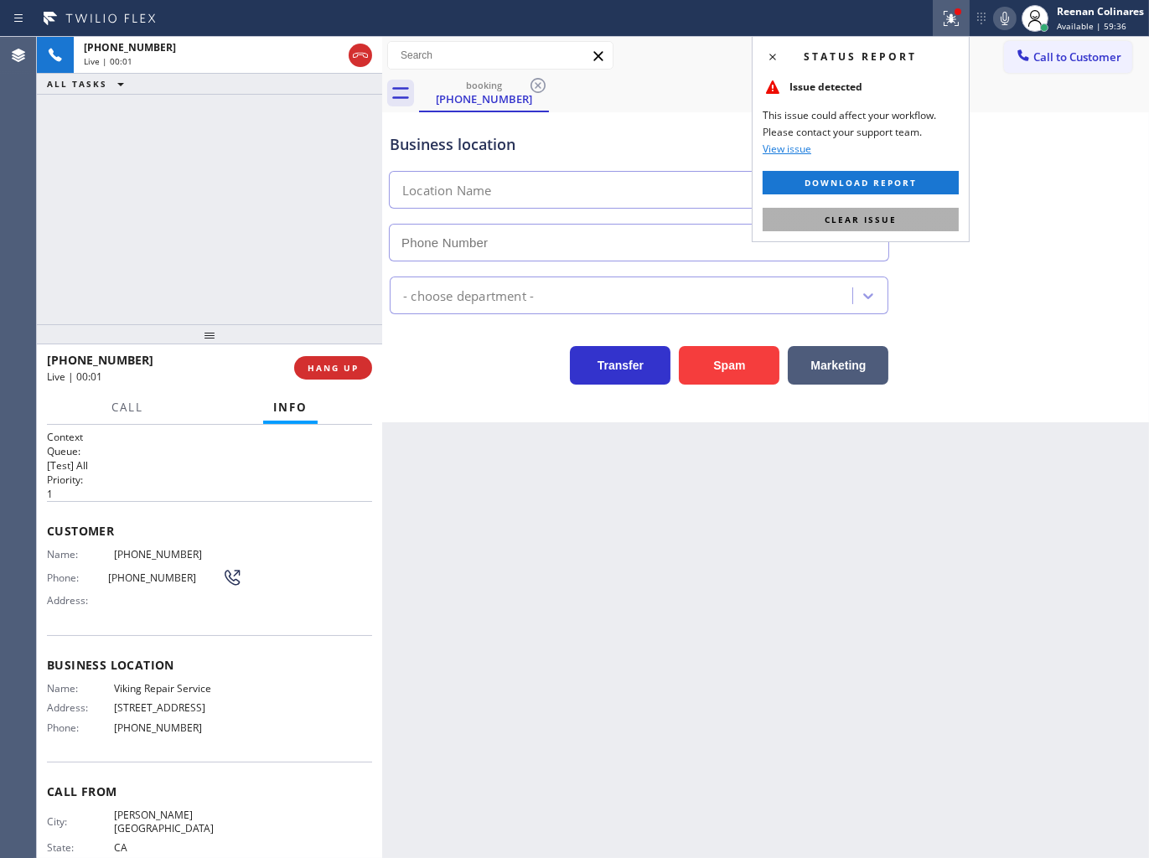
type input "[PHONE_NUMBER]"
click at [861, 225] on span "Clear issue" at bounding box center [860, 220] width 72 height 12
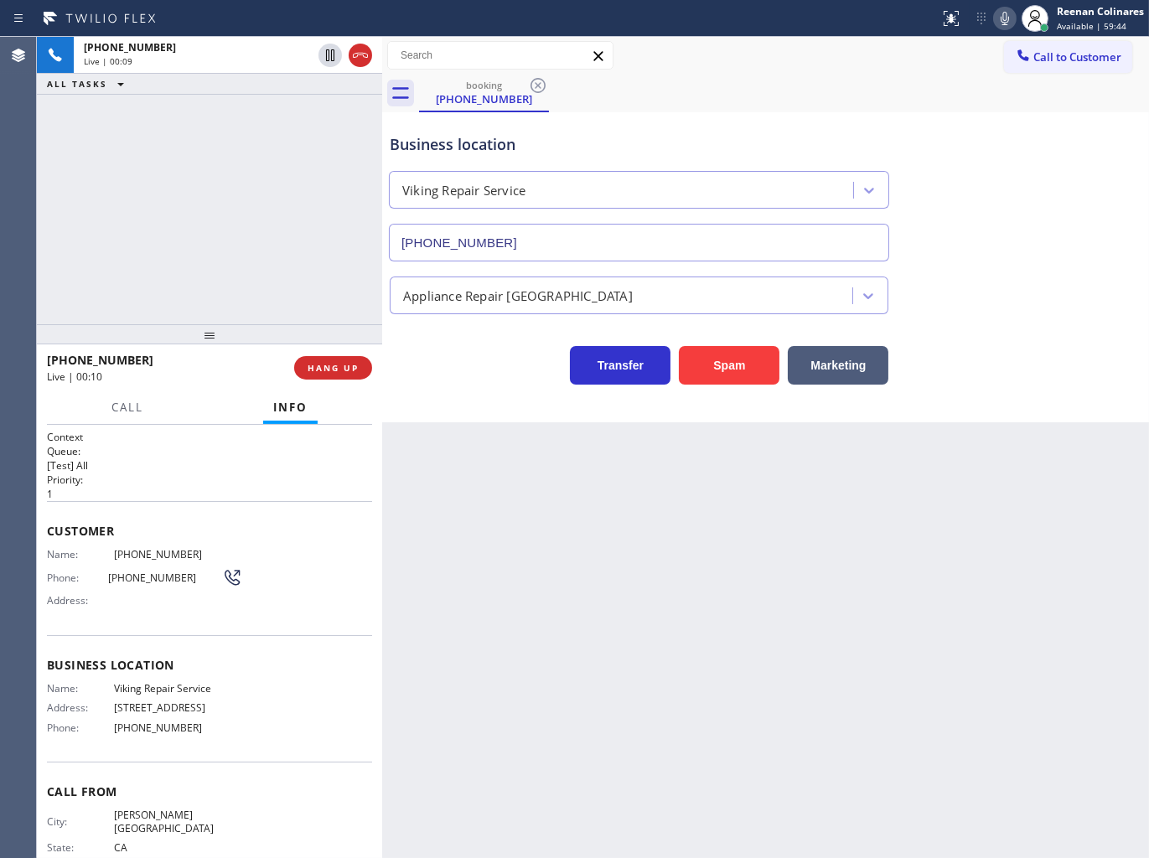
drag, startPoint x: 937, startPoint y: 77, endPoint x: 948, endPoint y: 88, distance: 15.4
click at [937, 77] on div "booking [PHONE_NUMBER]" at bounding box center [784, 94] width 730 height 38
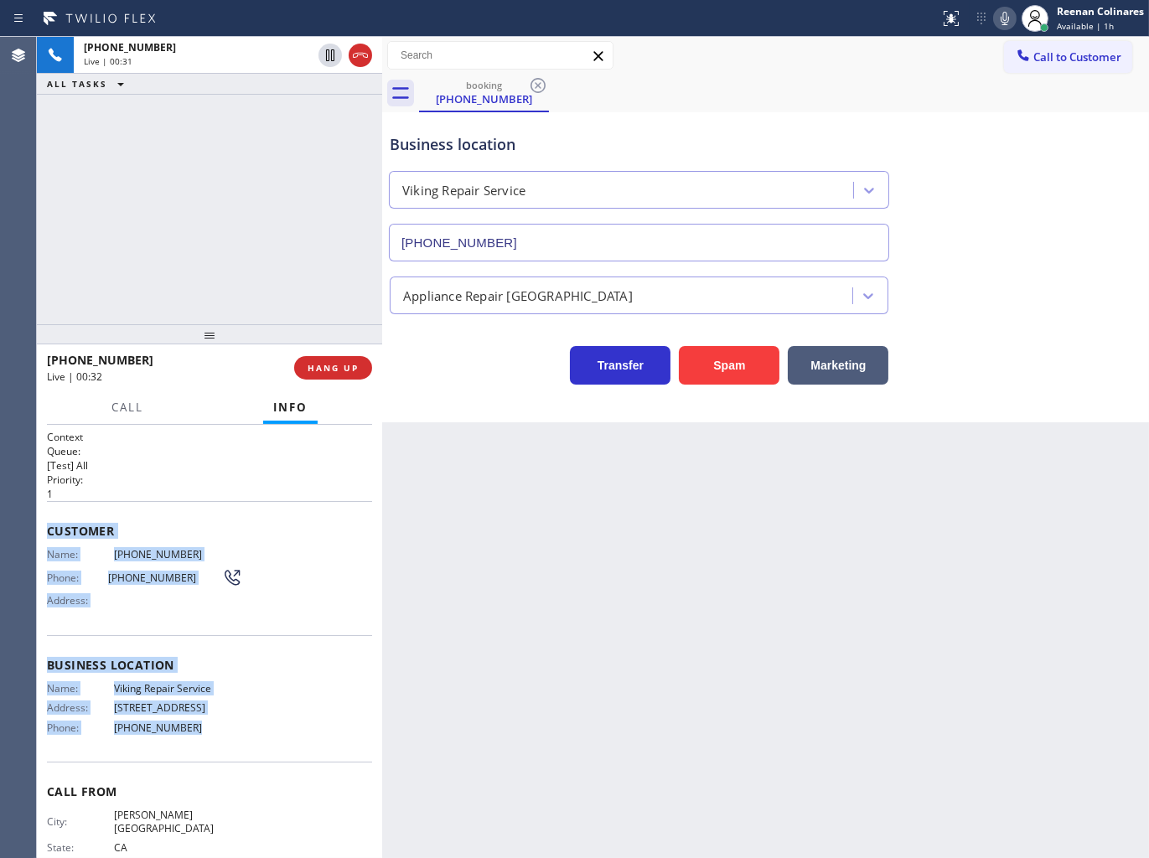
drag, startPoint x: 45, startPoint y: 530, endPoint x: 249, endPoint y: 735, distance: 289.1
click at [249, 735] on div "Context Queue: [Test] All Priority: 1 Customer Name: [PHONE_NUMBER] Phone: [PHO…" at bounding box center [209, 642] width 345 height 434
copy div "Customer Name: [PHONE_NUMBER] Phone: [PHONE_NUMBER] Address: Business location …"
click at [1001, 18] on icon at bounding box center [1005, 18] width 20 height 20
click at [115, 391] on button "Call" at bounding box center [127, 407] width 52 height 33
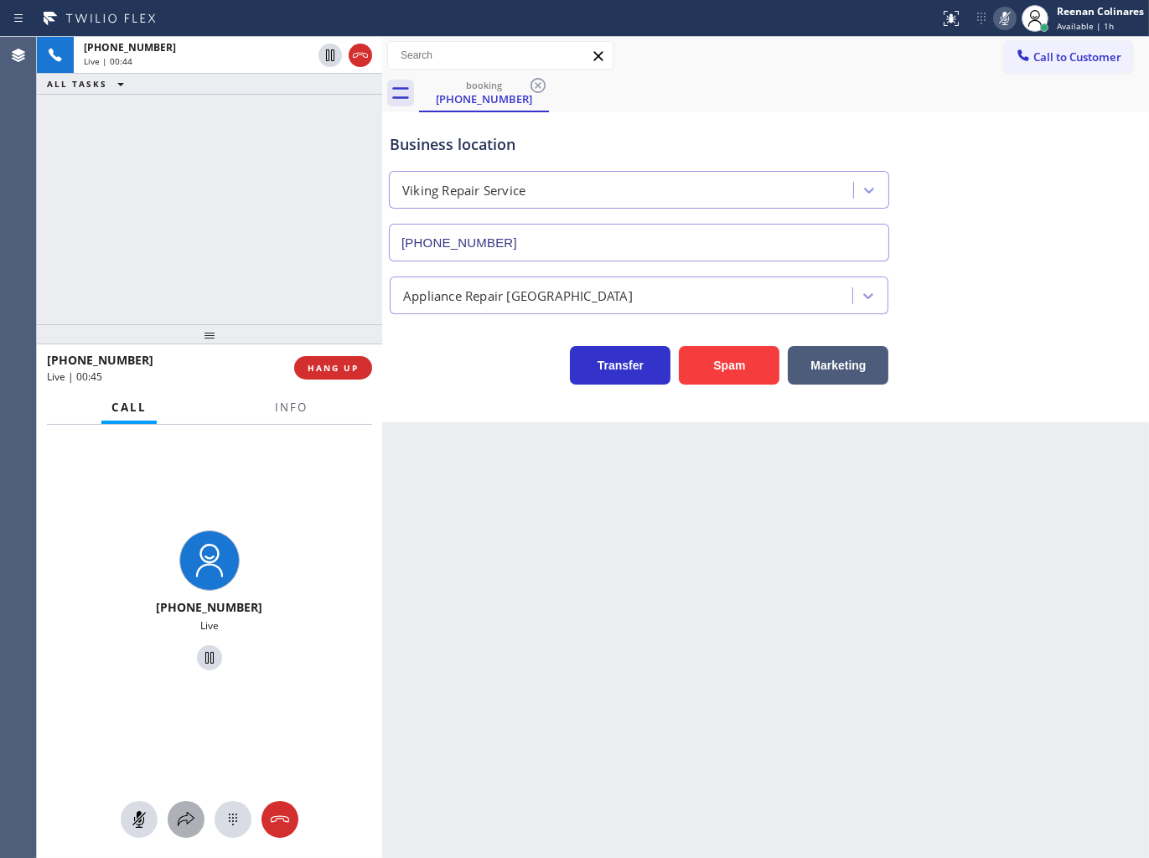
click at [177, 813] on icon at bounding box center [186, 819] width 20 height 20
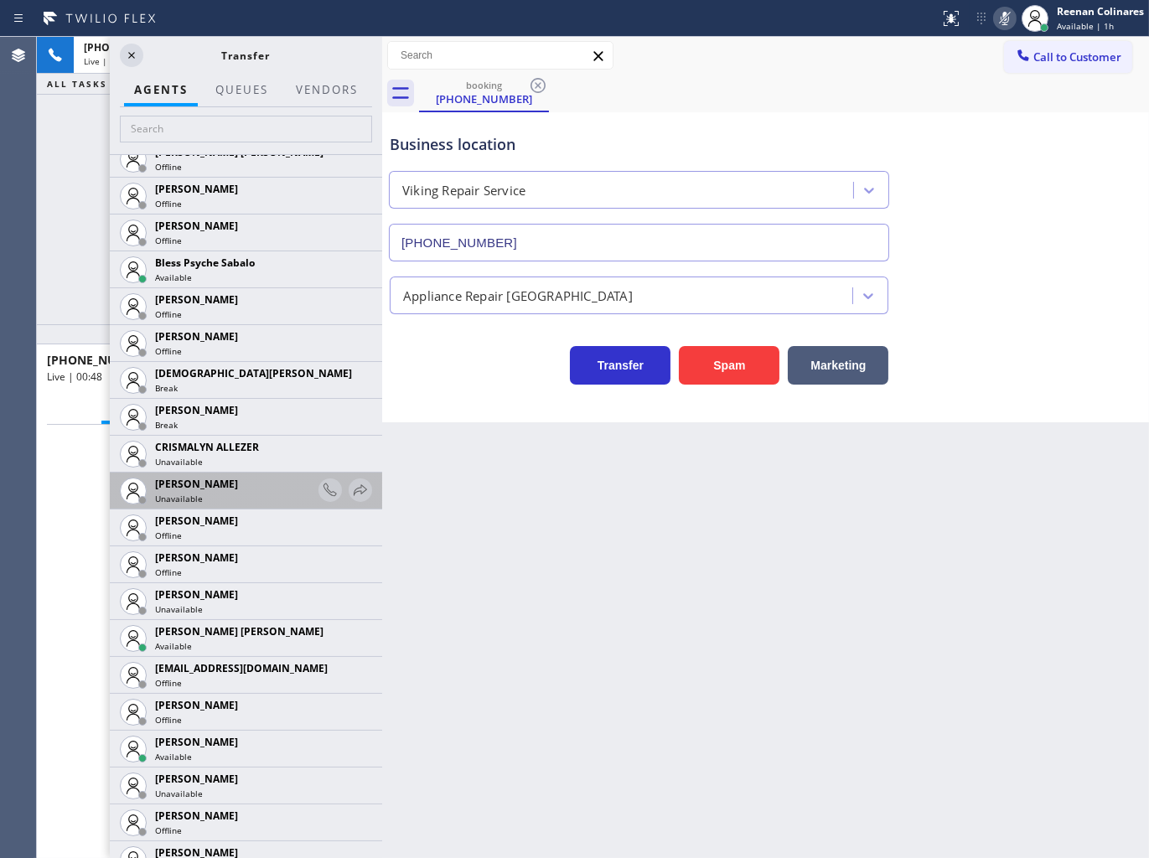
scroll to position [651, 0]
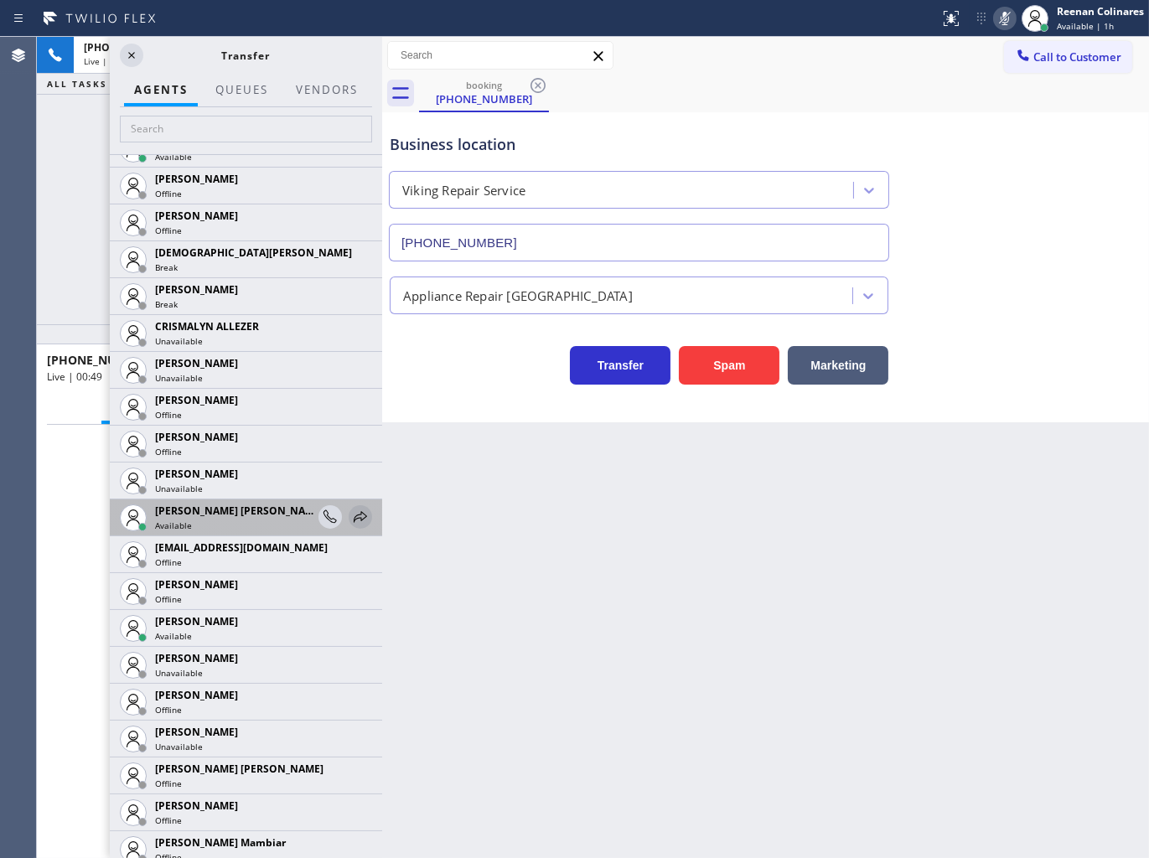
click at [350, 515] on icon at bounding box center [360, 517] width 20 height 20
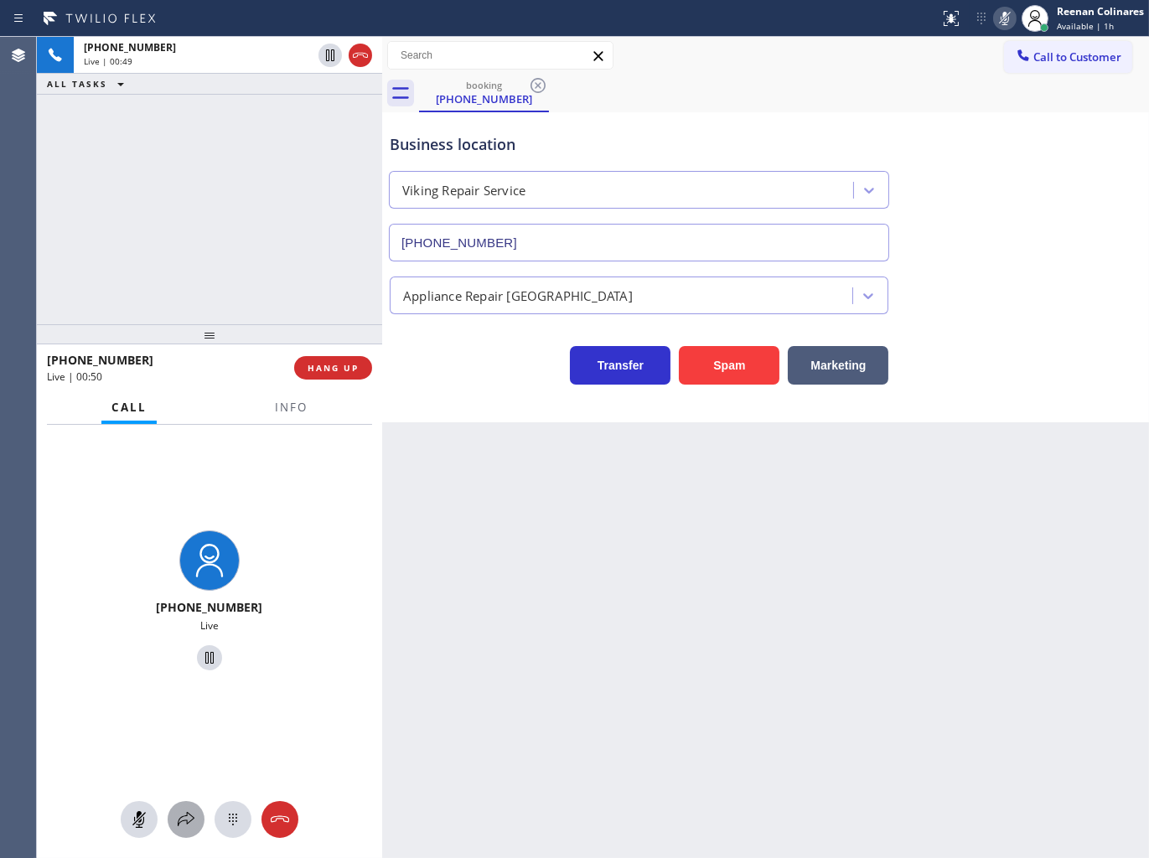
click at [173, 817] on div at bounding box center [186, 819] width 37 height 20
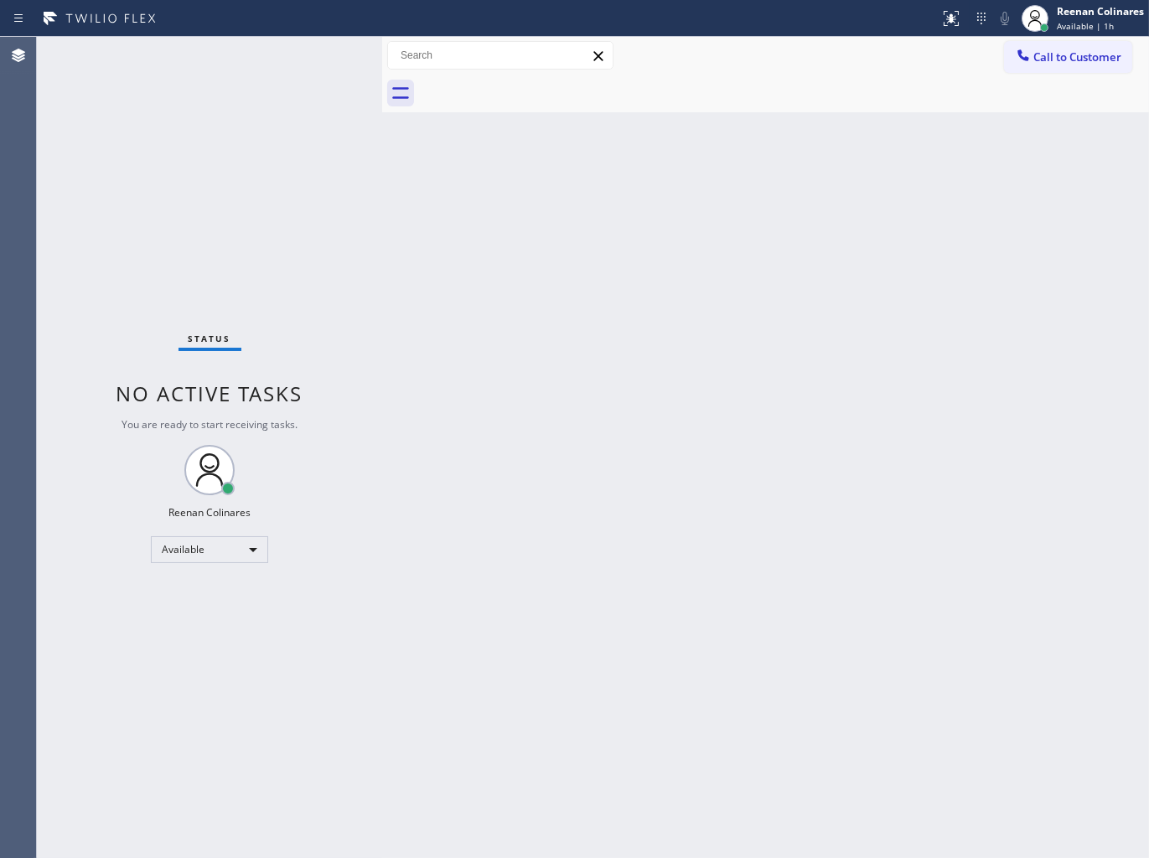
drag, startPoint x: 985, startPoint y: 547, endPoint x: 930, endPoint y: 521, distance: 60.3
click at [974, 538] on div "Back to Dashboard Change Sender ID Customers Technicians Select a contact Outbo…" at bounding box center [765, 447] width 767 height 821
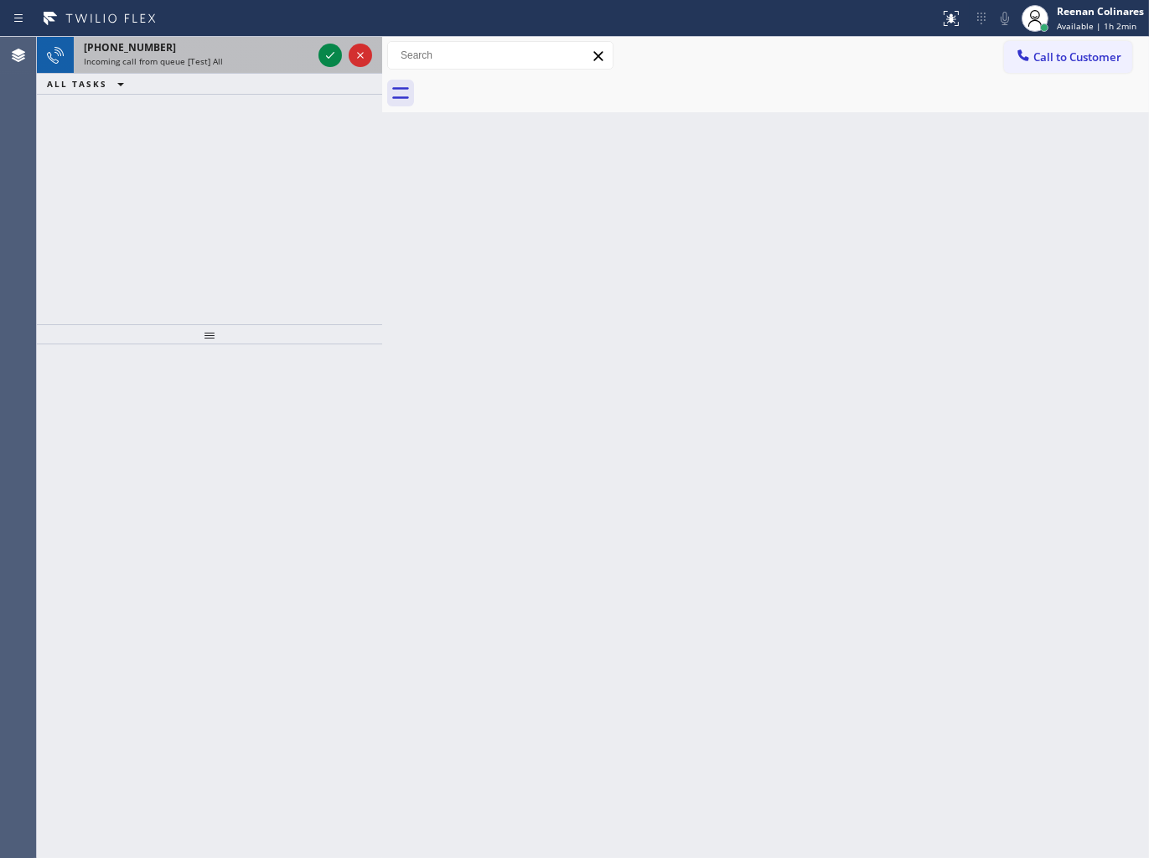
click at [246, 64] on div "Incoming call from queue [Test] All" at bounding box center [198, 61] width 228 height 12
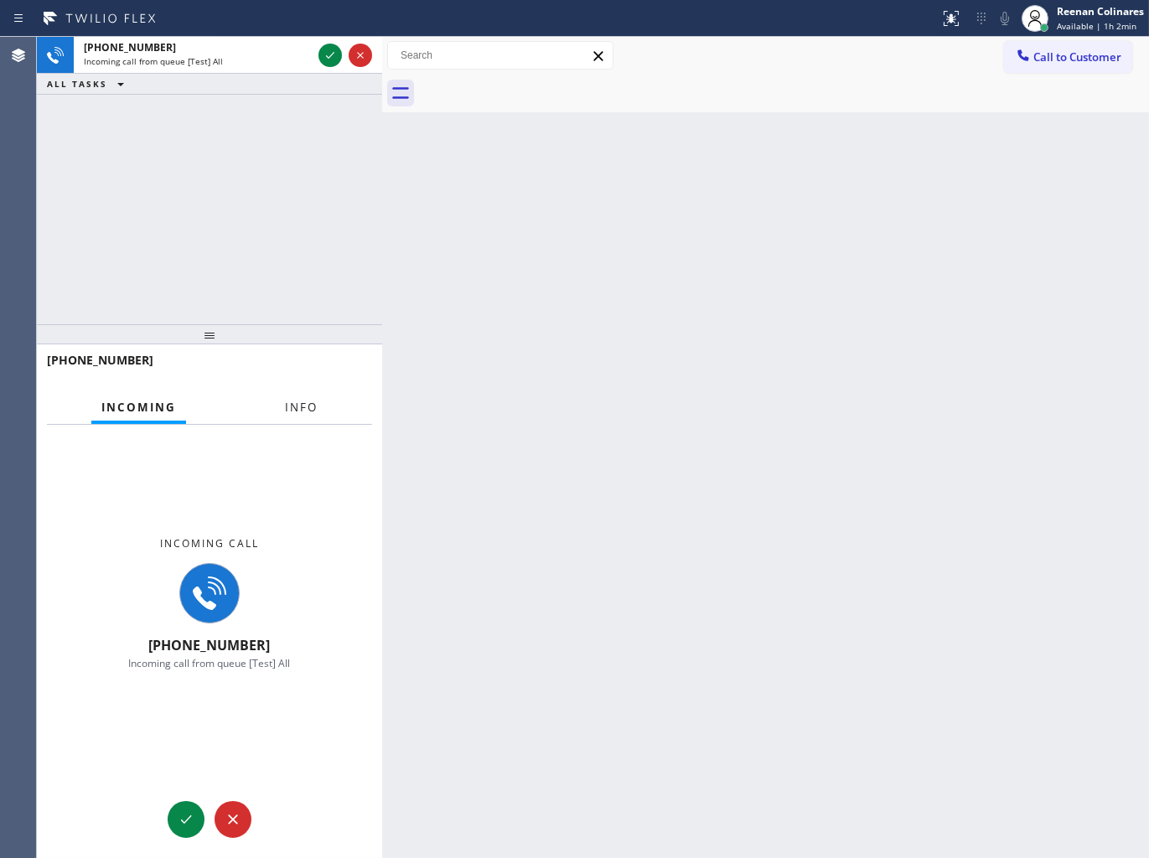
click at [313, 406] on span "Info" at bounding box center [301, 407] width 33 height 15
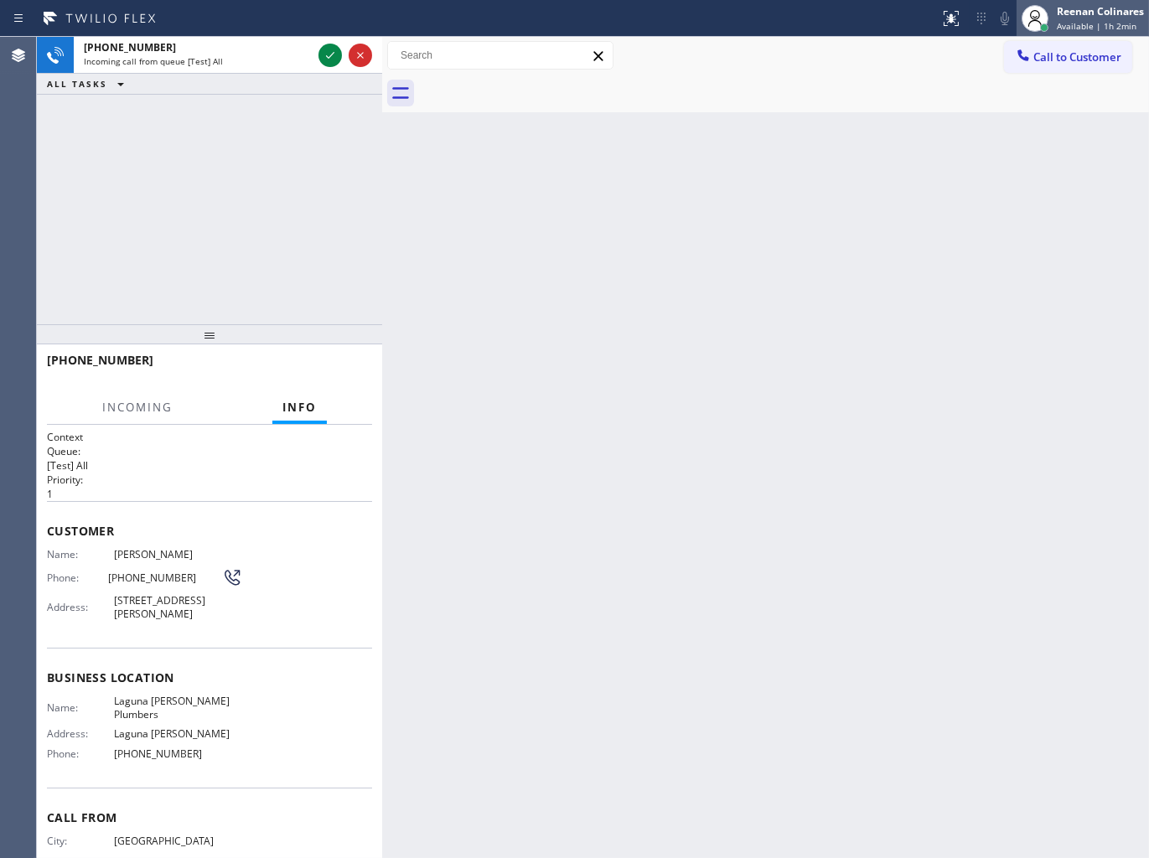
click at [1083, 13] on div "Reenan Colinares" at bounding box center [1100, 11] width 87 height 14
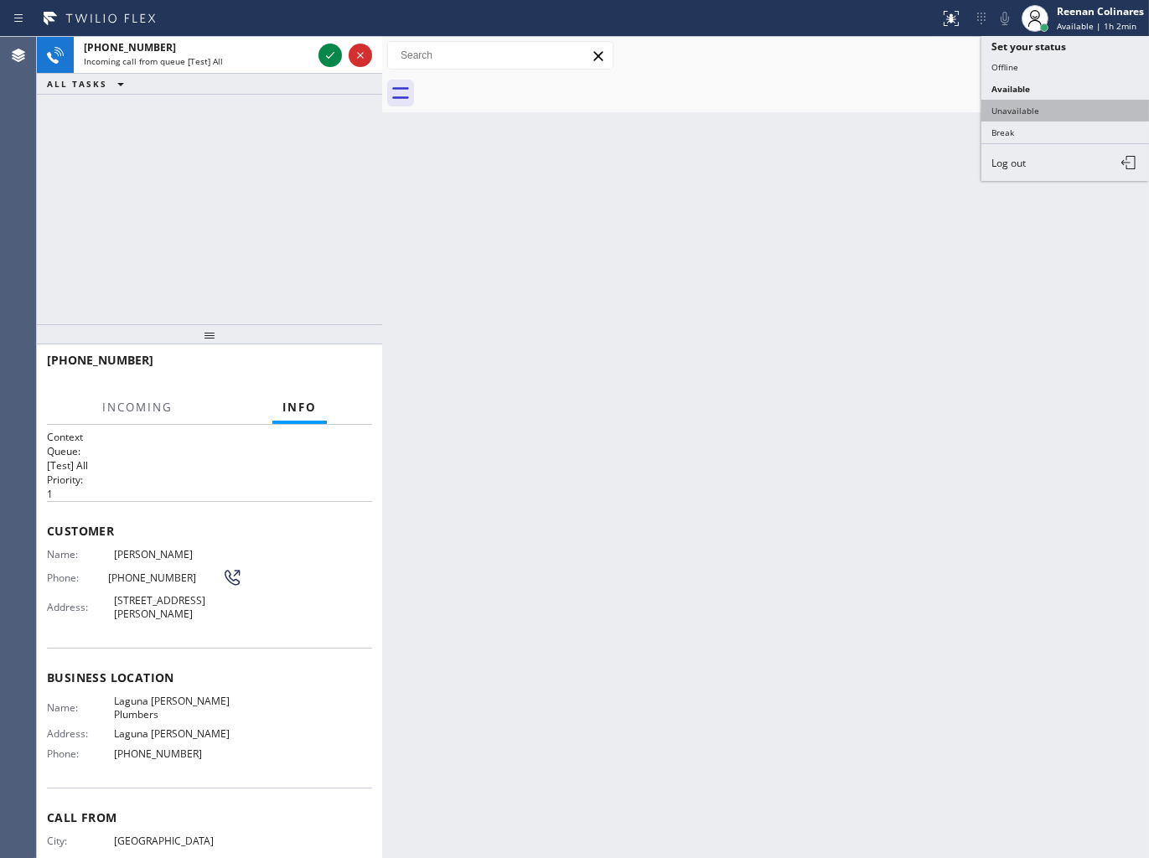
click at [1027, 111] on button "Unavailable" at bounding box center [1065, 111] width 168 height 22
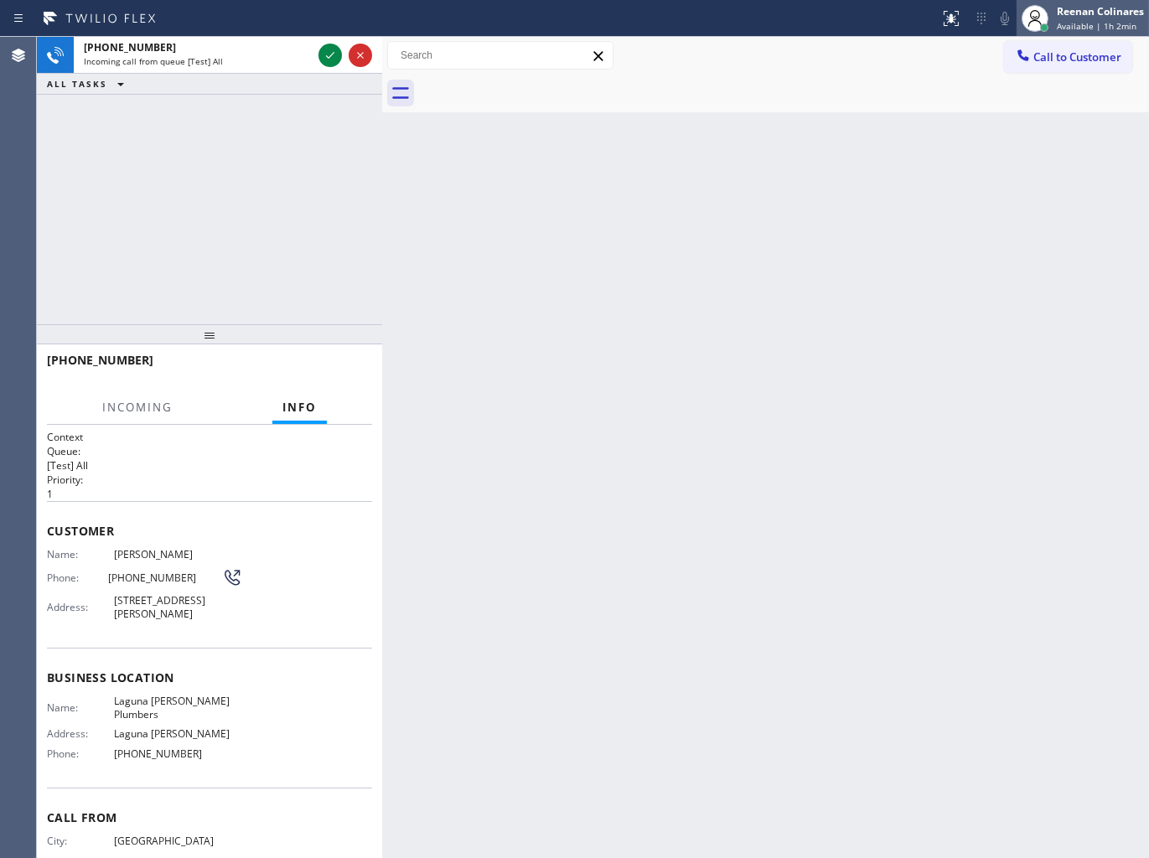
click at [1073, 7] on div "Reenan Colinares" at bounding box center [1100, 11] width 87 height 14
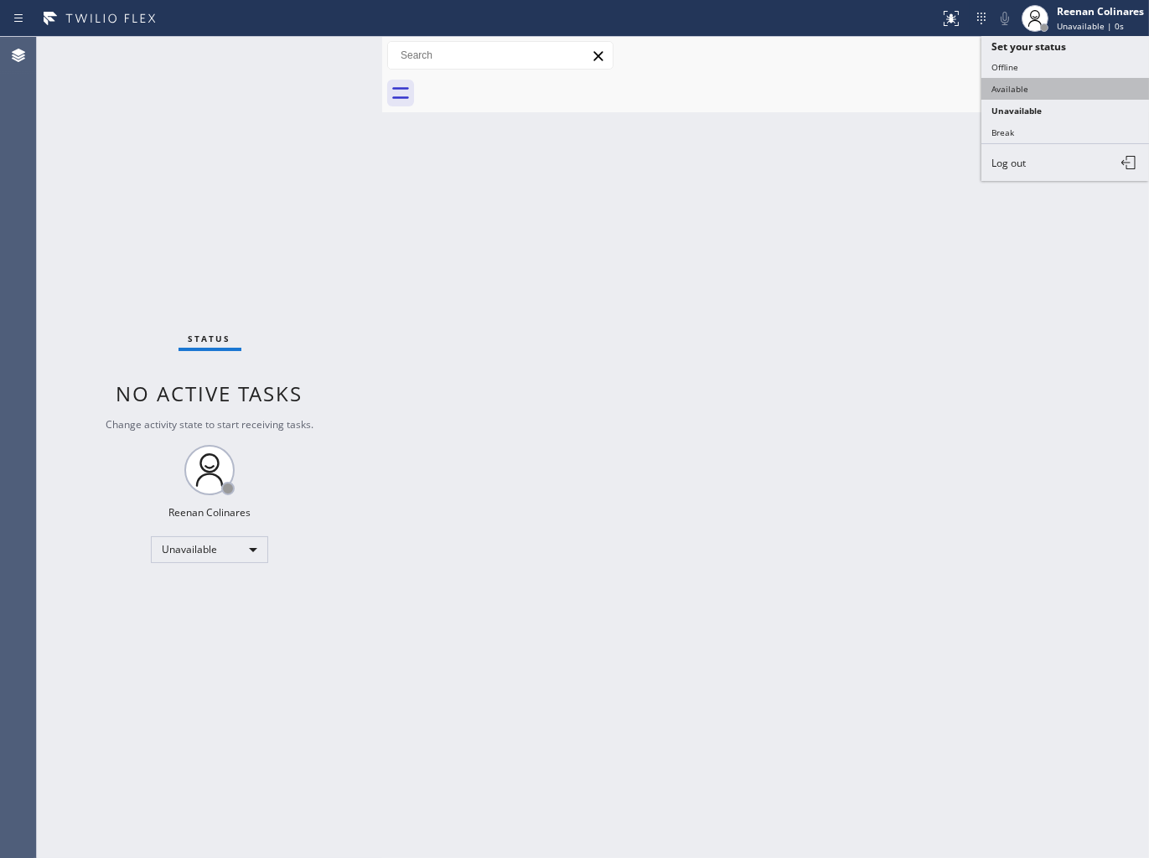
click at [1017, 86] on button "Available" at bounding box center [1065, 89] width 168 height 22
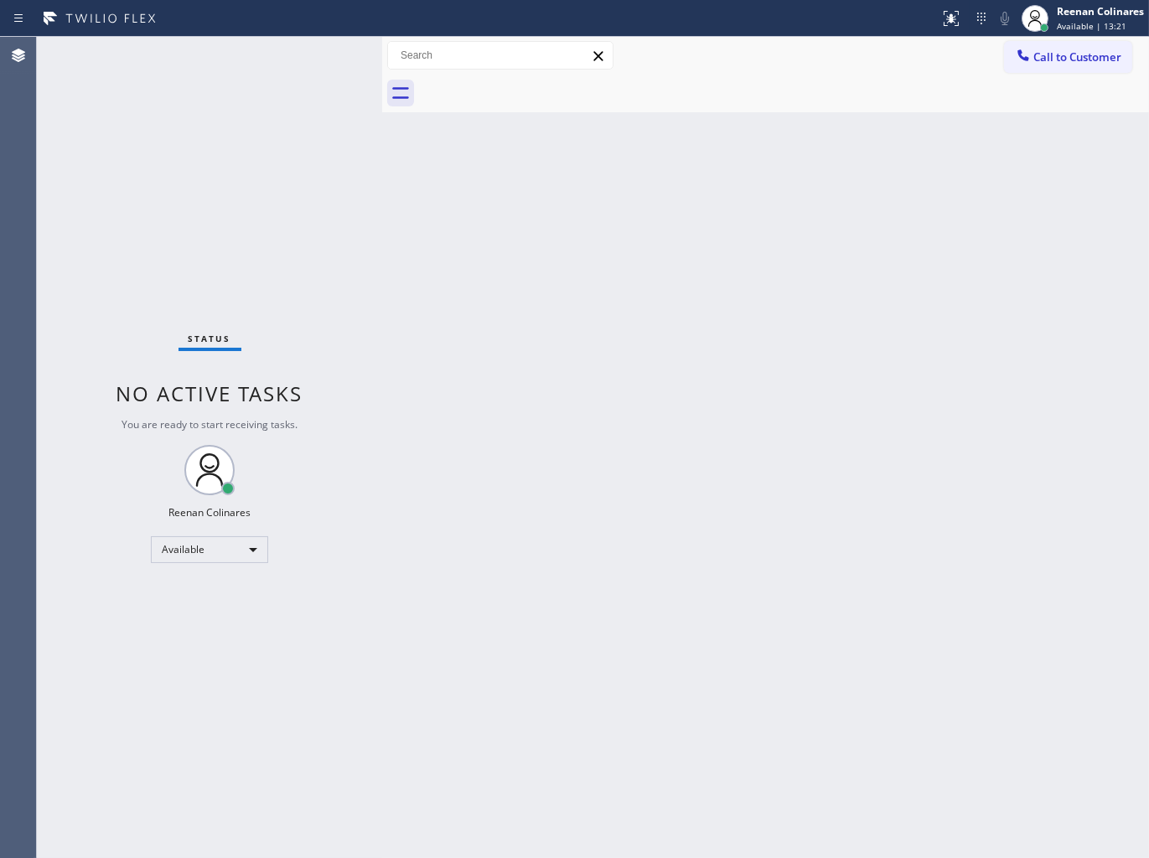
click at [741, 607] on div "Back to Dashboard Change Sender ID Customers Technicians Select a contact Outbo…" at bounding box center [765, 447] width 767 height 821
click at [866, 127] on div "Back to Dashboard Change Sender ID Customers Technicians Select a contact Outbo…" at bounding box center [765, 447] width 767 height 821
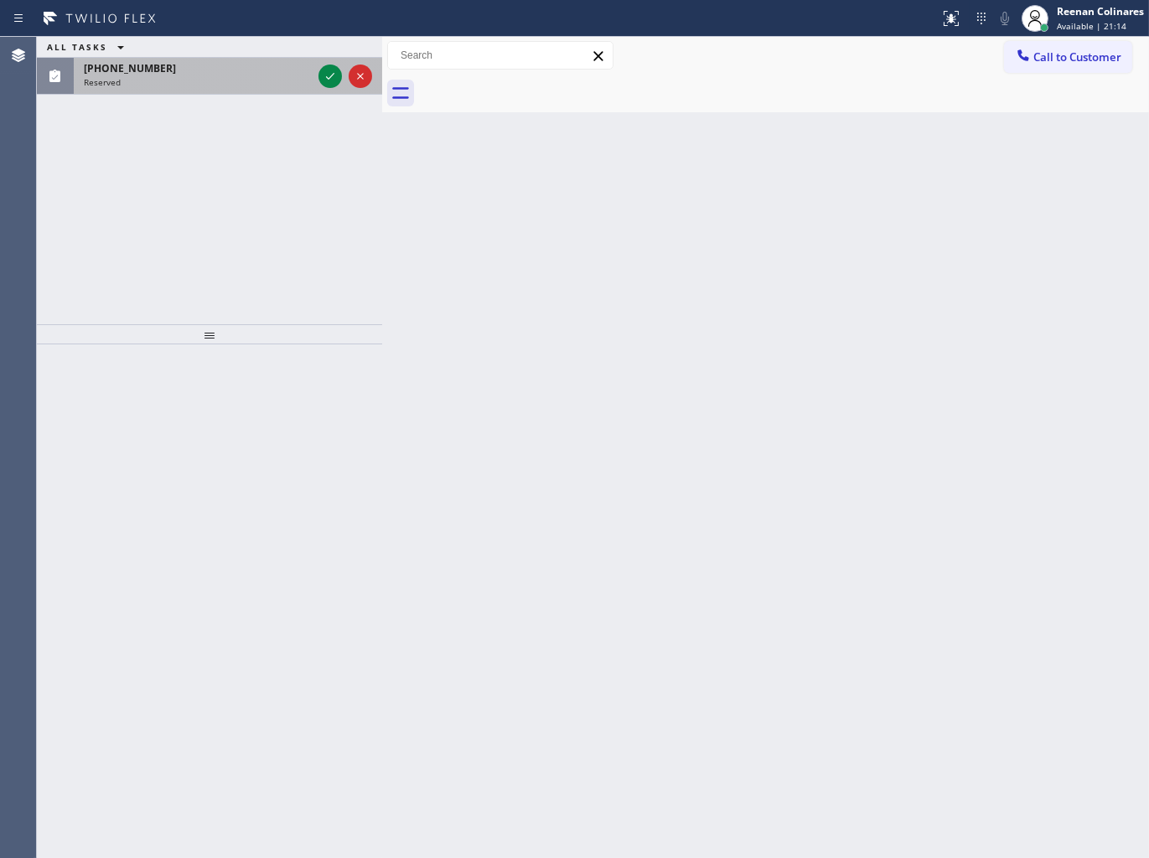
click at [128, 77] on div "Reserved" at bounding box center [198, 82] width 228 height 12
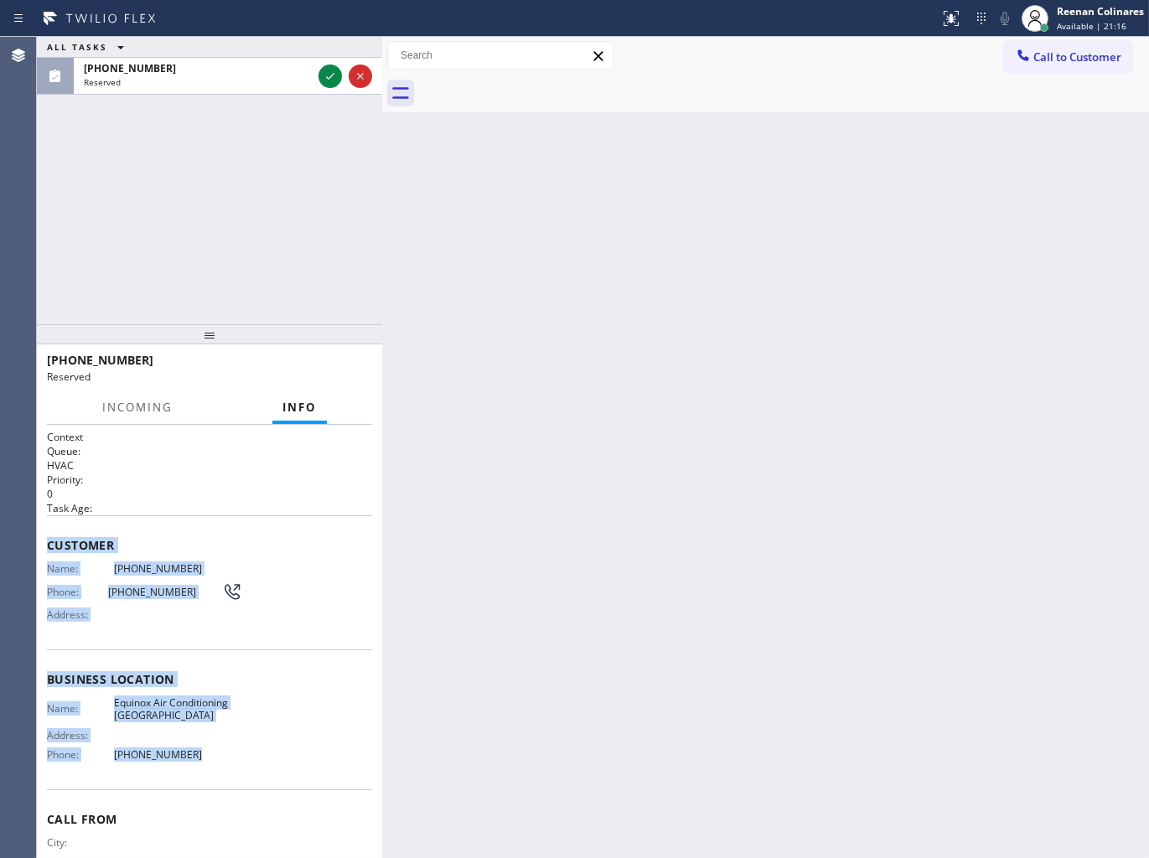
drag, startPoint x: 127, startPoint y: 613, endPoint x: 390, endPoint y: 757, distance: 298.8
click at [328, 755] on div "Context Queue: HVAC Priority: 0 Task Age: Customer Name: [PHONE_NUMBER] Phone: …" at bounding box center [209, 642] width 345 height 434
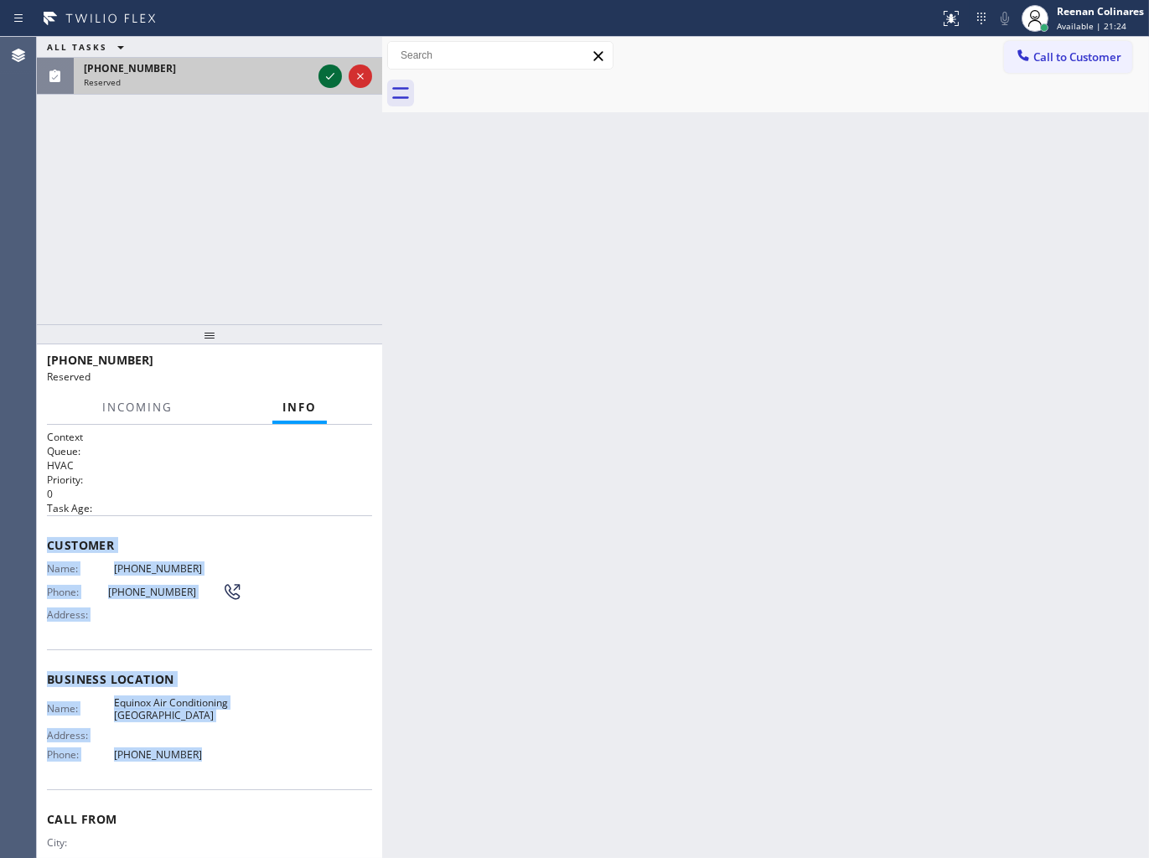
click at [328, 73] on icon at bounding box center [330, 76] width 20 height 20
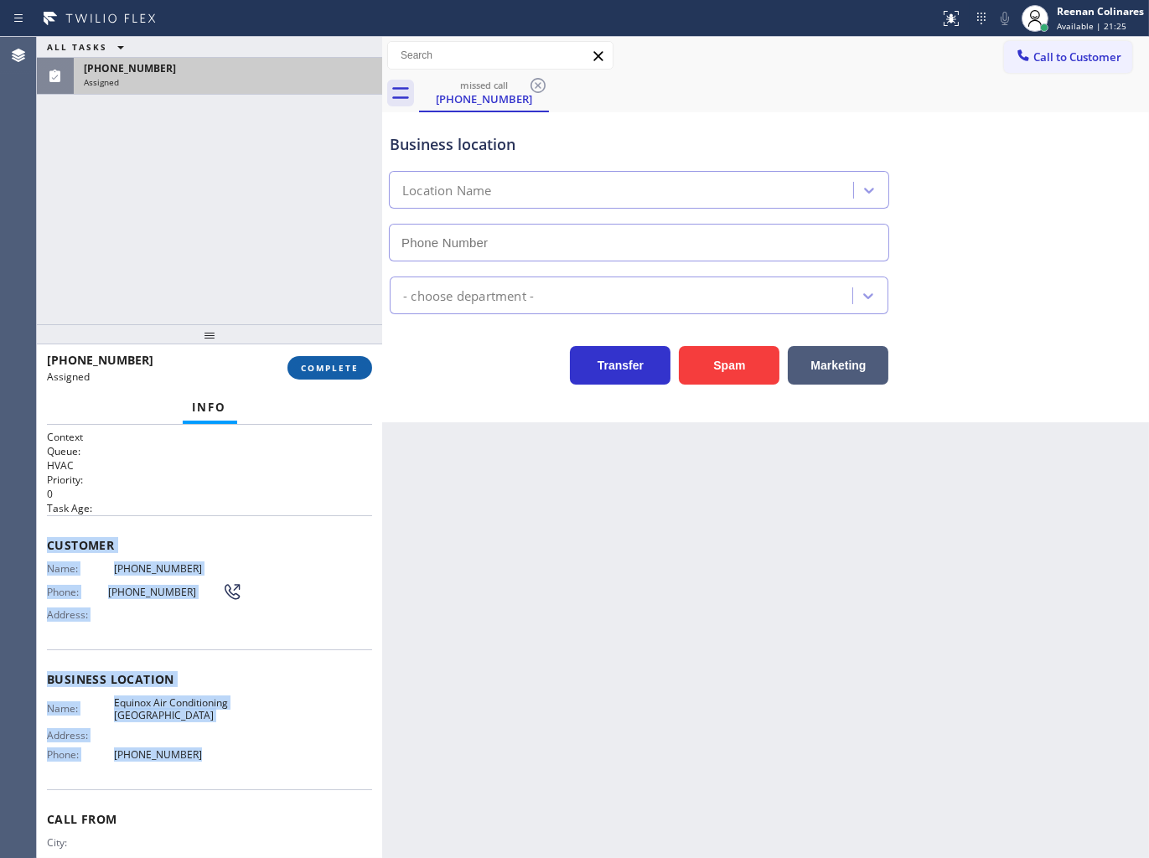
type input "[PHONE_NUMBER]"
click at [347, 369] on span "COMPLETE" at bounding box center [330, 368] width 58 height 12
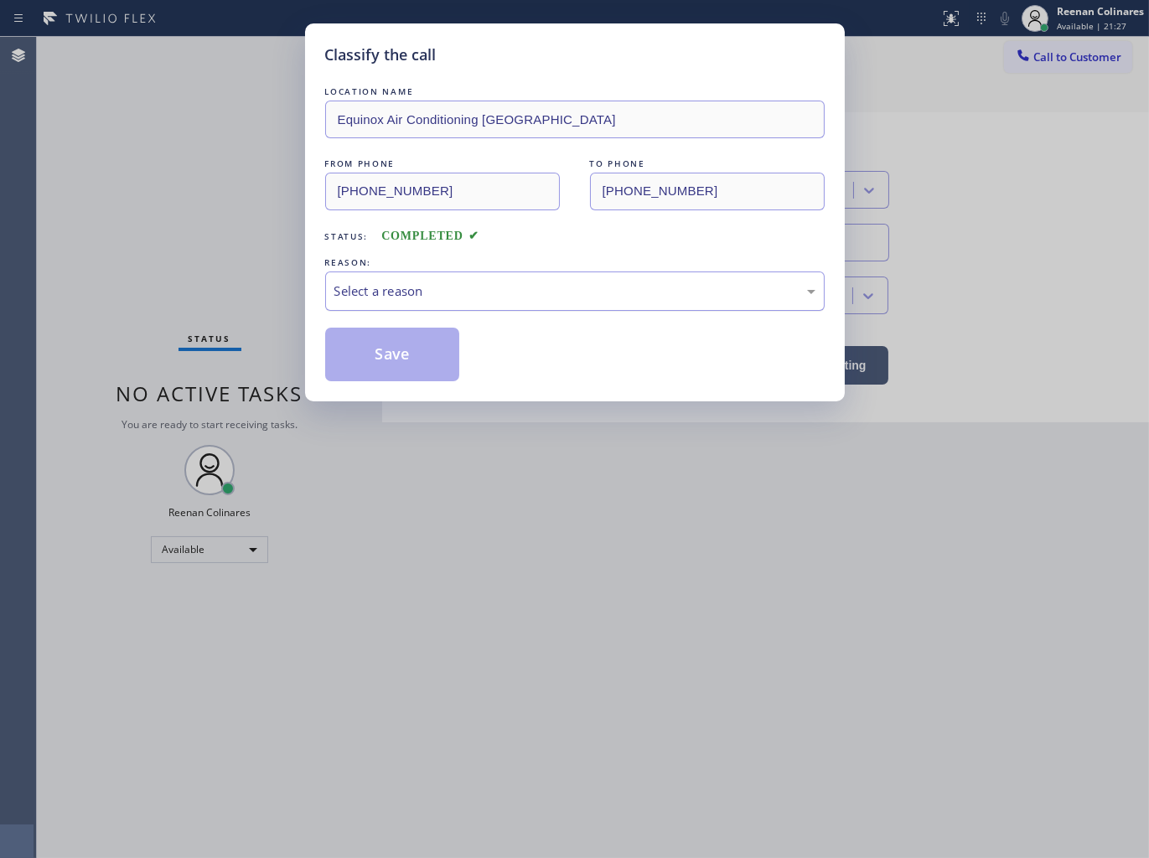
click at [431, 286] on div "Select a reason" at bounding box center [574, 291] width 481 height 19
click at [349, 357] on button "Save" at bounding box center [392, 355] width 135 height 54
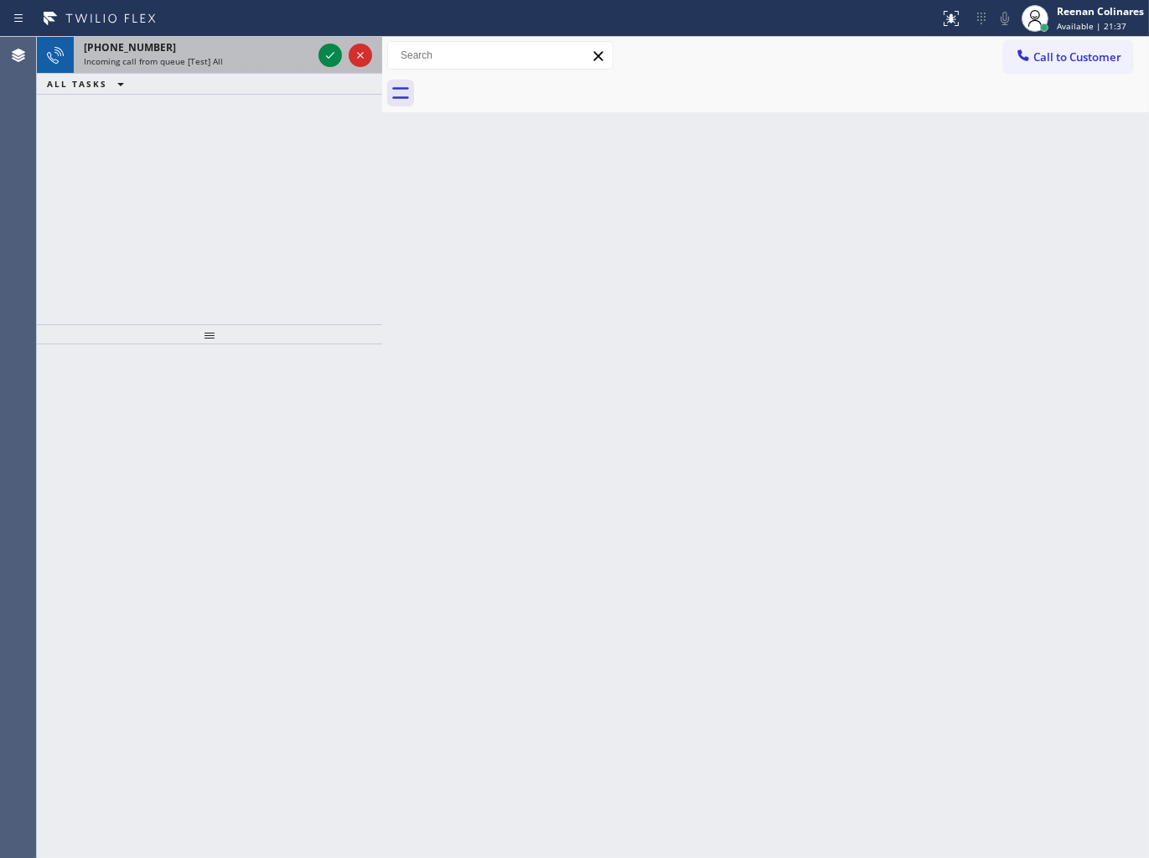
click at [223, 50] on div "[PHONE_NUMBER]" at bounding box center [198, 47] width 228 height 14
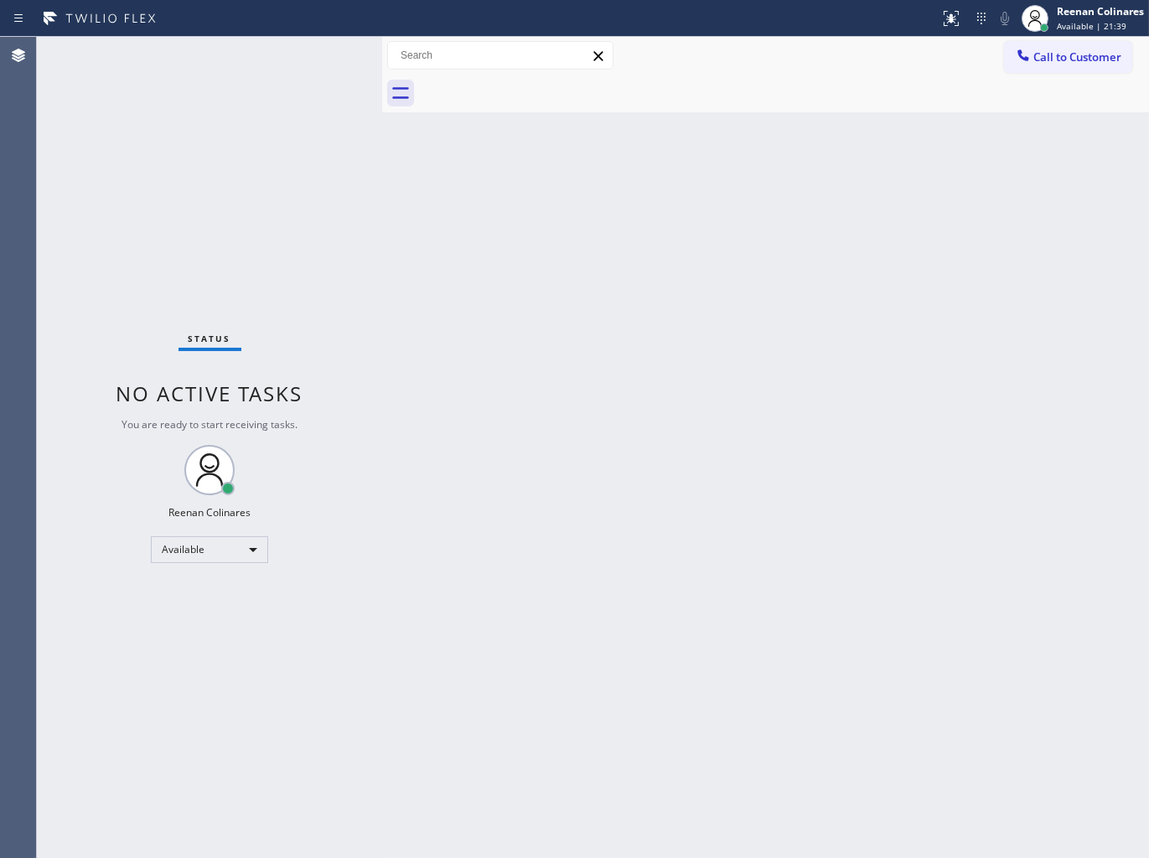
click at [313, 103] on div "Status No active tasks You are ready to start receiving tasks. Reenan Colinares…" at bounding box center [209, 447] width 345 height 821
click at [546, 186] on div "Back to Dashboard Change Sender ID Customers Technicians Select a contact Outbo…" at bounding box center [765, 447] width 767 height 821
click at [525, 390] on div "Back to Dashboard Change Sender ID Customers Technicians Select a contact Outbo…" at bounding box center [765, 447] width 767 height 821
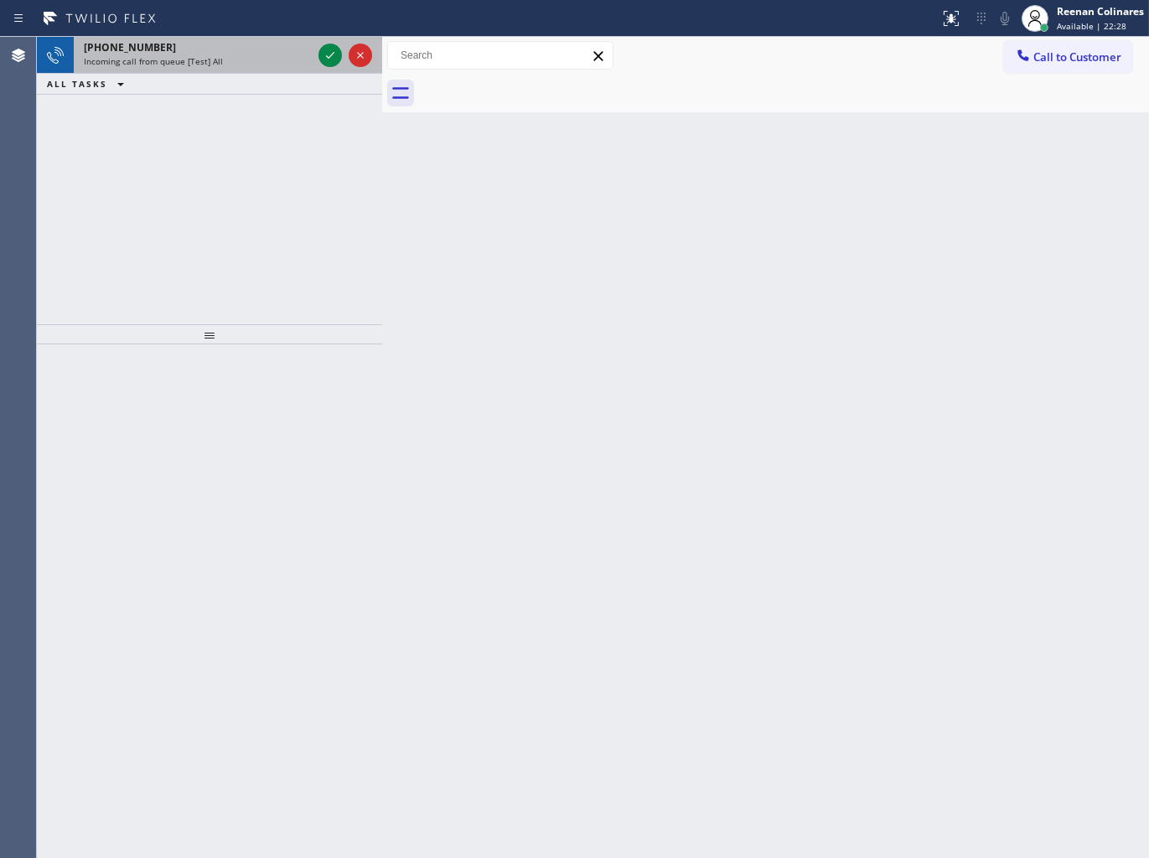
click at [214, 65] on span "Incoming call from queue [Test] All" at bounding box center [153, 61] width 139 height 12
click at [210, 56] on span "Incoming call from queue [Test] All" at bounding box center [153, 61] width 139 height 12
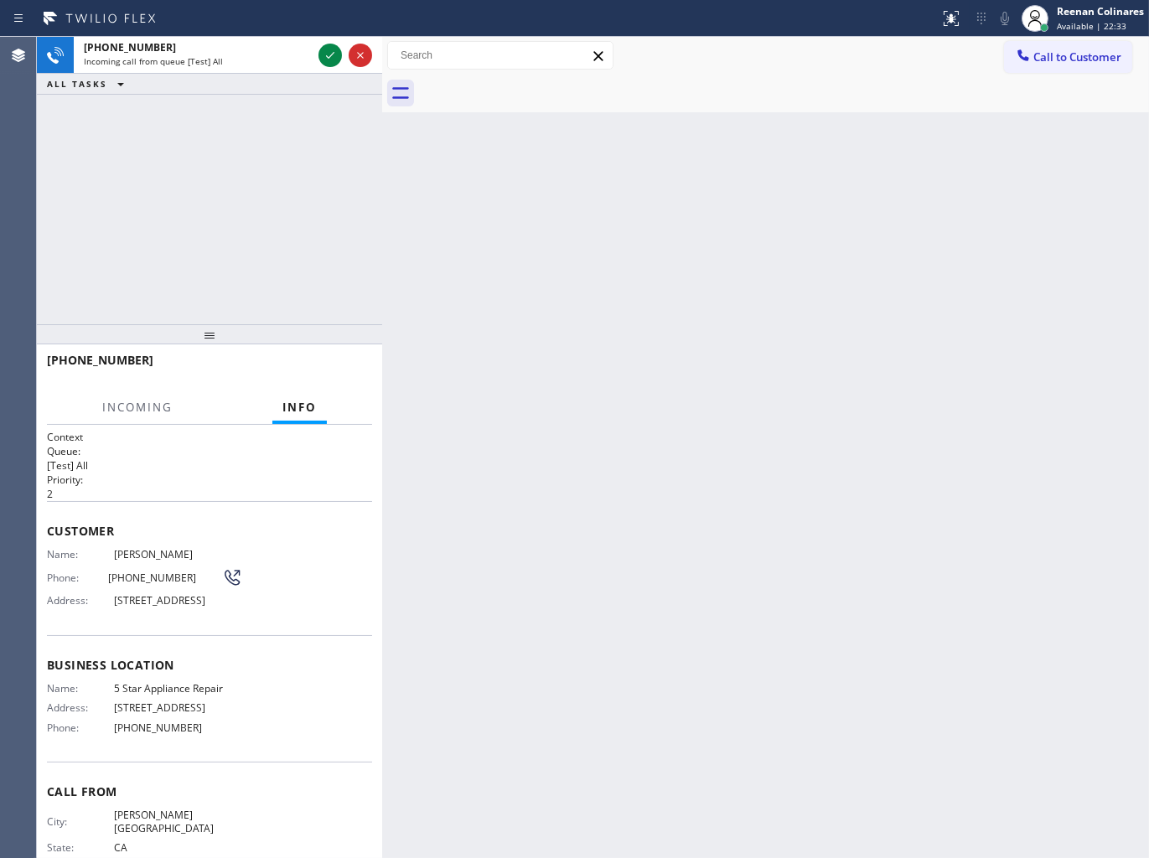
drag, startPoint x: 622, startPoint y: 280, endPoint x: 600, endPoint y: 282, distance: 21.8
click at [621, 285] on div "Back to Dashboard Change Sender ID Customers Technicians Select a contact Outbo…" at bounding box center [765, 447] width 767 height 821
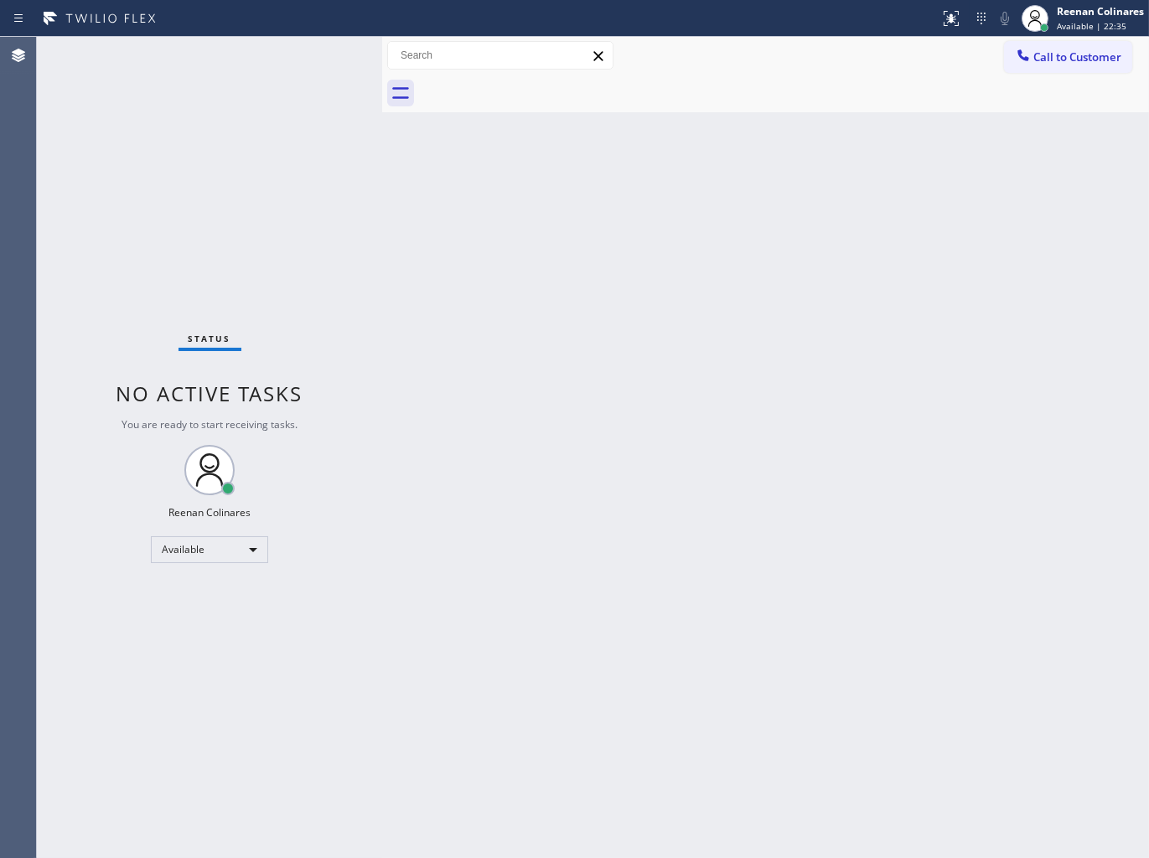
click at [683, 305] on div "Back to Dashboard Change Sender ID Customers Technicians Select a contact Outbo…" at bounding box center [765, 447] width 767 height 821
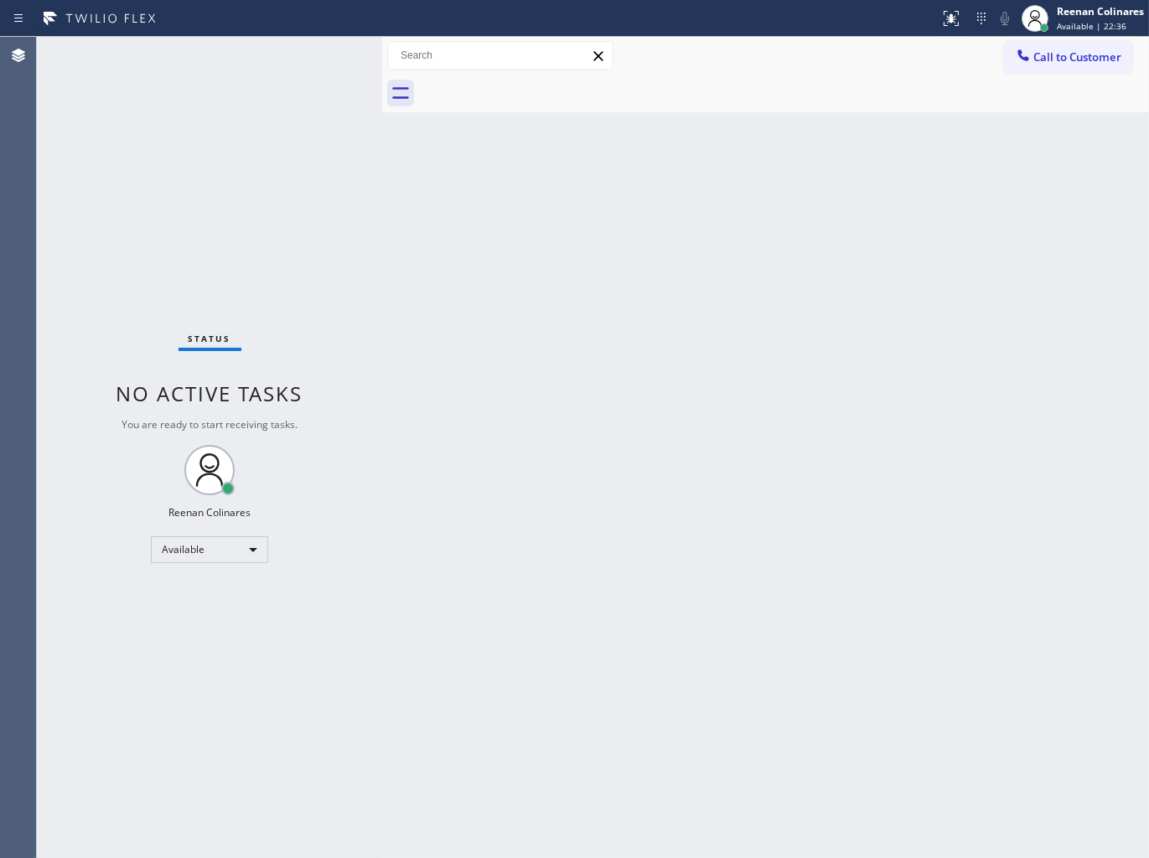
click at [683, 303] on div "Back to Dashboard Change Sender ID Customers Technicians Select a contact Outbo…" at bounding box center [765, 447] width 767 height 821
click at [682, 303] on div "Back to Dashboard Change Sender ID Customers Technicians Select a contact Outbo…" at bounding box center [765, 447] width 767 height 821
click at [680, 291] on div "Back to Dashboard Change Sender ID Customers Technicians Select a contact Outbo…" at bounding box center [765, 447] width 767 height 821
click at [1059, 23] on span "Available | 24:29" at bounding box center [1092, 26] width 70 height 12
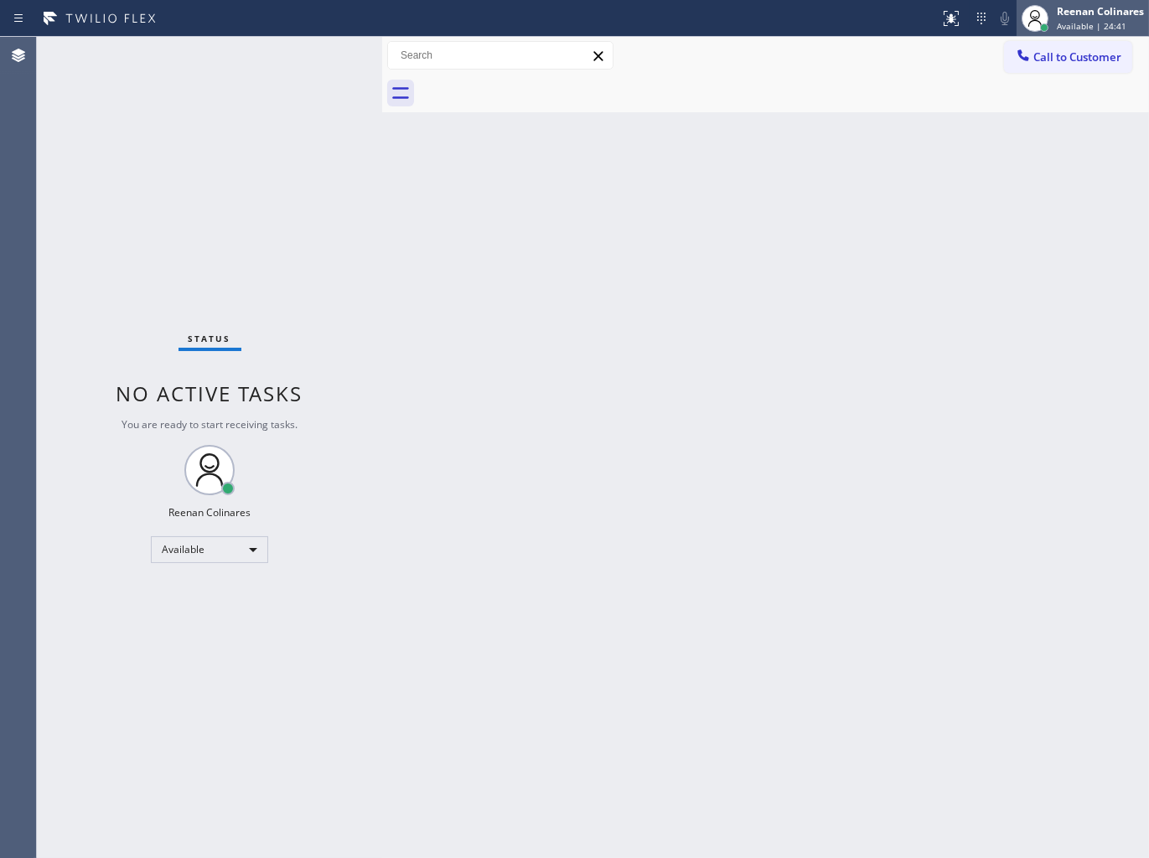
drag, startPoint x: 1098, startPoint y: 19, endPoint x: 1077, endPoint y: 32, distance: 25.2
click at [1098, 21] on span "Available | 24:41" at bounding box center [1092, 26] width 70 height 12
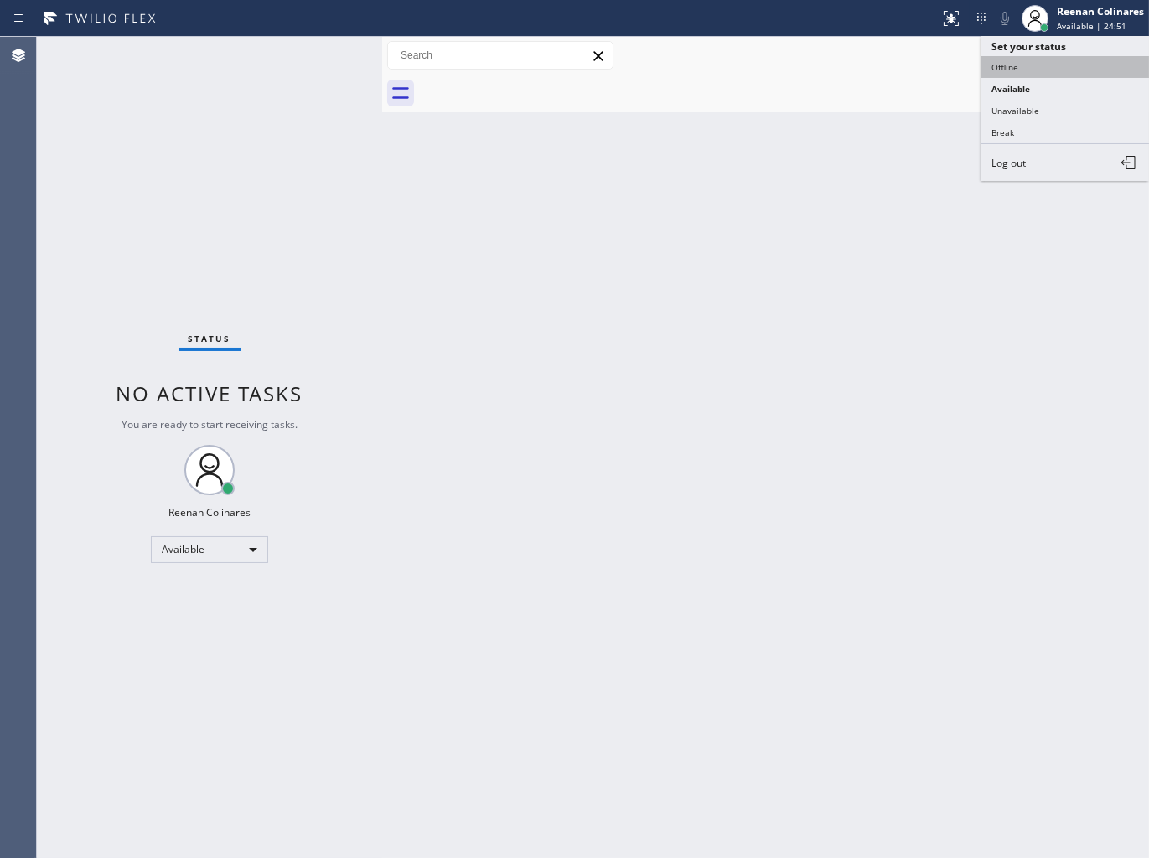
click at [1007, 63] on button "Offline" at bounding box center [1065, 67] width 168 height 22
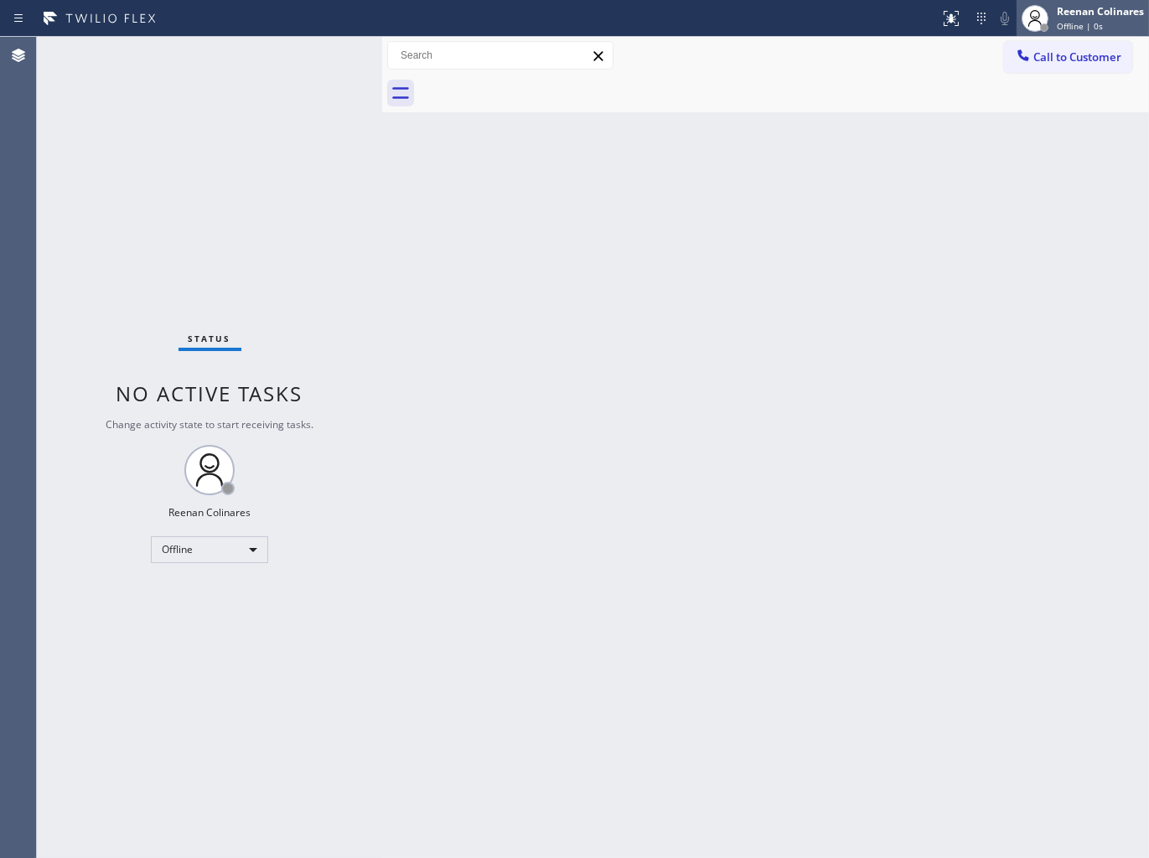
click at [1084, 27] on span "Offline | 0s" at bounding box center [1080, 26] width 46 height 12
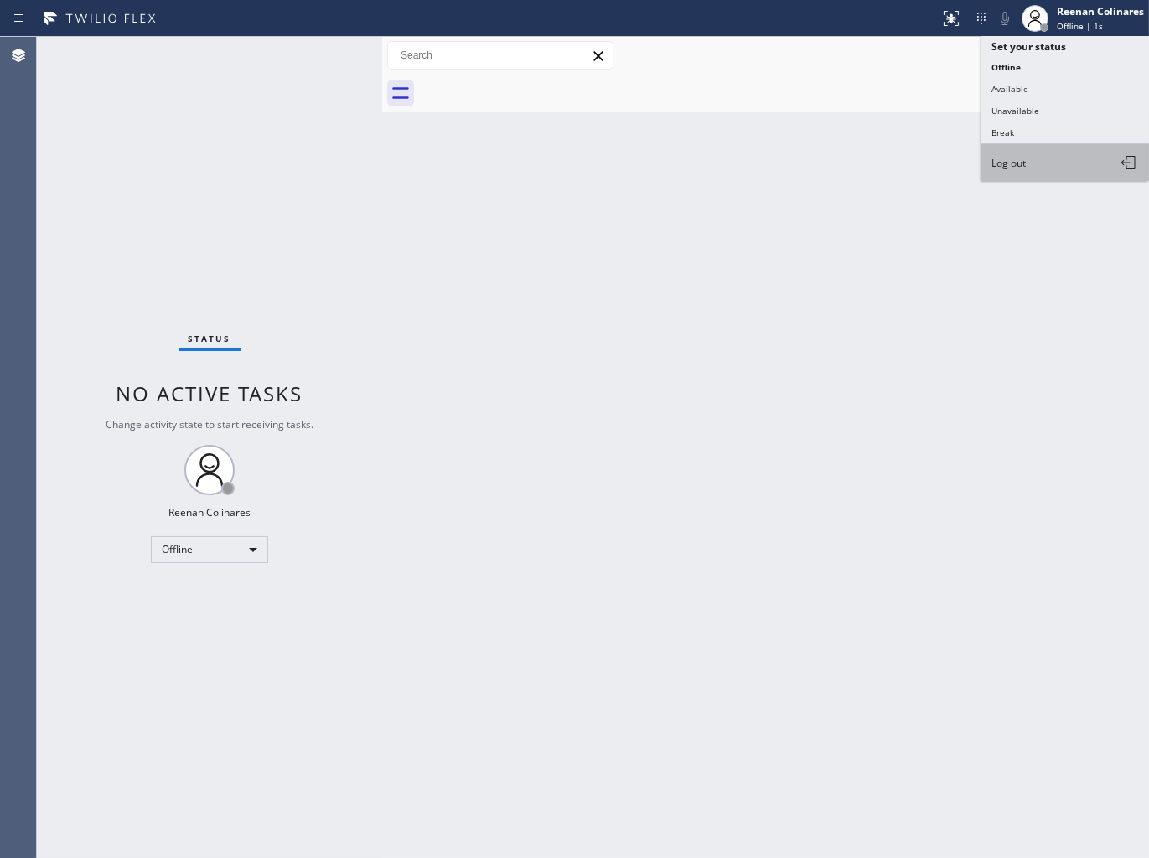
click at [1033, 161] on button "Log out" at bounding box center [1065, 162] width 168 height 37
